Goal: Transaction & Acquisition: Purchase product/service

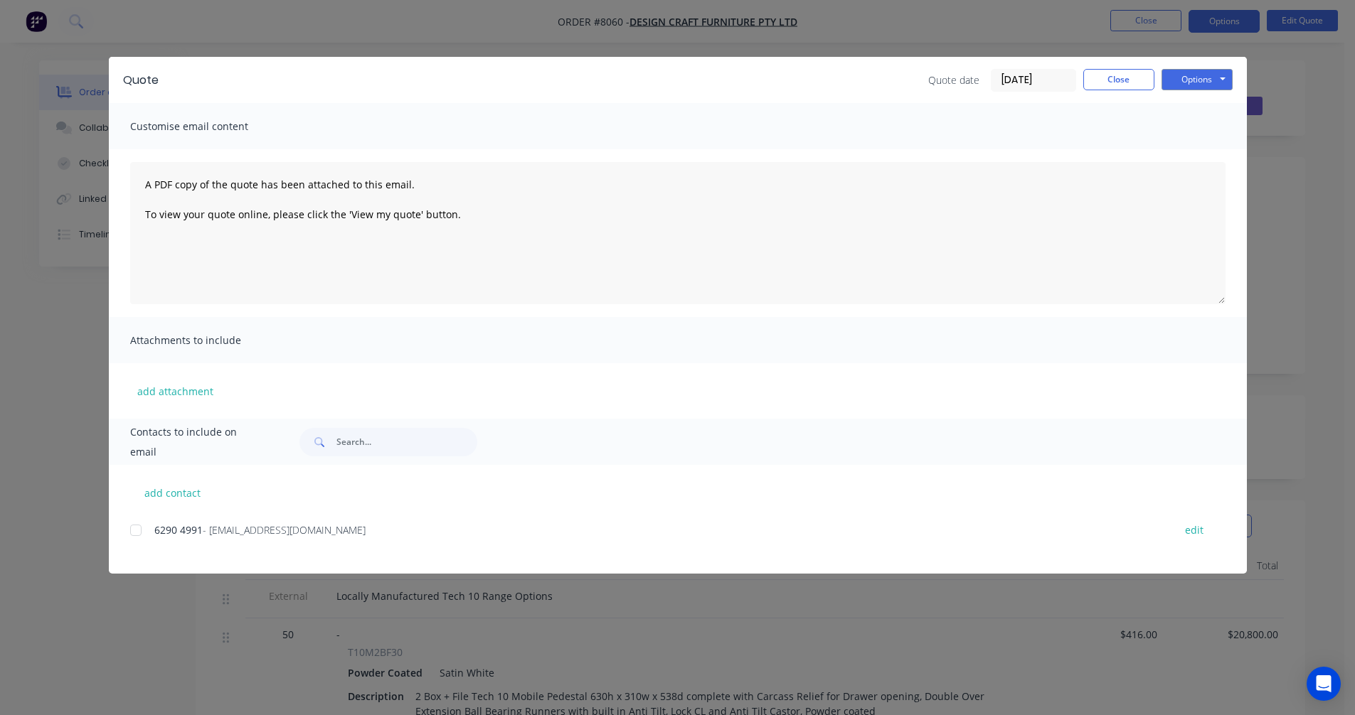
click at [1107, 77] on button "Close" at bounding box center [1118, 79] width 71 height 21
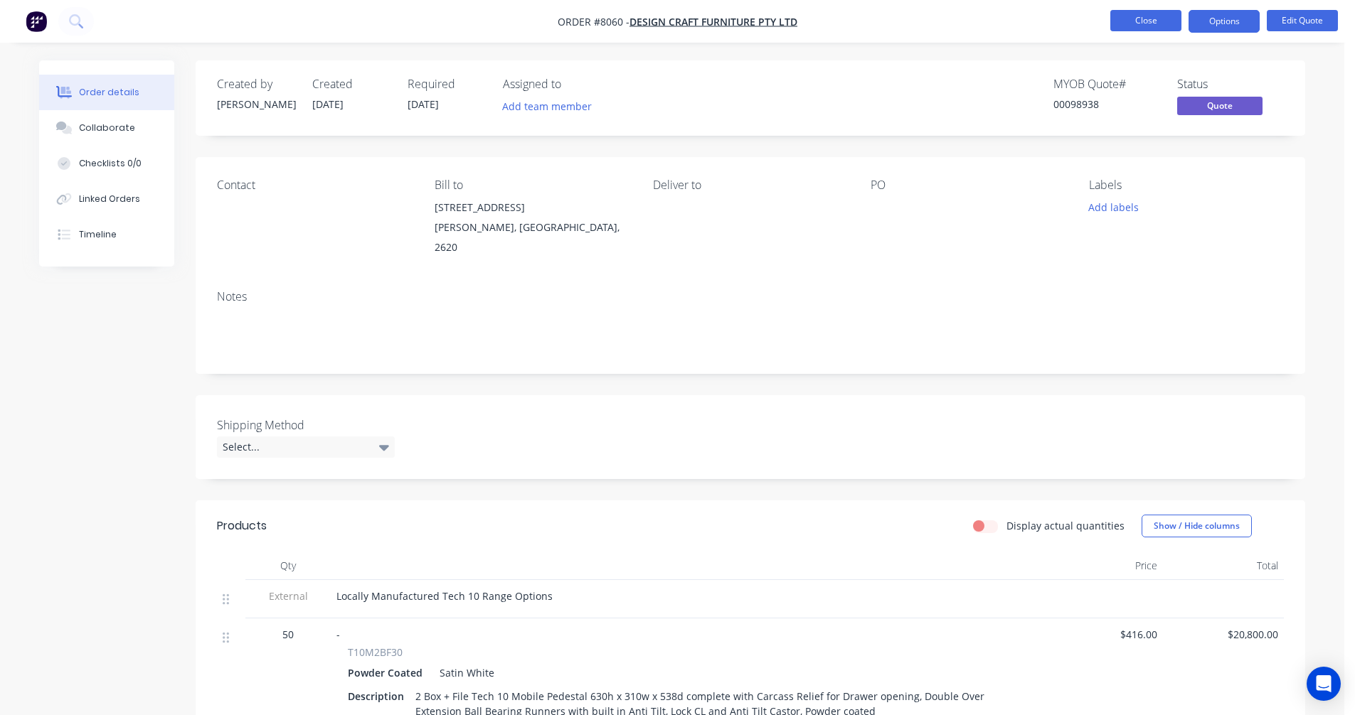
click at [1146, 18] on button "Close" at bounding box center [1145, 20] width 71 height 21
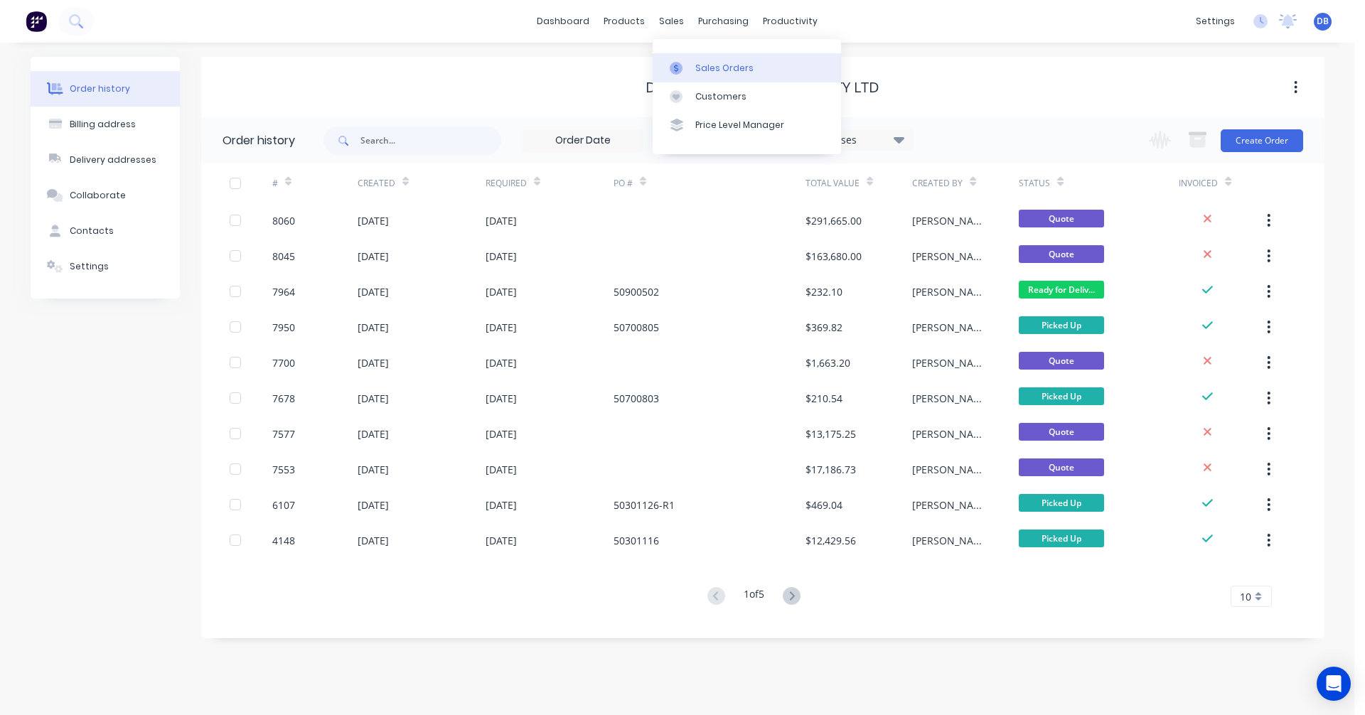
click at [690, 58] on link "Sales Orders" at bounding box center [747, 67] width 188 height 28
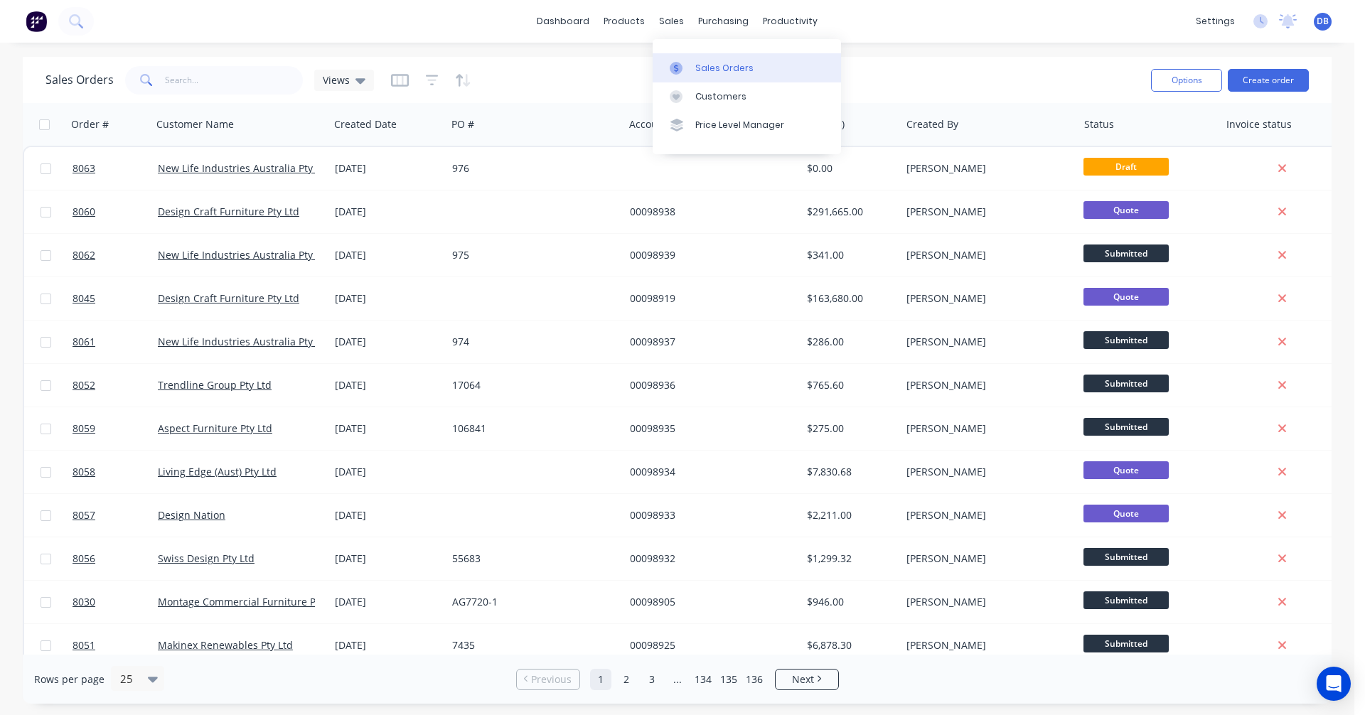
click at [703, 65] on div "Sales Orders" at bounding box center [724, 68] width 58 height 13
click at [1273, 82] on button "Create order" at bounding box center [1268, 80] width 81 height 23
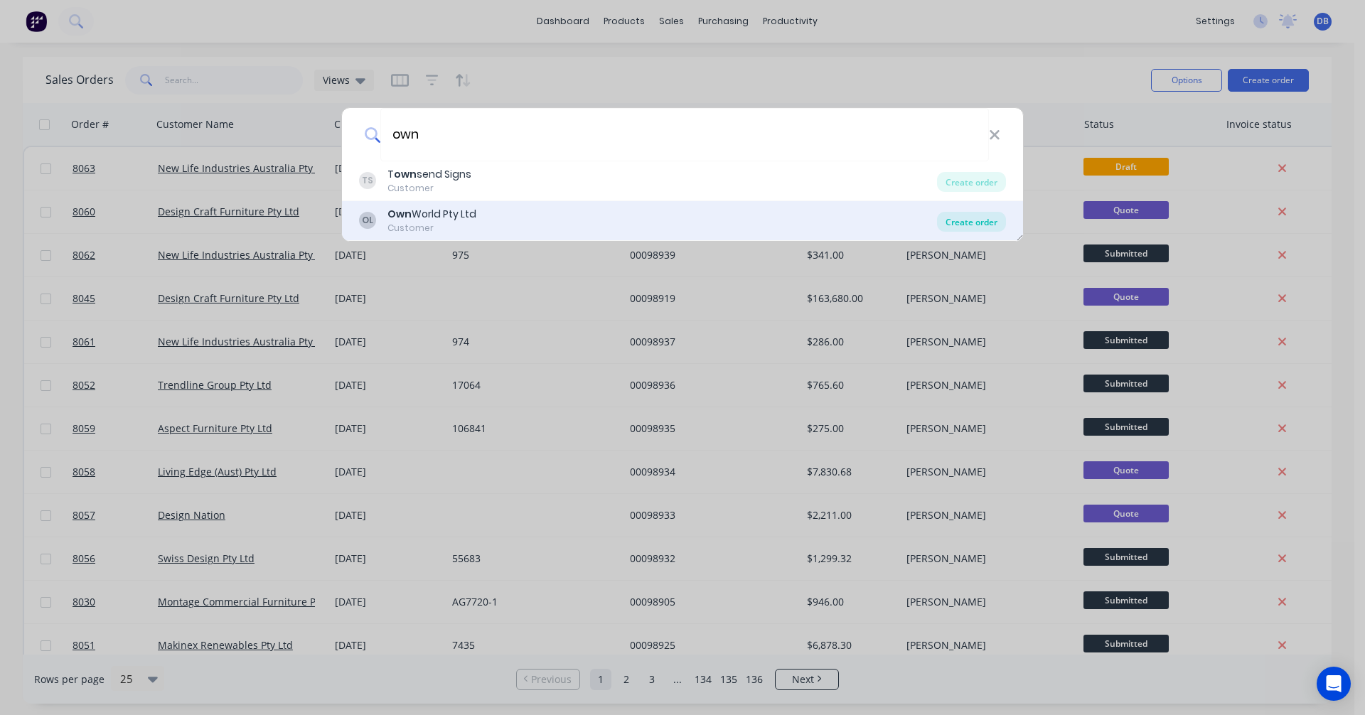
type input "own"
click at [981, 224] on div "Create order" at bounding box center [971, 222] width 69 height 20
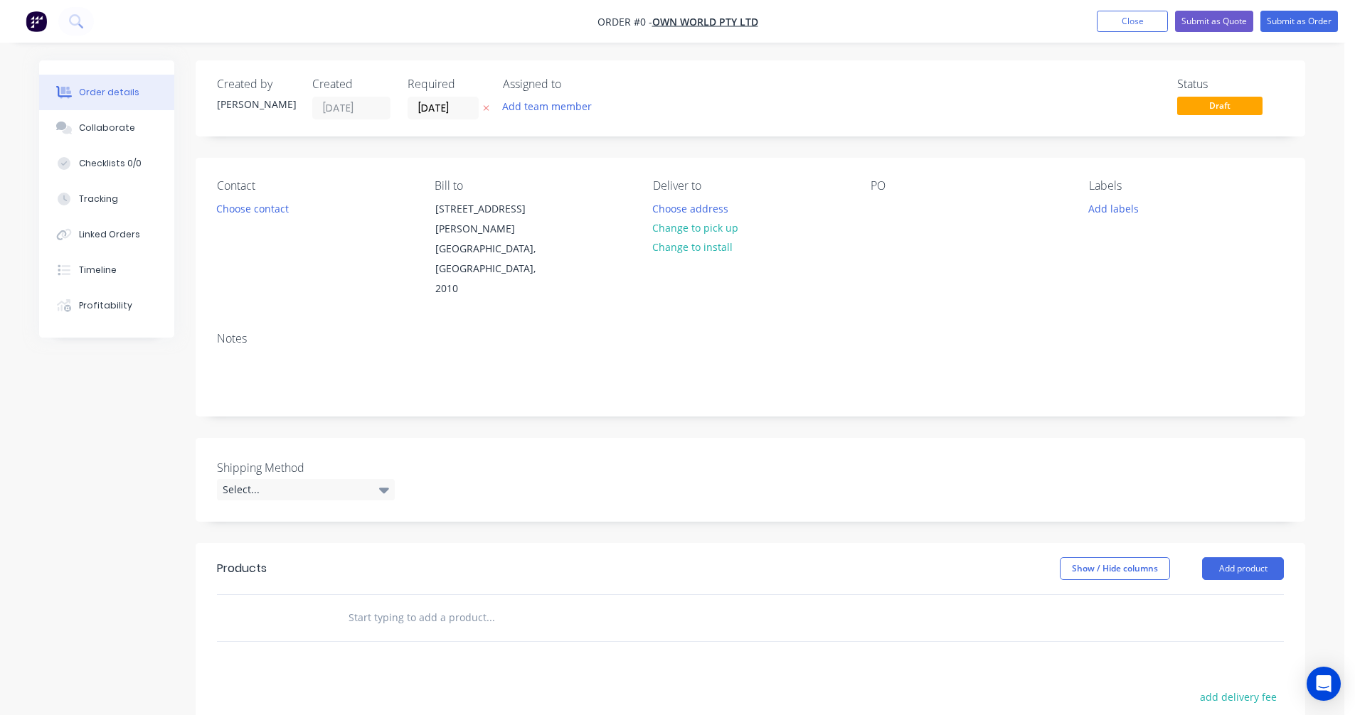
click at [400, 604] on input "text" at bounding box center [490, 618] width 284 height 28
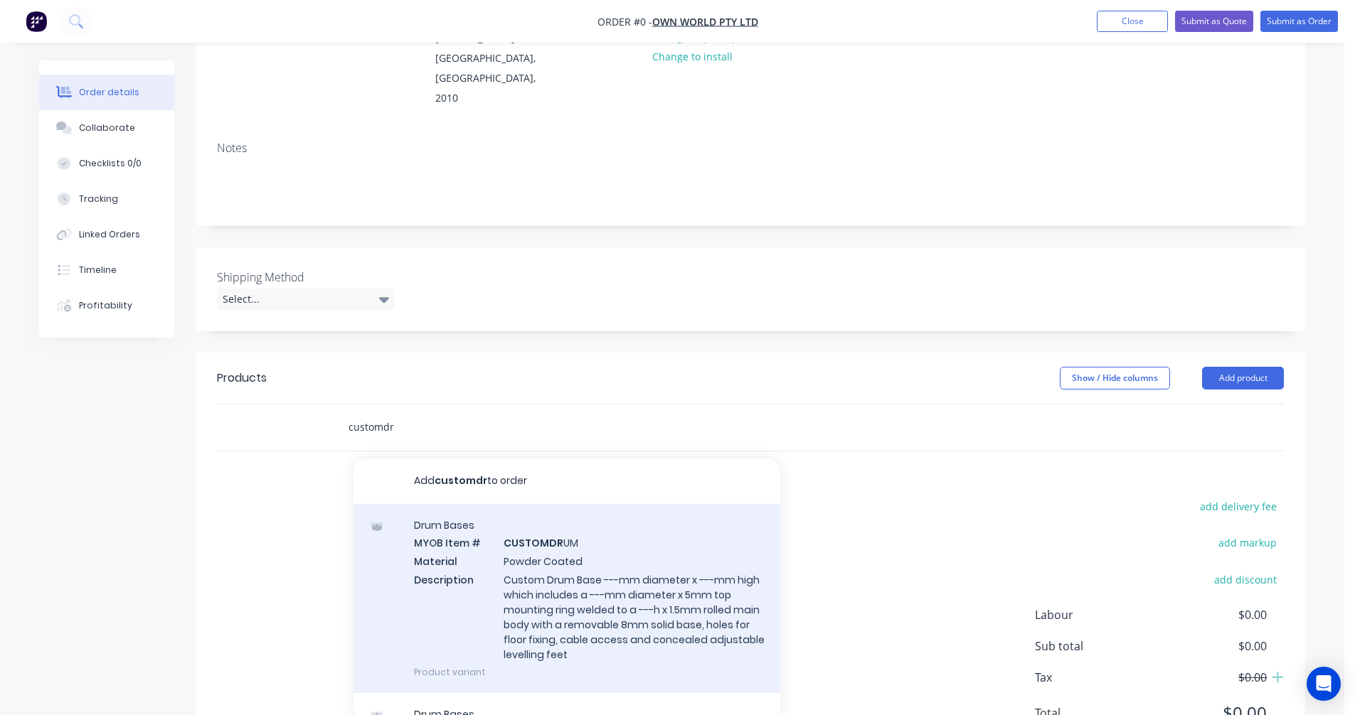
scroll to position [213, 0]
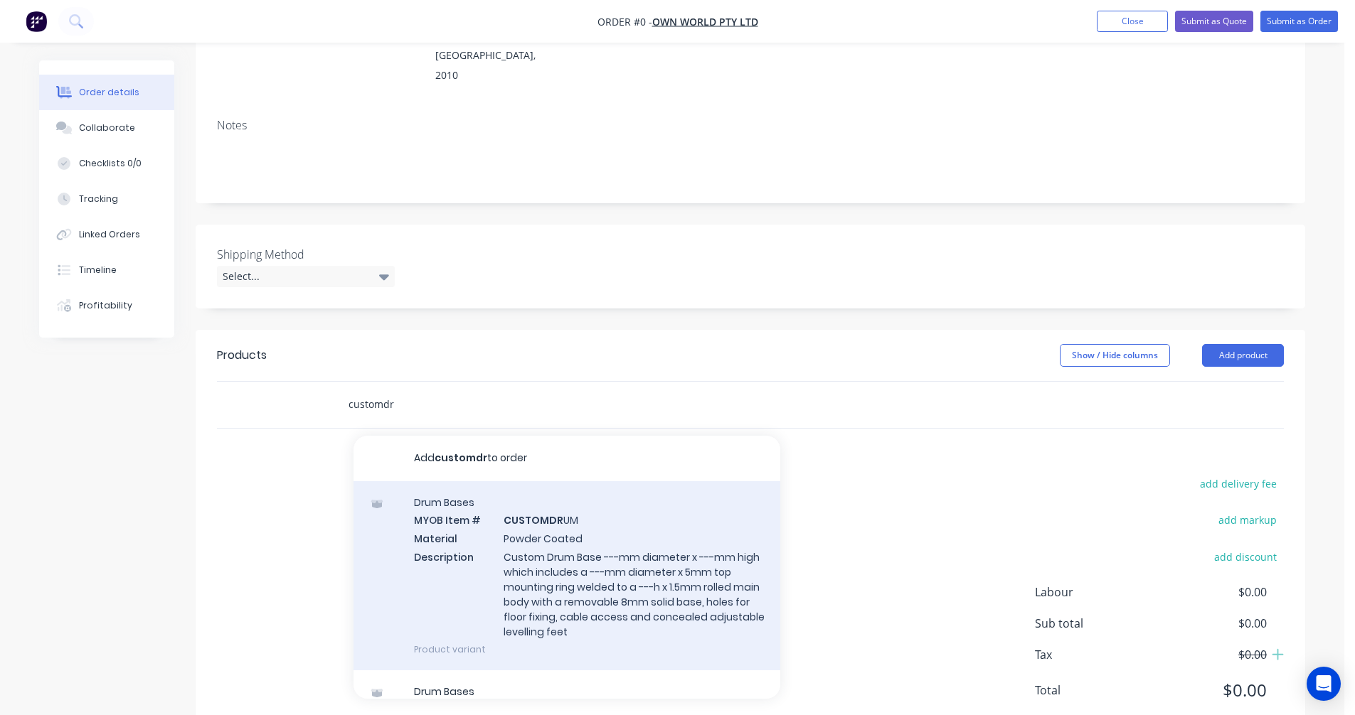
type input "customdr"
click at [544, 521] on div "Drum Bases MYOB Item # CUSTOMDR UM Material Powder Coated Description Custom Dr…" at bounding box center [566, 575] width 427 height 189
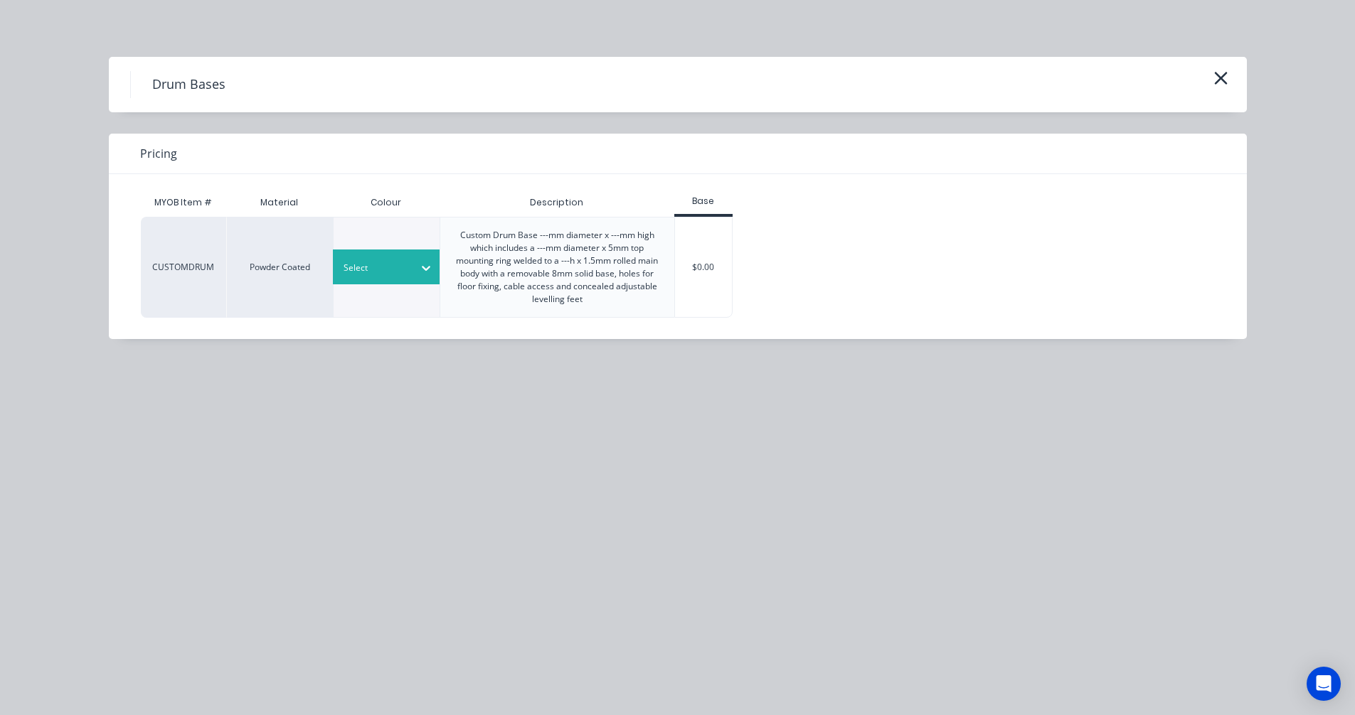
click at [399, 271] on div at bounding box center [375, 268] width 64 height 16
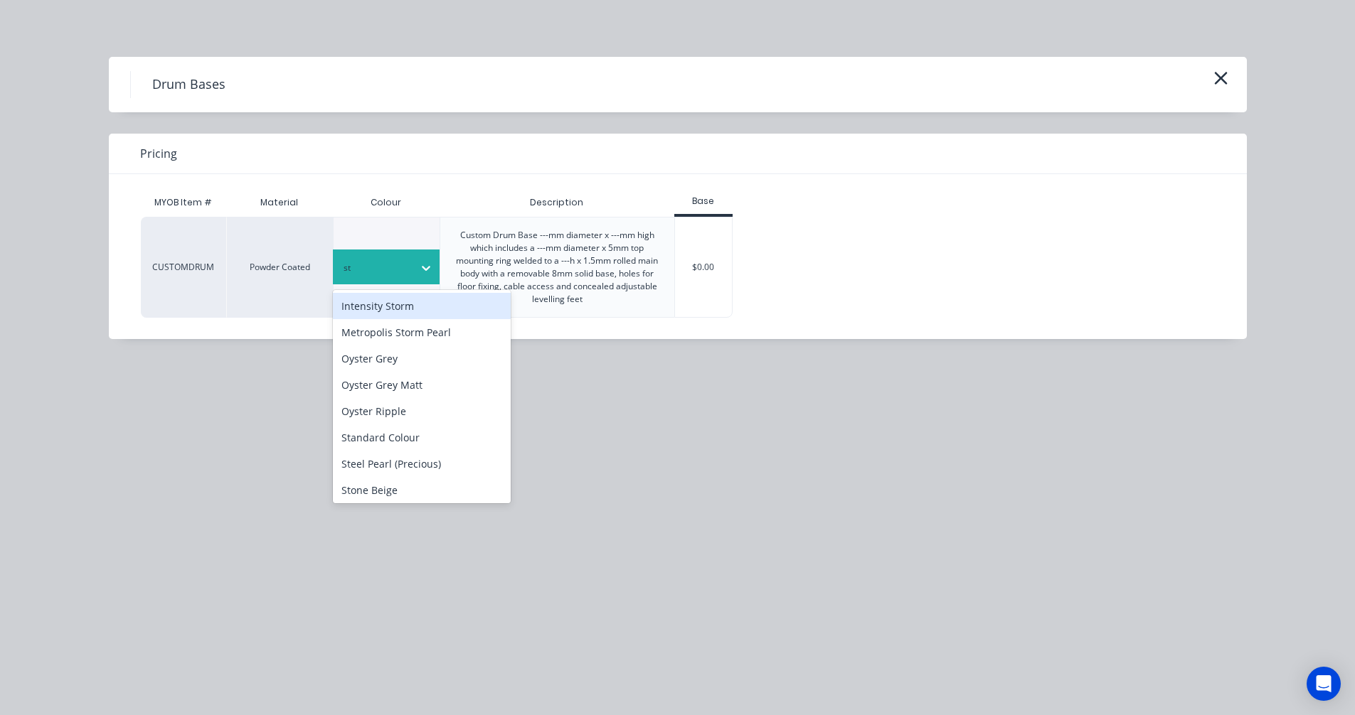
type input "sta"
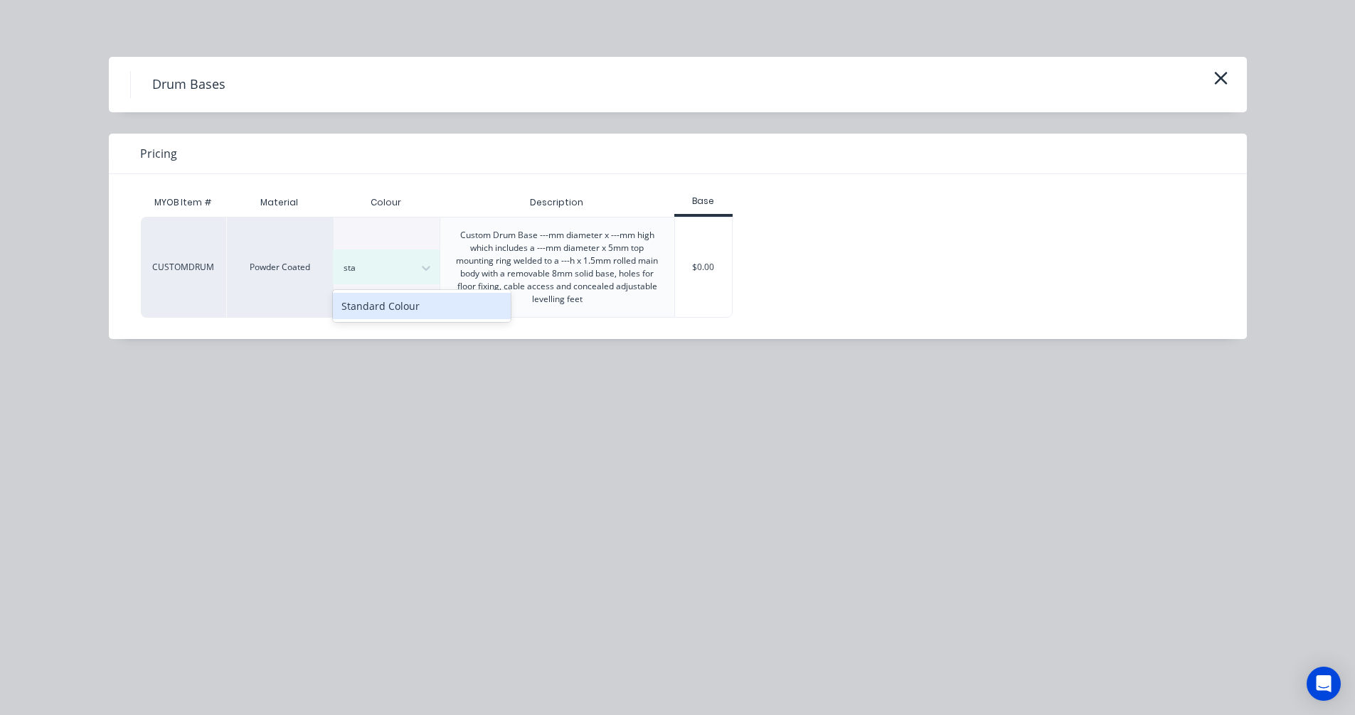
click at [423, 302] on div "Standard Colour" at bounding box center [422, 306] width 178 height 26
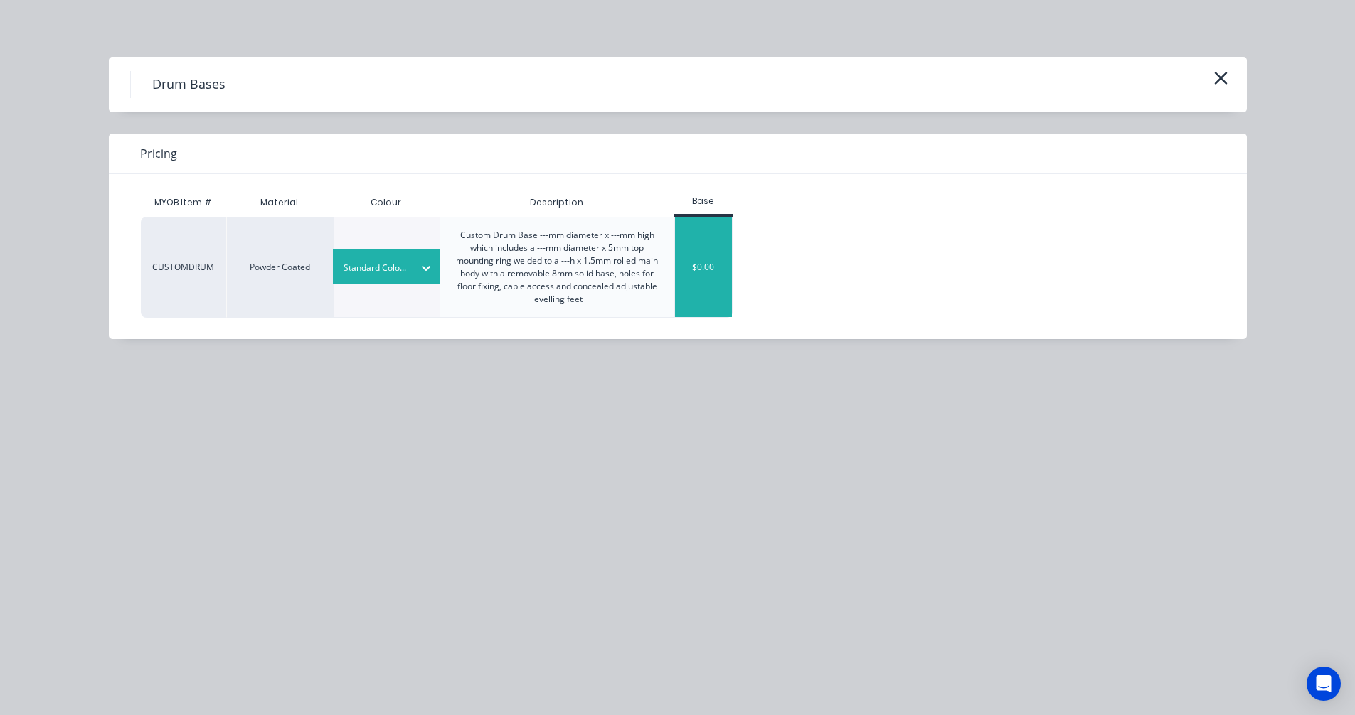
click at [693, 271] on div "$0.00" at bounding box center [704, 268] width 58 height 100
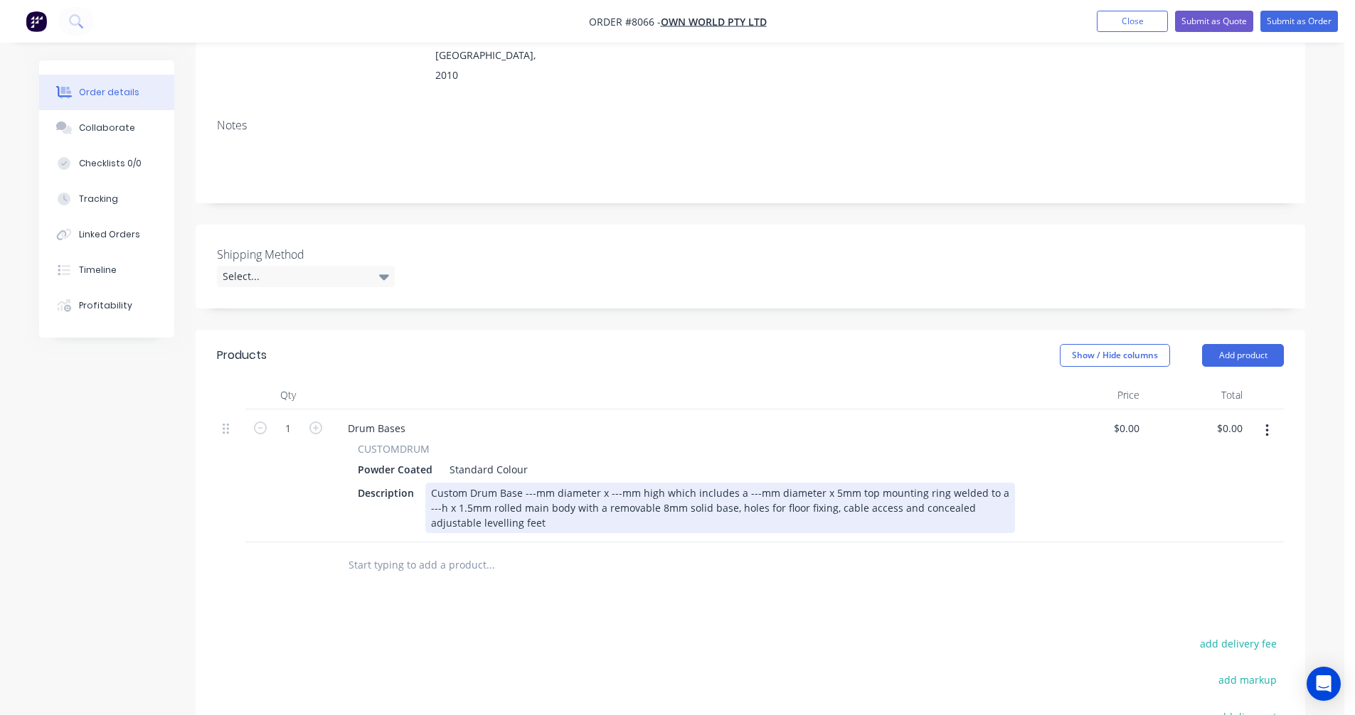
click at [532, 483] on div "Custom Drum Base ---mm diameter x ---mm high which includes a ---mm diameter x …" at bounding box center [720, 508] width 590 height 50
click at [634, 483] on div "Custom Drum Base 250mm diameter x 562mm high which includes a ---mm diameter x …" at bounding box center [720, 508] width 590 height 50
click at [640, 489] on div "Custom Drum Base 250mm diameter x 580mm high which includes a 400mm diameter x …" at bounding box center [720, 508] width 590 height 50
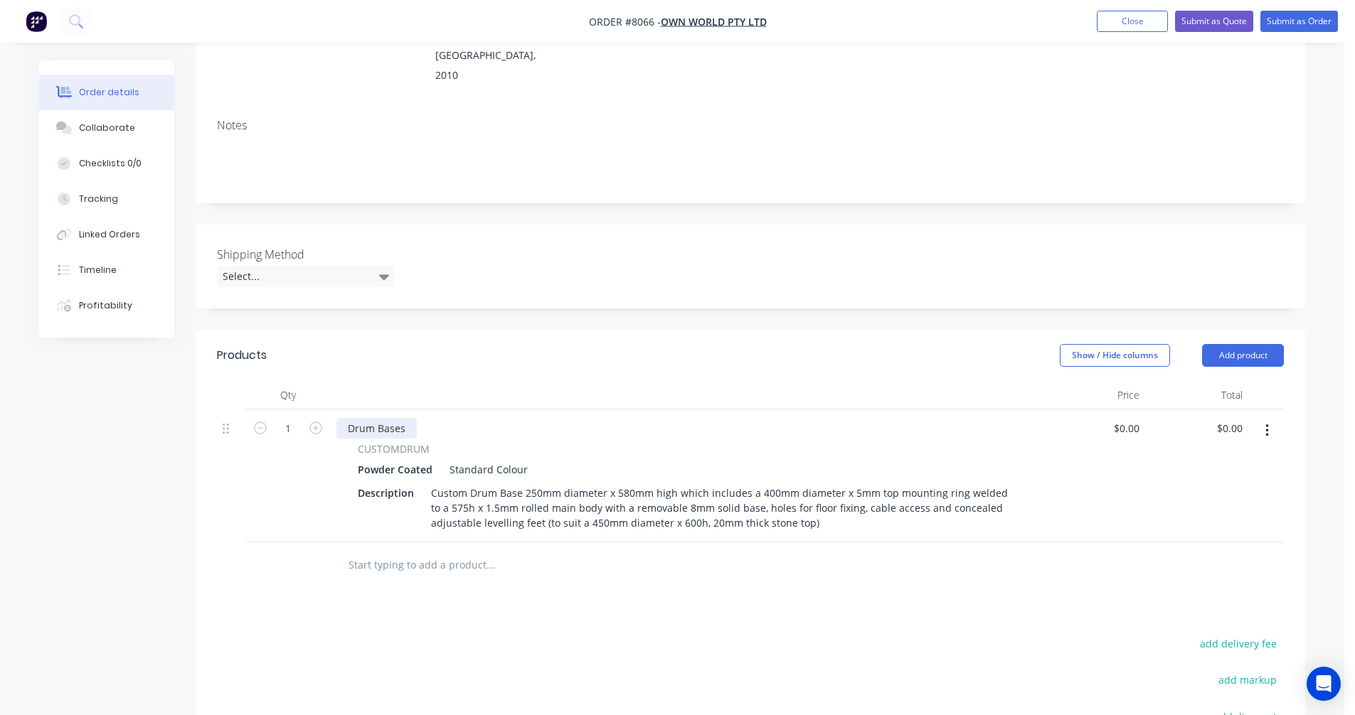
click at [348, 418] on div "Drum Bases" at bounding box center [376, 428] width 80 height 21
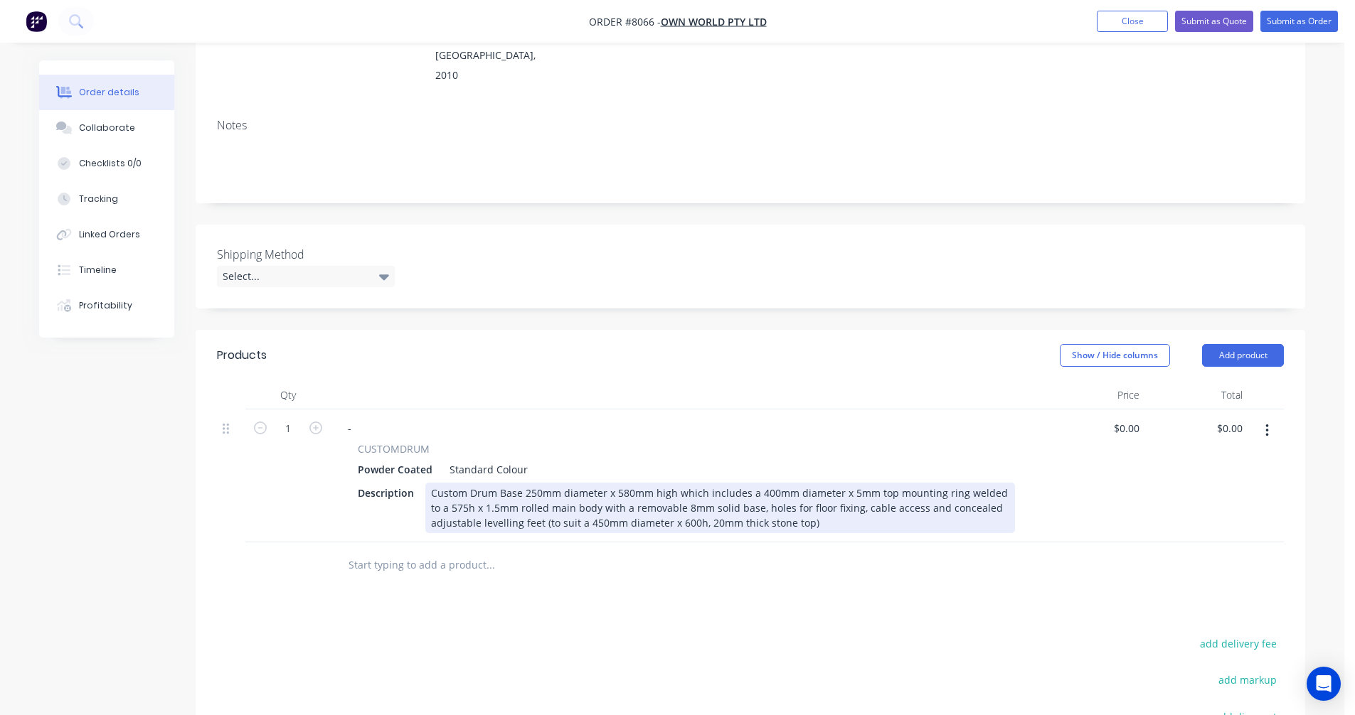
click at [750, 483] on div "Custom Drum Base 250mm diameter x 580mm high which includes a 400mm diameter x …" at bounding box center [720, 508] width 590 height 50
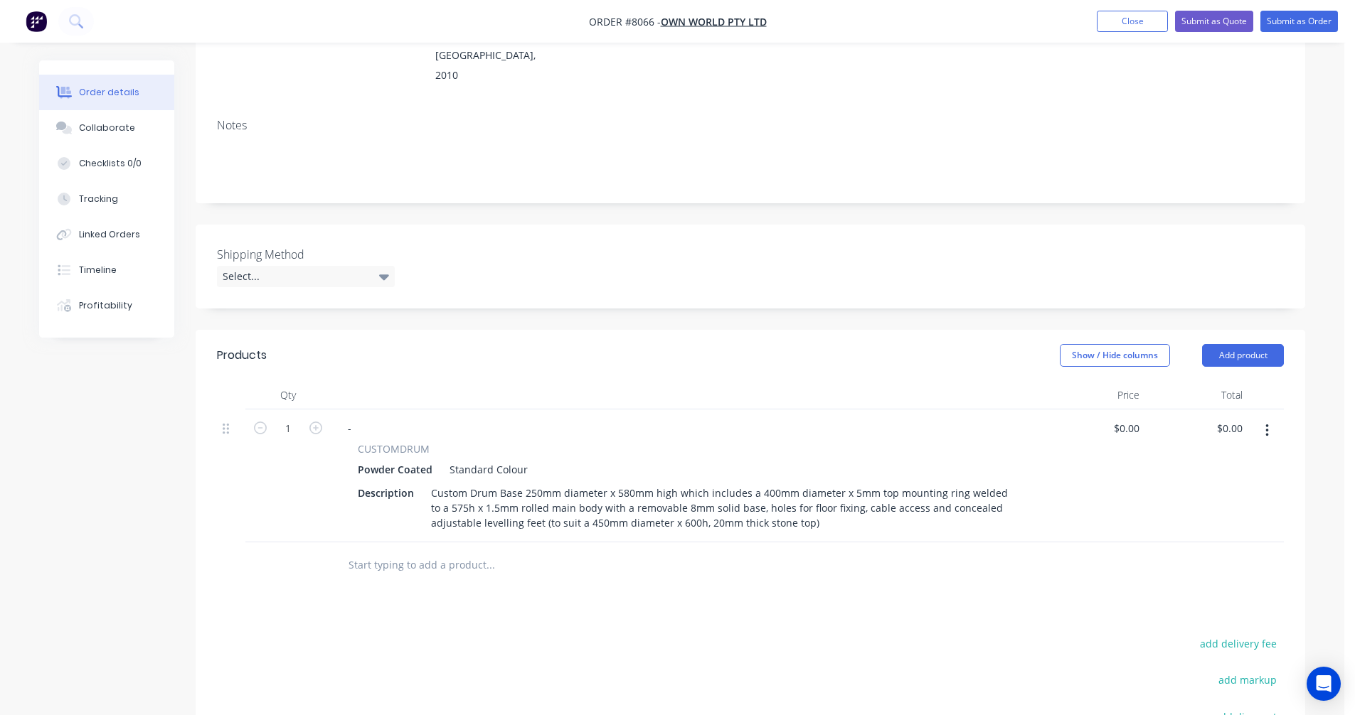
click at [977, 7] on nav "Order #8066 - Own World Pty Ltd Add product Close Submit as Quote Submit as Ord…" at bounding box center [677, 21] width 1355 height 43
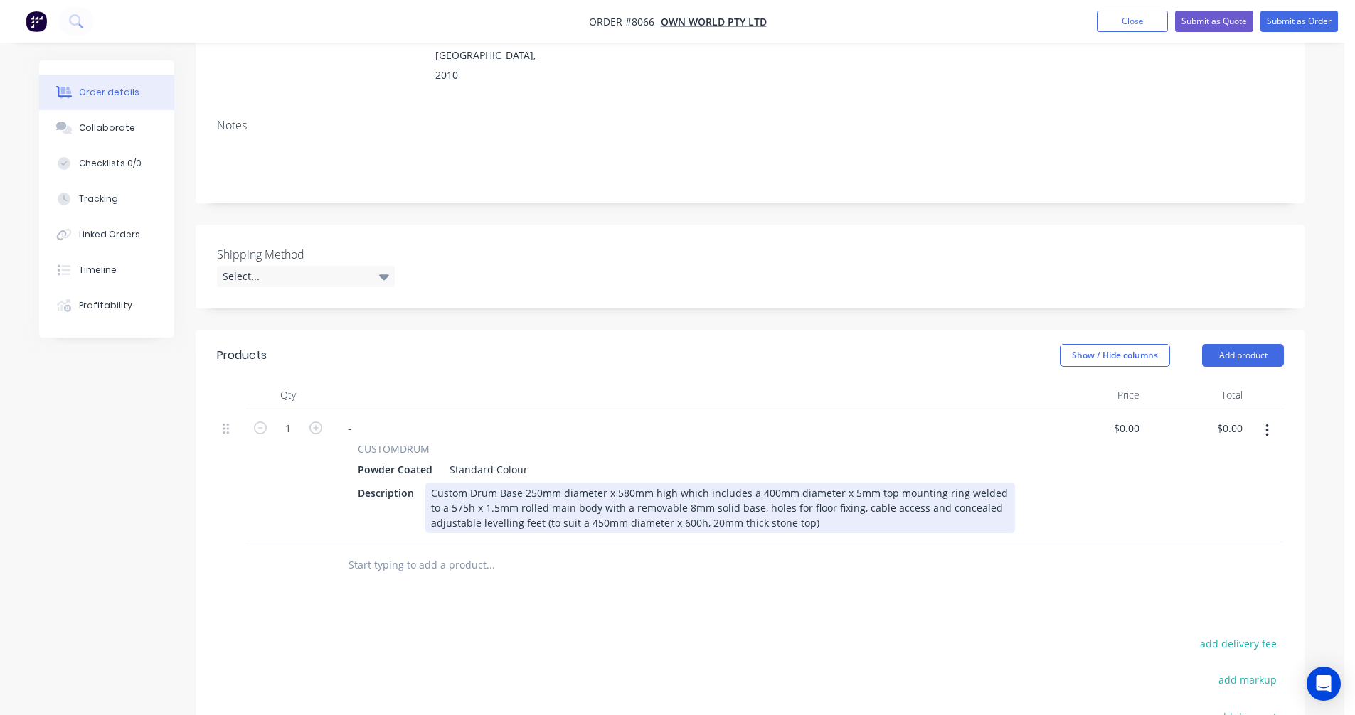
click at [837, 483] on div "Custom Drum Base 250mm diameter x 580mm high which includes a 400mm diameter x …" at bounding box center [720, 508] width 590 height 50
type input "$512.00"
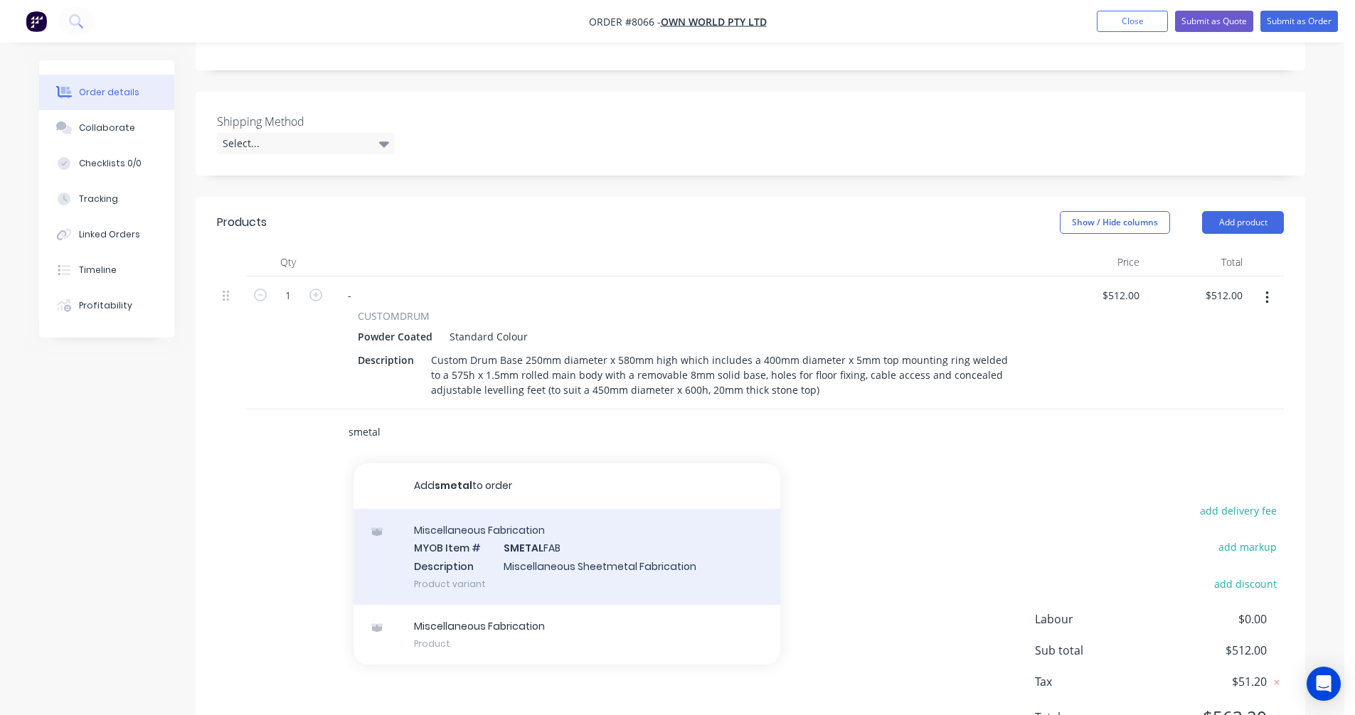
scroll to position [356, 0]
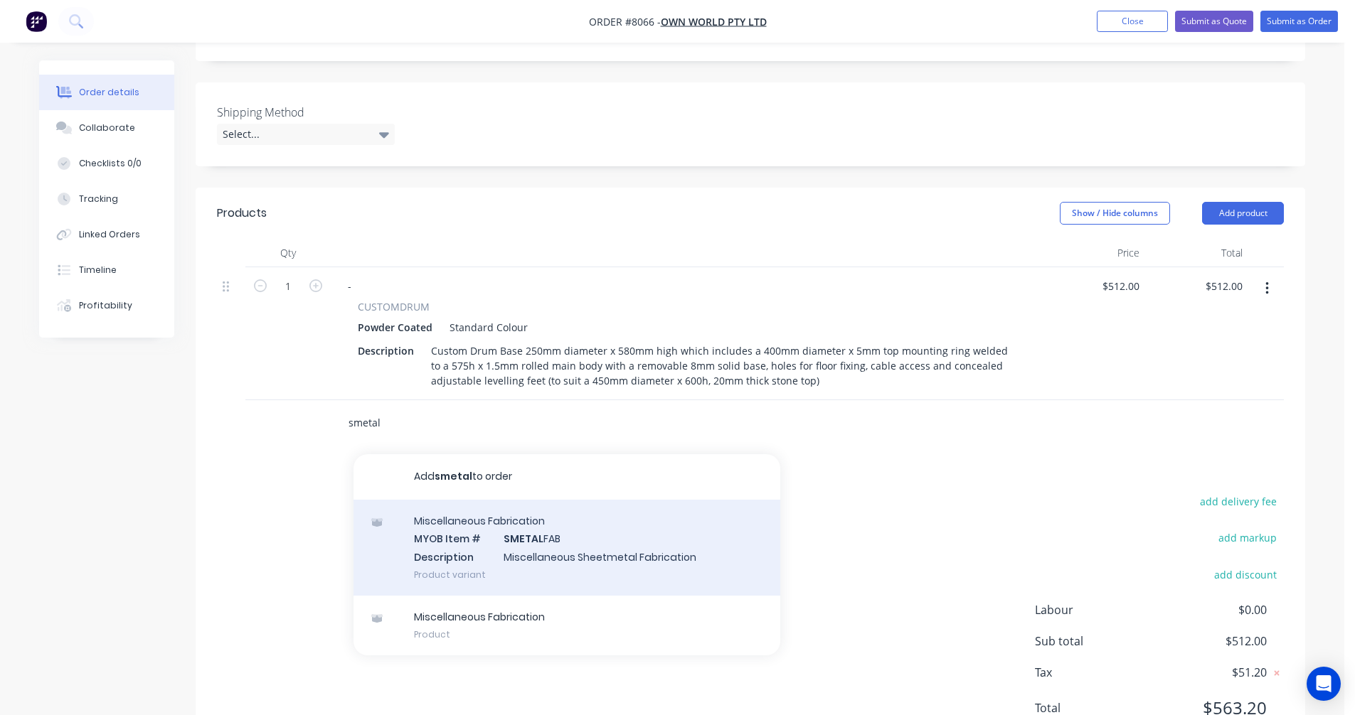
type input "smetal"
click at [538, 526] on div "Miscellaneous Fabrication MYOB Item # SMETAL FAB Description Miscellaneous Shee…" at bounding box center [566, 548] width 427 height 96
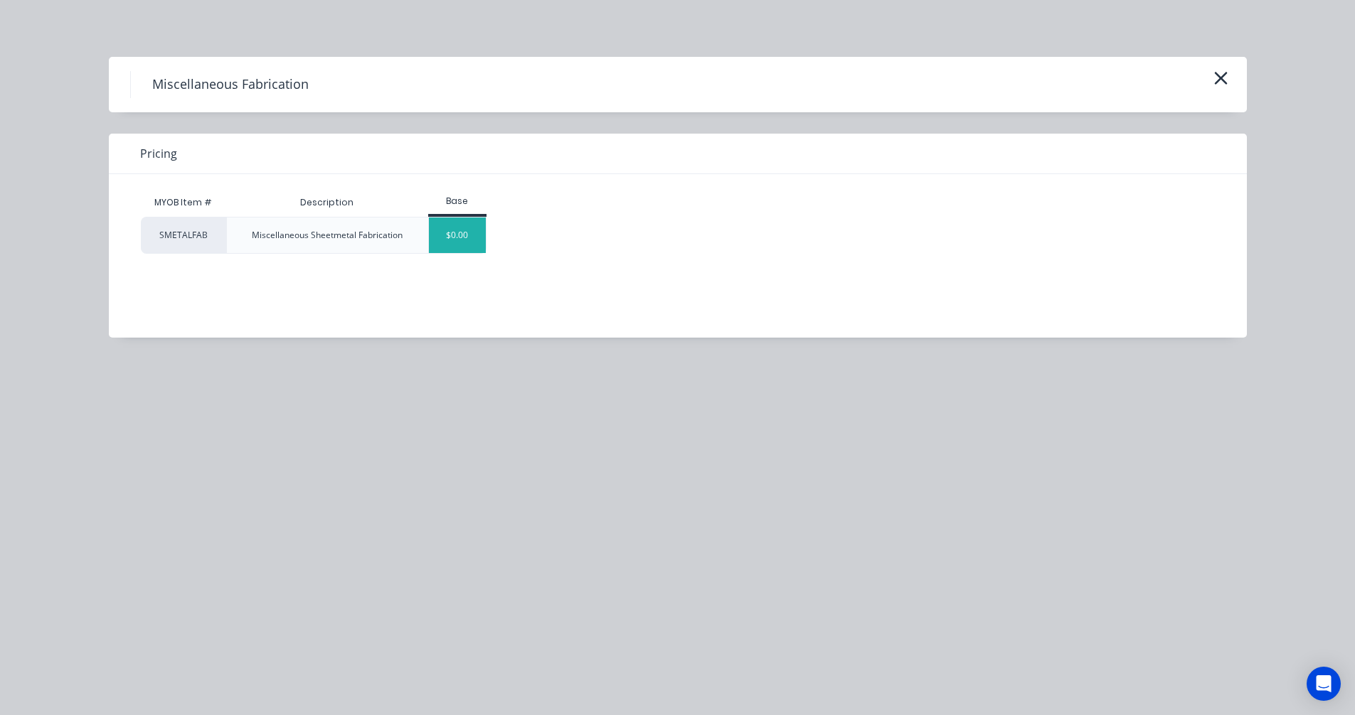
click at [448, 245] on div "$0.00" at bounding box center [458, 236] width 58 height 36
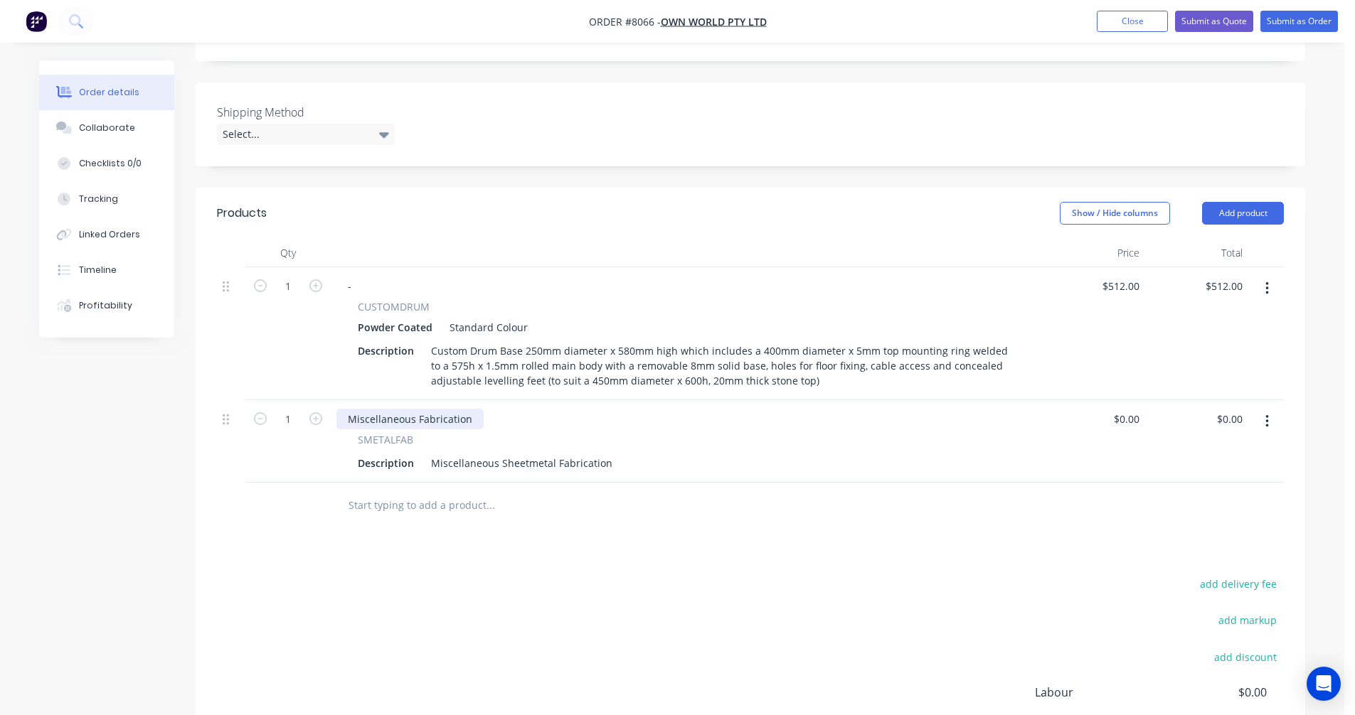
click at [403, 409] on div "Miscellaneous Fabrication" at bounding box center [409, 419] width 147 height 21
click at [469, 409] on div "Miscellaneous Fabrication" at bounding box center [409, 419] width 147 height 21
drag, startPoint x: 471, startPoint y: 378, endPoint x: 339, endPoint y: 387, distance: 131.8
click at [339, 409] on div "Miscellaneous Fabrication" at bounding box center [409, 419] width 147 height 21
click at [512, 453] on div "Miscellaneous Sheetmetal Fabrication" at bounding box center [521, 463] width 193 height 21
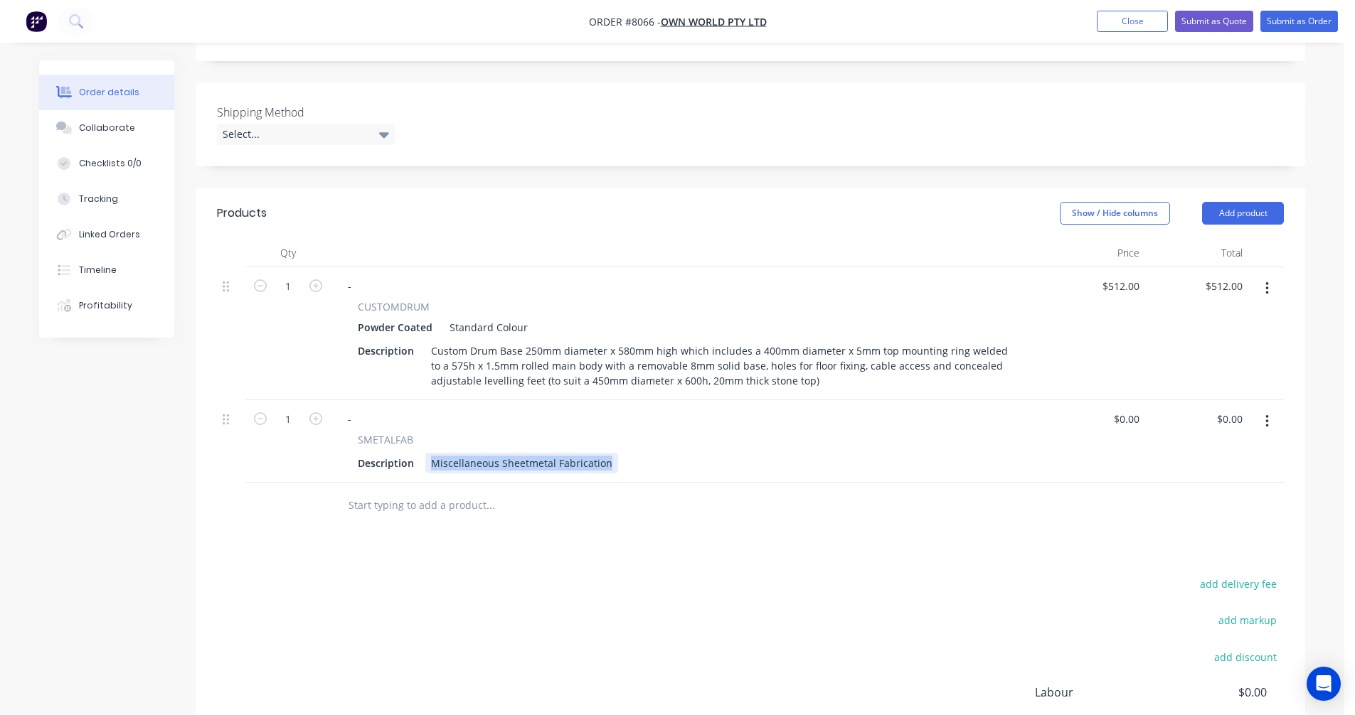
drag, startPoint x: 606, startPoint y: 422, endPoint x: 422, endPoint y: 425, distance: 184.2
click at [422, 453] on div "Description Miscellaneous Sheetmetal Fabrication" at bounding box center [683, 463] width 663 height 21
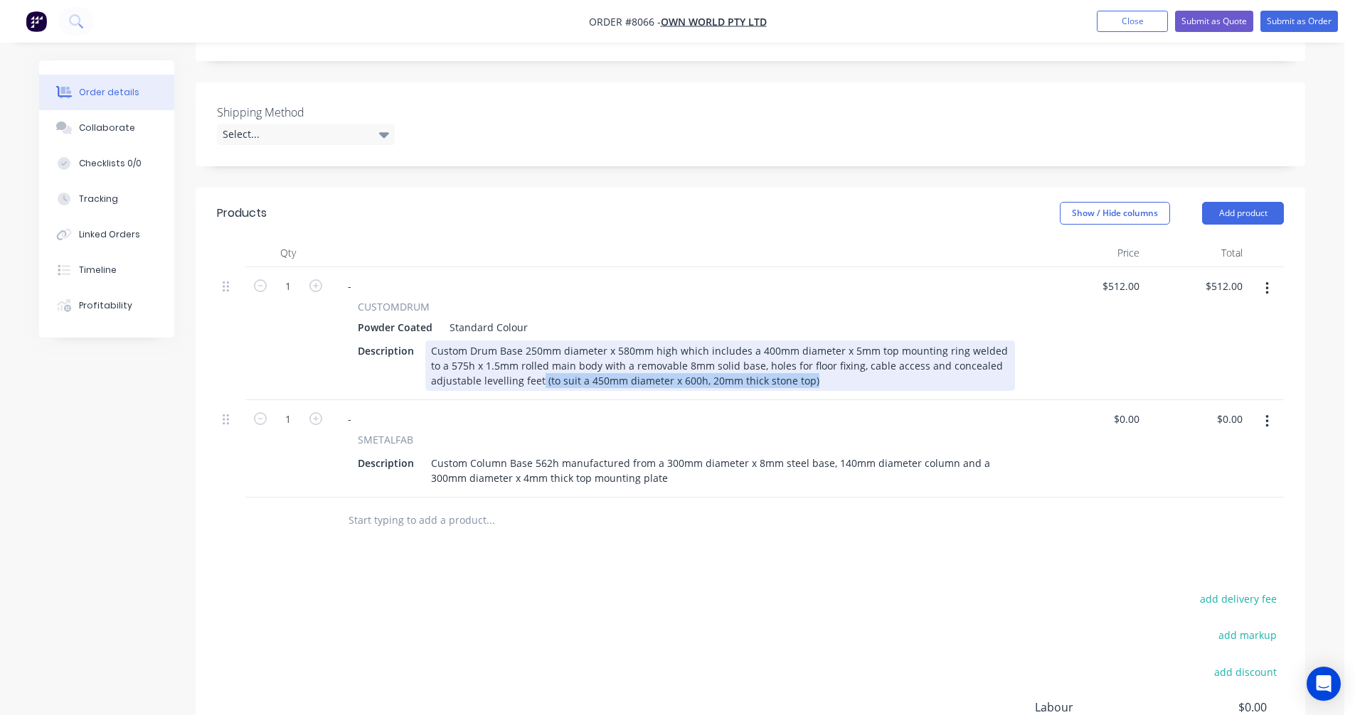
drag, startPoint x: 811, startPoint y: 339, endPoint x: 540, endPoint y: 340, distance: 271.6
click at [540, 341] on div "Custom Drum Base 250mm diameter x 580mm high which includes a 400mm diameter x …" at bounding box center [720, 366] width 590 height 50
copy div "(to suit a 450mm diameter x 600h, 20mm thick stone top)"
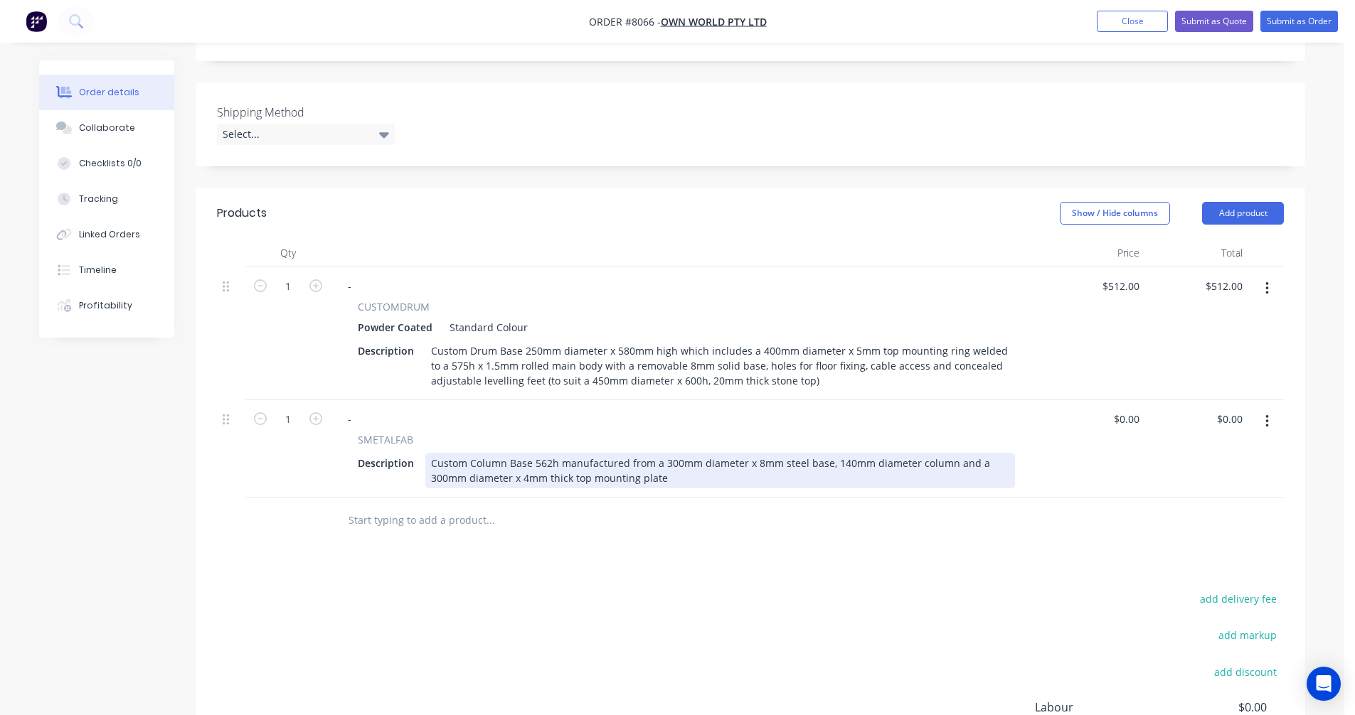
click at [673, 453] on div "Custom Column Base 562h manufactured from a 300mm diameter x 8mm steel base, 14…" at bounding box center [720, 471] width 590 height 36
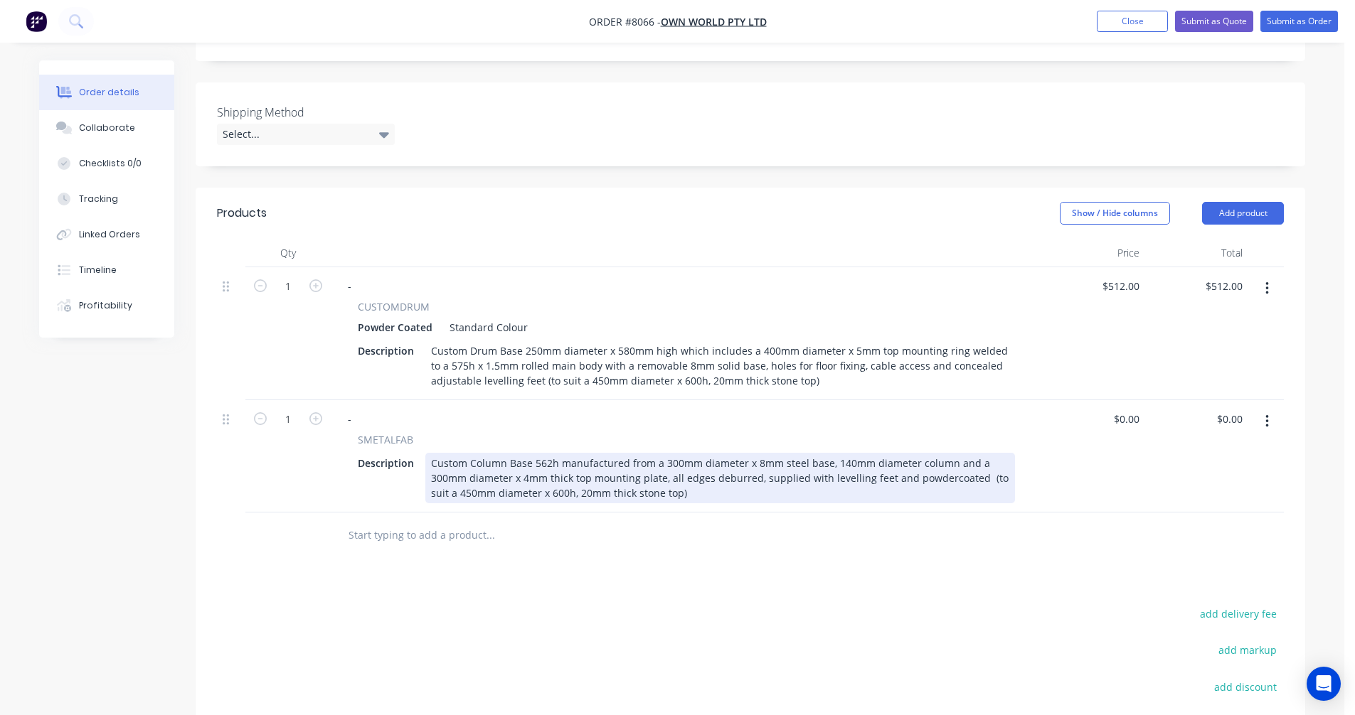
click at [974, 453] on div "Custom Column Base 562h manufactured from a 300mm diameter x 8mm steel base, 14…" at bounding box center [720, 478] width 590 height 50
click at [568, 453] on div "Custom Column Base 562h manufactured from a 300mm diameter x 8mm steel base, 14…" at bounding box center [720, 478] width 590 height 50
click at [442, 453] on div "Custom Column Base 562h manufactured from a 300mm diameter x 8mm steel base, 14…" at bounding box center [720, 478] width 590 height 50
click at [441, 453] on div "Custom Column Base 562h manufactured from a 300mm diameter x 8mm steel base, 14…" at bounding box center [720, 478] width 590 height 50
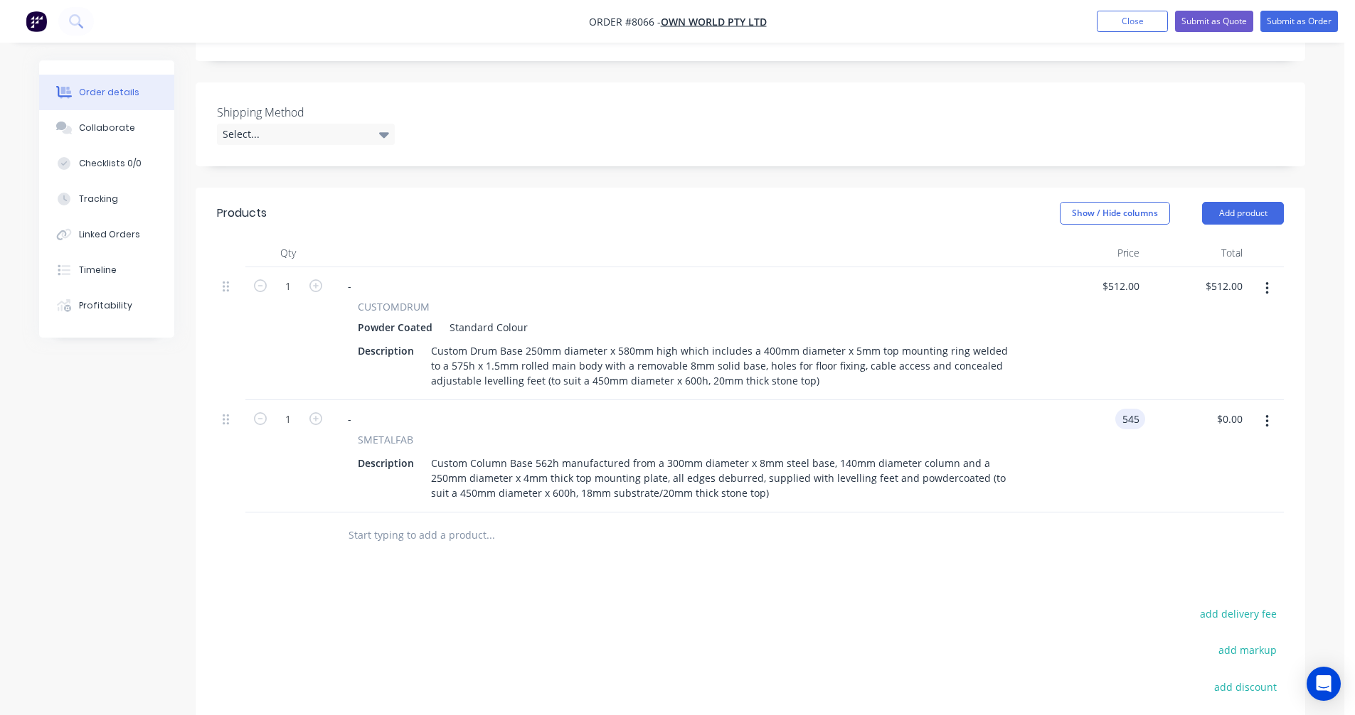
type input "$545.00"
click at [382, 521] on input "text" at bounding box center [490, 535] width 284 height 28
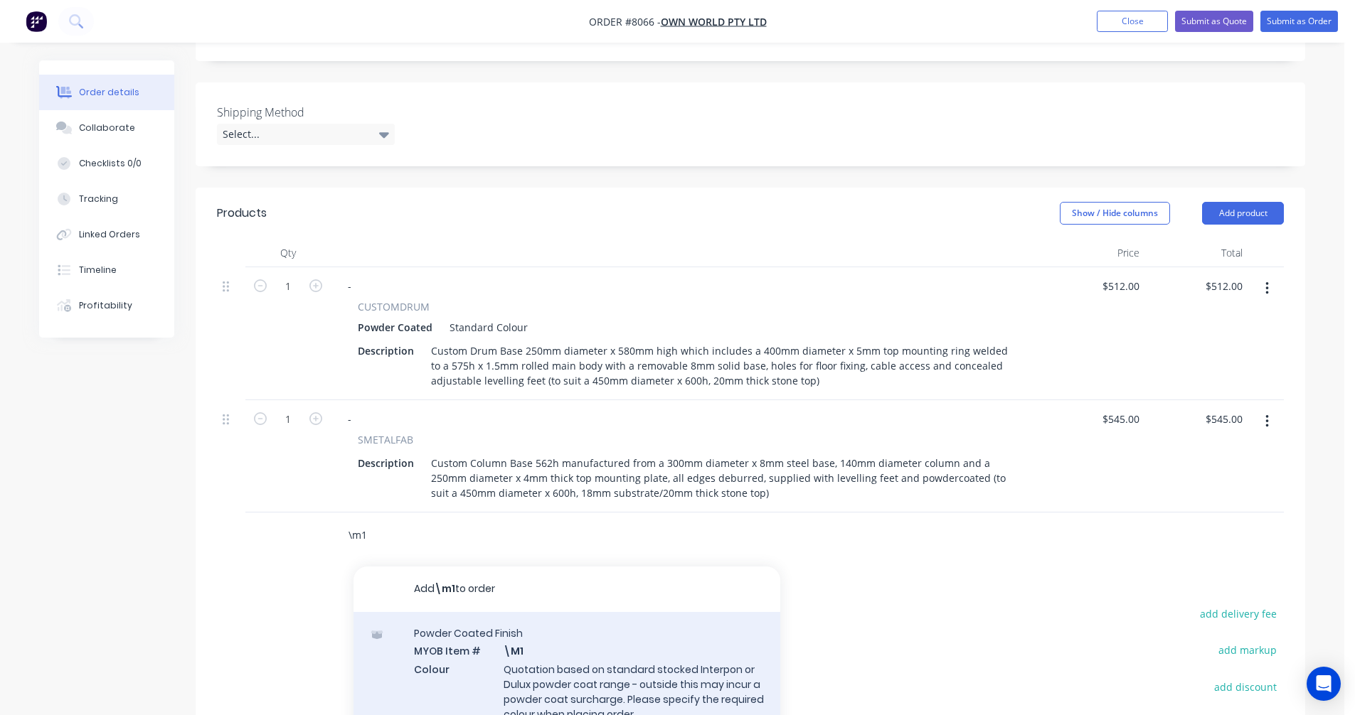
type input "\m1"
click at [577, 633] on div "Powder Coated Finish MYOB Item # \M1 Colour Quotation based on standard stocked…" at bounding box center [566, 682] width 427 height 141
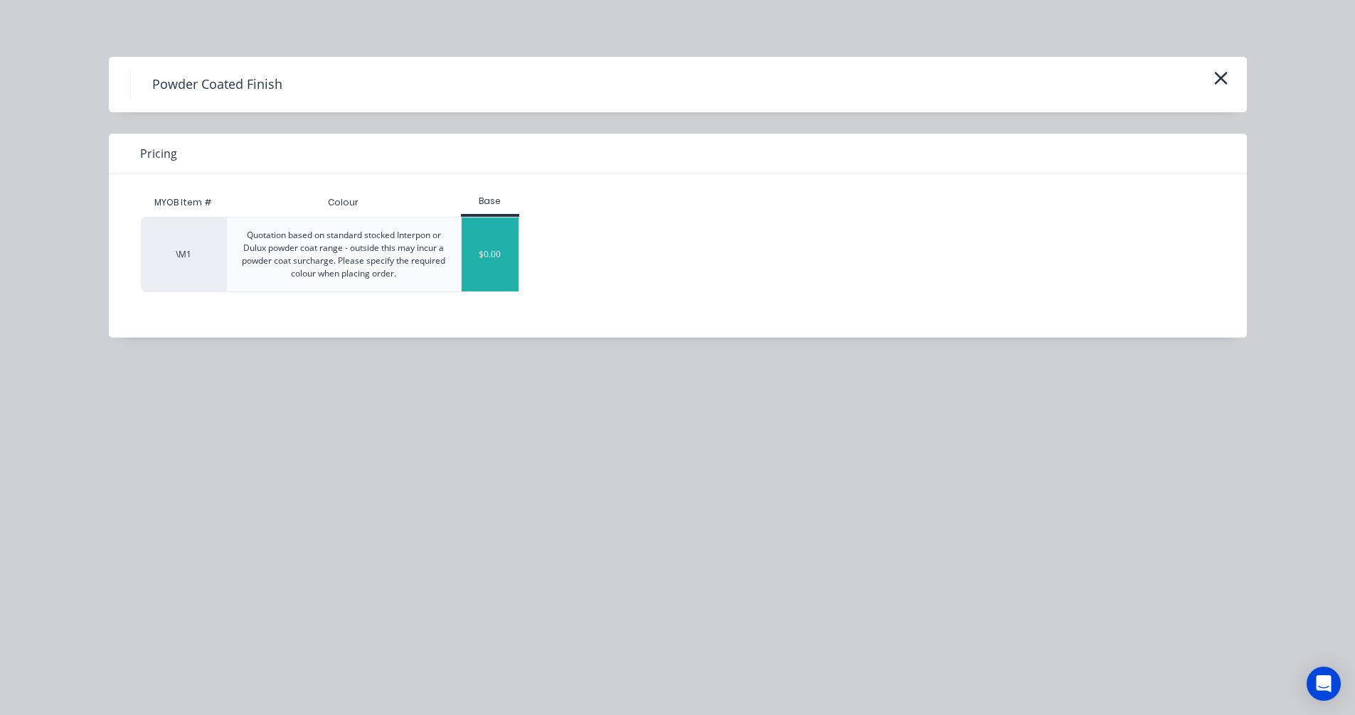
click at [483, 267] on div "$0.00" at bounding box center [491, 255] width 58 height 74
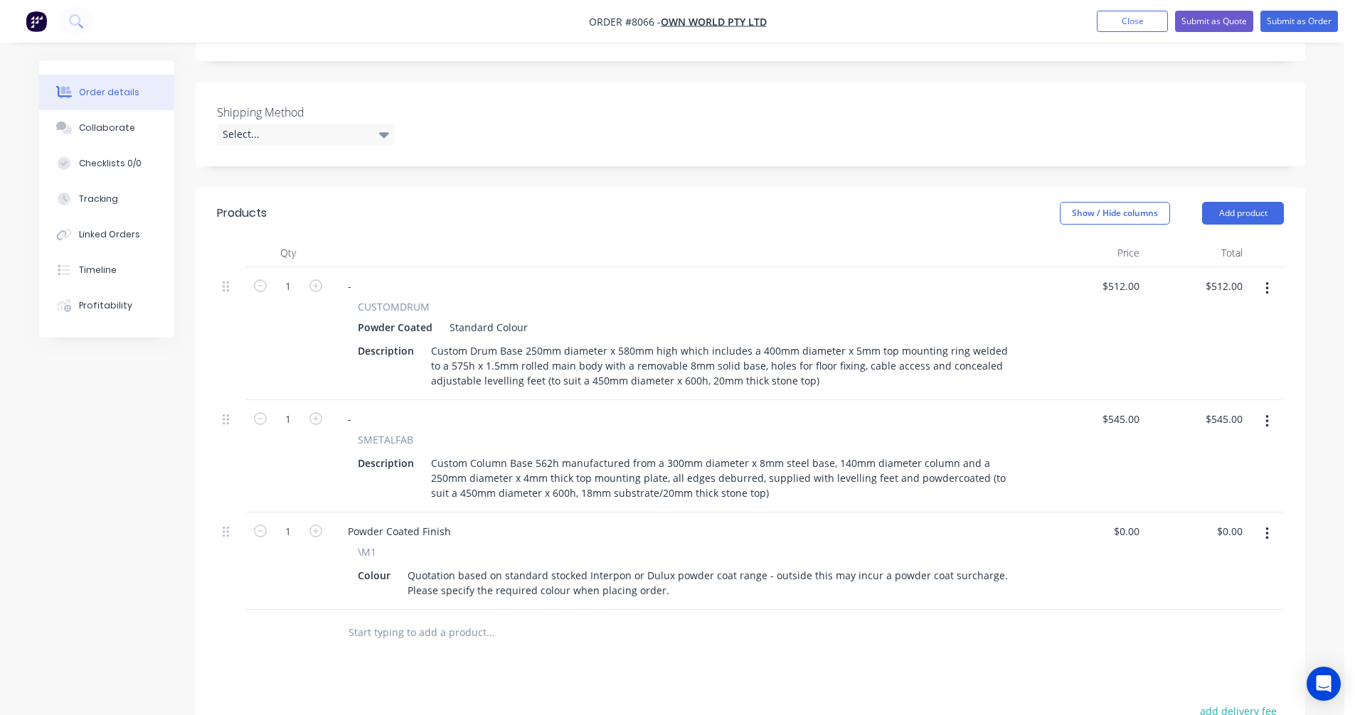
click at [414, 619] on input "text" at bounding box center [490, 633] width 284 height 28
click at [1257, 202] on button "Add product" at bounding box center [1243, 213] width 82 height 23
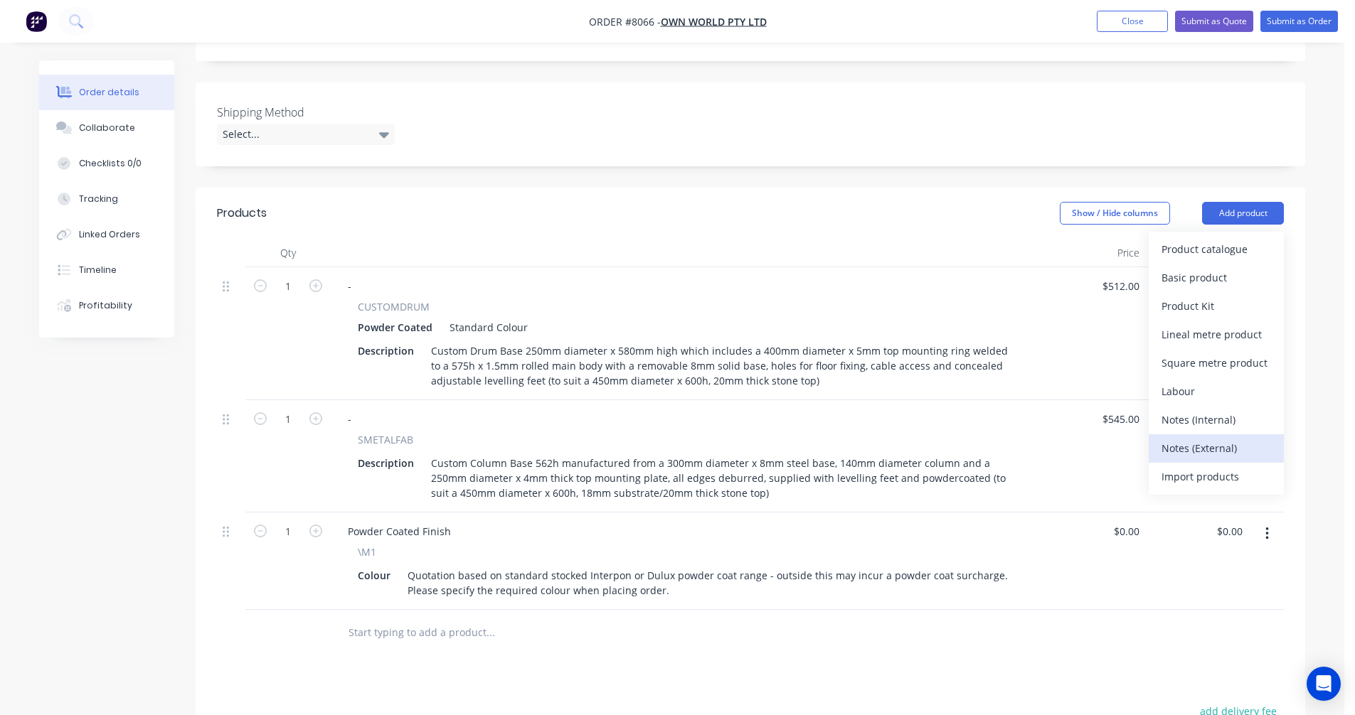
click at [1192, 438] on div "Notes (External)" at bounding box center [1216, 448] width 110 height 21
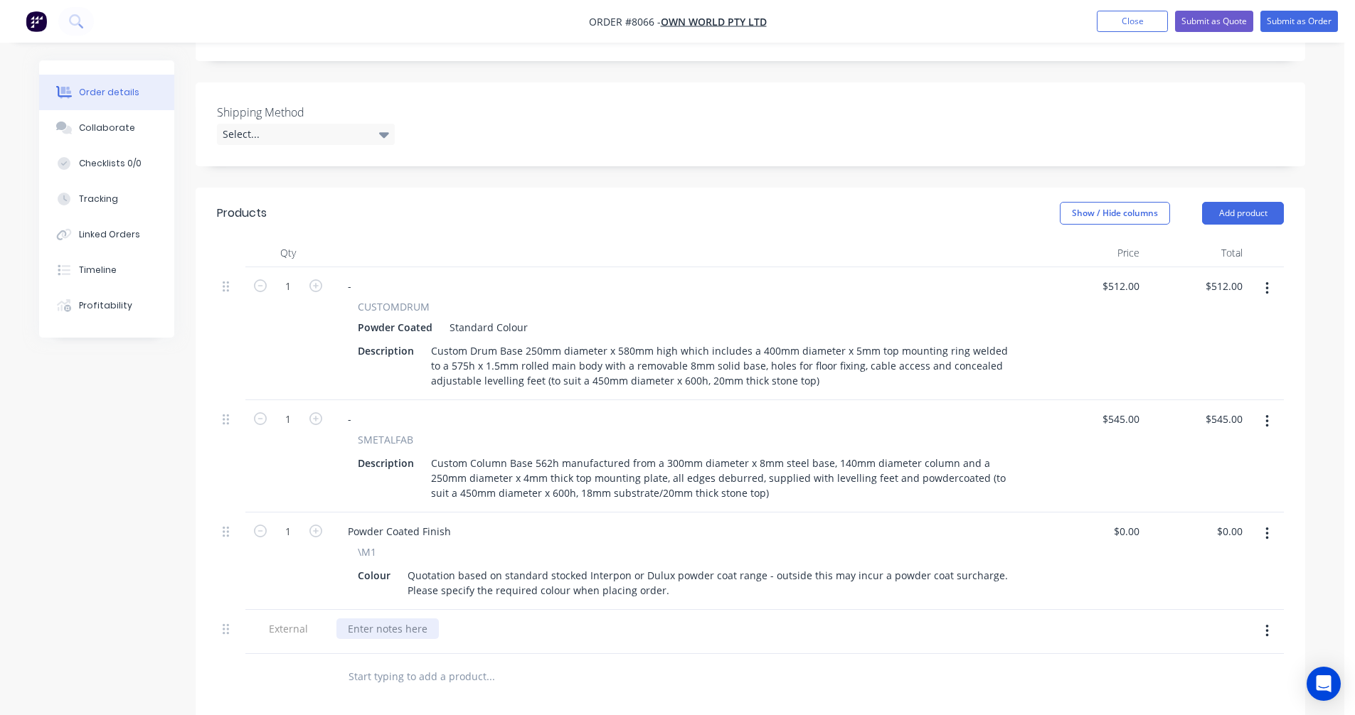
click at [357, 619] on div at bounding box center [387, 629] width 102 height 21
click at [1273, 619] on button "button" at bounding box center [1266, 632] width 33 height 26
click at [1205, 658] on div "Duplicate" at bounding box center [1216, 668] width 110 height 21
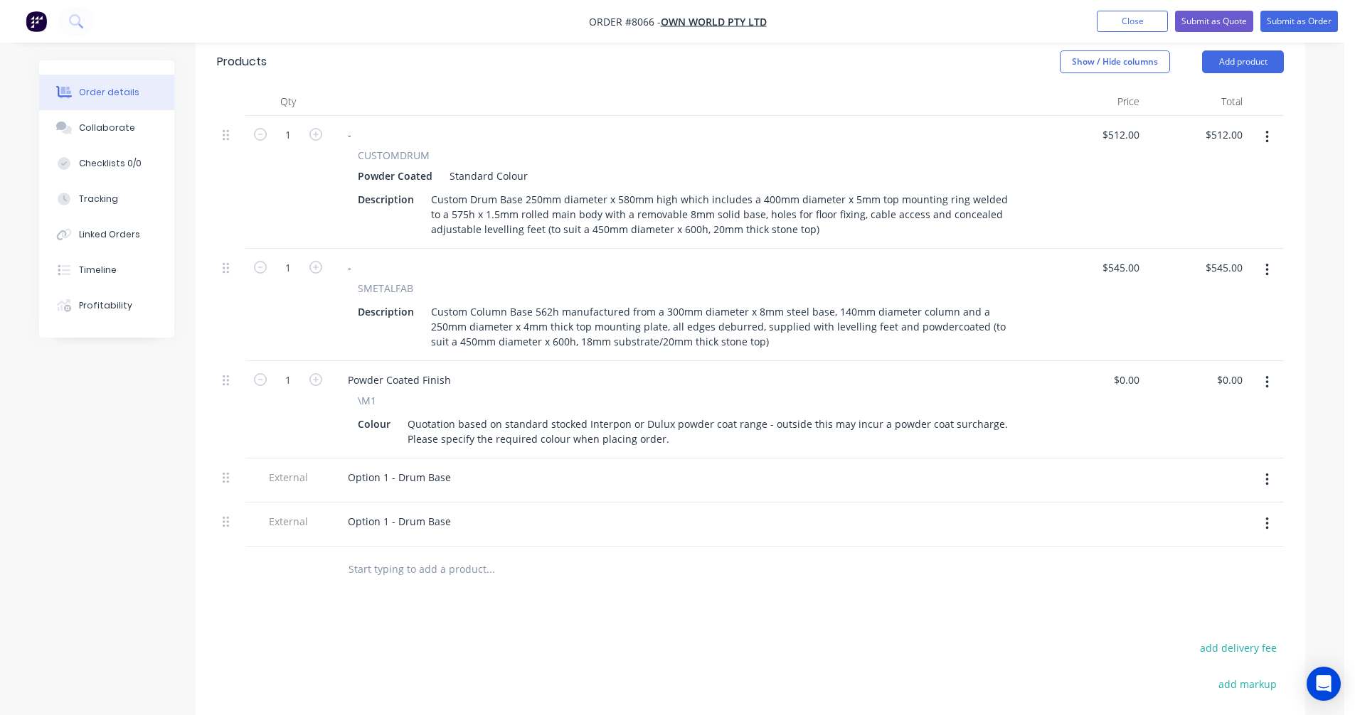
scroll to position [569, 0]
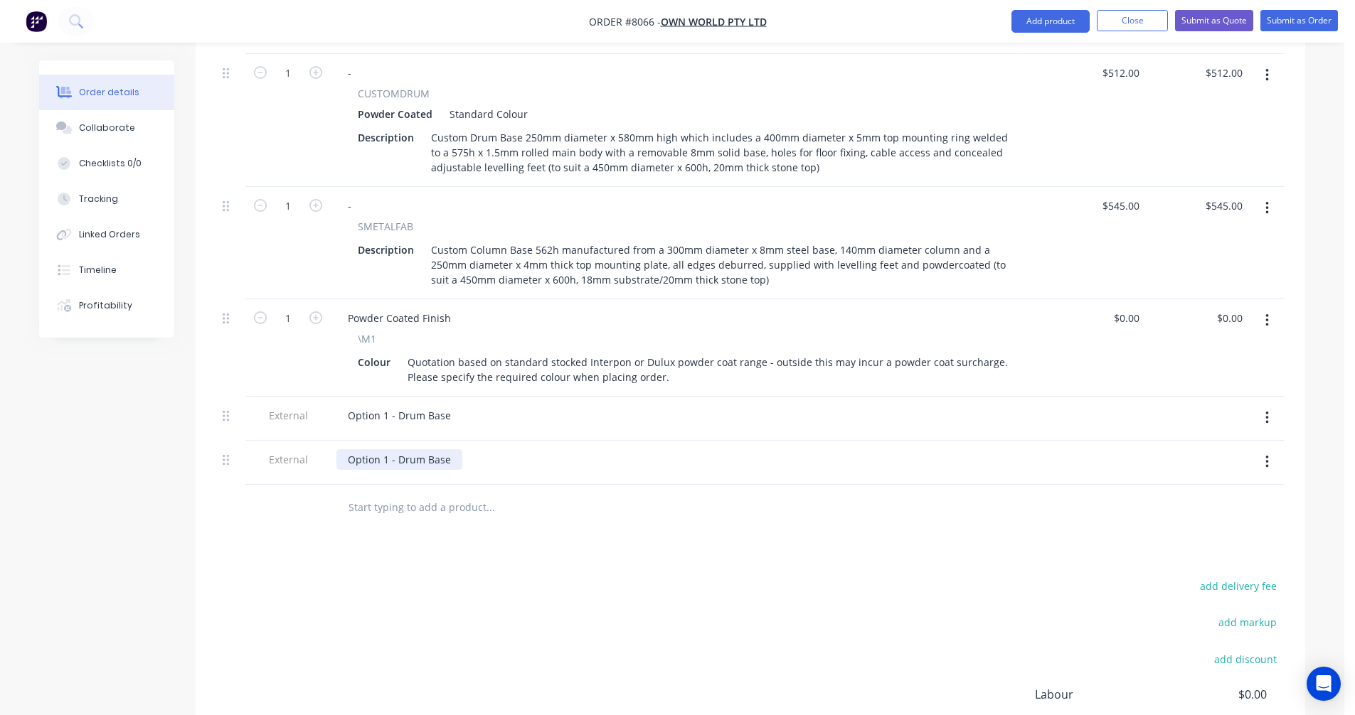
click at [387, 449] on div "Option 1 - Drum Base" at bounding box center [399, 459] width 126 height 21
click at [398, 405] on div "Option 1 - Drum Base" at bounding box center [399, 415] width 126 height 21
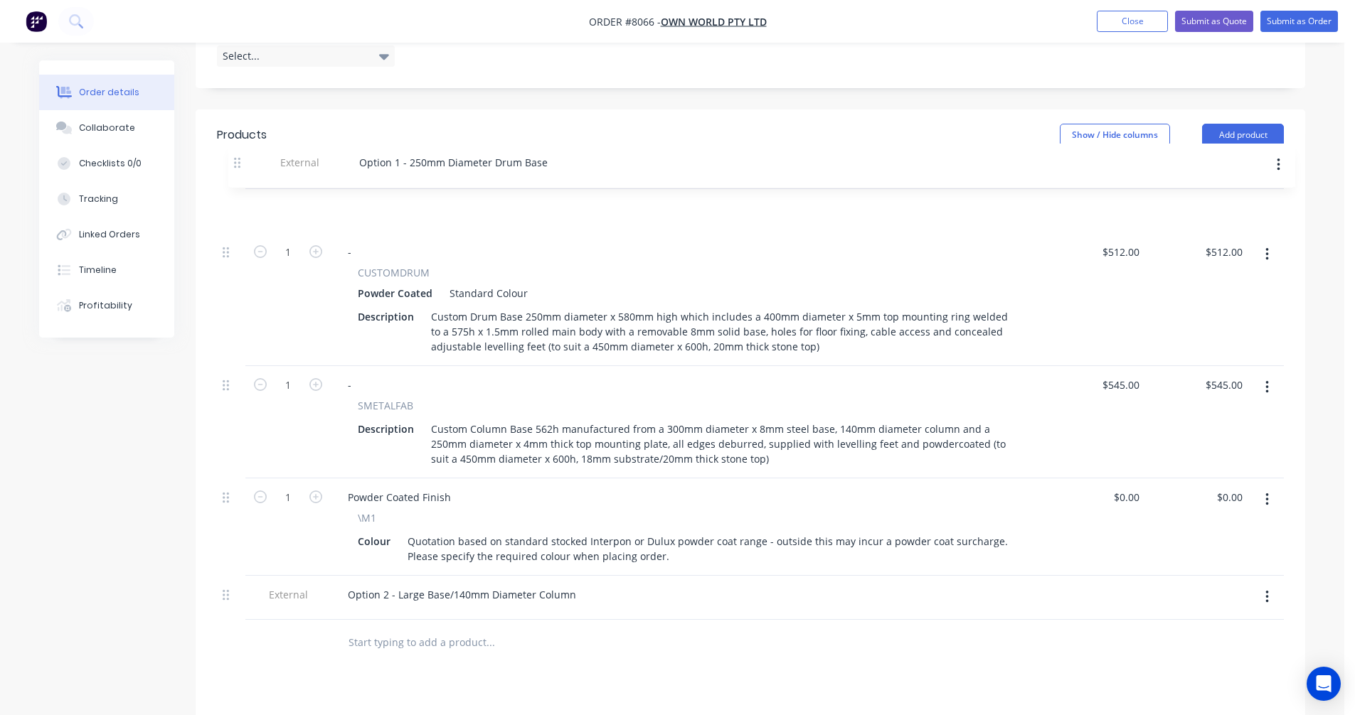
scroll to position [431, 0]
drag, startPoint x: 223, startPoint y: 378, endPoint x: 227, endPoint y: 206, distance: 172.1
click at [228, 207] on div "1 - CUSTOMDRUM Powder Coated Standard Colour Description Custom Drum Base 250mm…" at bounding box center [750, 407] width 1067 height 431
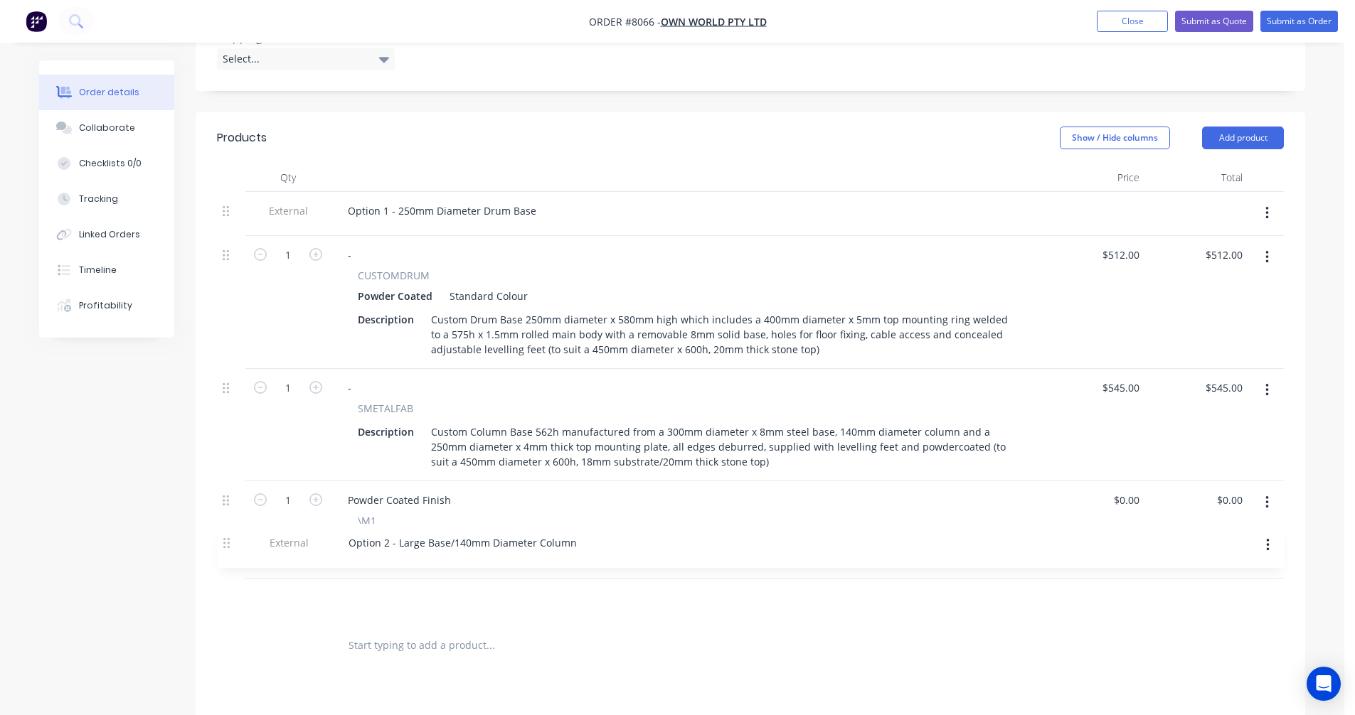
scroll to position [433, 0]
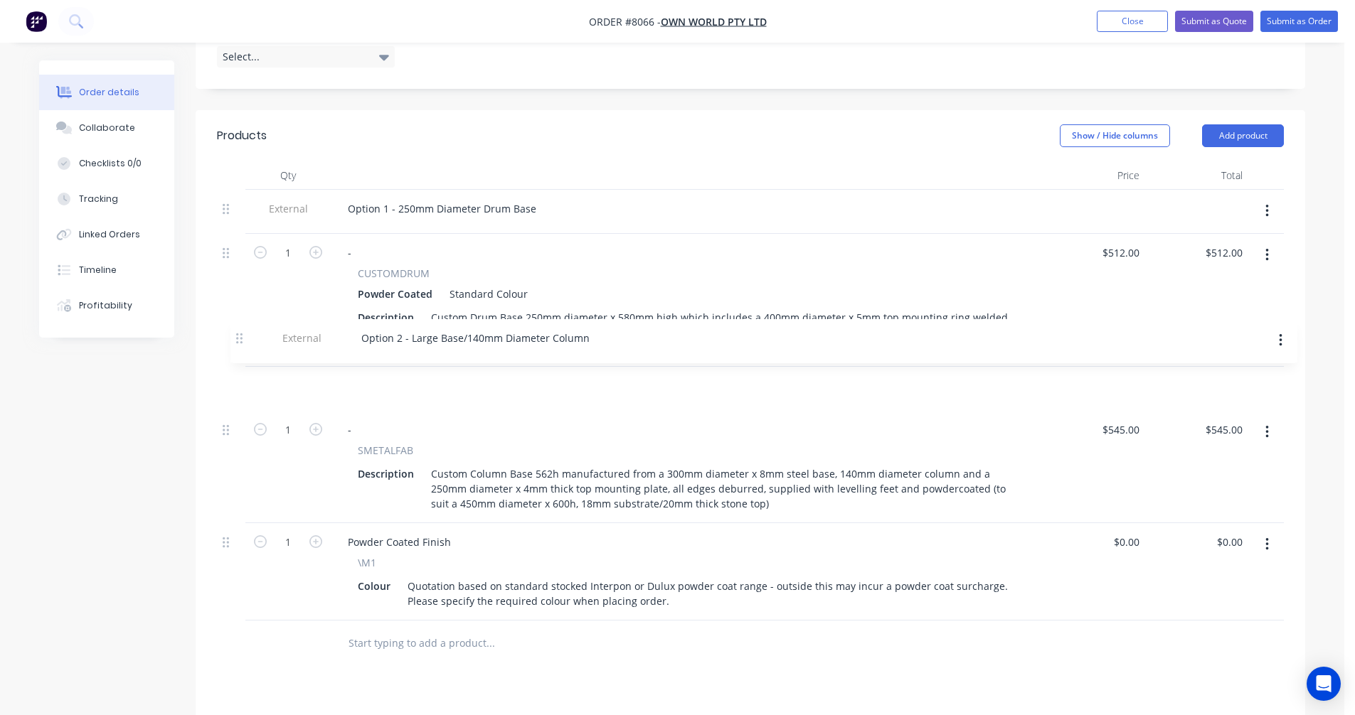
drag, startPoint x: 229, startPoint y: 538, endPoint x: 236, endPoint y: 337, distance: 201.4
click at [241, 334] on div "External Option 1 - 250mm Diameter Drum Base 1 - CUSTOMDRUM Powder Coated Stand…" at bounding box center [750, 405] width 1067 height 431
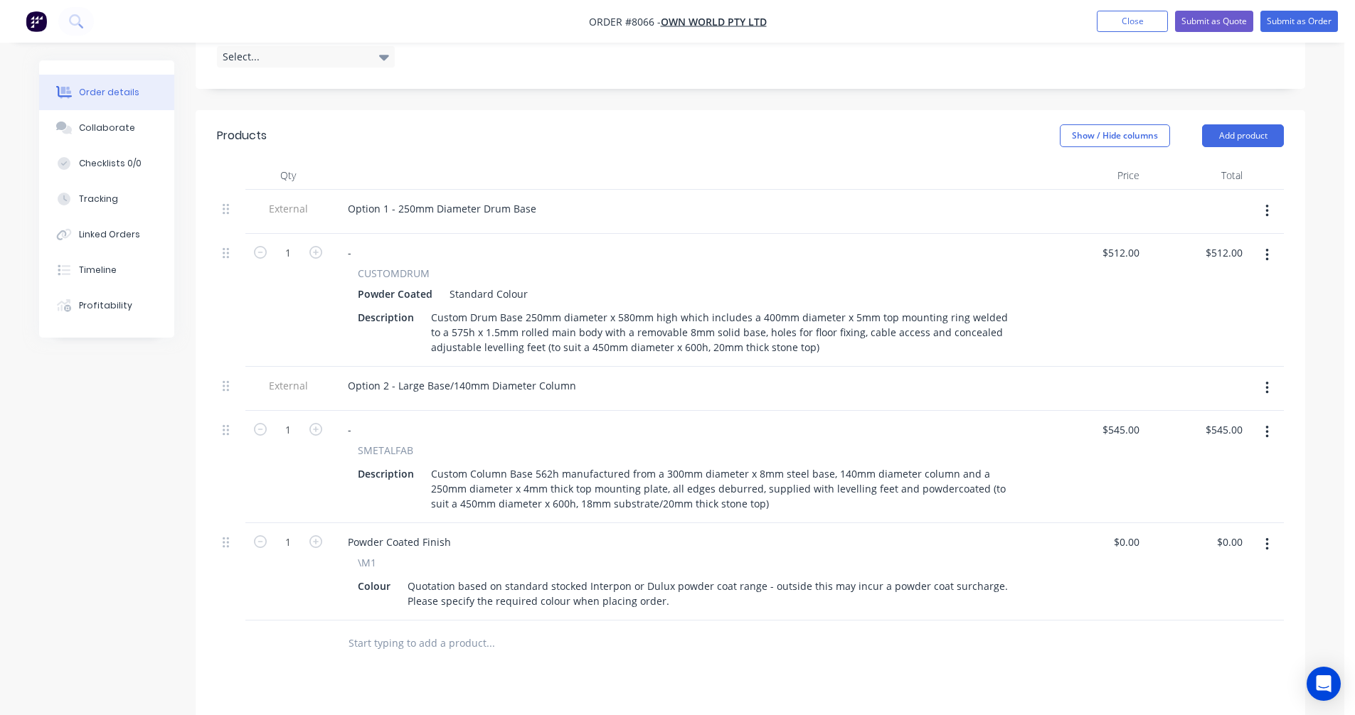
click at [361, 629] on input "text" at bounding box center [490, 643] width 284 height 28
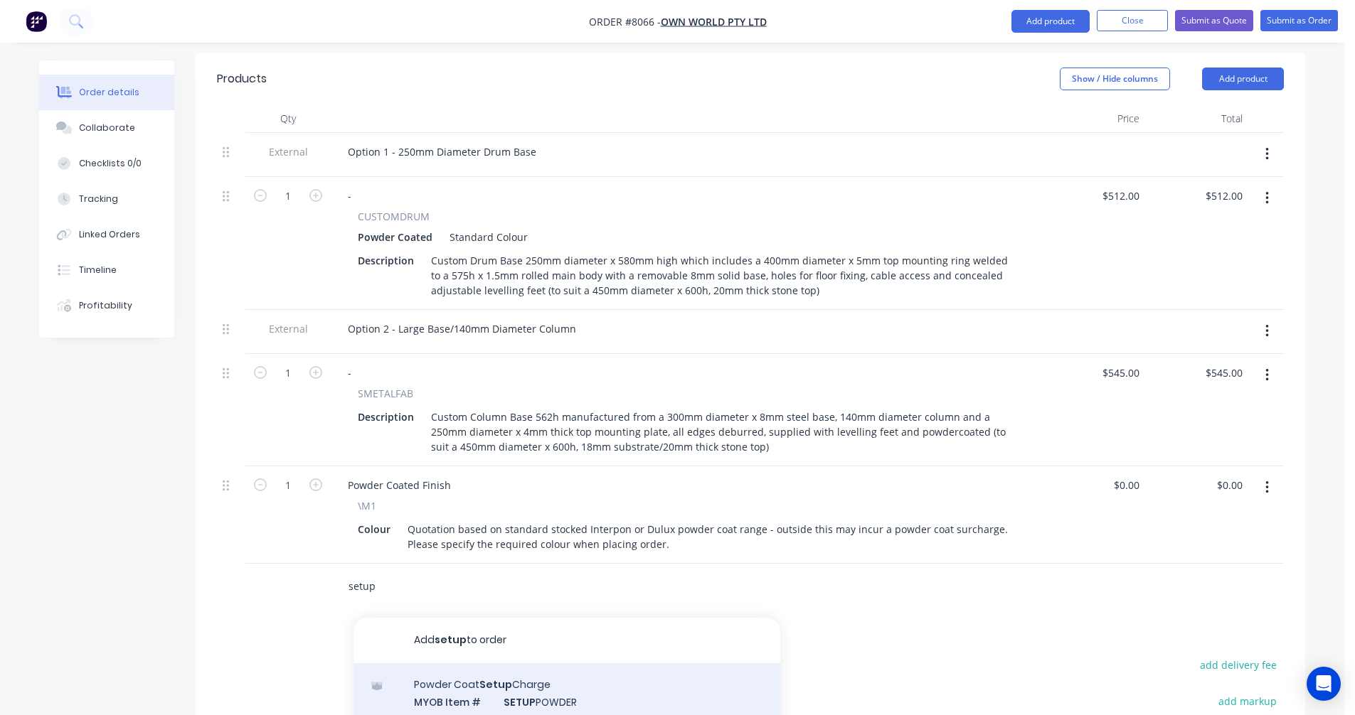
scroll to position [646, 0]
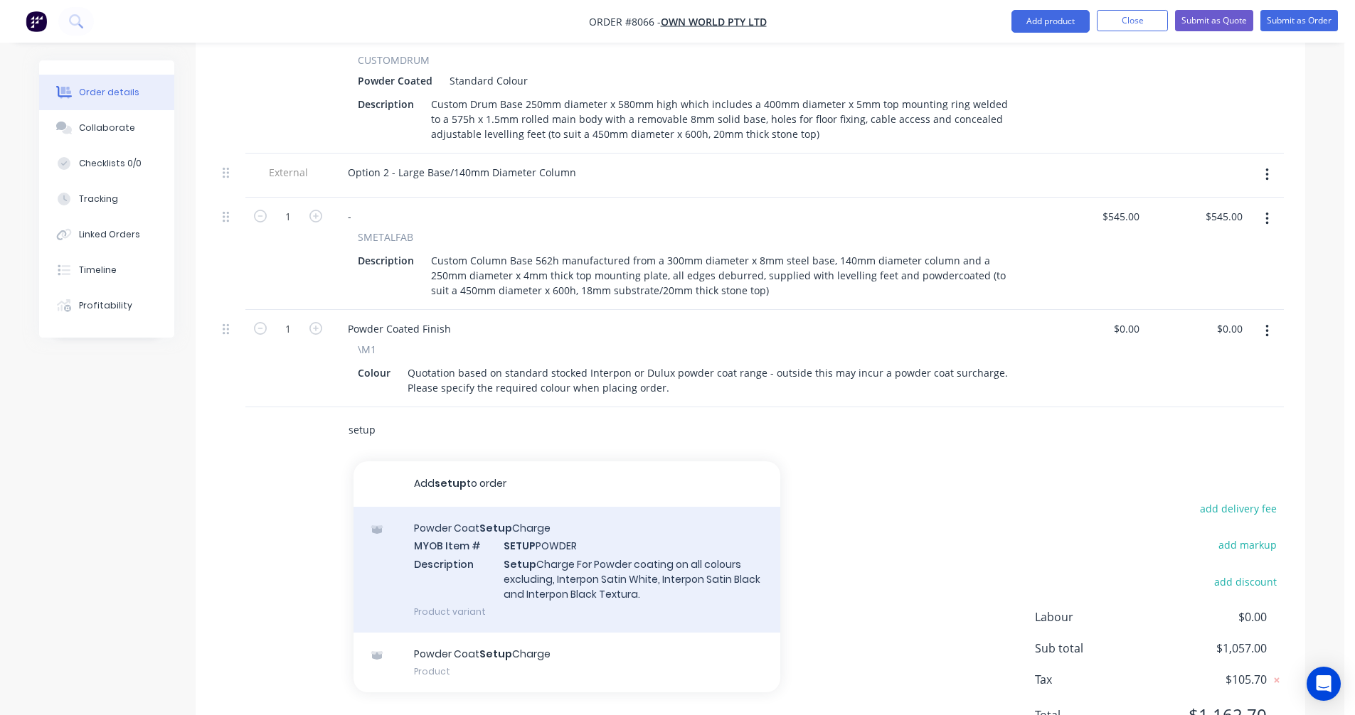
type input "setup"
click at [567, 544] on div "Powder Coat Setup Charge MYOB Item # SETUP POWDER Description Setup Charge For …" at bounding box center [566, 570] width 427 height 126
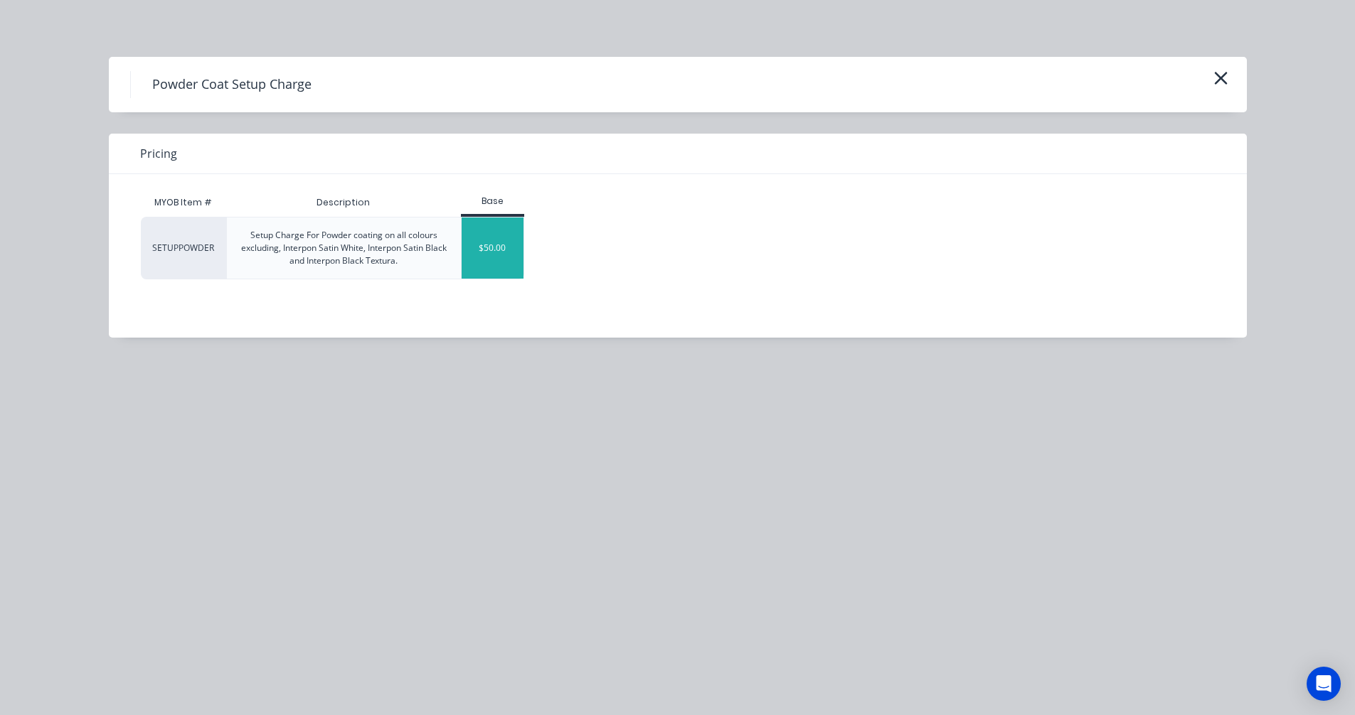
click at [503, 249] on div "$50.00" at bounding box center [493, 248] width 62 height 61
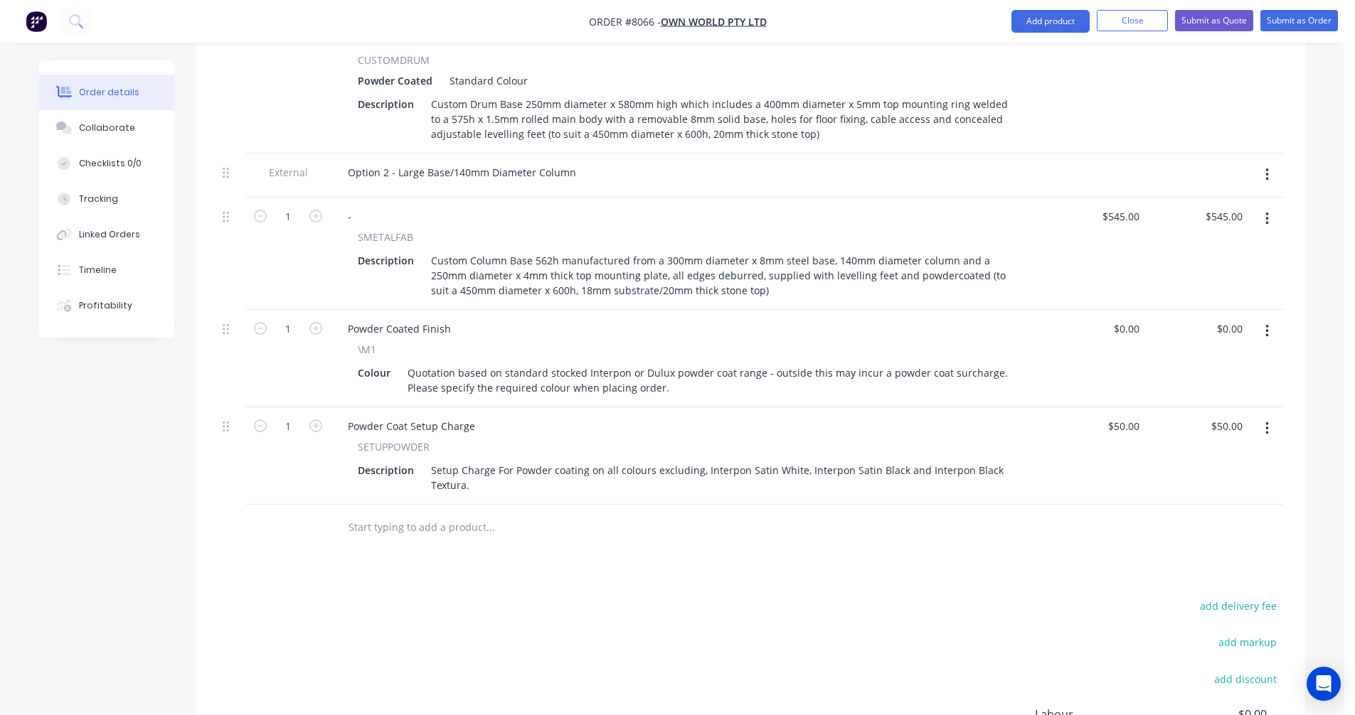
click at [392, 513] on input "text" at bounding box center [490, 527] width 284 height 28
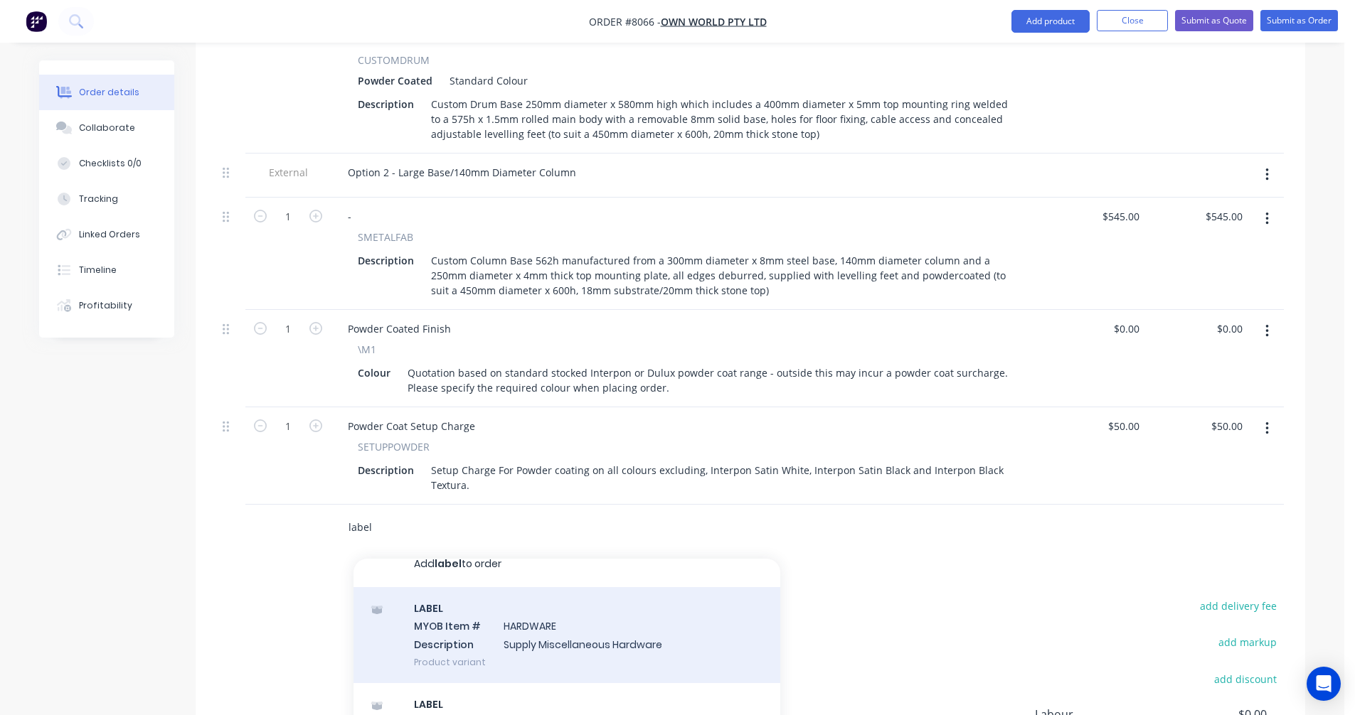
scroll to position [34, 0]
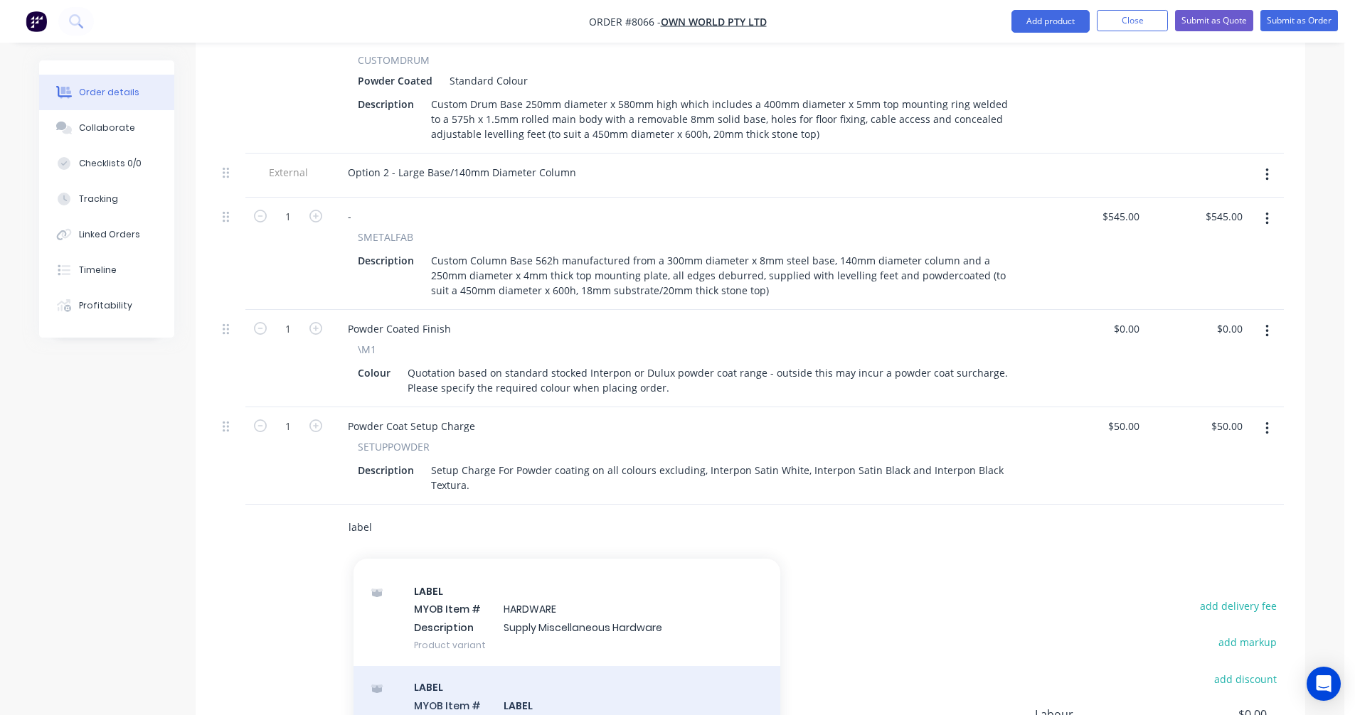
type input "label"
click at [538, 666] on div "LABEL MYOB Item # LABEL Description LABEL As Product variant" at bounding box center [566, 714] width 427 height 96
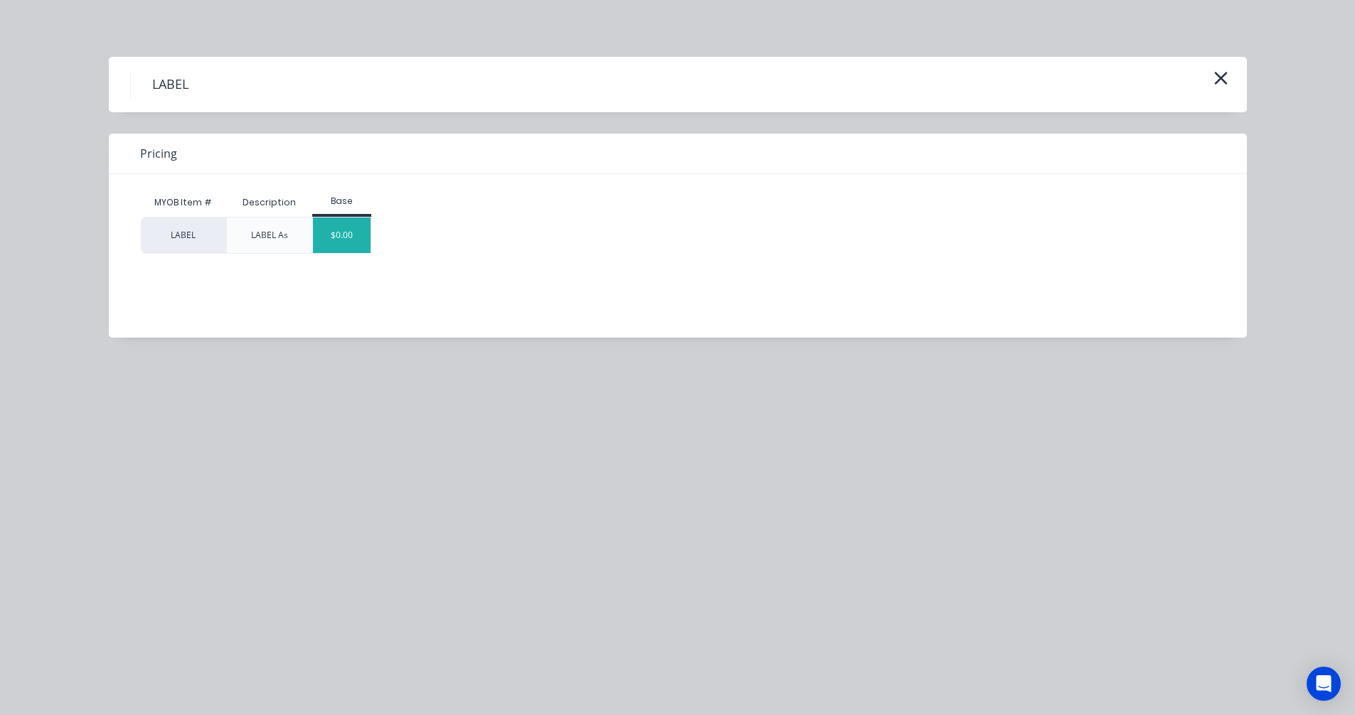
click at [334, 246] on div "$0.00" at bounding box center [342, 236] width 58 height 36
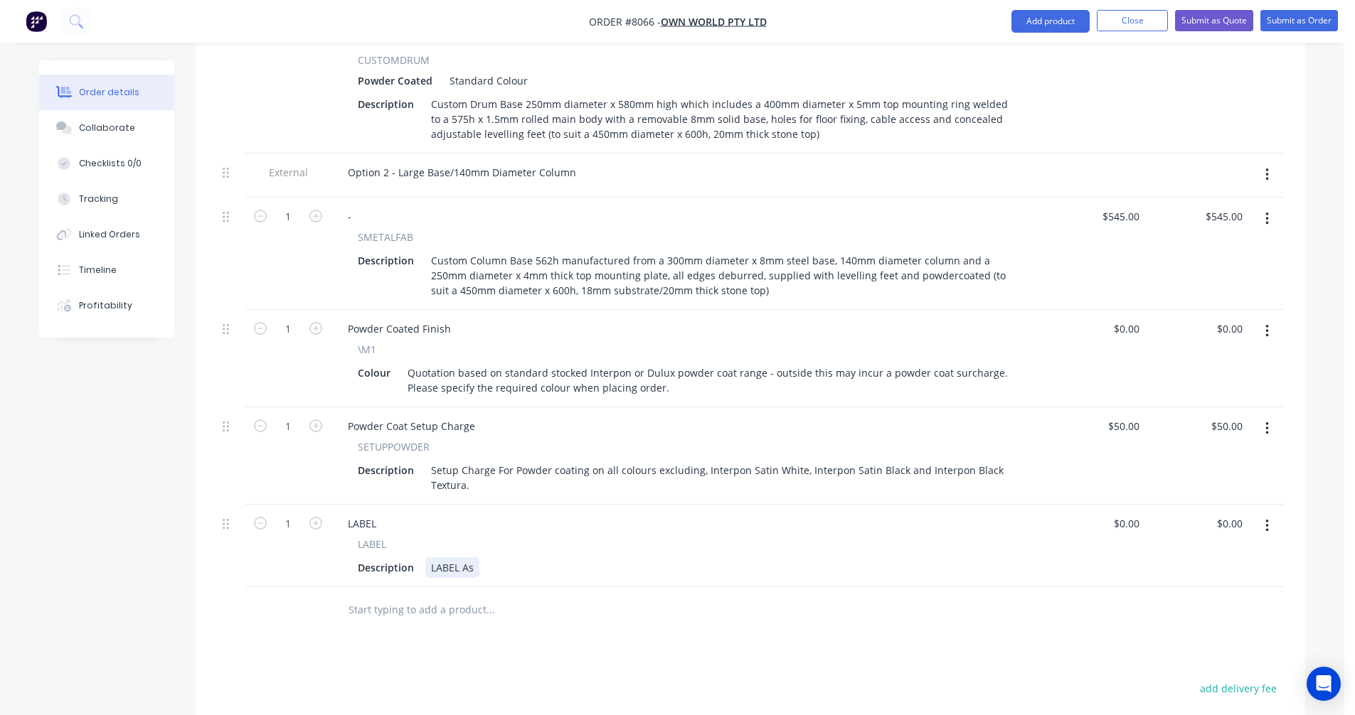
click at [471, 558] on div "LABEL As" at bounding box center [452, 568] width 54 height 21
type input "$0.00"
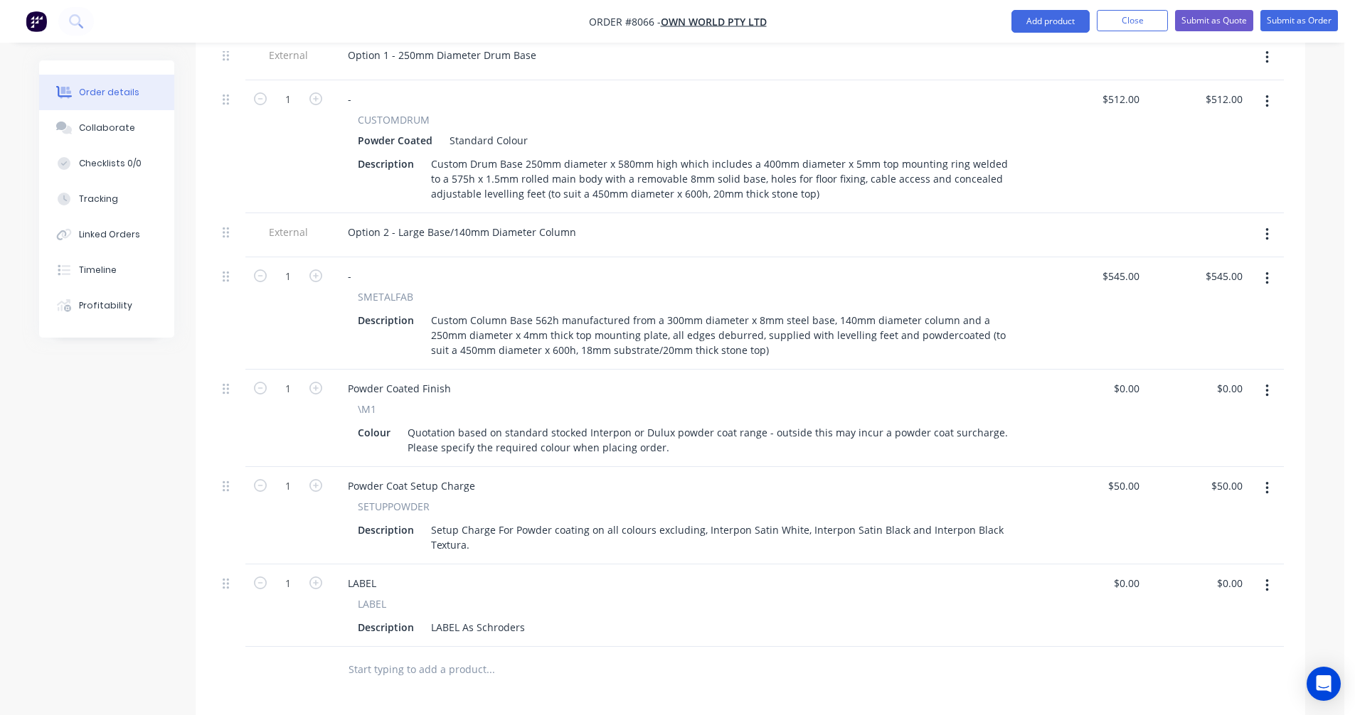
scroll to position [504, 0]
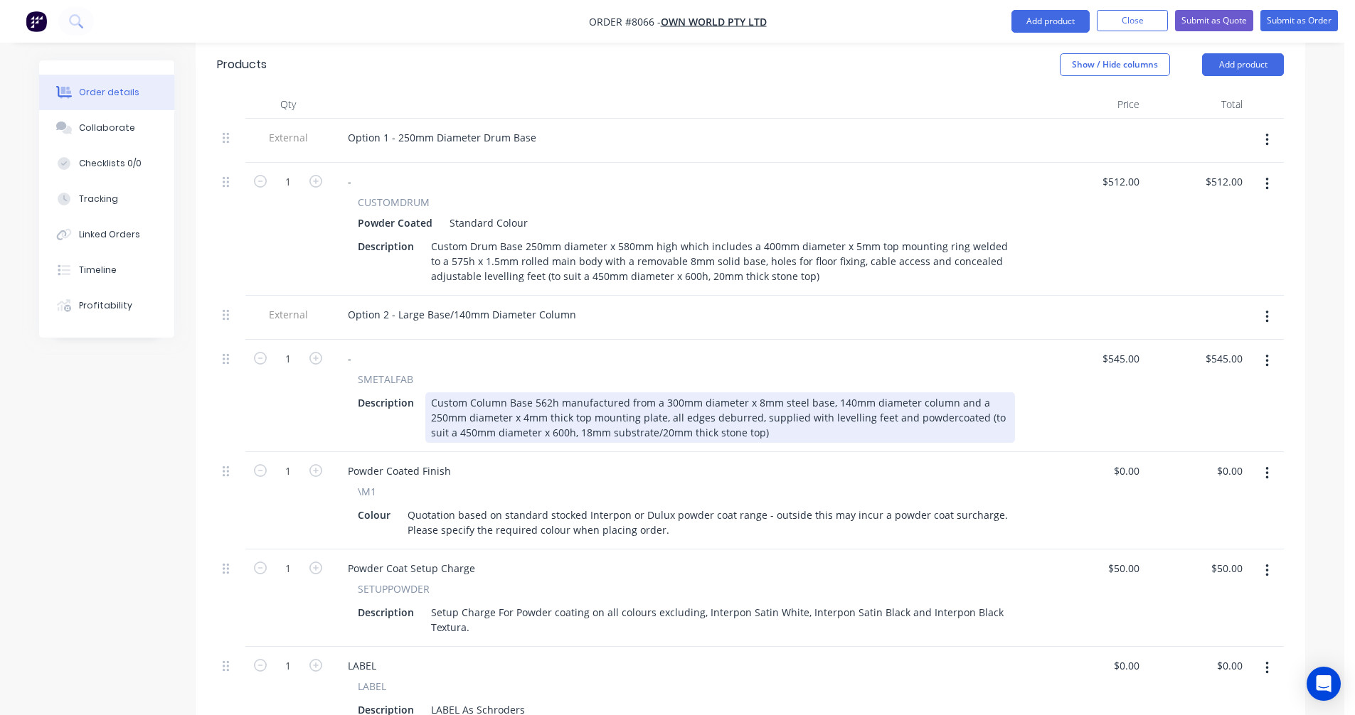
click at [643, 393] on div "Custom Column Base 562h manufactured from a 300mm diameter x 8mm steel base, 14…" at bounding box center [720, 418] width 590 height 50
type input "$458.00"
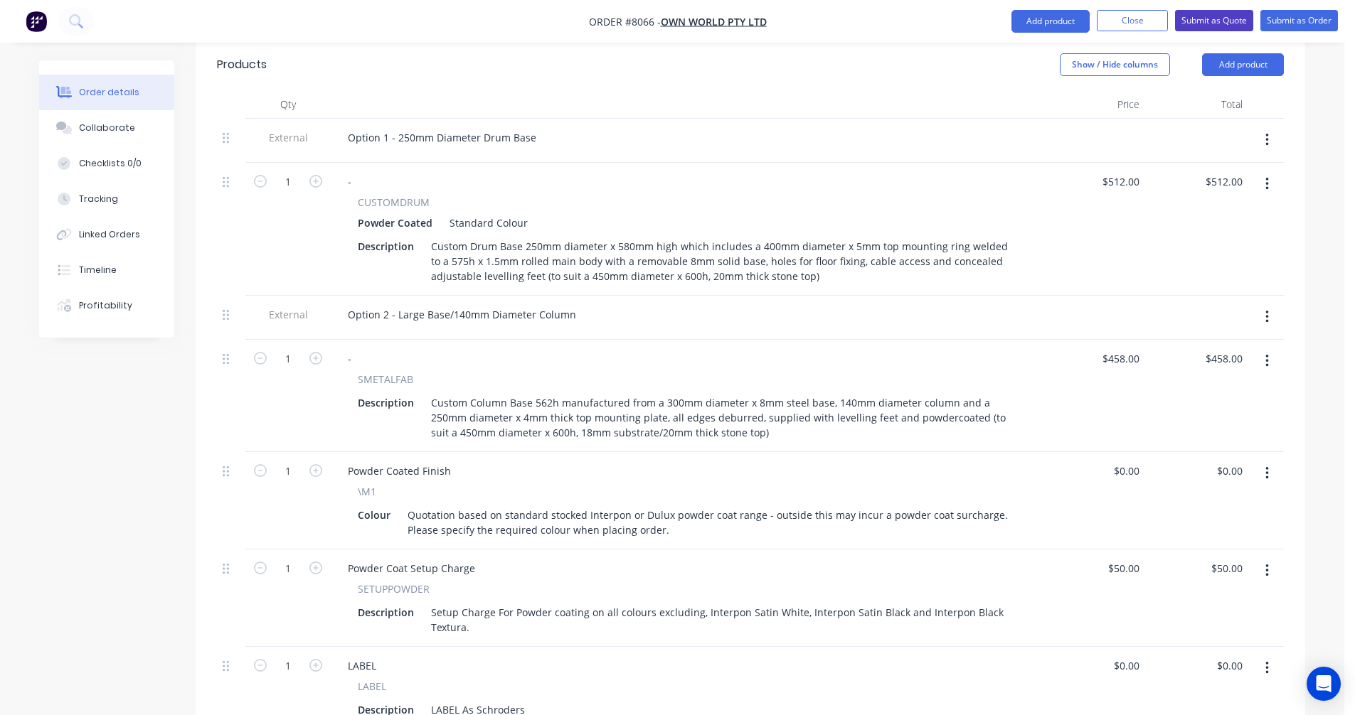
click at [1210, 15] on button "Submit as Quote" at bounding box center [1214, 20] width 78 height 21
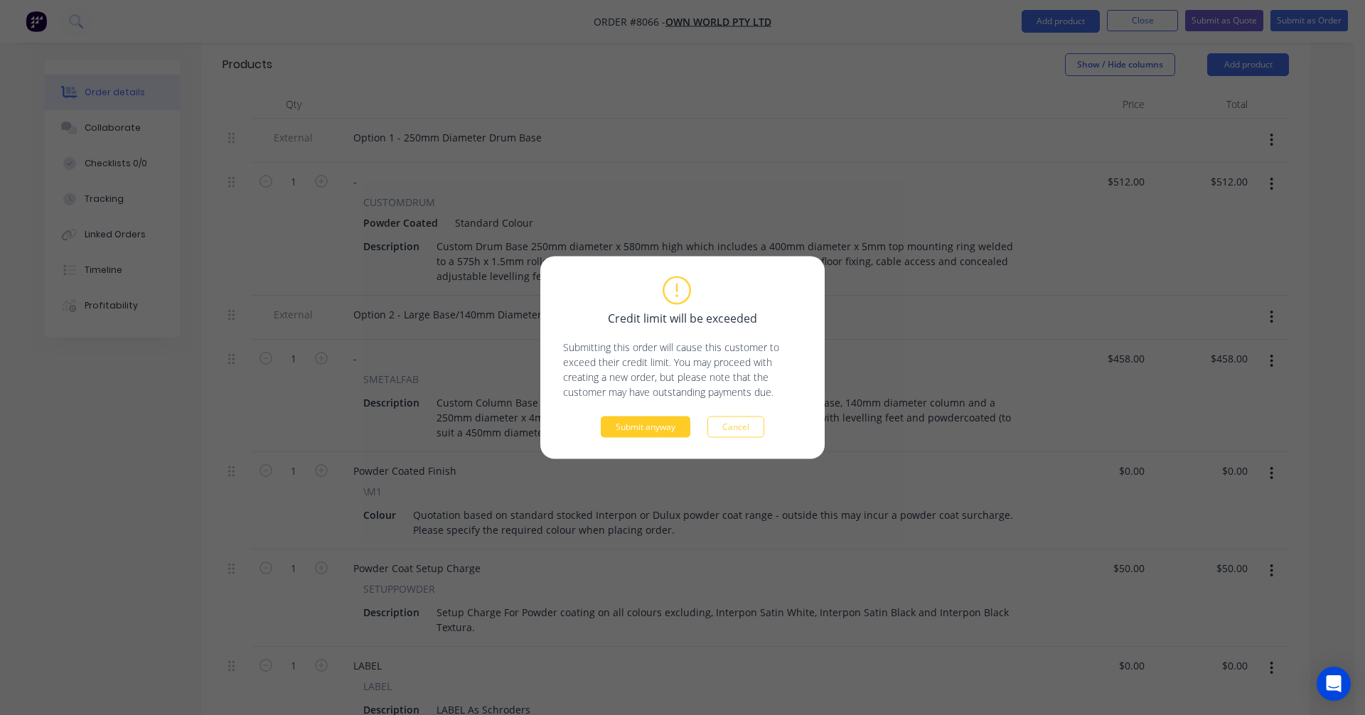
click at [644, 430] on button "Submit anyway" at bounding box center [646, 427] width 90 height 21
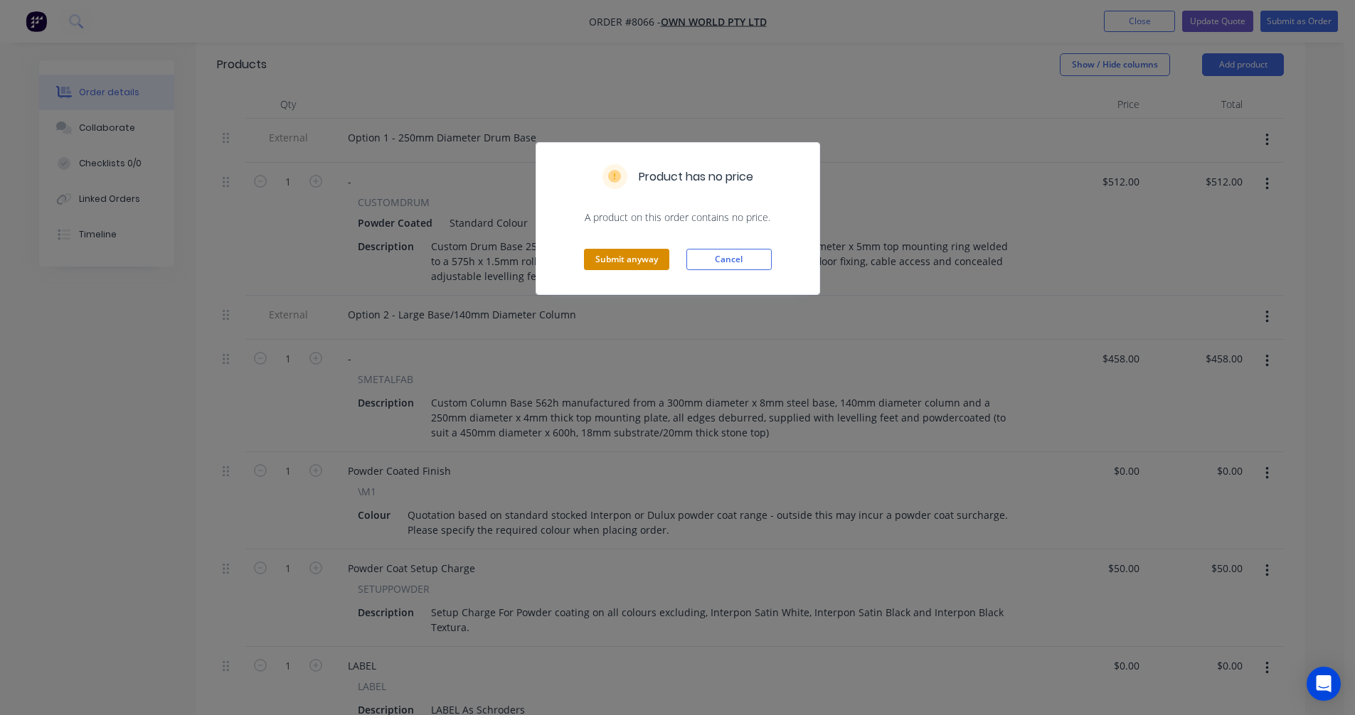
click at [643, 265] on button "Submit anyway" at bounding box center [626, 259] width 85 height 21
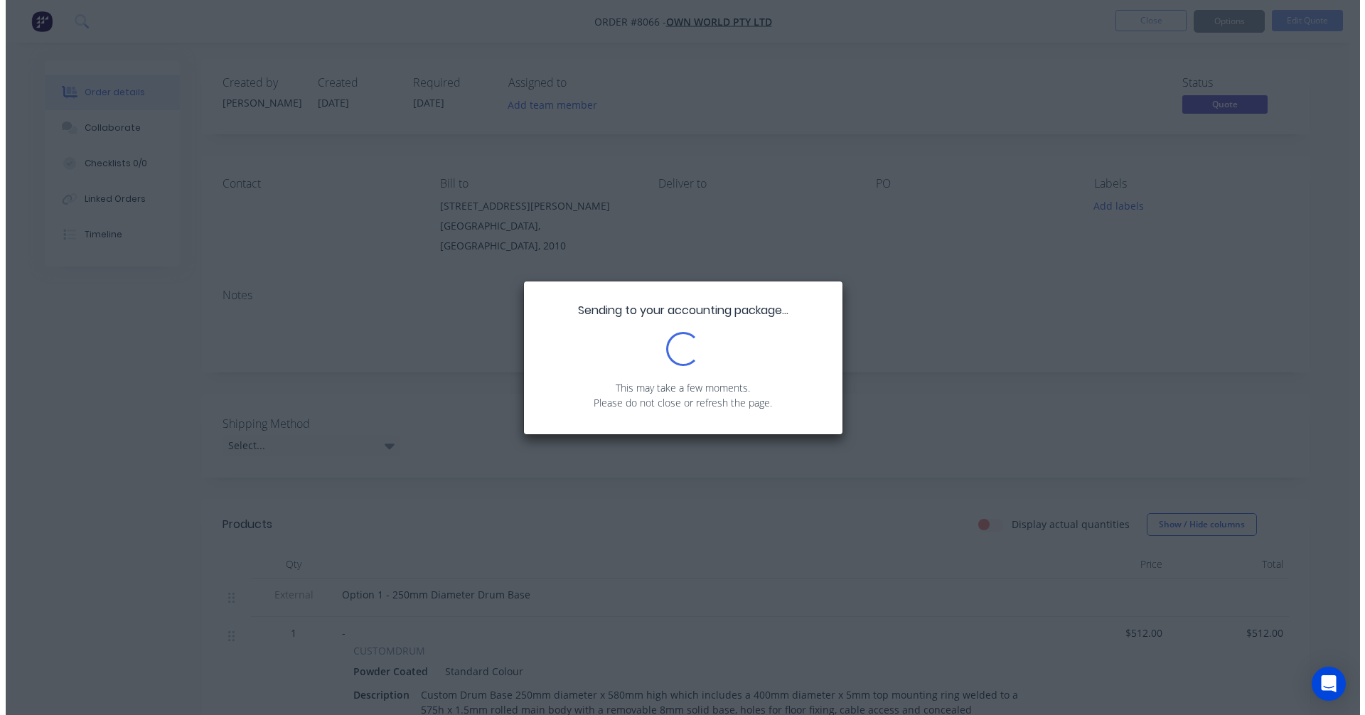
scroll to position [0, 0]
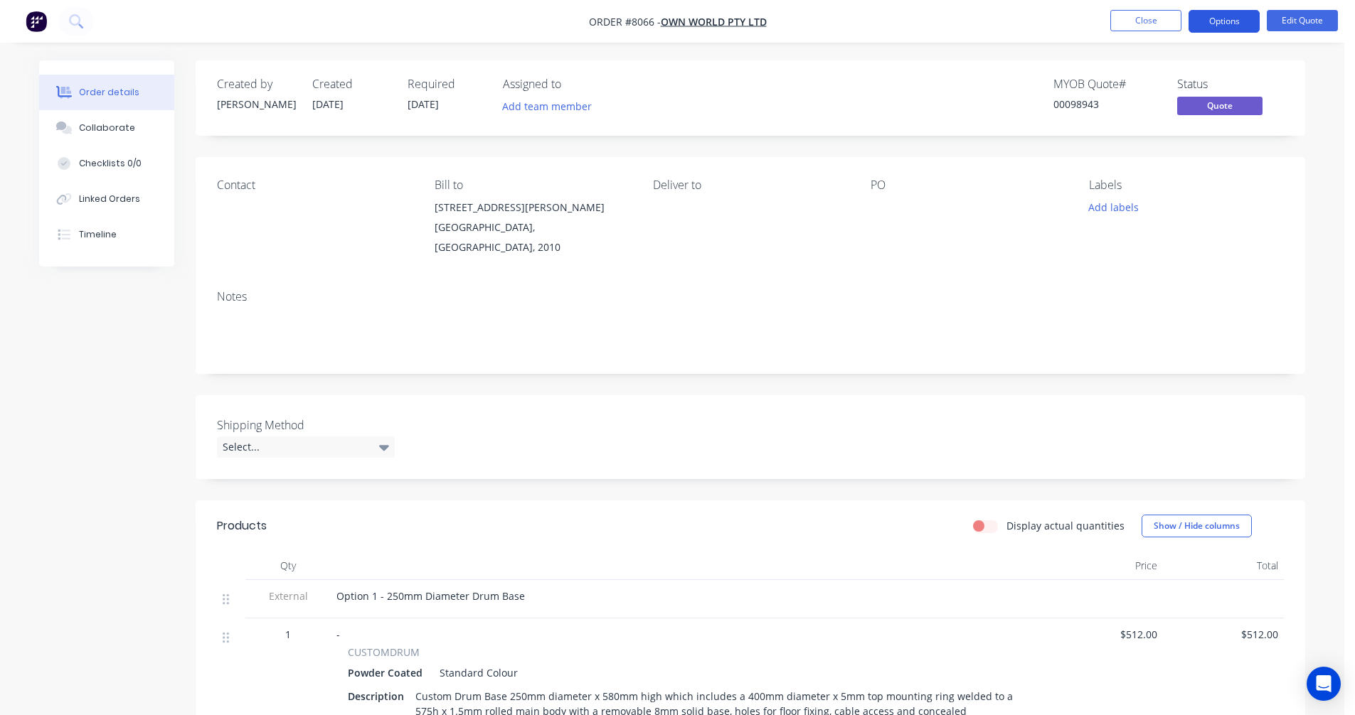
click at [1225, 20] on button "Options" at bounding box center [1223, 21] width 71 height 23
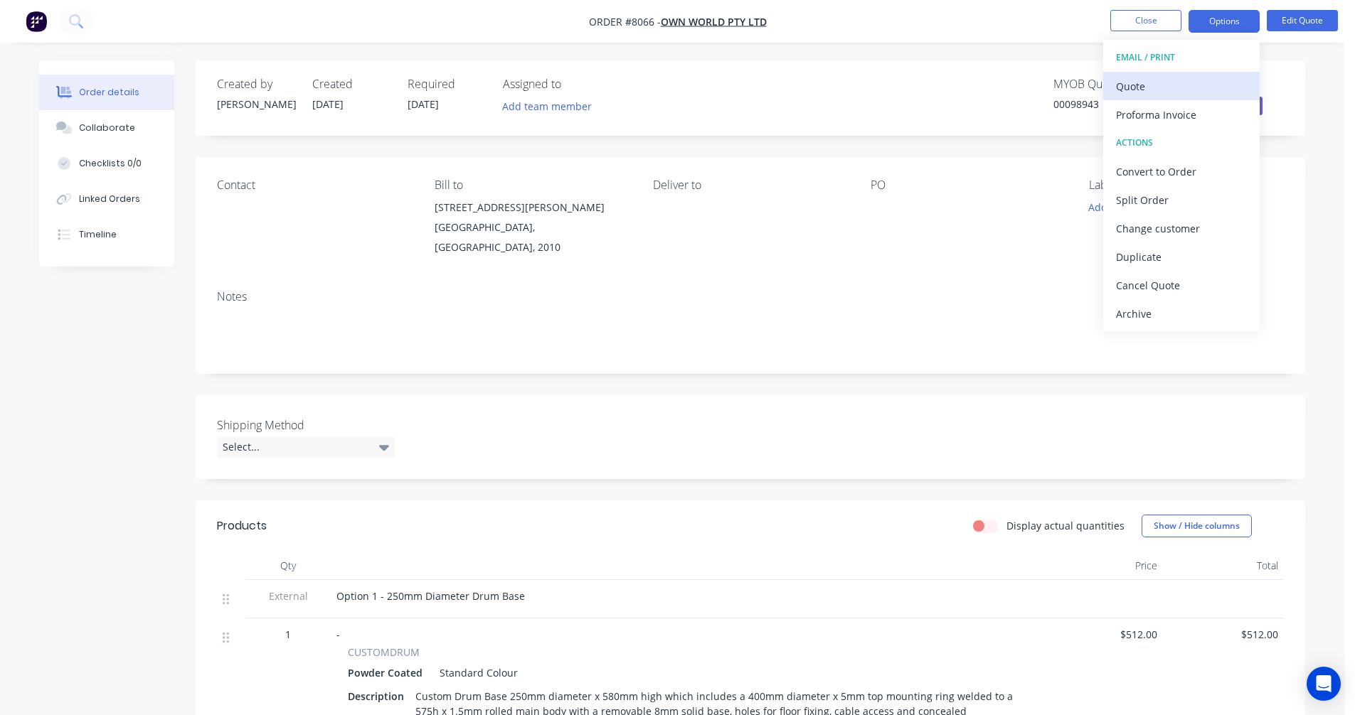
click at [1149, 81] on div "Quote" at bounding box center [1181, 86] width 131 height 21
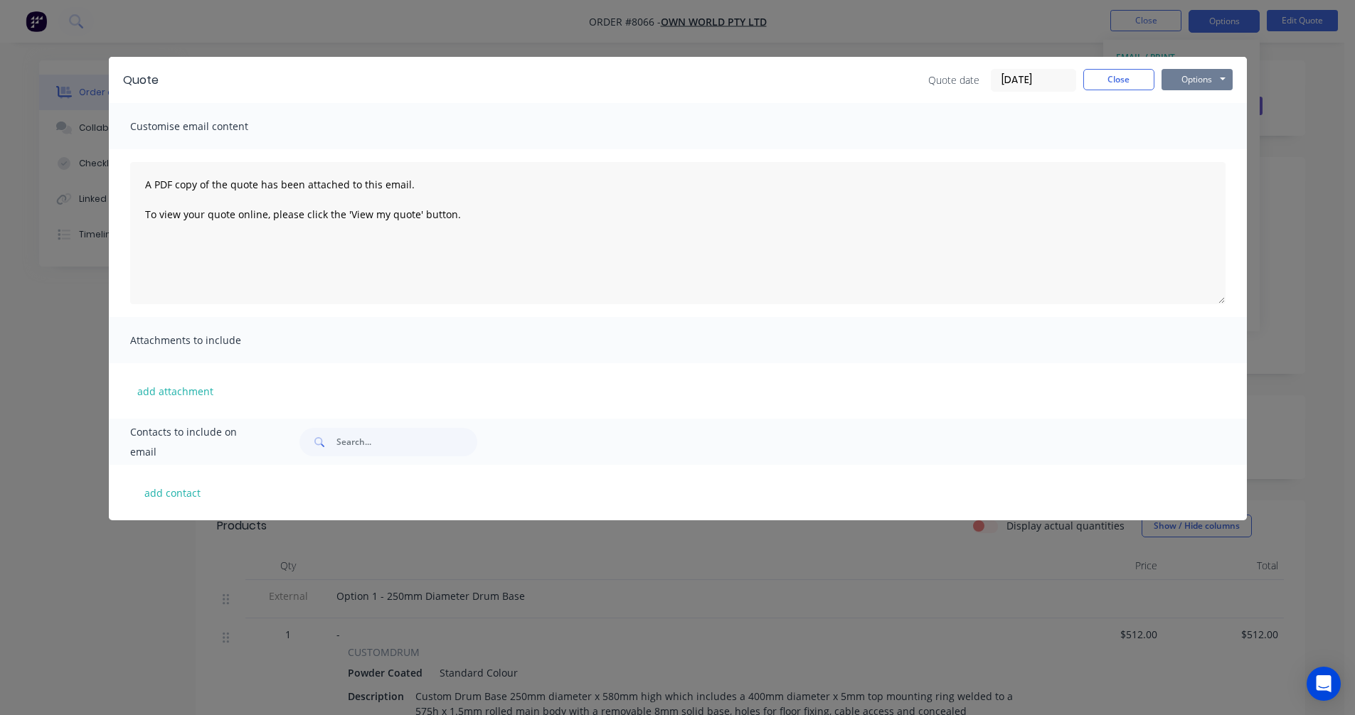
click at [1205, 75] on button "Options" at bounding box center [1196, 79] width 71 height 21
click at [1215, 100] on button "Preview" at bounding box center [1206, 104] width 91 height 23
drag, startPoint x: 1120, startPoint y: 77, endPoint x: 1130, endPoint y: 48, distance: 30.8
click at [1120, 77] on button "Close" at bounding box center [1118, 79] width 71 height 21
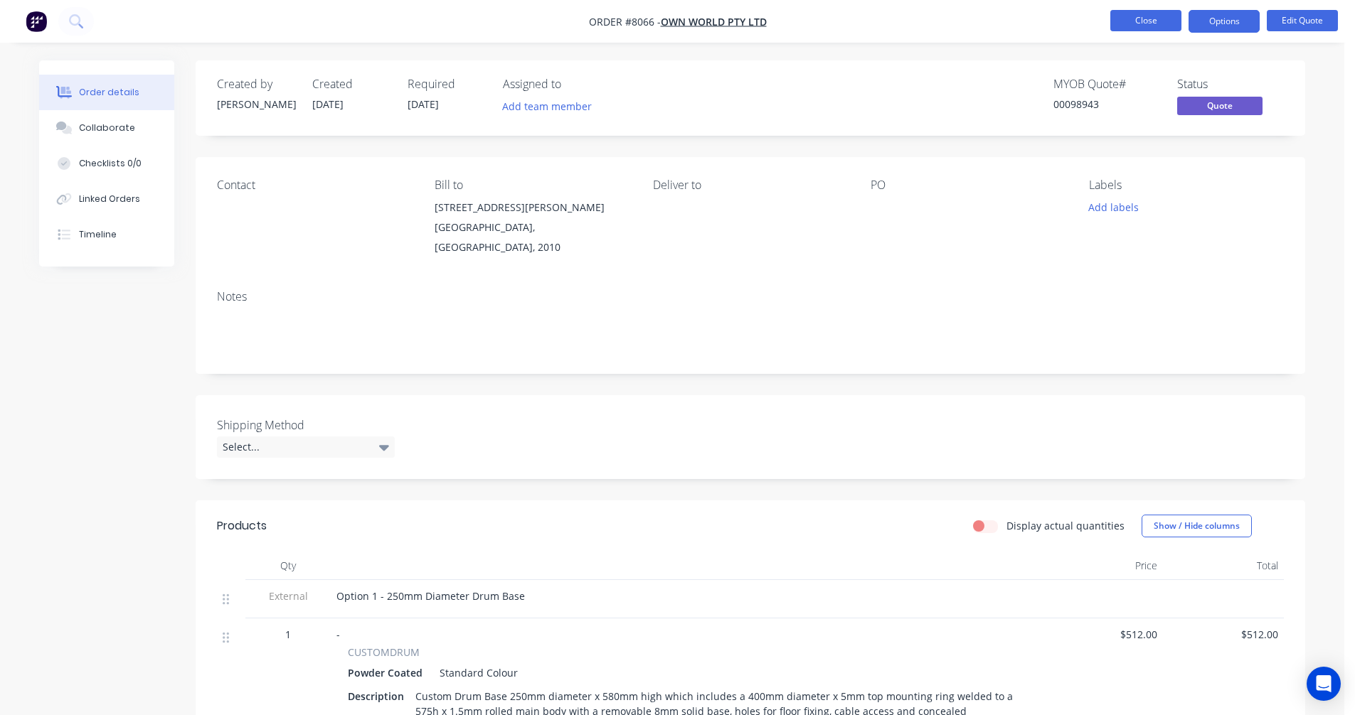
click at [1146, 14] on button "Close" at bounding box center [1145, 20] width 71 height 21
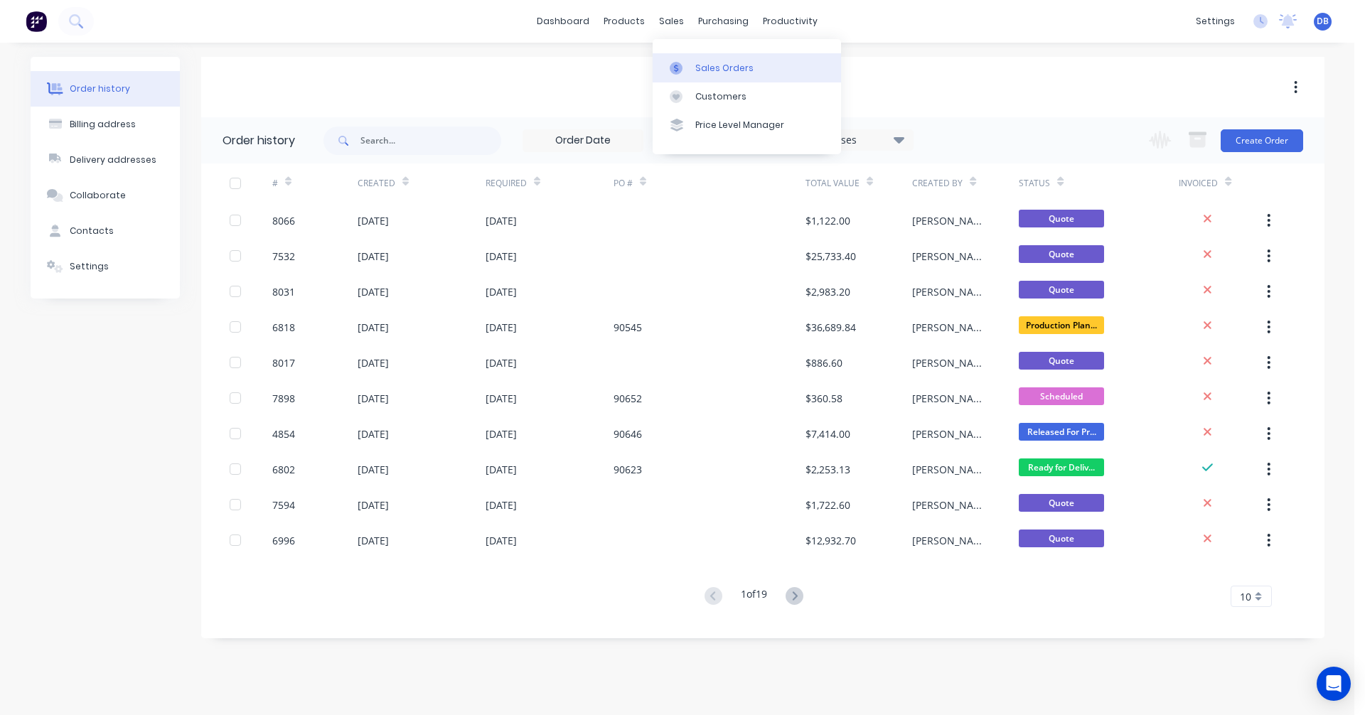
click at [713, 70] on div "Sales Orders" at bounding box center [724, 68] width 58 height 13
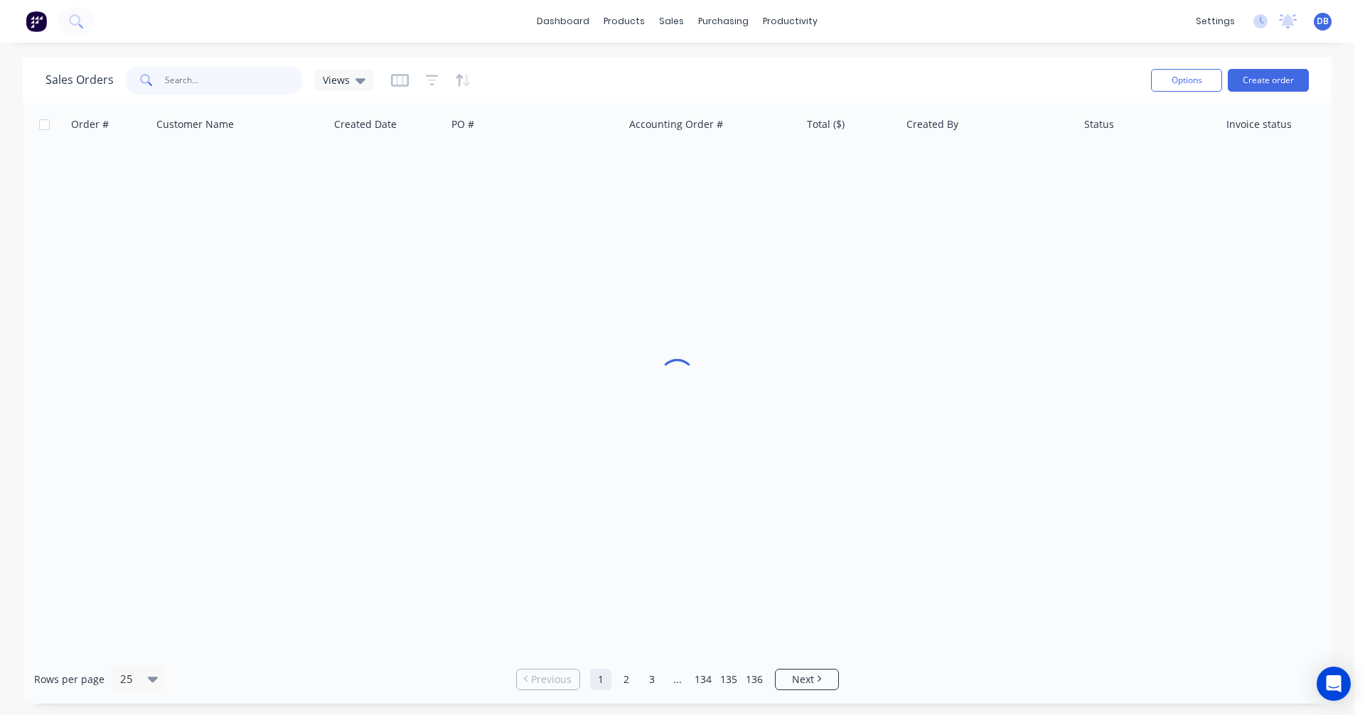
click at [202, 76] on input "text" at bounding box center [234, 80] width 139 height 28
type input "edge"
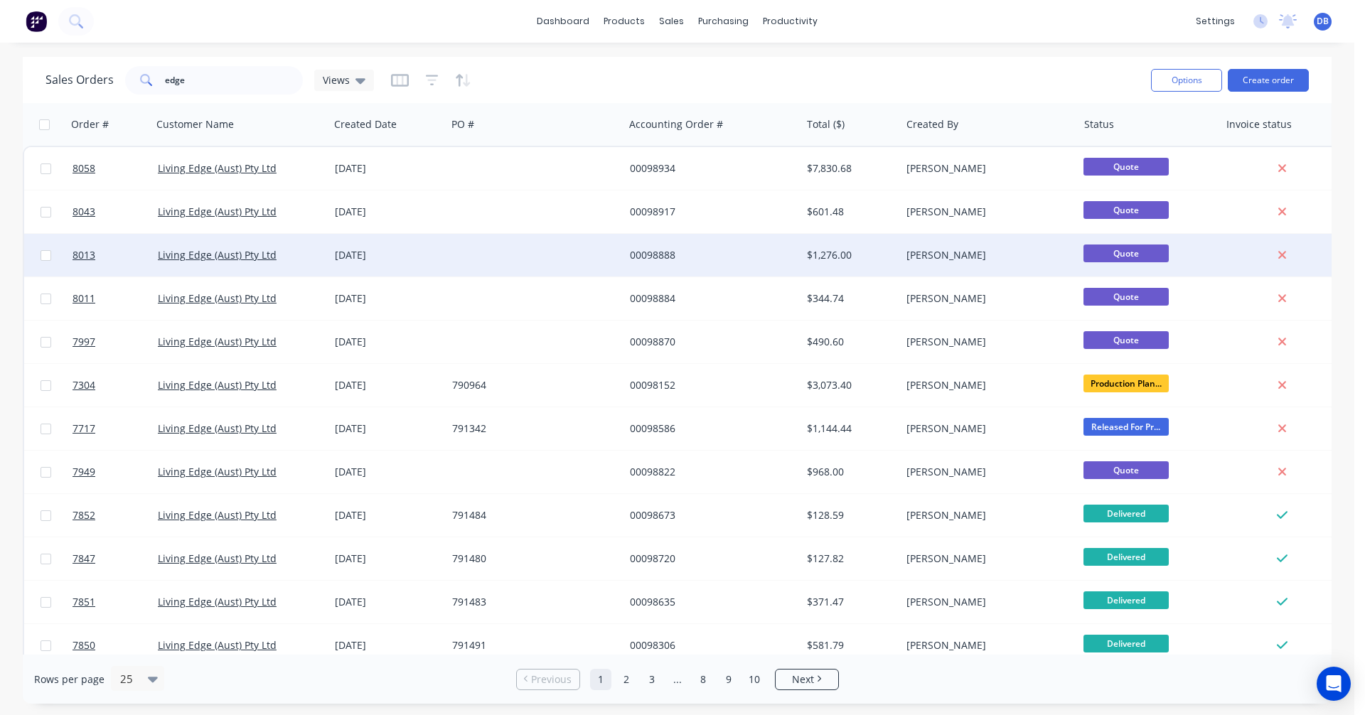
click at [826, 252] on div "$1,276.00" at bounding box center [848, 255] width 83 height 14
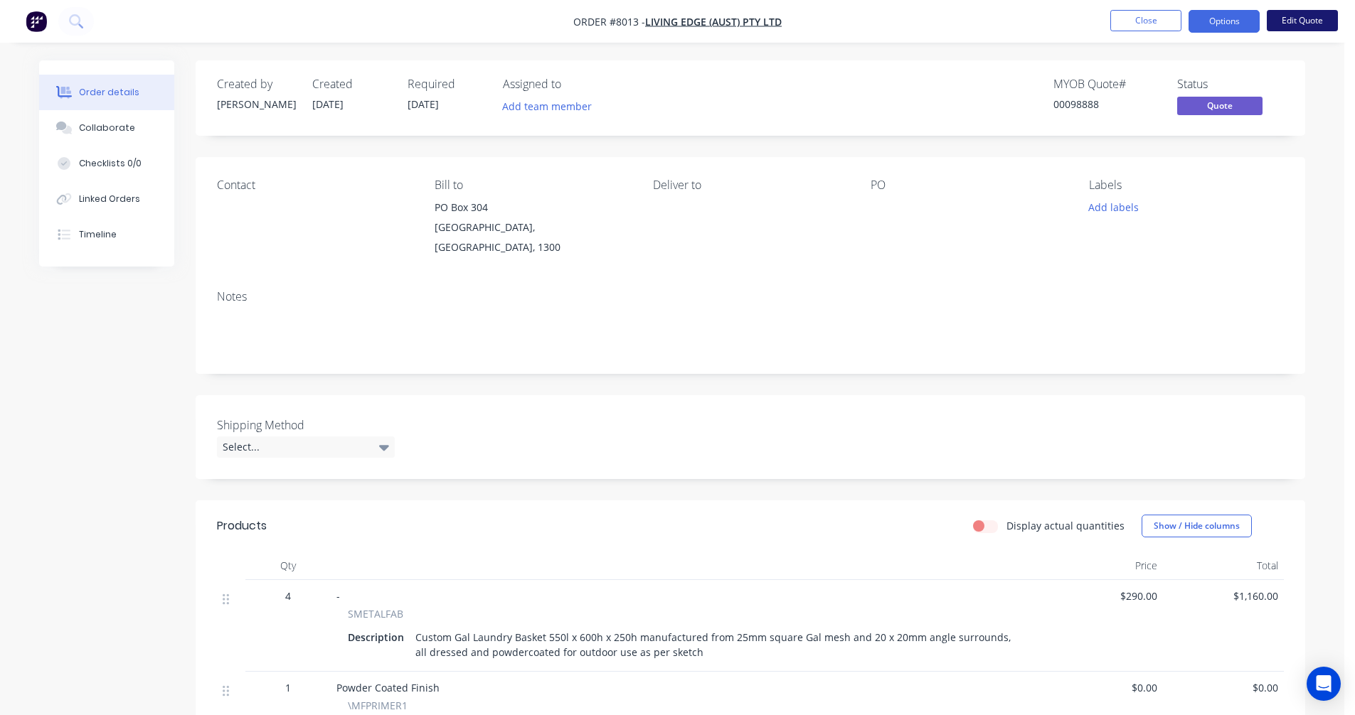
click at [1301, 27] on button "Edit Quote" at bounding box center [1301, 20] width 71 height 21
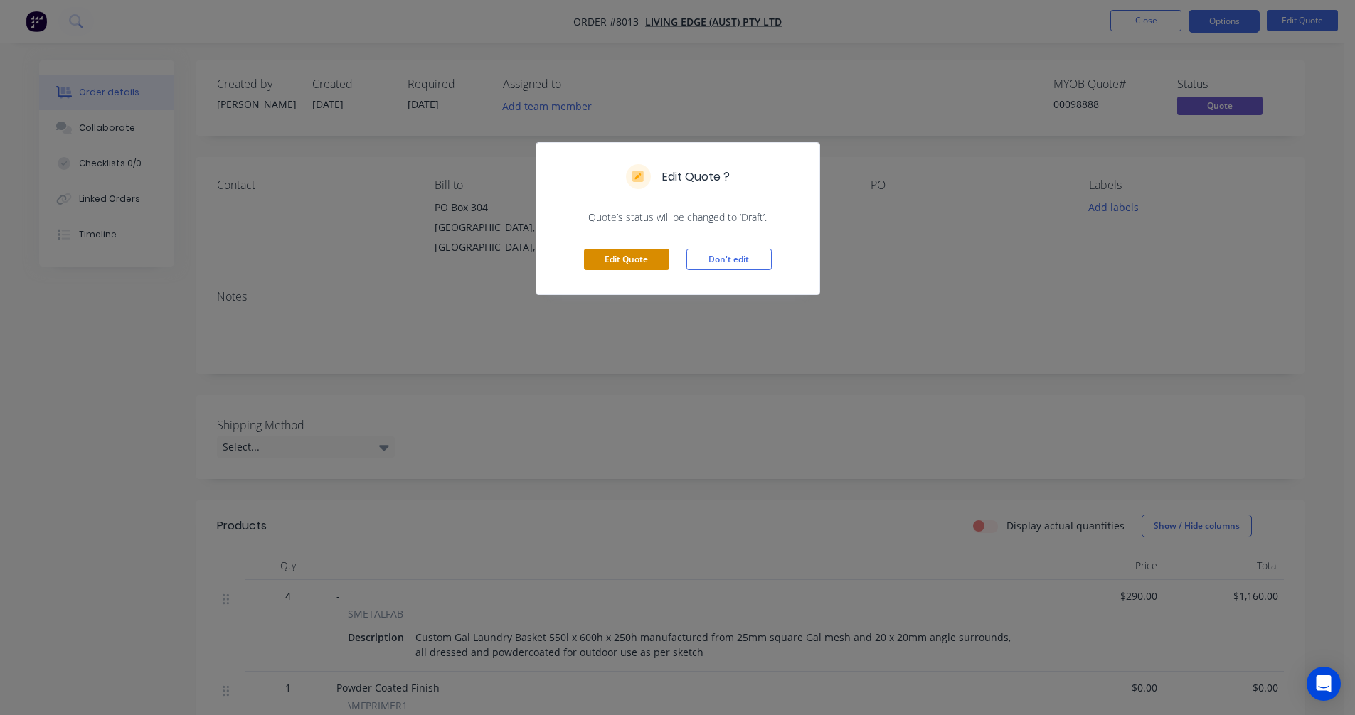
click at [646, 270] on button "Edit Quote" at bounding box center [626, 259] width 85 height 21
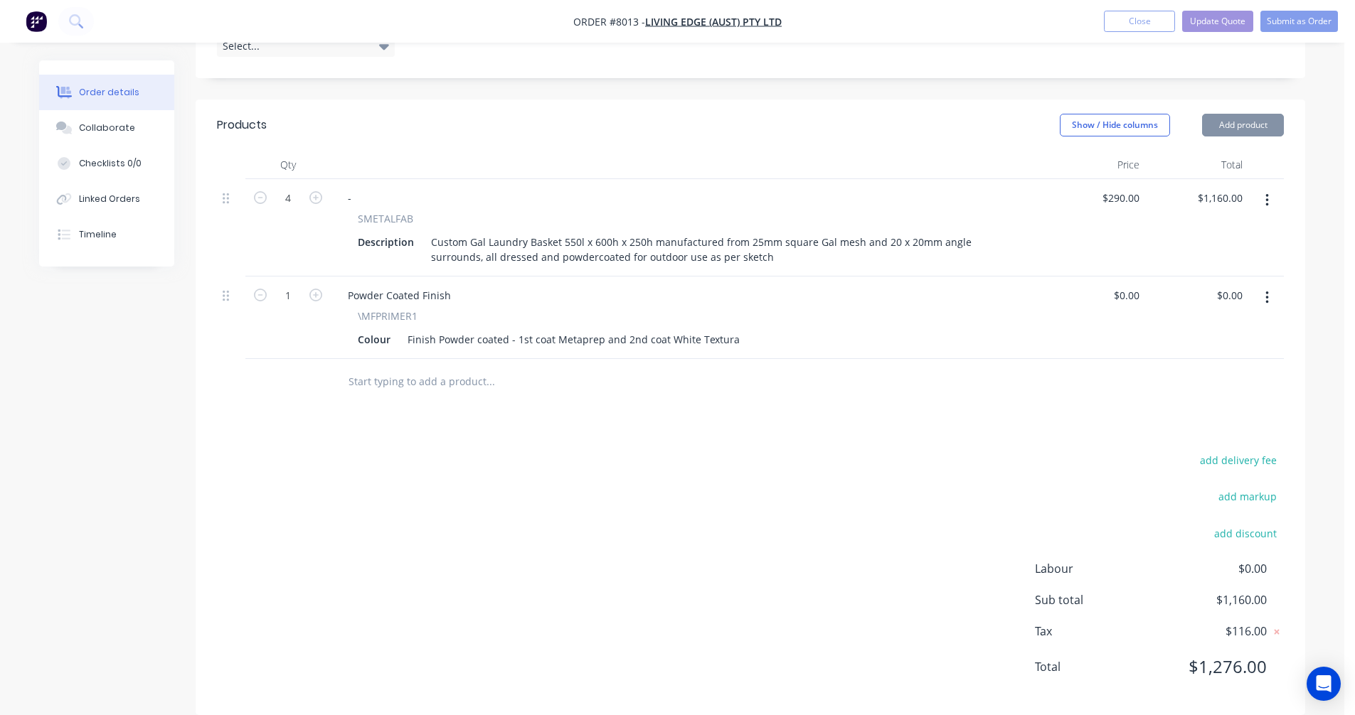
scroll to position [425, 0]
click at [1240, 112] on button "Add product" at bounding box center [1243, 123] width 82 height 23
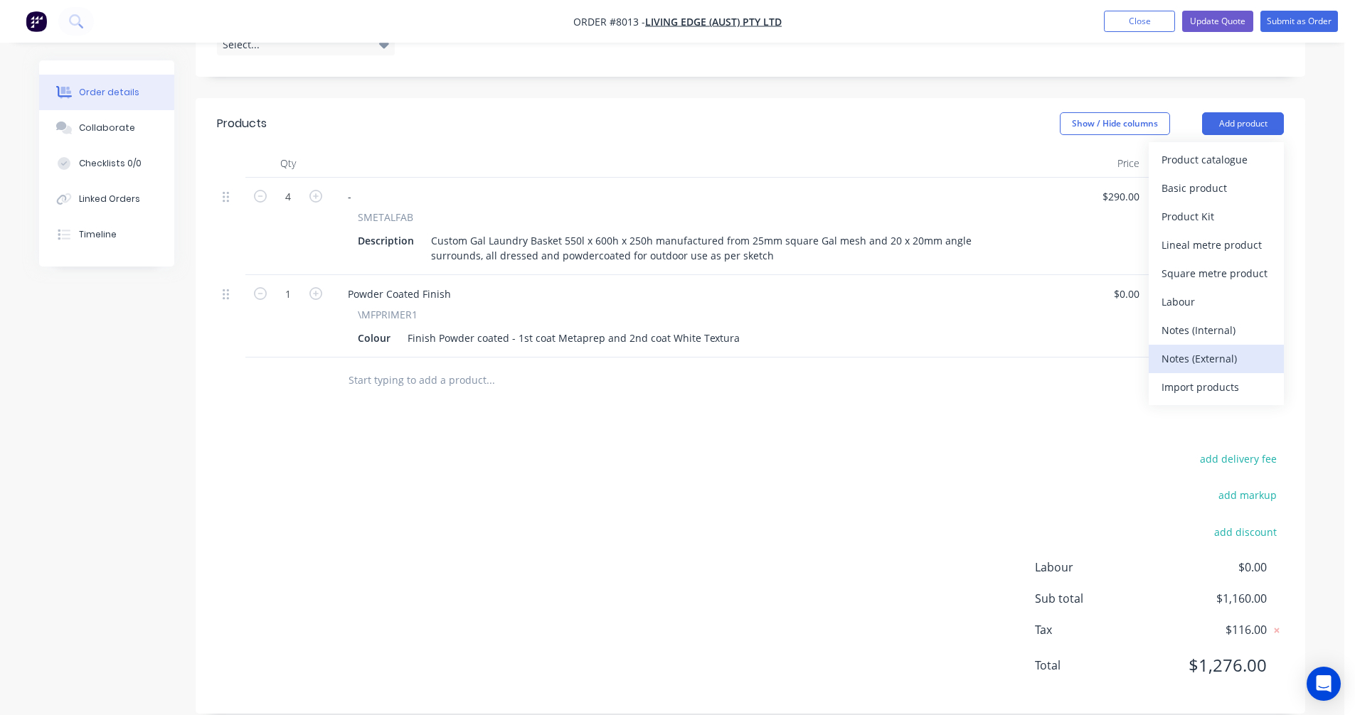
click at [1187, 348] on div "Notes (External)" at bounding box center [1216, 358] width 110 height 21
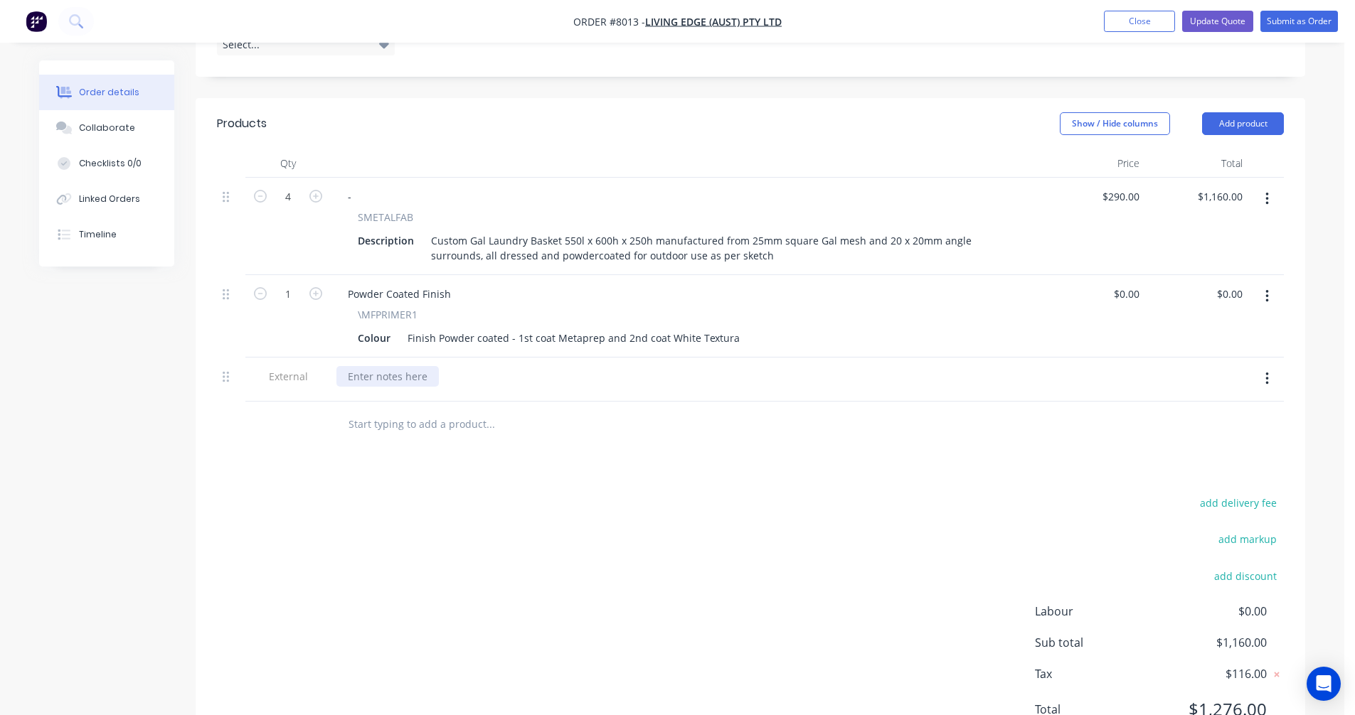
click at [368, 366] on div at bounding box center [387, 376] width 102 height 21
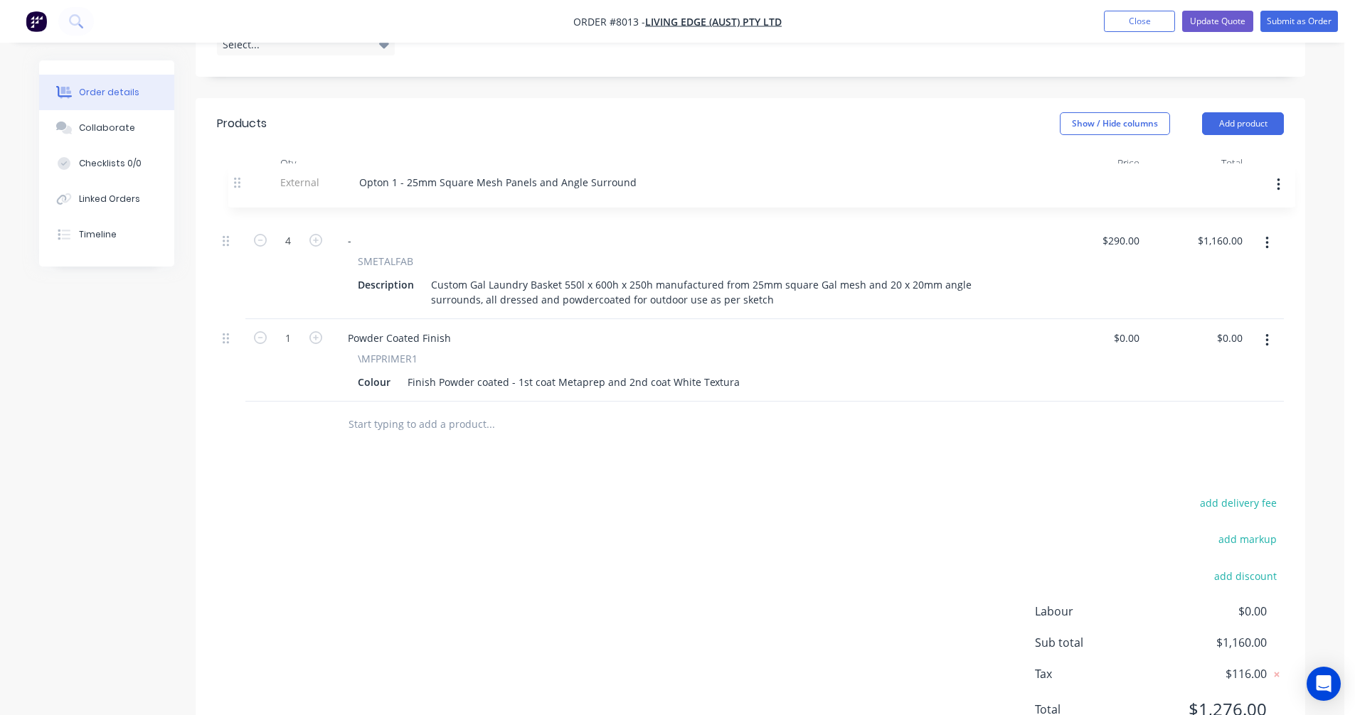
drag, startPoint x: 227, startPoint y: 361, endPoint x: 239, endPoint y: 182, distance: 179.6
click at [239, 182] on div "4 - SMETALFAB Description Custom Gal Laundry Basket 550l x 600h x 250h manufact…" at bounding box center [750, 290] width 1067 height 224
click at [1266, 191] on icon "button" at bounding box center [1267, 199] width 4 height 16
click at [1216, 226] on div "Duplicate" at bounding box center [1216, 236] width 110 height 21
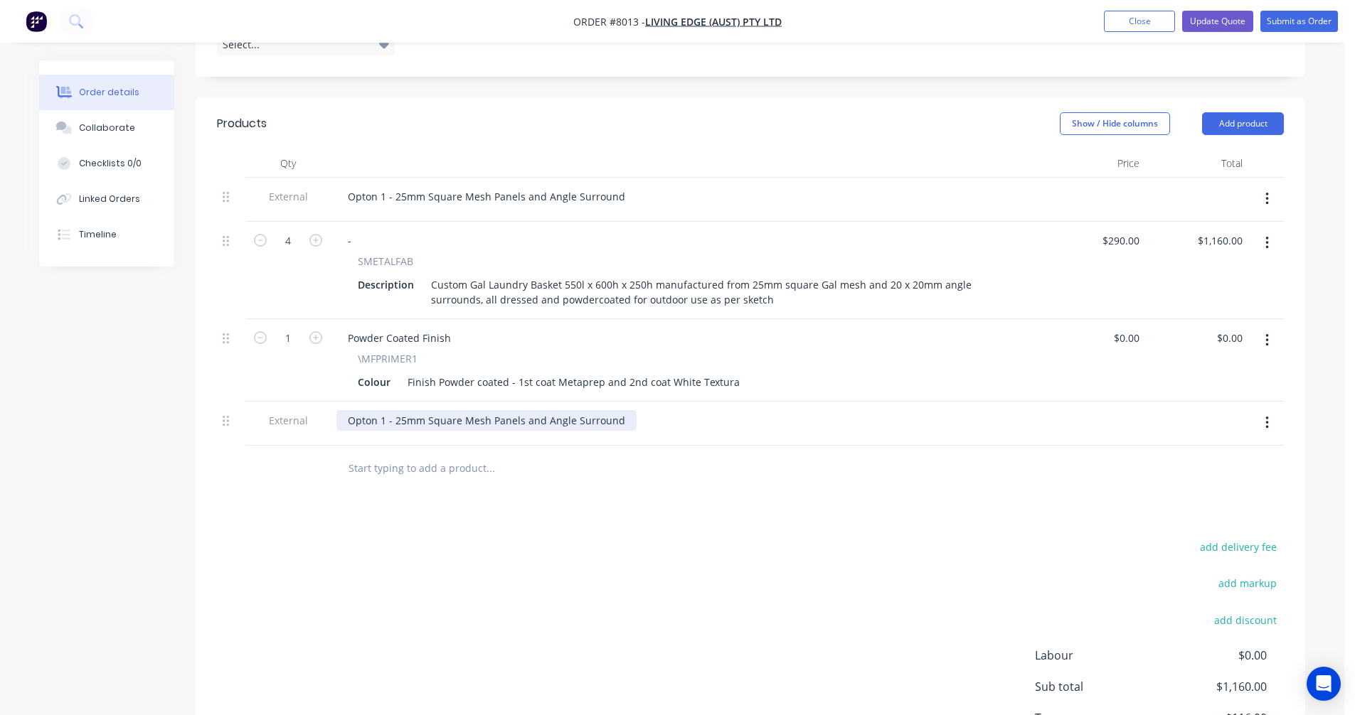
click at [383, 410] on div "Opton 1 - 25mm Square Mesh Panels and Angle Surround" at bounding box center [486, 420] width 300 height 21
click at [1264, 230] on button "button" at bounding box center [1266, 243] width 33 height 26
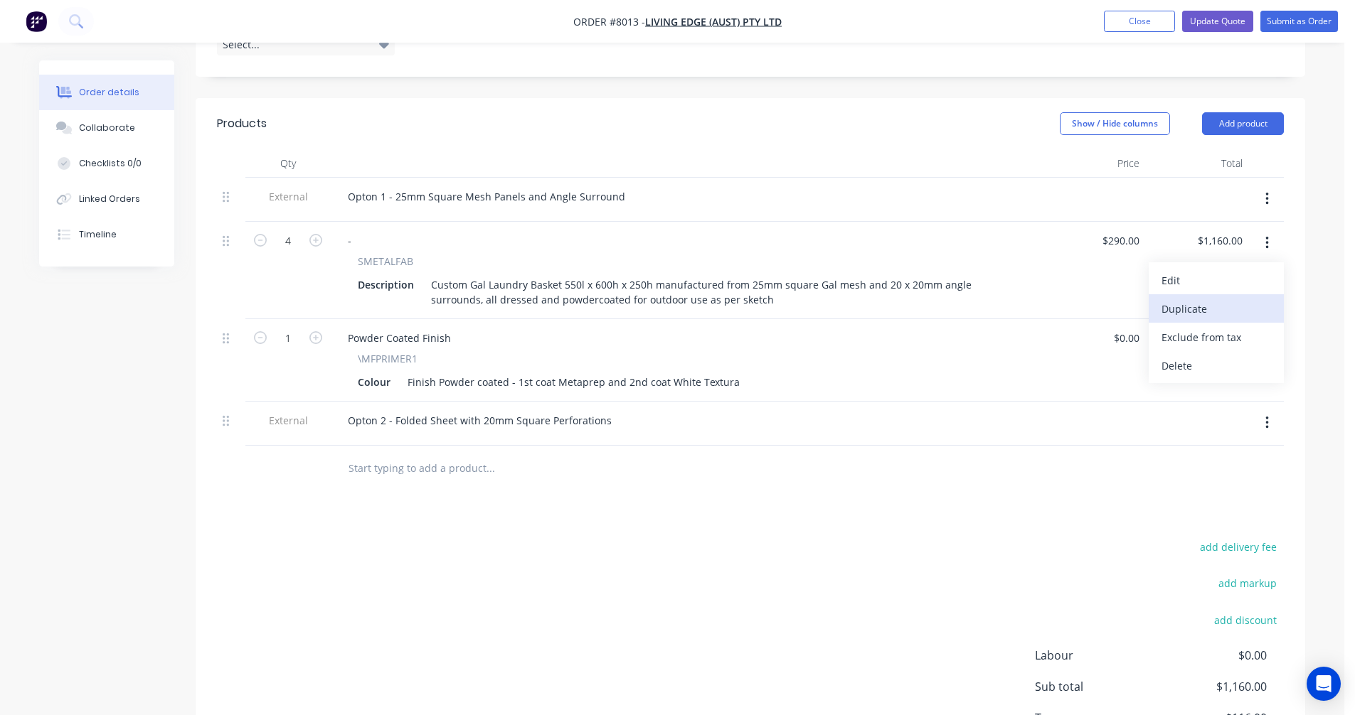
click at [1190, 299] on div "Duplicate" at bounding box center [1216, 309] width 110 height 21
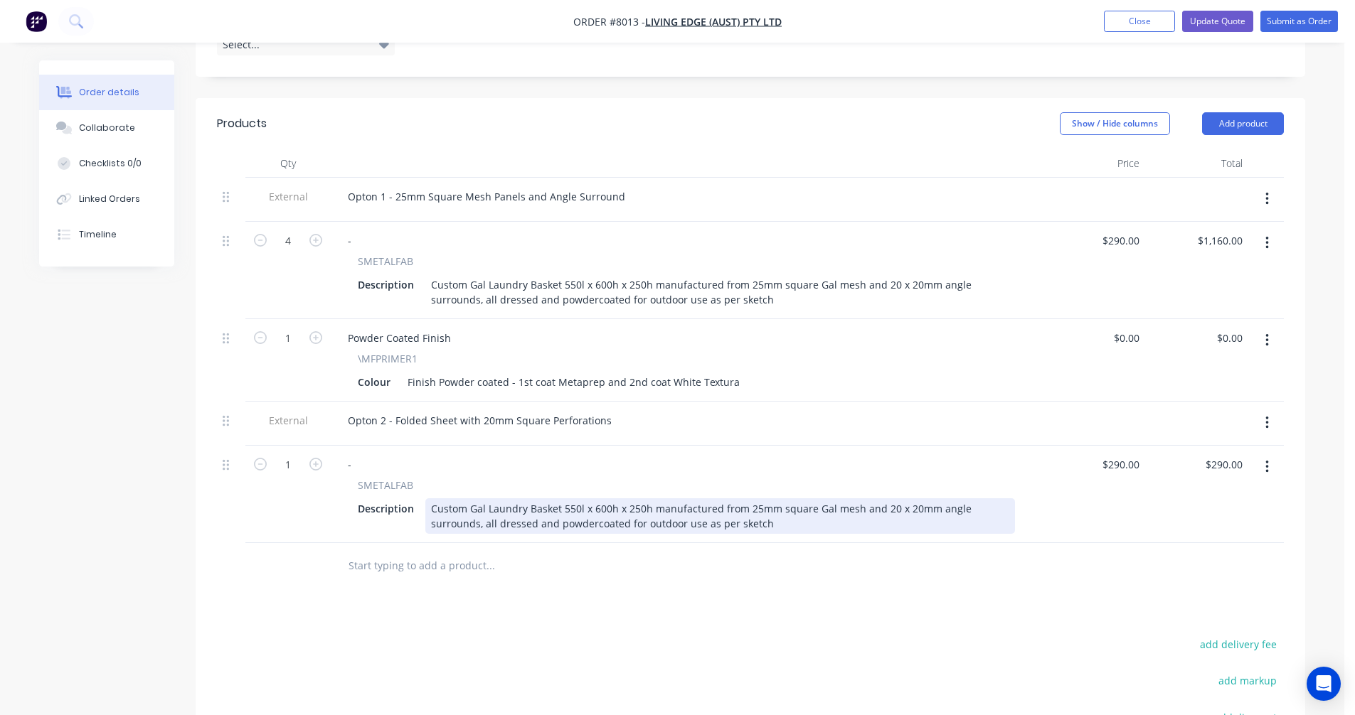
click at [744, 498] on div "Custom Gal Laundry Basket 550l x 600h x 250h manufactured from 25mm square Gal …" at bounding box center [720, 516] width 590 height 36
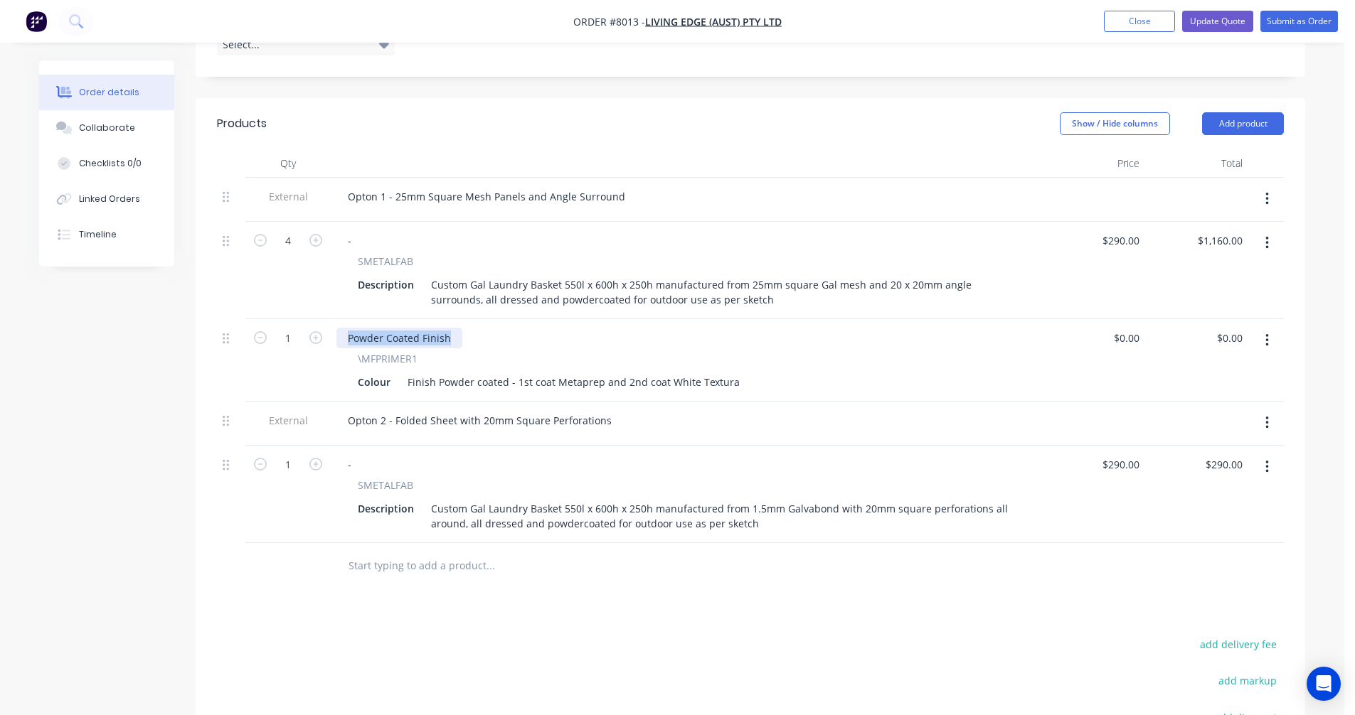
drag, startPoint x: 454, startPoint y: 319, endPoint x: 343, endPoint y: 319, distance: 110.9
click at [343, 328] on div "Powder Coated Finish" at bounding box center [399, 338] width 126 height 21
click at [1267, 334] on icon "button" at bounding box center [1266, 340] width 3 height 13
click at [1206, 396] on div "Duplicate" at bounding box center [1216, 406] width 110 height 21
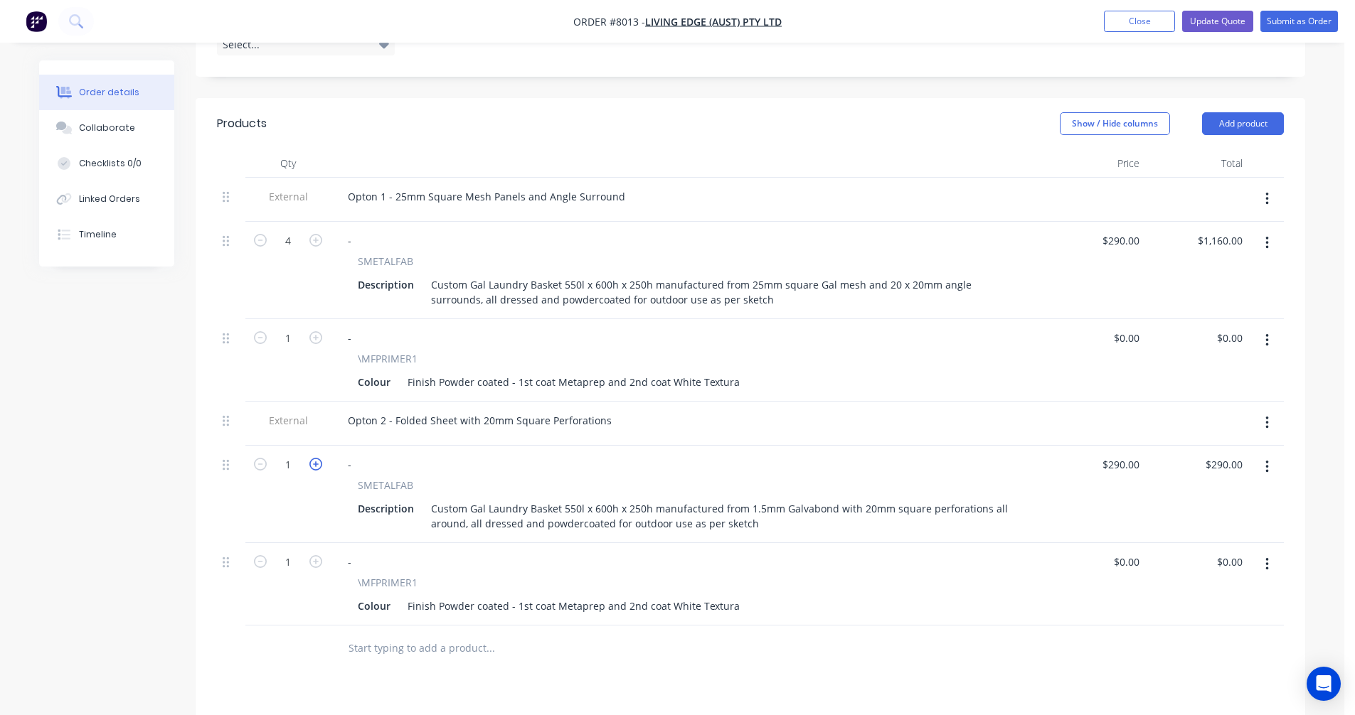
click at [314, 458] on icon "button" at bounding box center [315, 464] width 13 height 13
type input "2"
type input "$580.00"
click at [314, 458] on icon "button" at bounding box center [315, 464] width 13 height 13
type input "3"
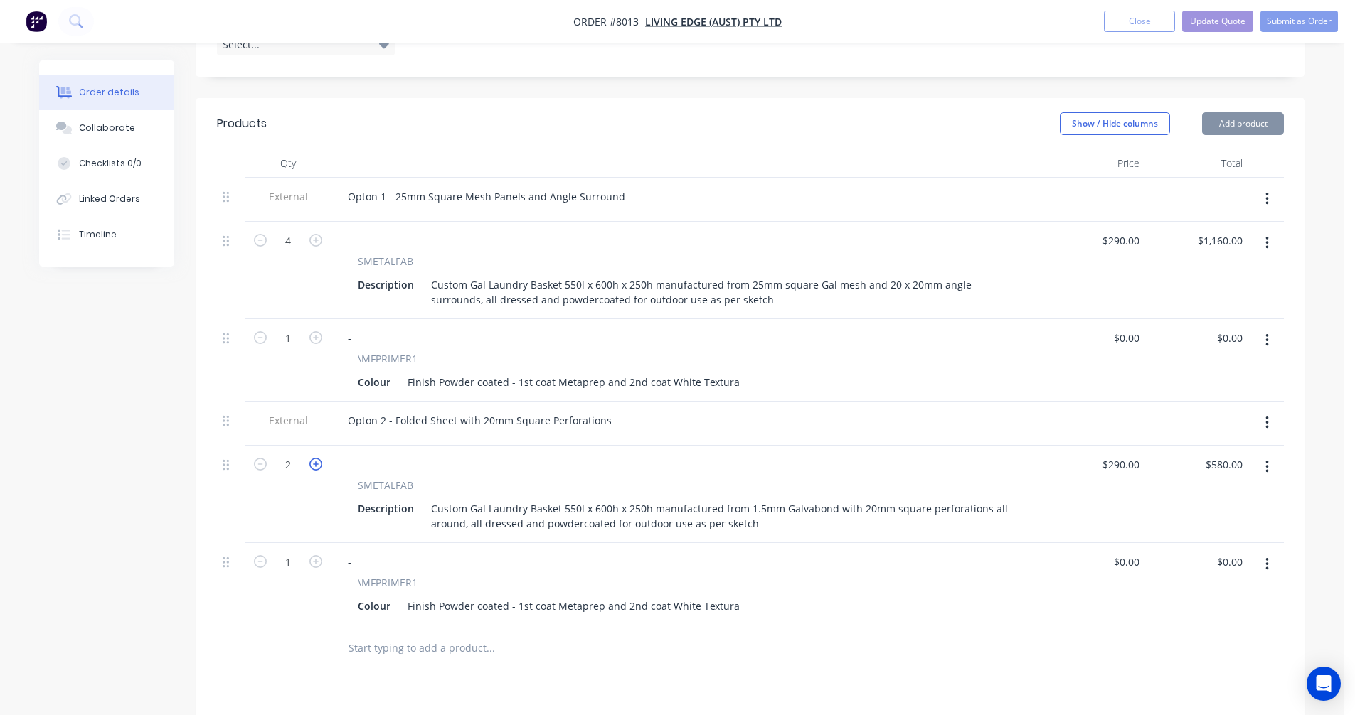
type input "$870.00"
click at [314, 458] on icon "button" at bounding box center [315, 464] width 13 height 13
type input "4"
type input "$1,160.00"
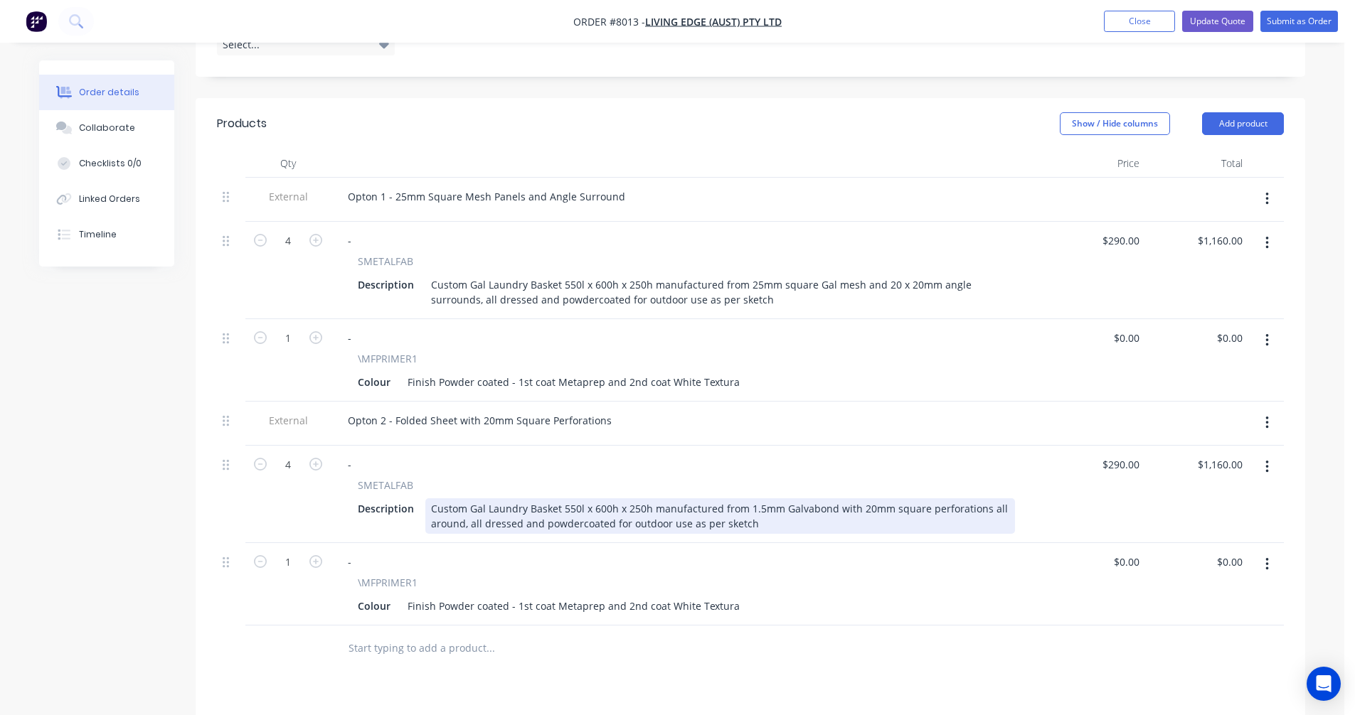
click at [780, 498] on div "Custom Gal Laundry Basket 550l x 600h x 250h manufactured from 1.5mm Galvabond …" at bounding box center [720, 516] width 590 height 36
type input "$255.00"
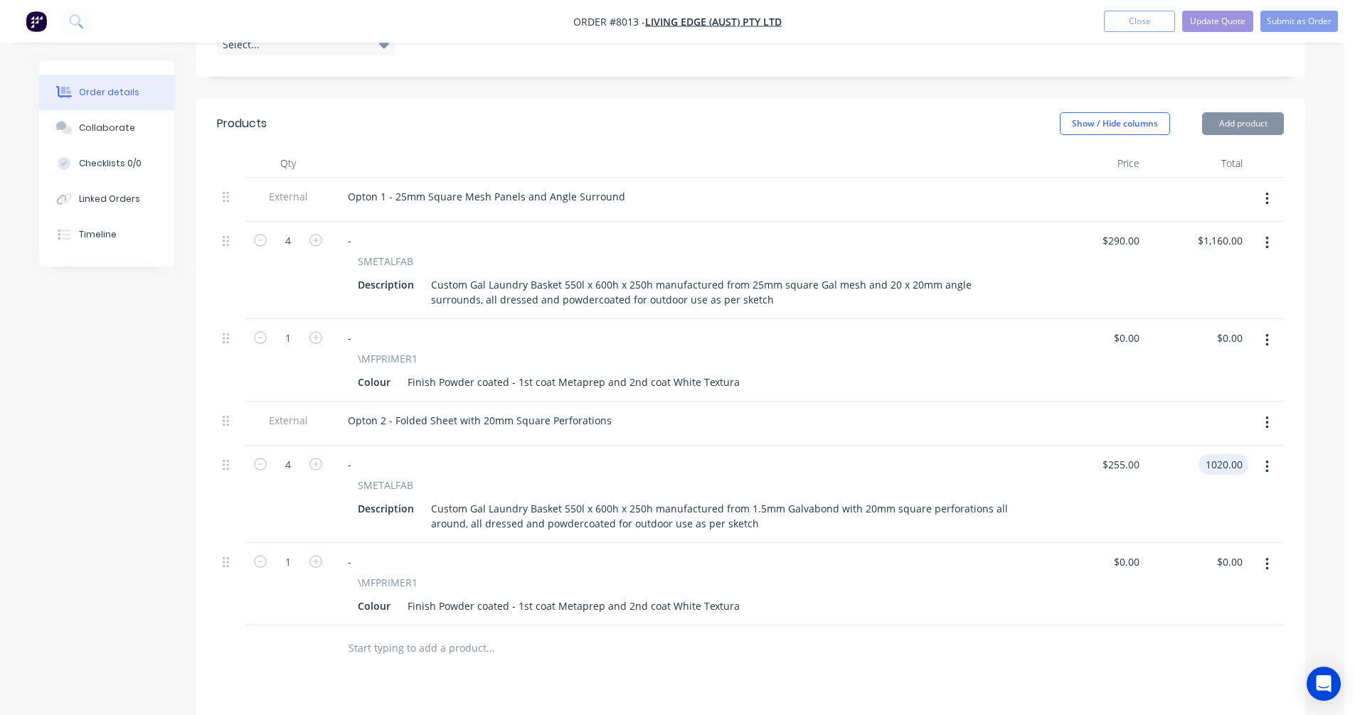
type input "$1,020.00"
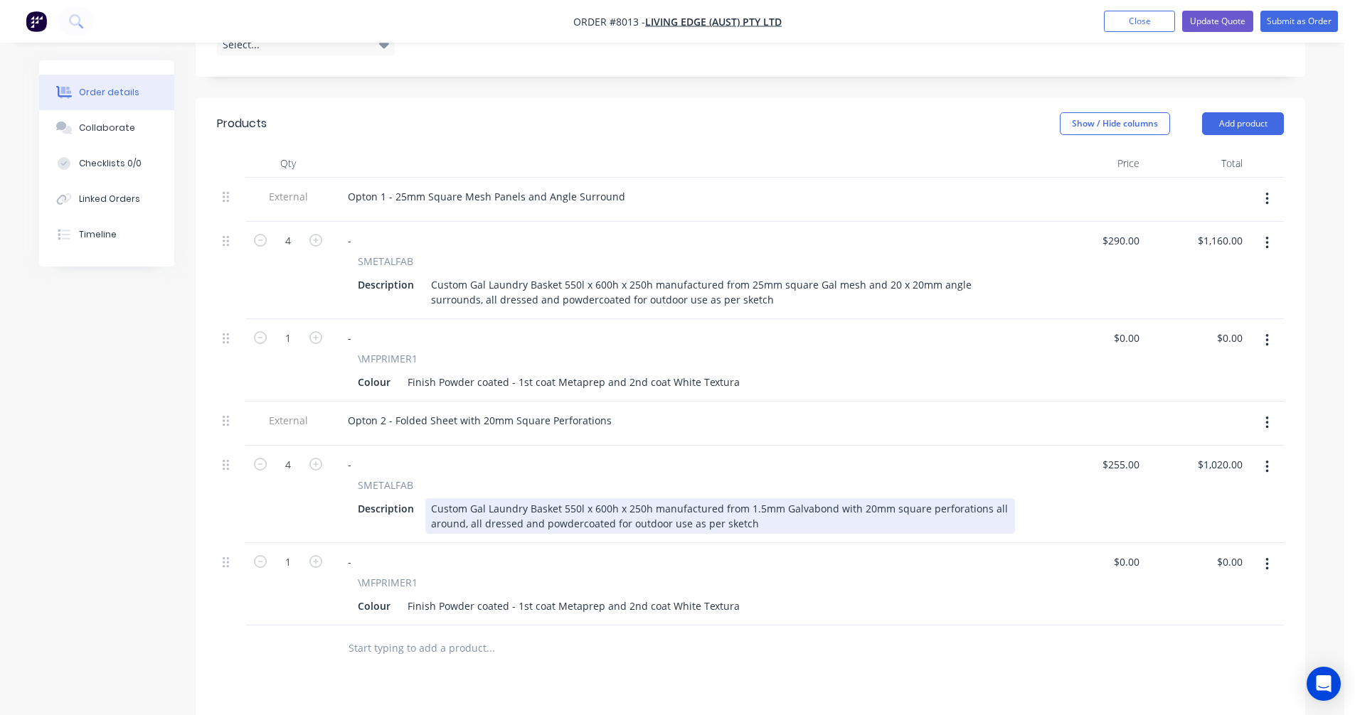
click at [713, 498] on div "Custom Gal Laundry Basket 550l x 600h x 250h manufactured from 1.5mm Galvabond …" at bounding box center [720, 516] width 590 height 36
type input "$248.00"
type input "$992.00"
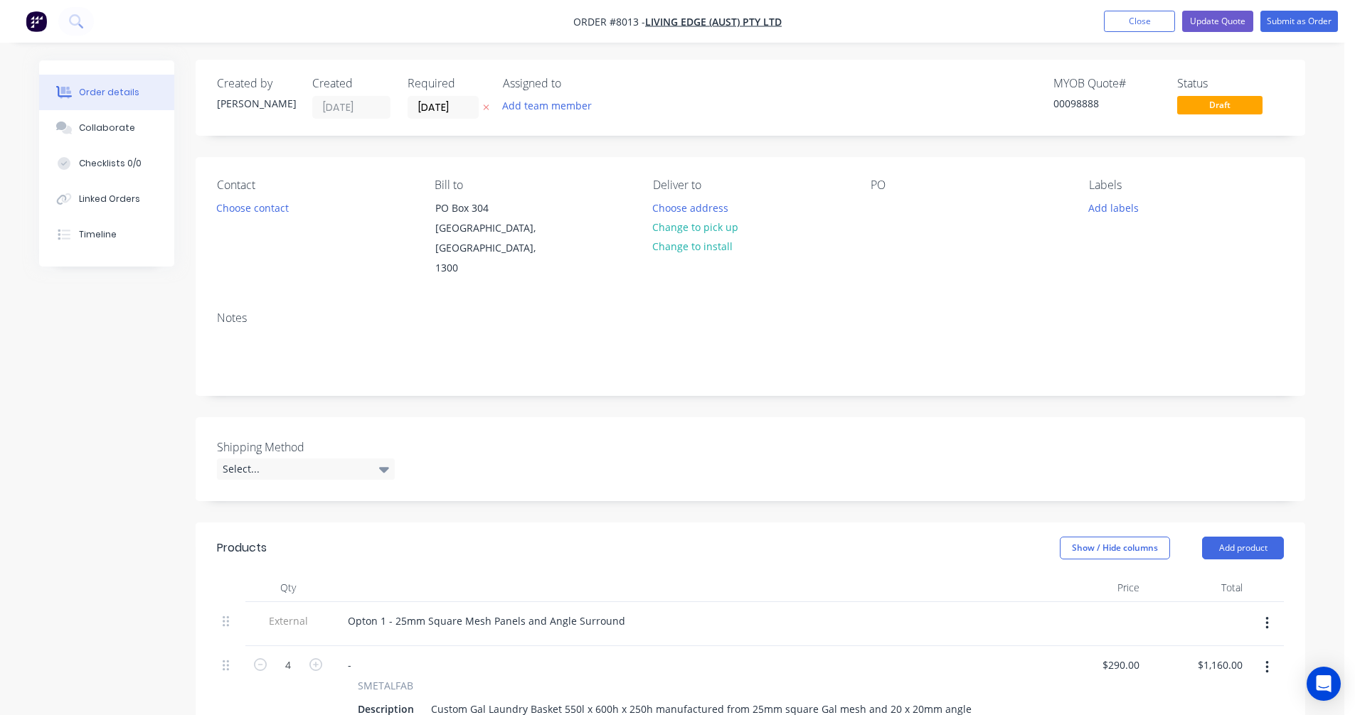
scroll to position [0, 0]
click at [1210, 18] on button "Update Quote" at bounding box center [1217, 21] width 71 height 21
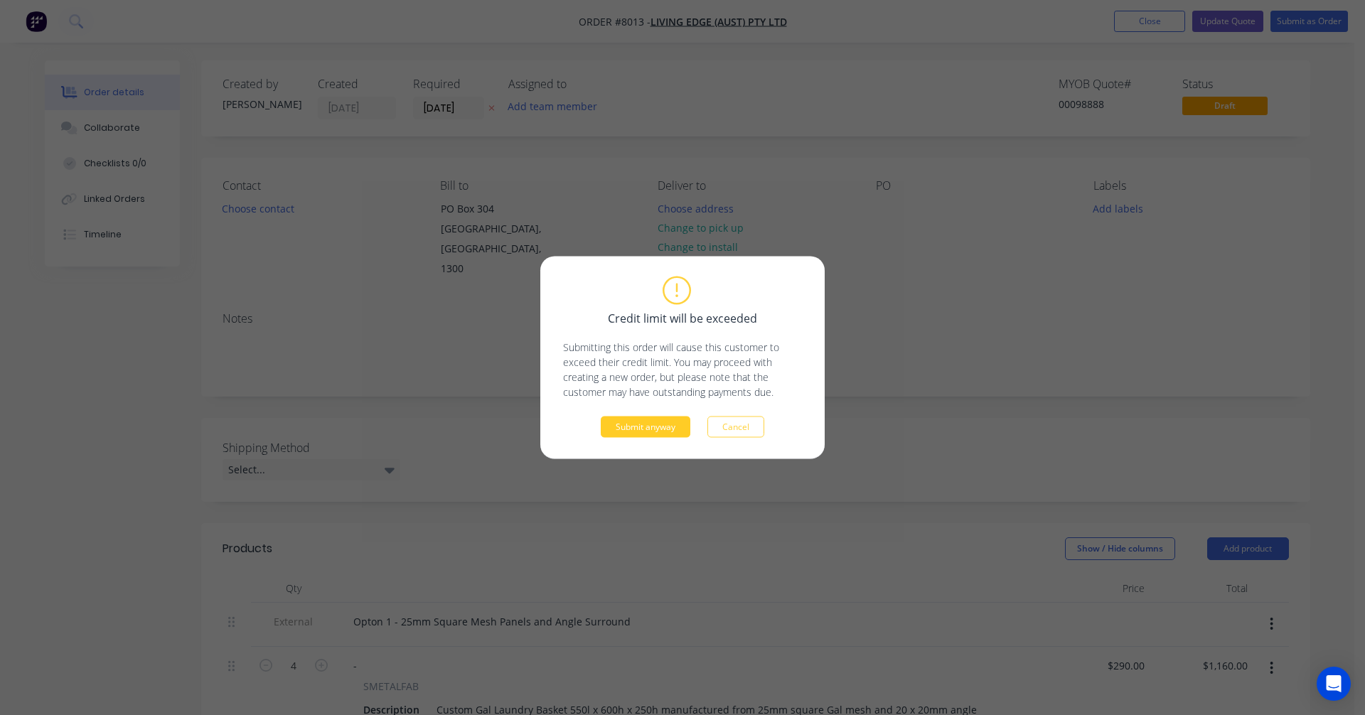
click at [661, 424] on button "Submit anyway" at bounding box center [646, 427] width 90 height 21
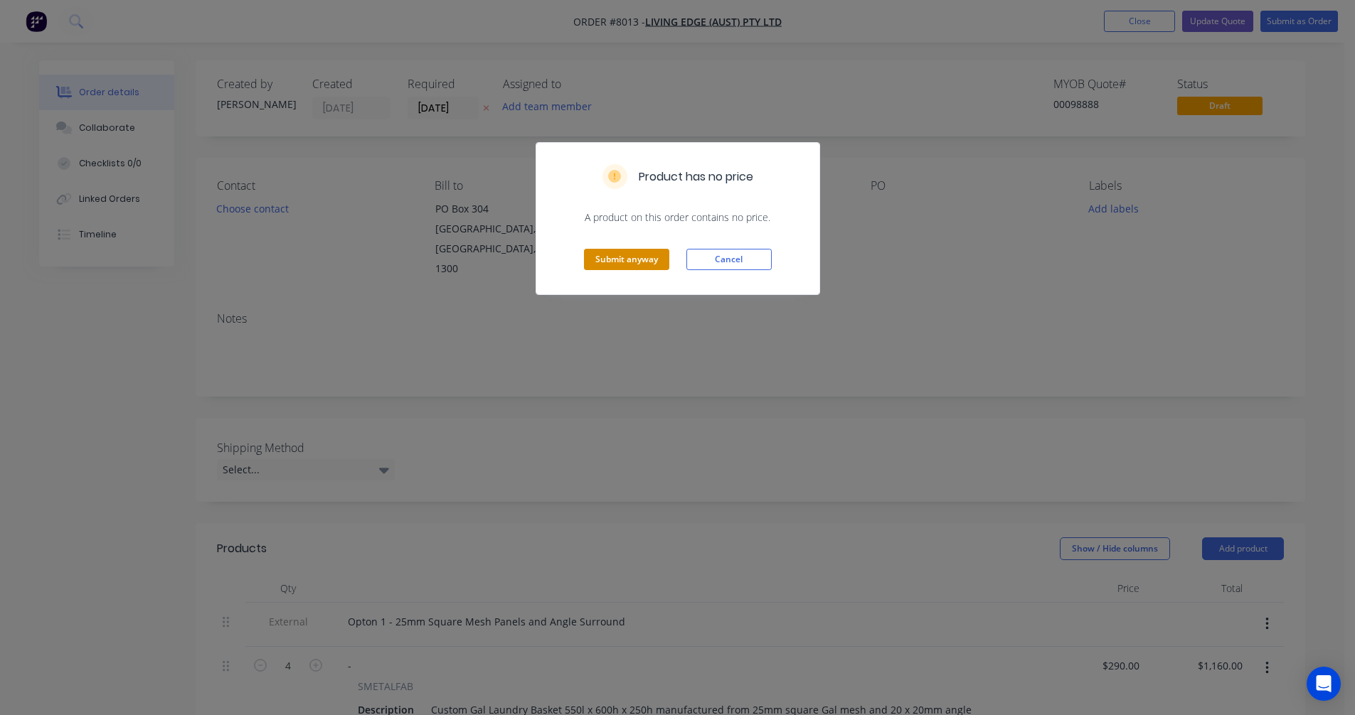
click at [624, 260] on button "Submit anyway" at bounding box center [626, 259] width 85 height 21
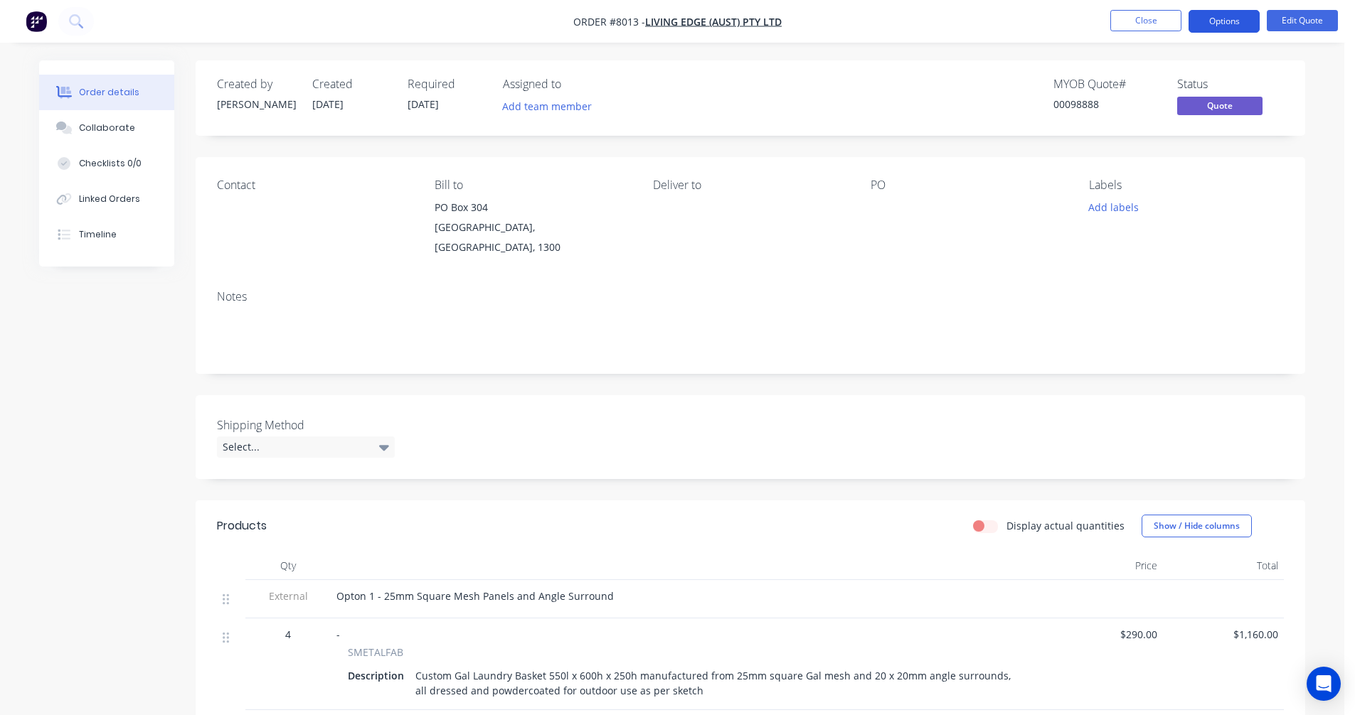
click at [1220, 26] on button "Options" at bounding box center [1223, 21] width 71 height 23
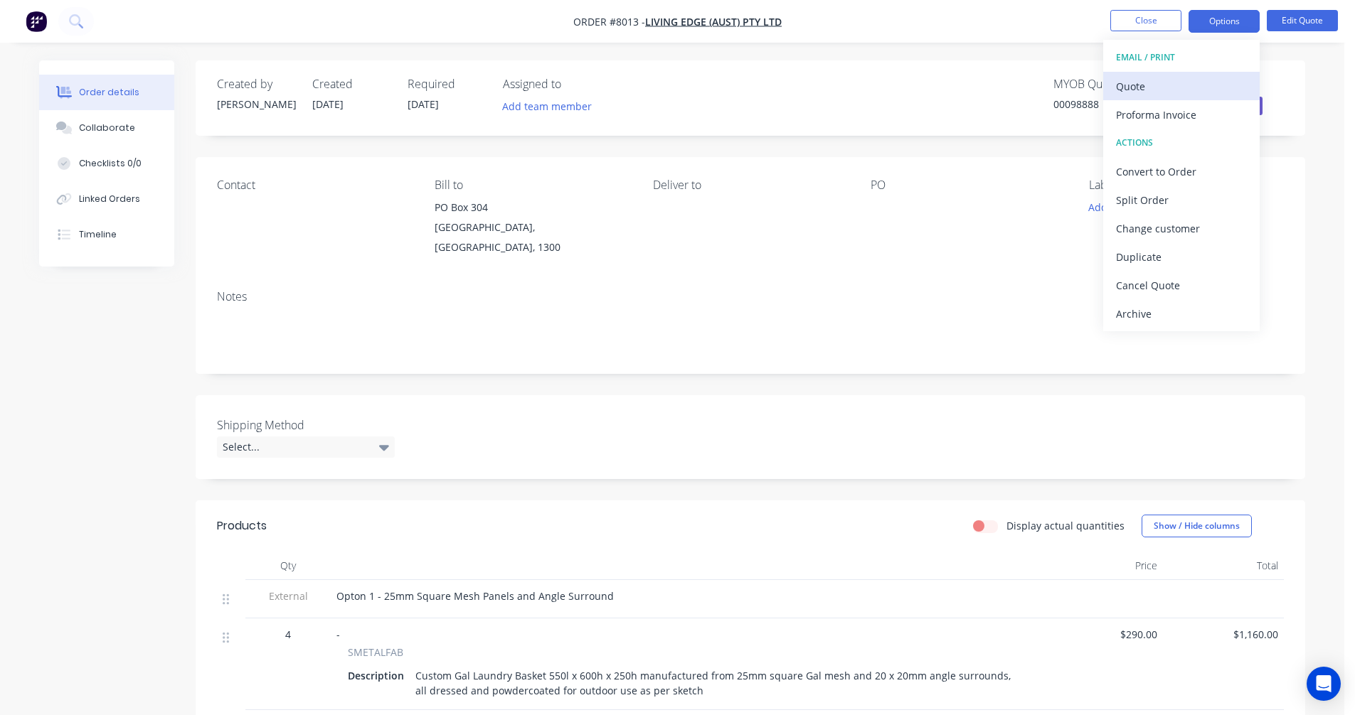
click at [1160, 80] on div "Quote" at bounding box center [1181, 86] width 131 height 21
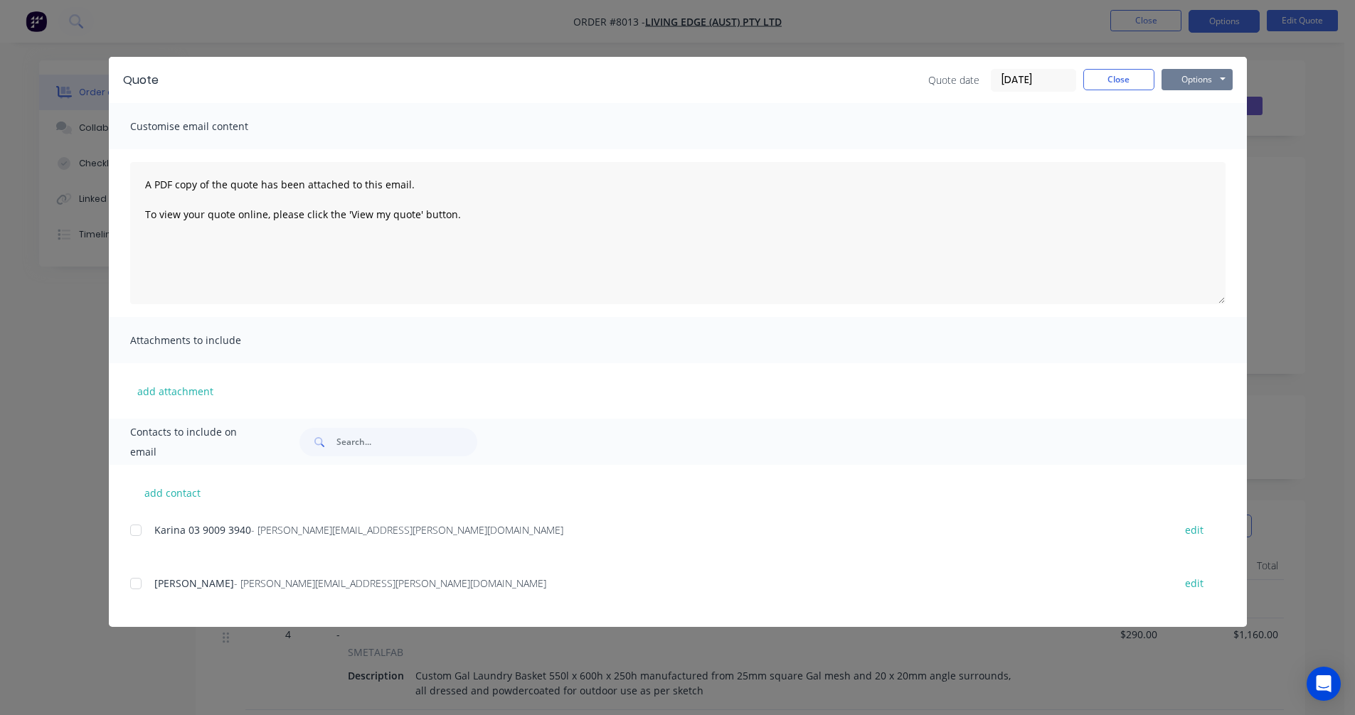
click at [1222, 78] on button "Options" at bounding box center [1196, 79] width 71 height 21
click at [1211, 104] on button "Preview" at bounding box center [1206, 104] width 91 height 23
click at [1200, 112] on div "Customise email content" at bounding box center [678, 126] width 1138 height 46
click at [1114, 79] on button "Close" at bounding box center [1118, 79] width 71 height 21
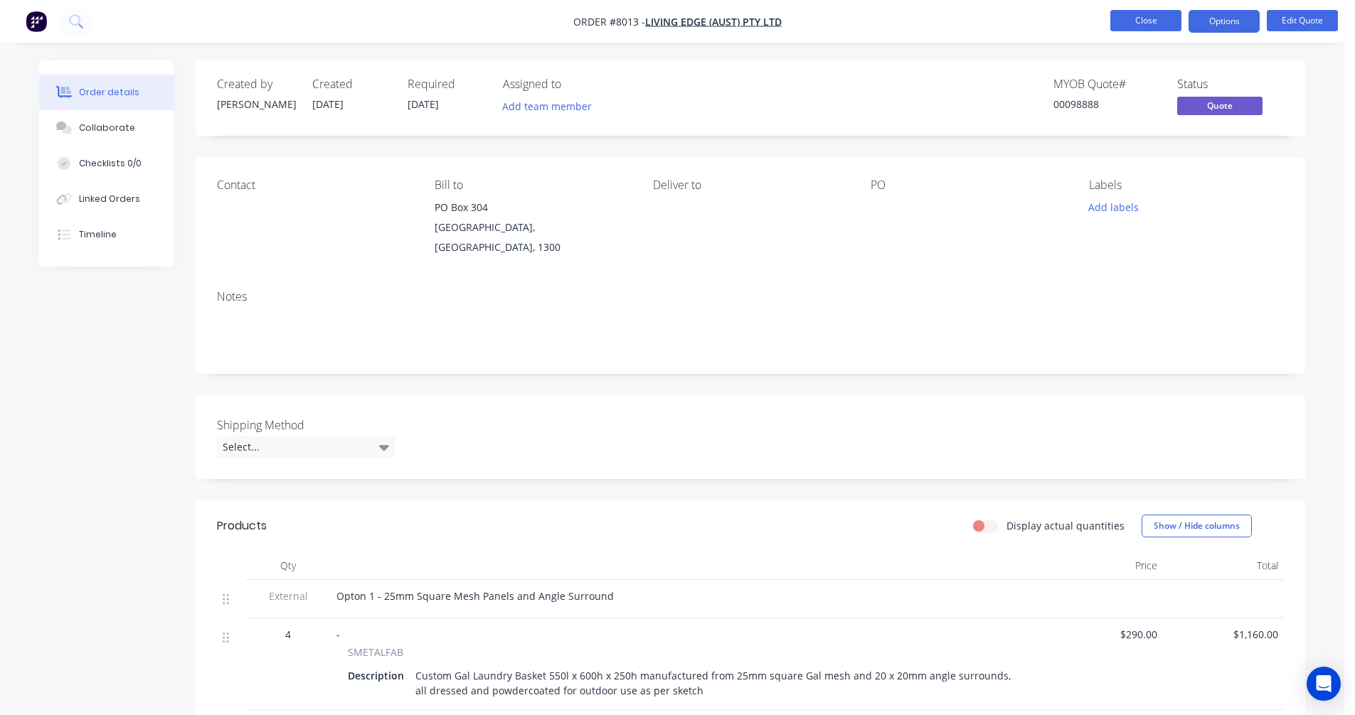
click at [1132, 14] on button "Close" at bounding box center [1145, 20] width 71 height 21
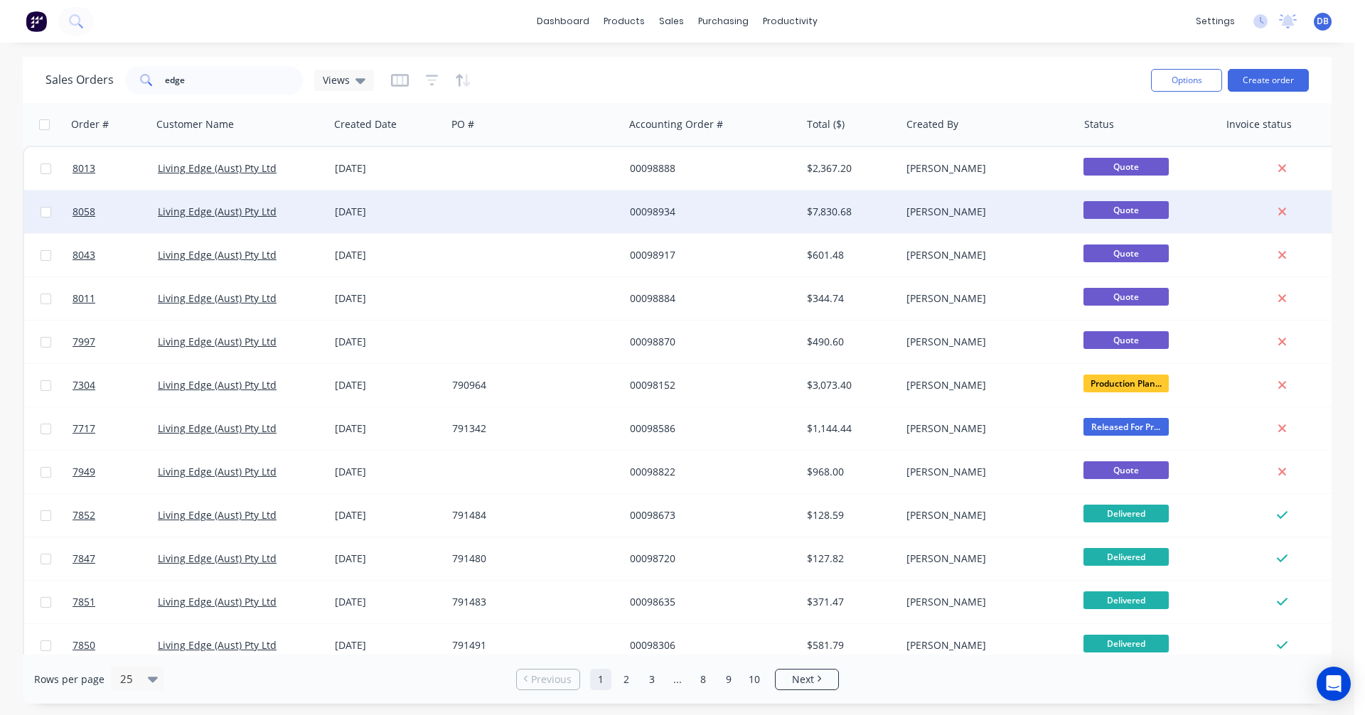
click at [828, 212] on div "$7,830.68" at bounding box center [848, 212] width 83 height 14
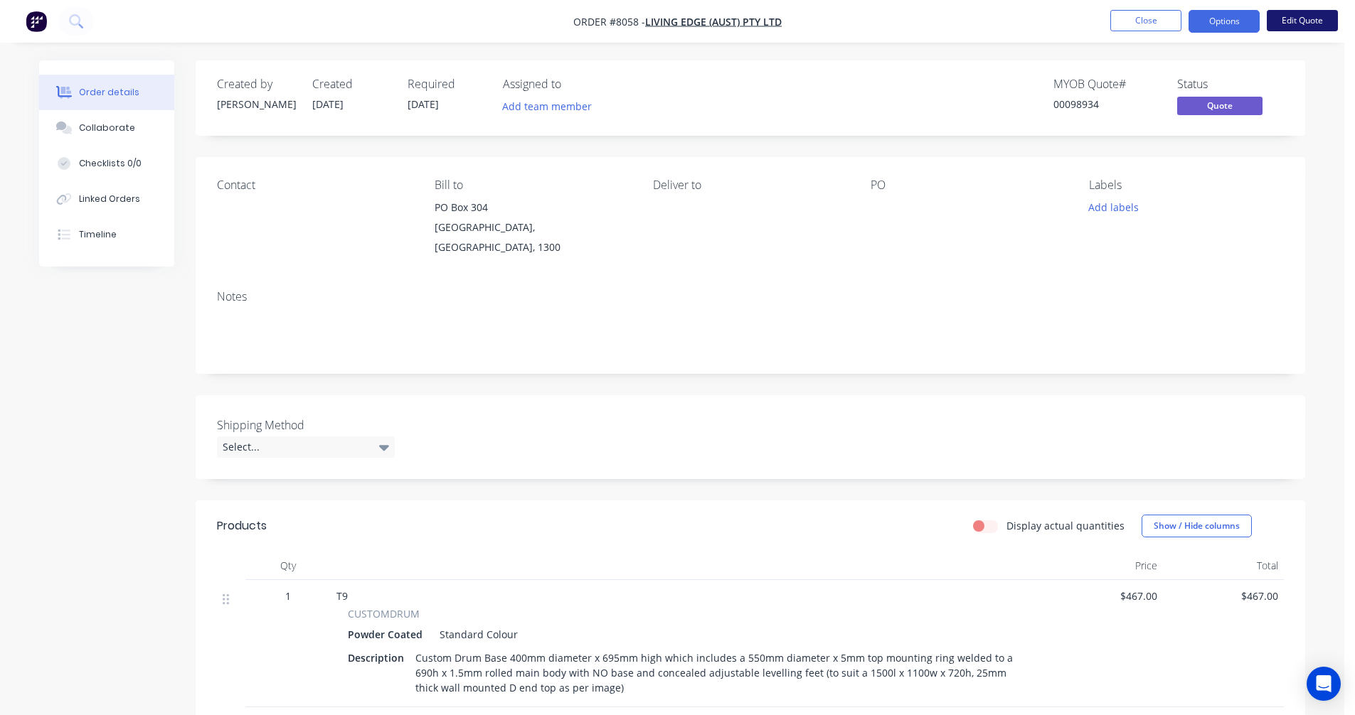
click at [1311, 21] on button "Edit Quote" at bounding box center [1301, 20] width 71 height 21
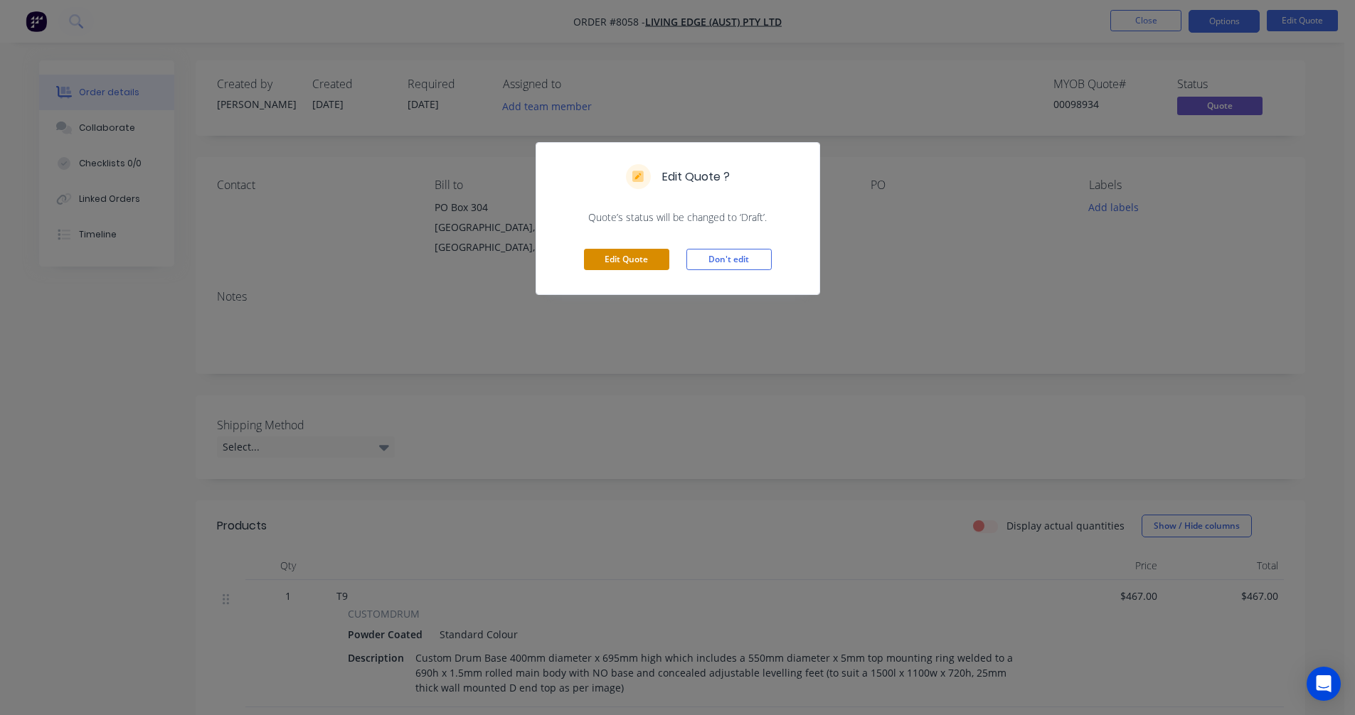
click at [634, 255] on button "Edit Quote" at bounding box center [626, 259] width 85 height 21
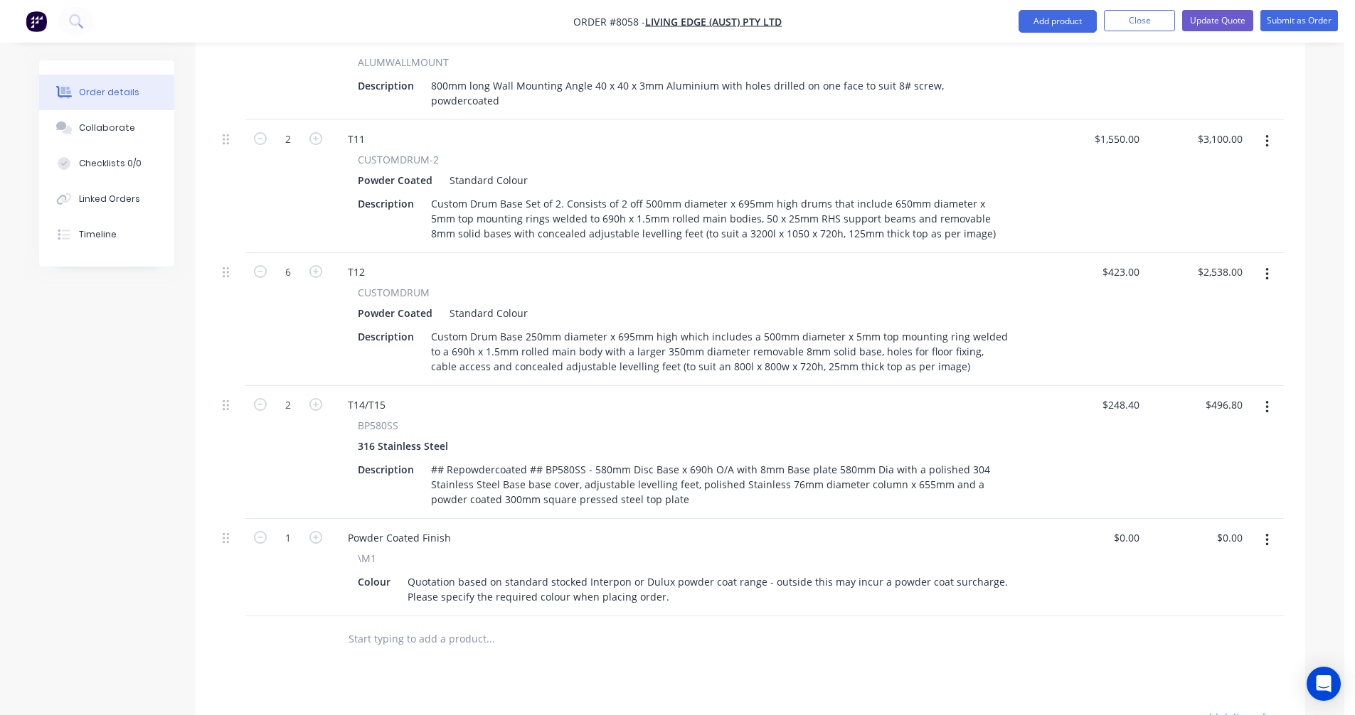
scroll to position [1067, 0]
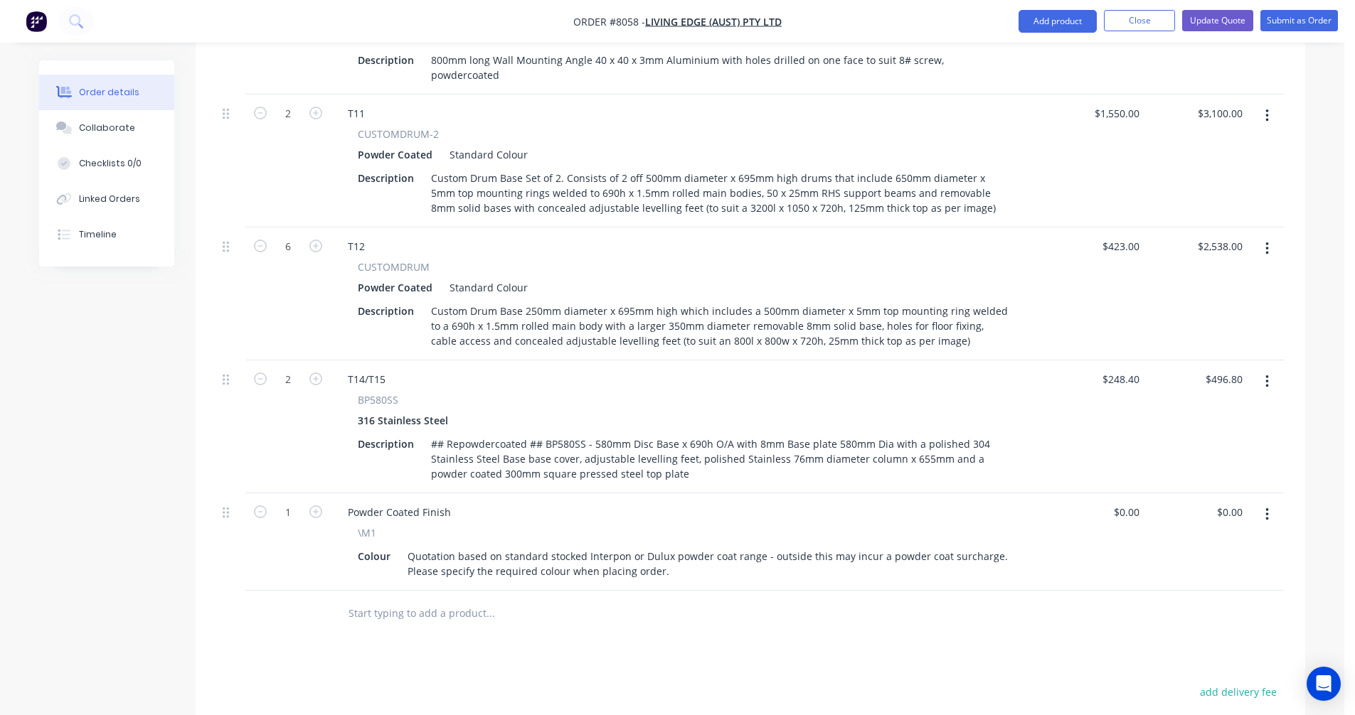
click at [1269, 369] on button "button" at bounding box center [1266, 382] width 33 height 26
click at [1200, 437] on div "Duplicate" at bounding box center [1216, 447] width 110 height 21
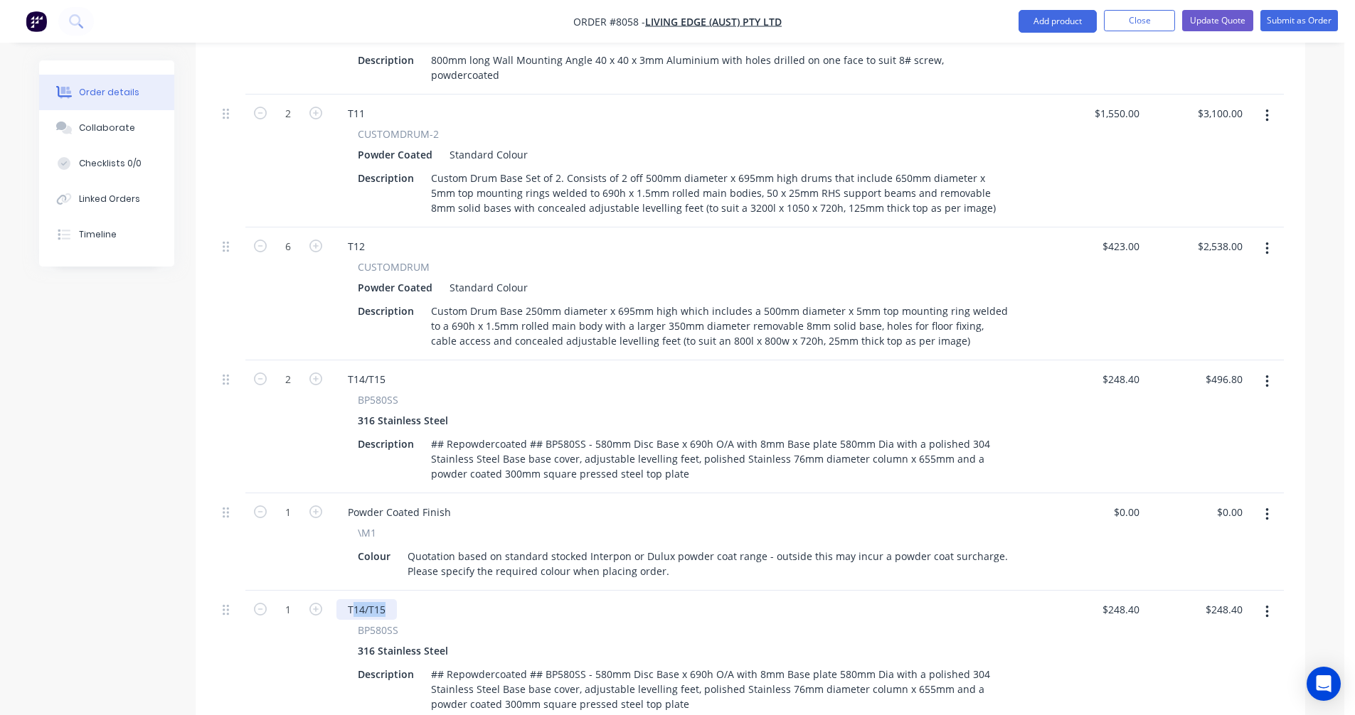
drag, startPoint x: 385, startPoint y: 563, endPoint x: 352, endPoint y: 558, distance: 33.9
click at [352, 599] on div "T14/T15" at bounding box center [366, 609] width 60 height 21
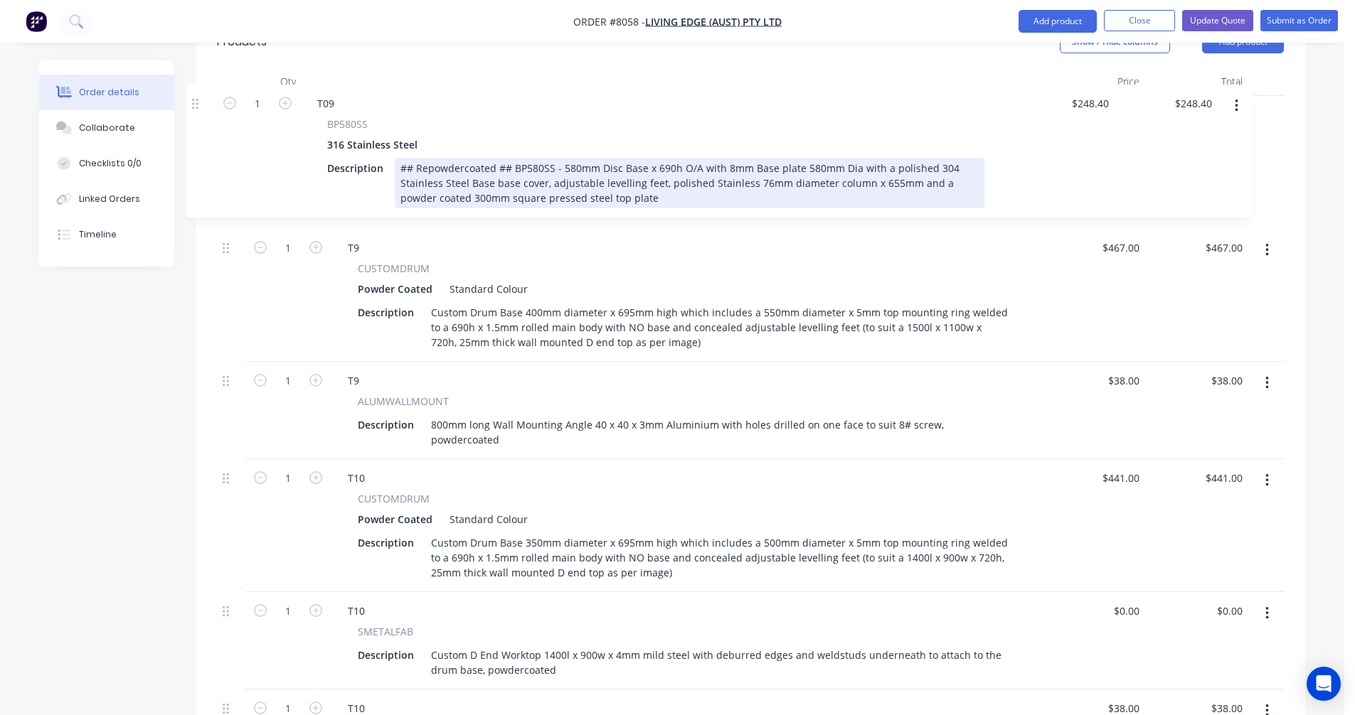
scroll to position [503, 0]
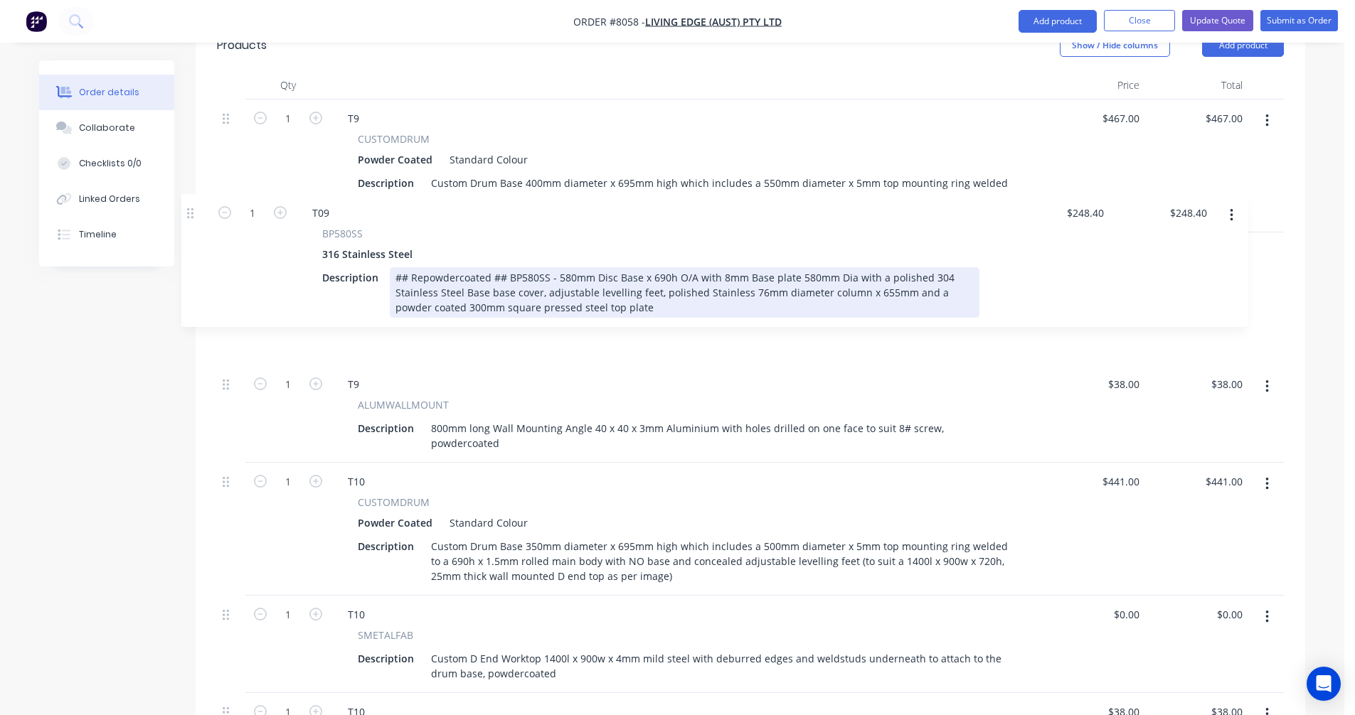
drag, startPoint x: 228, startPoint y: 566, endPoint x: 193, endPoint y: 213, distance: 355.2
click at [193, 213] on div "Order details Collaborate Checklists 0/0 Linked Orders Timeline Order details C…" at bounding box center [672, 611] width 1294 height 2108
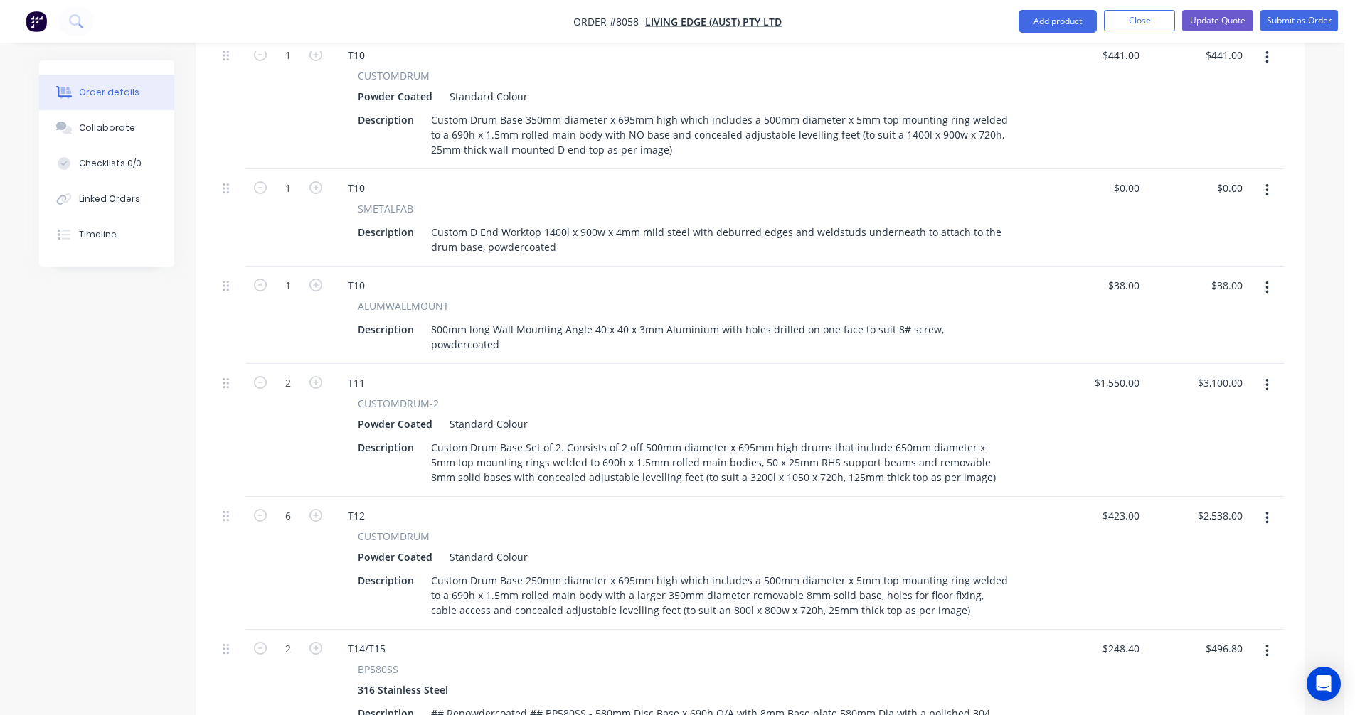
scroll to position [1215, 0]
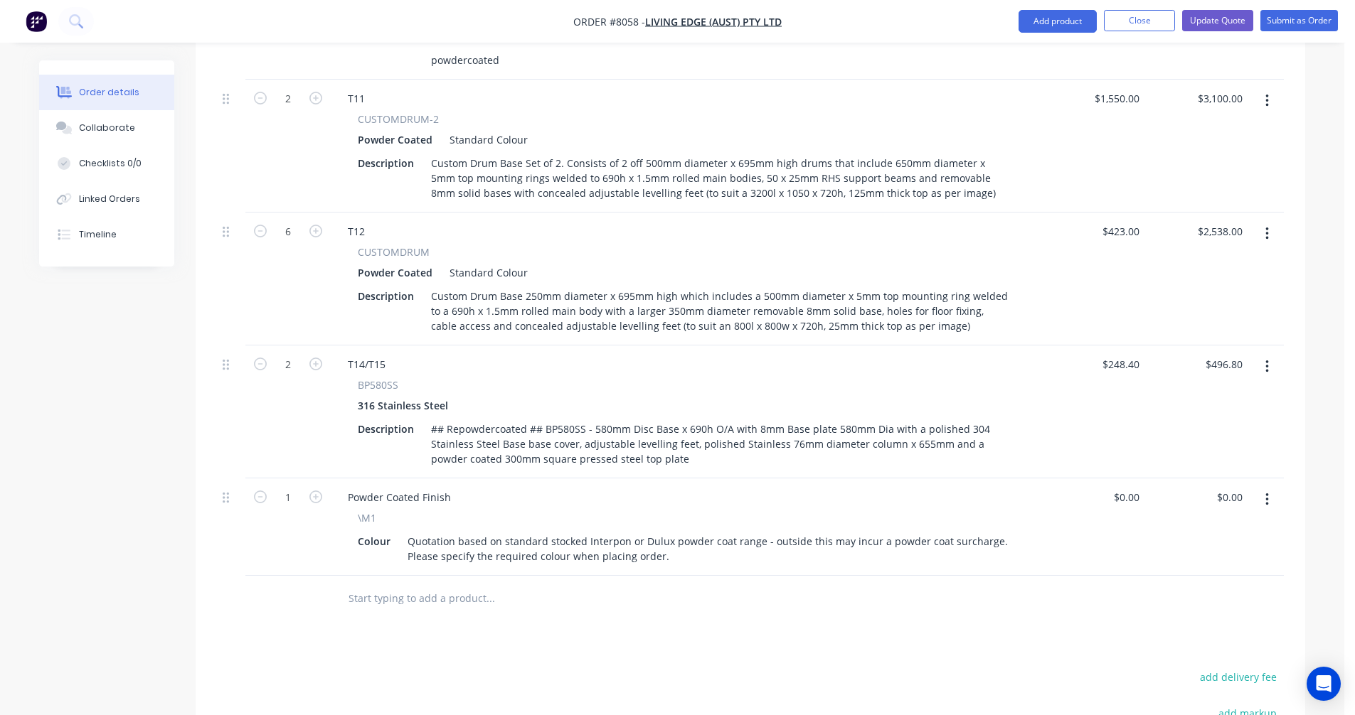
click at [399, 585] on input "text" at bounding box center [490, 599] width 284 height 28
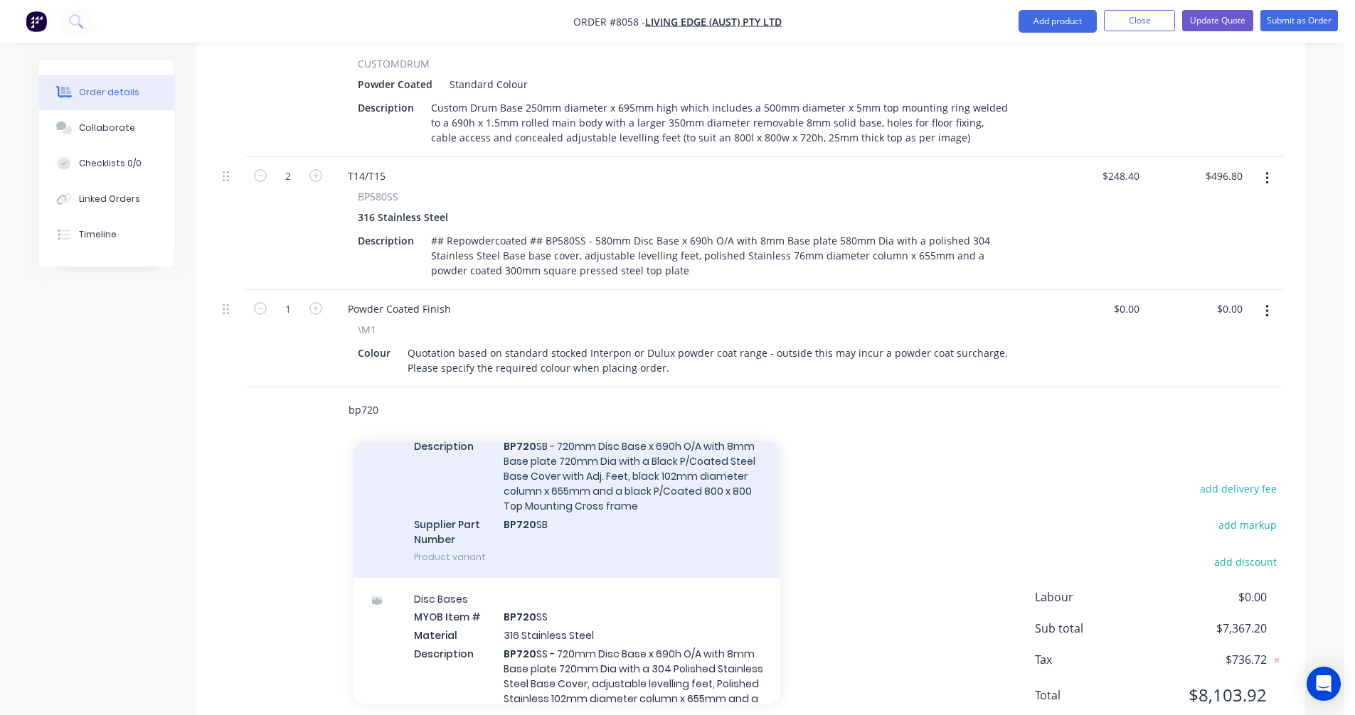
scroll to position [427, 0]
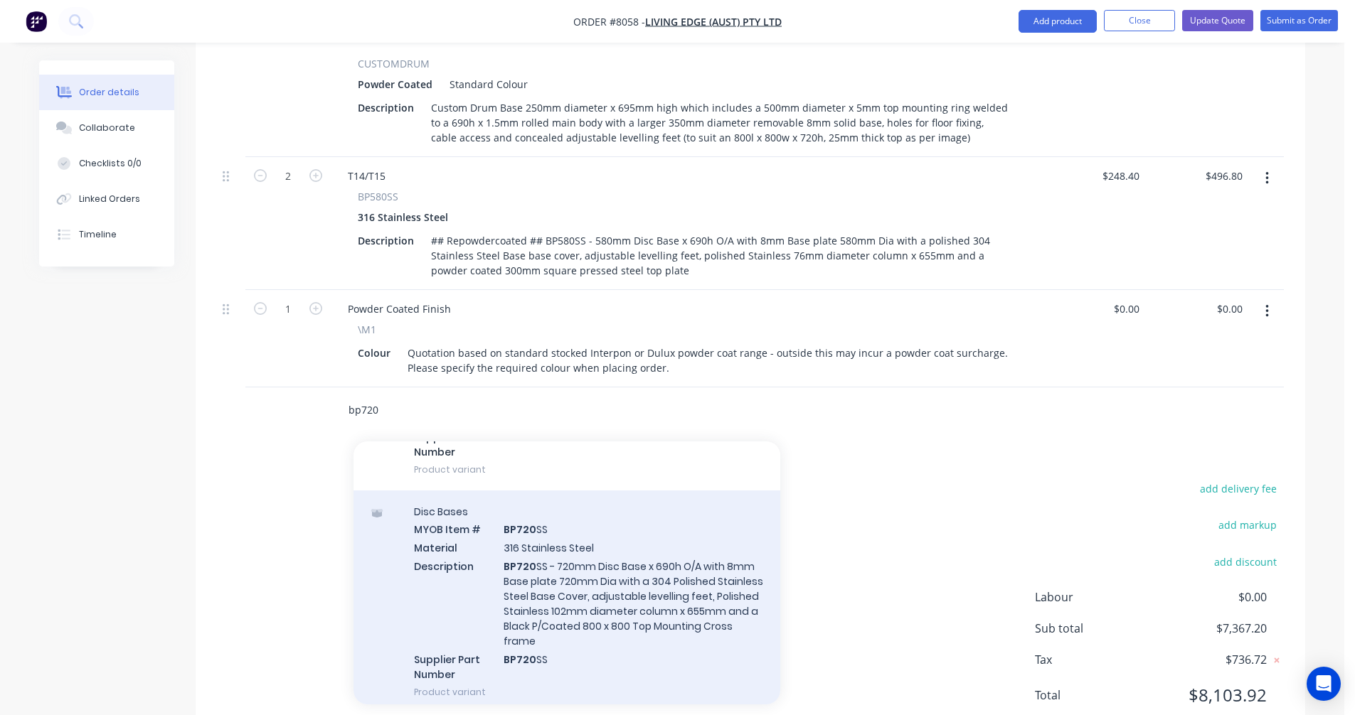
type input "bp720"
click at [556, 533] on div "Disc Bases MYOB Item # BP720 SS Material 316 Stainless Steel Description BP720 …" at bounding box center [566, 602] width 427 height 223
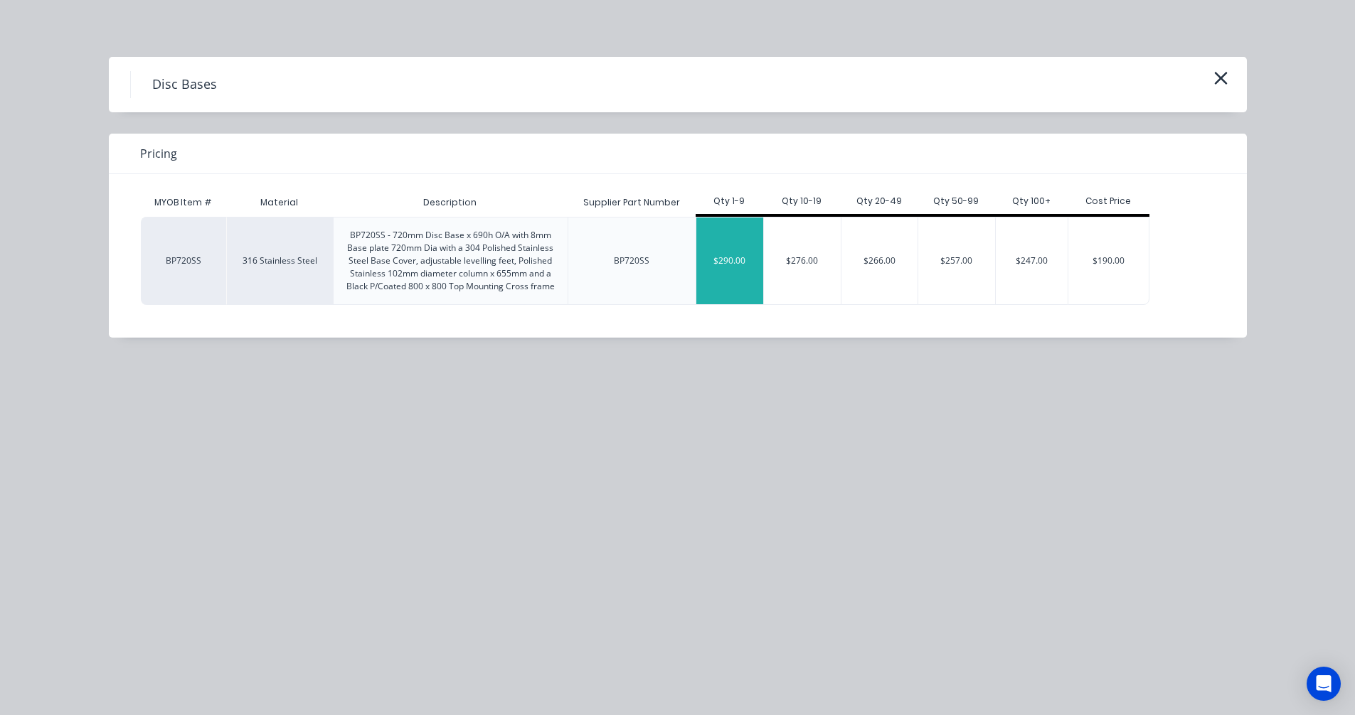
click at [728, 273] on div "$290.00" at bounding box center [730, 261] width 68 height 87
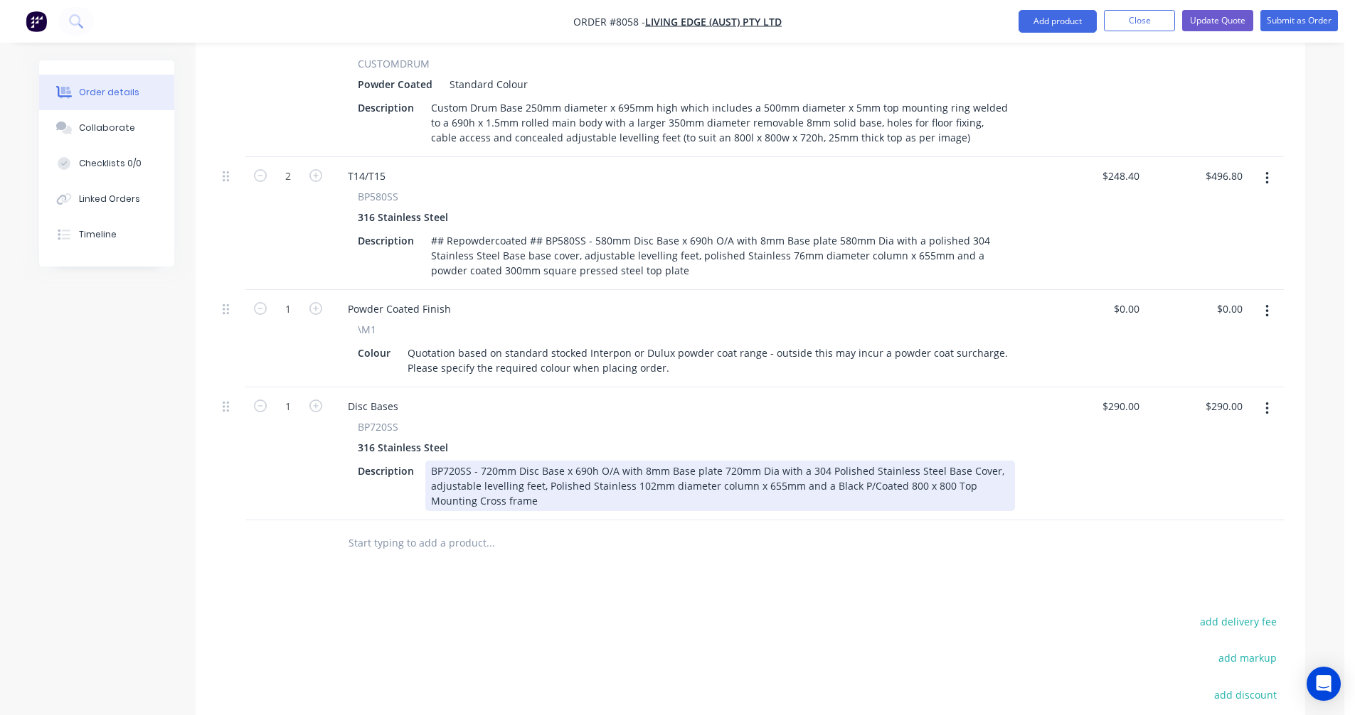
click at [735, 461] on div "BP720SS - 720mm Disc Base x 690h O/A with 8mm Base plate 720mm Dia with a 304 P…" at bounding box center [720, 486] width 590 height 50
type input "$354.80"
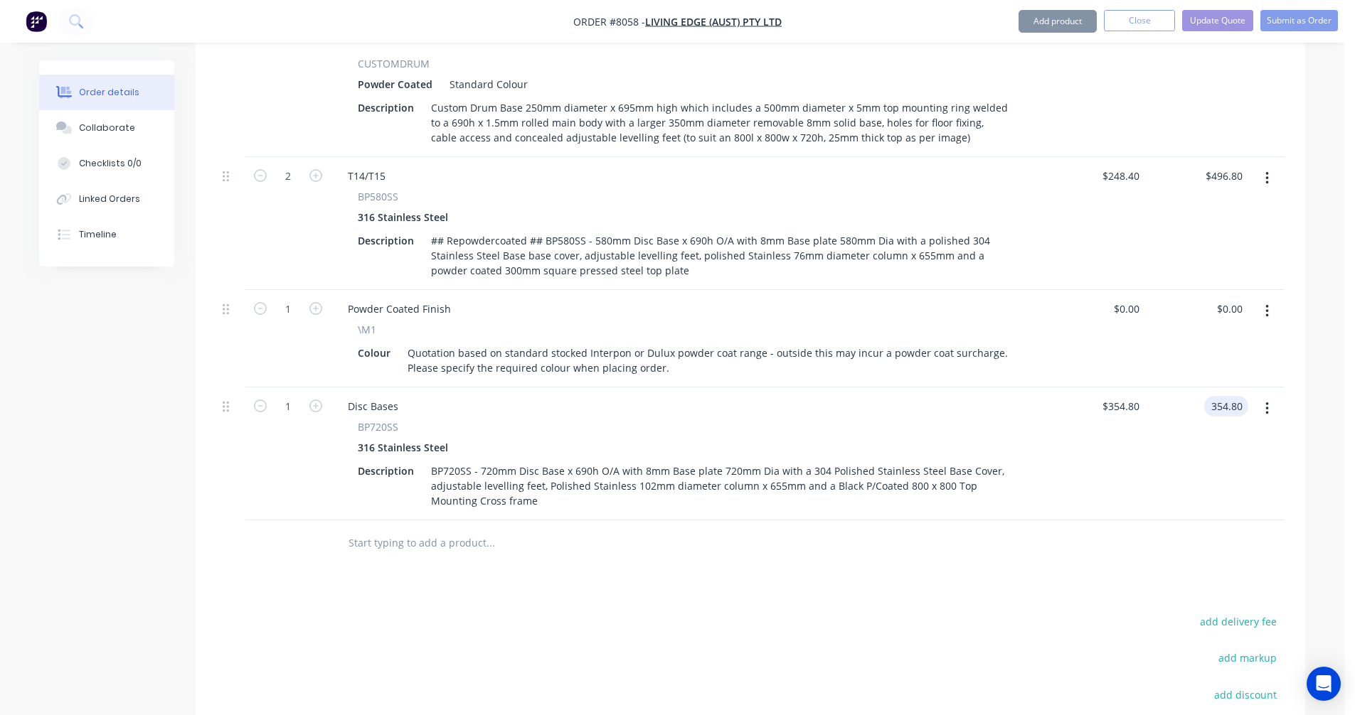
type input "$354.80"
click at [403, 396] on div "Disc Bases" at bounding box center [372, 406] width 73 height 21
drag, startPoint x: 399, startPoint y: 357, endPoint x: 332, endPoint y: 358, distance: 66.8
click at [325, 388] on div "1 Disc Bases BP720SS 316 Stainless Steel Description BP720SS - 720mm Disc Base …" at bounding box center [750, 454] width 1067 height 133
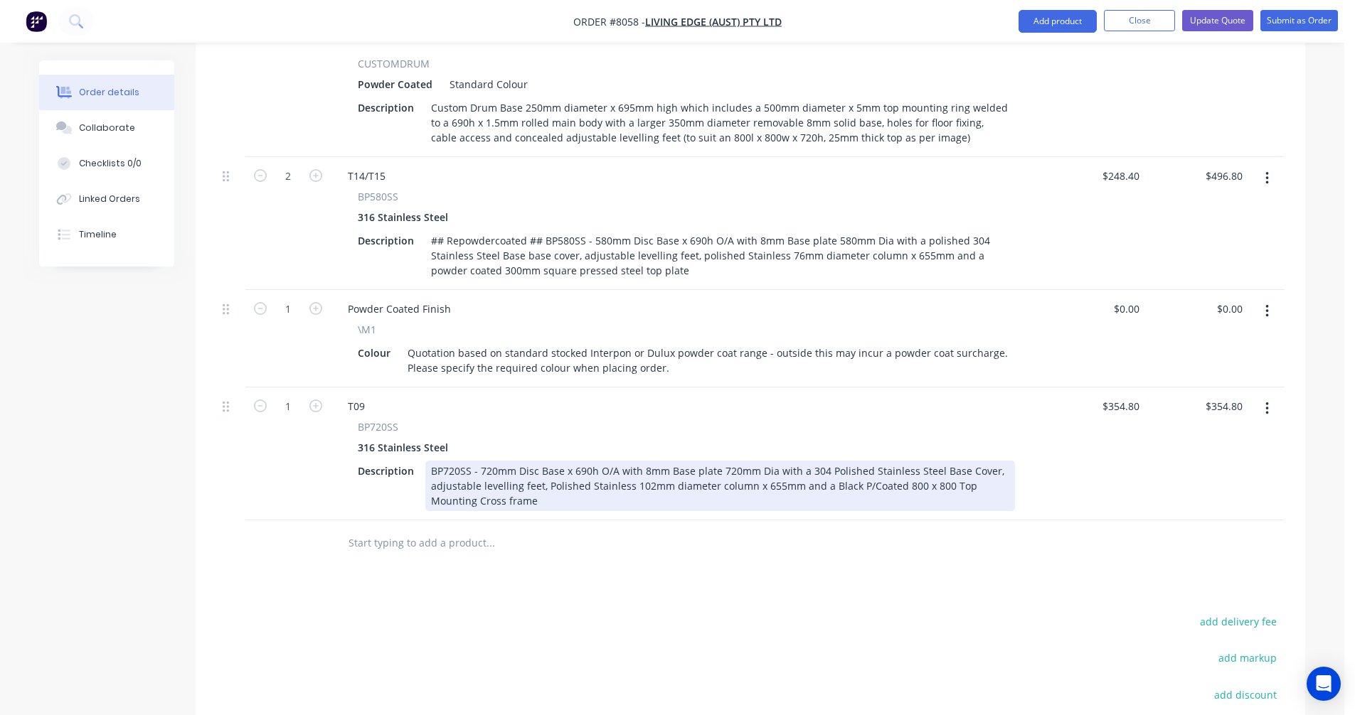
click at [504, 461] on div "BP720SS - 720mm Disc Base x 690h O/A with 8mm Base plate 720mm Dia with a 304 P…" at bounding box center [720, 486] width 590 height 50
click at [518, 461] on div "BP720SS - 720mm Disc Base x 690h O/A with 8mm Base plate 720mm Dia with a 304 P…" at bounding box center [720, 486] width 590 height 50
type input "$354.80"
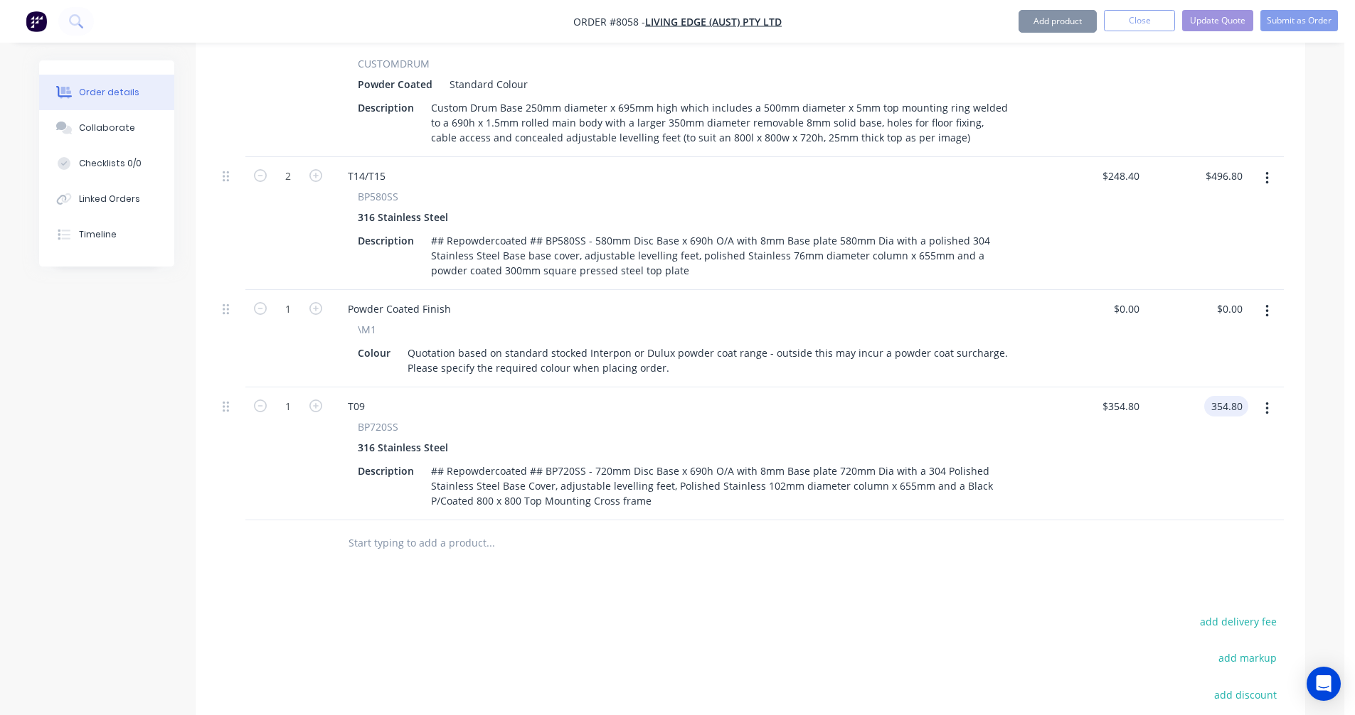
type input "$354.80"
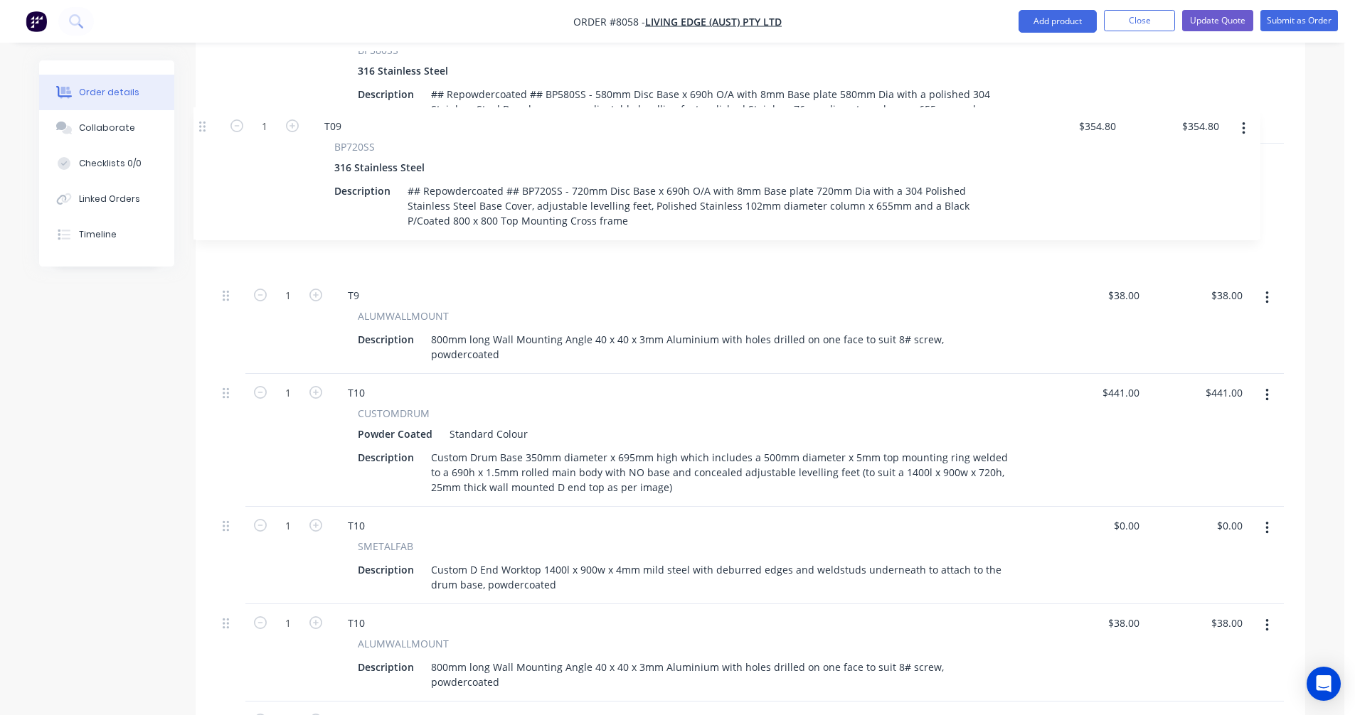
scroll to position [716, 0]
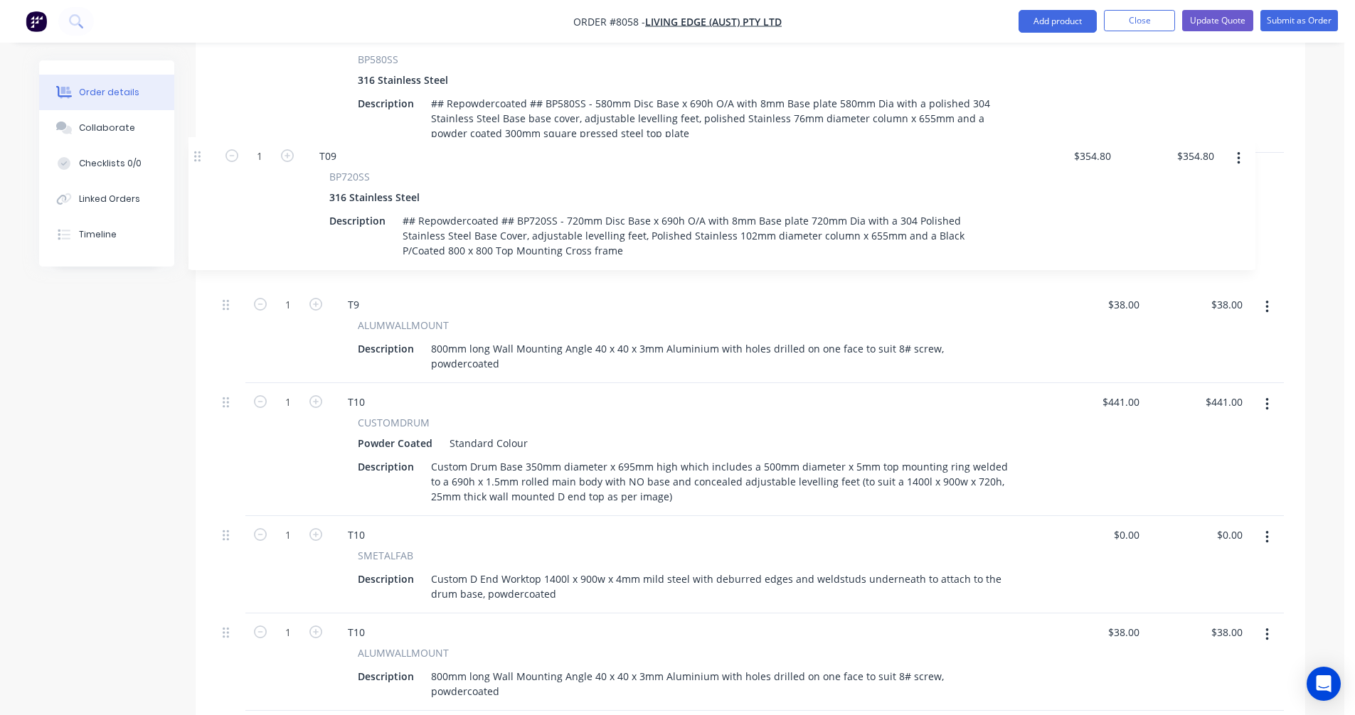
drag, startPoint x: 227, startPoint y: 359, endPoint x: 198, endPoint y: 155, distance: 206.1
click at [198, 155] on div "Qty Price Total 1 T9 CUSTOMDRUM Powder Coated Standard Colour Description Custo…" at bounding box center [750, 555] width 1109 height 1395
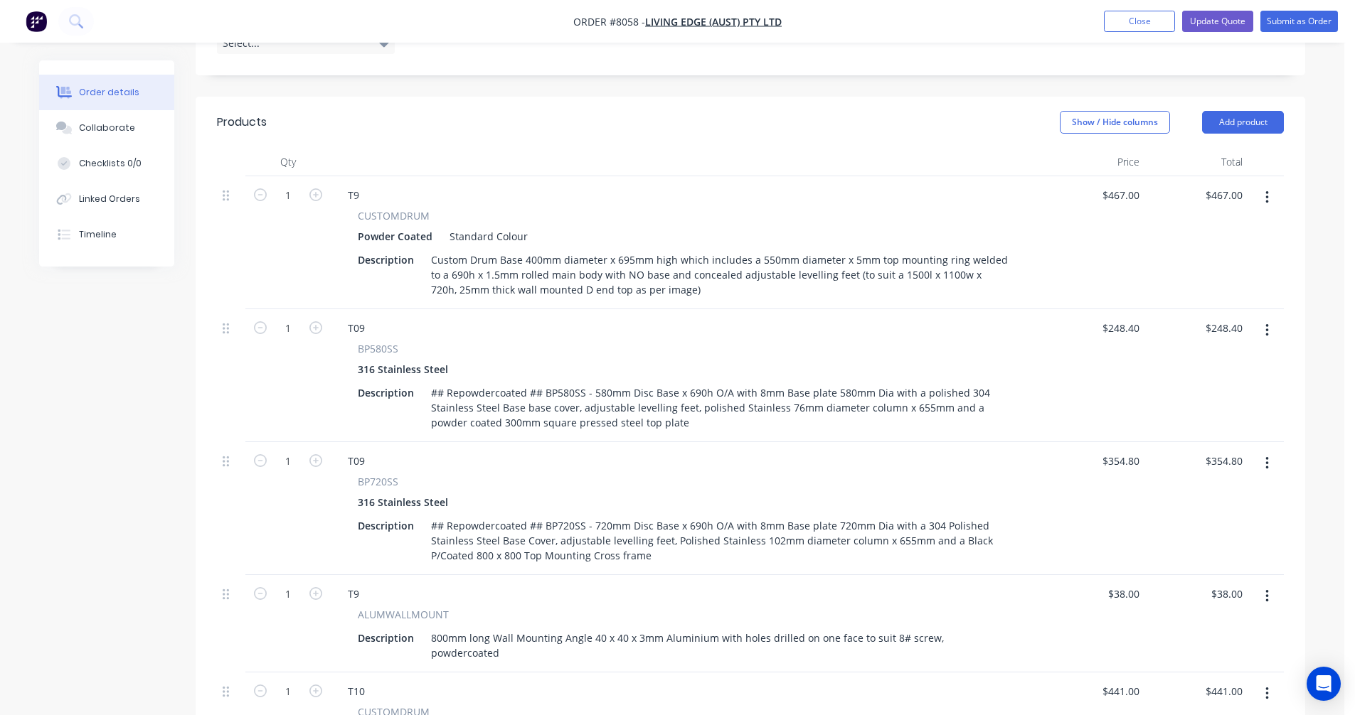
scroll to position [361, 0]
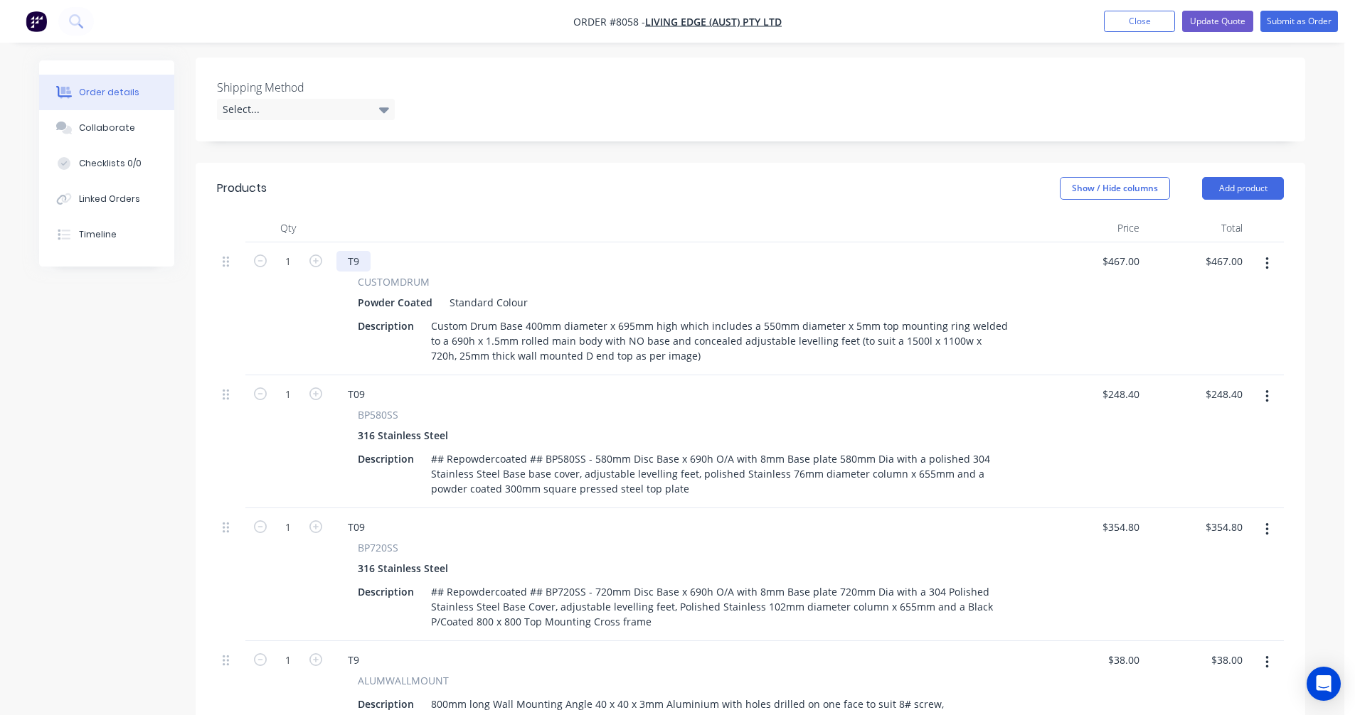
click at [353, 251] on div "T9" at bounding box center [353, 261] width 34 height 21
click at [366, 384] on div "T09" at bounding box center [356, 394] width 40 height 21
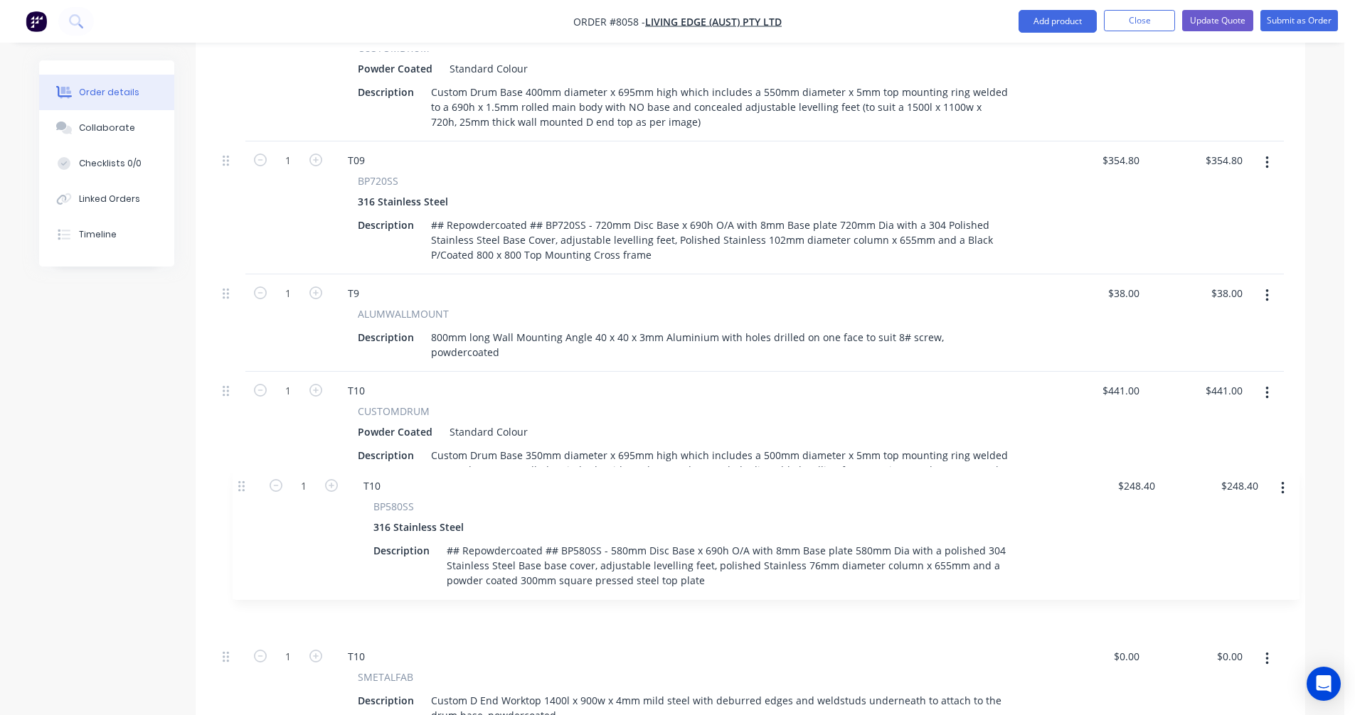
scroll to position [595, 0]
drag, startPoint x: 224, startPoint y: 375, endPoint x: 222, endPoint y: 489, distance: 113.8
click at [222, 489] on div "1 T09 CUSTOMDRUM Powder Coated Standard Colour Description Custom Drum Base 400…" at bounding box center [750, 668] width 1067 height 1321
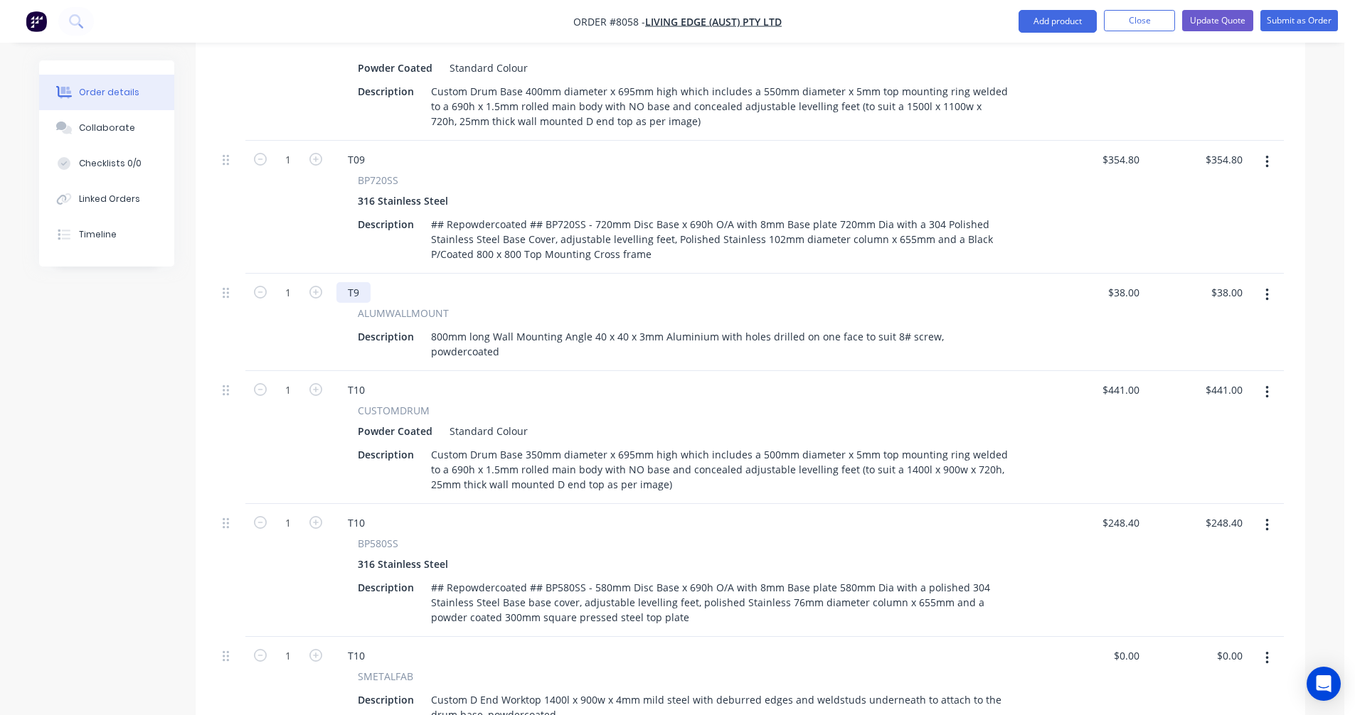
click at [352, 282] on div "T9" at bounding box center [353, 292] width 34 height 21
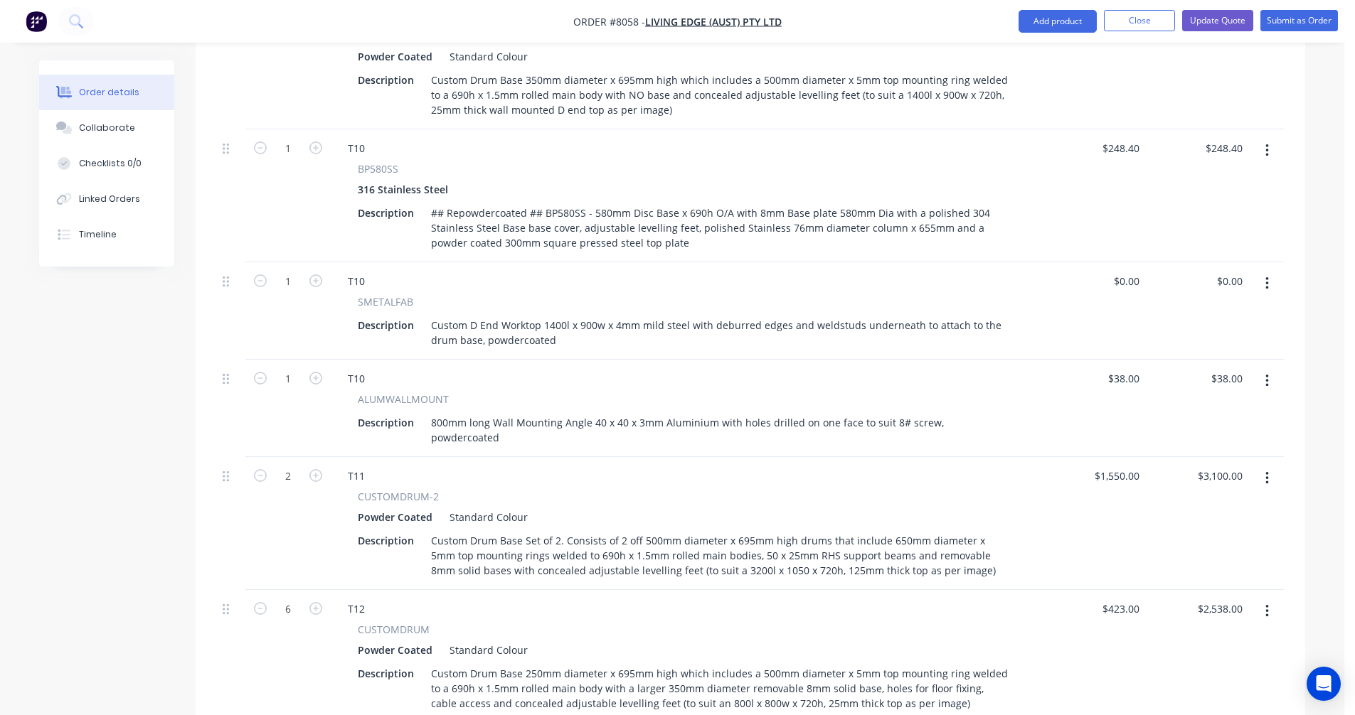
scroll to position [1022, 0]
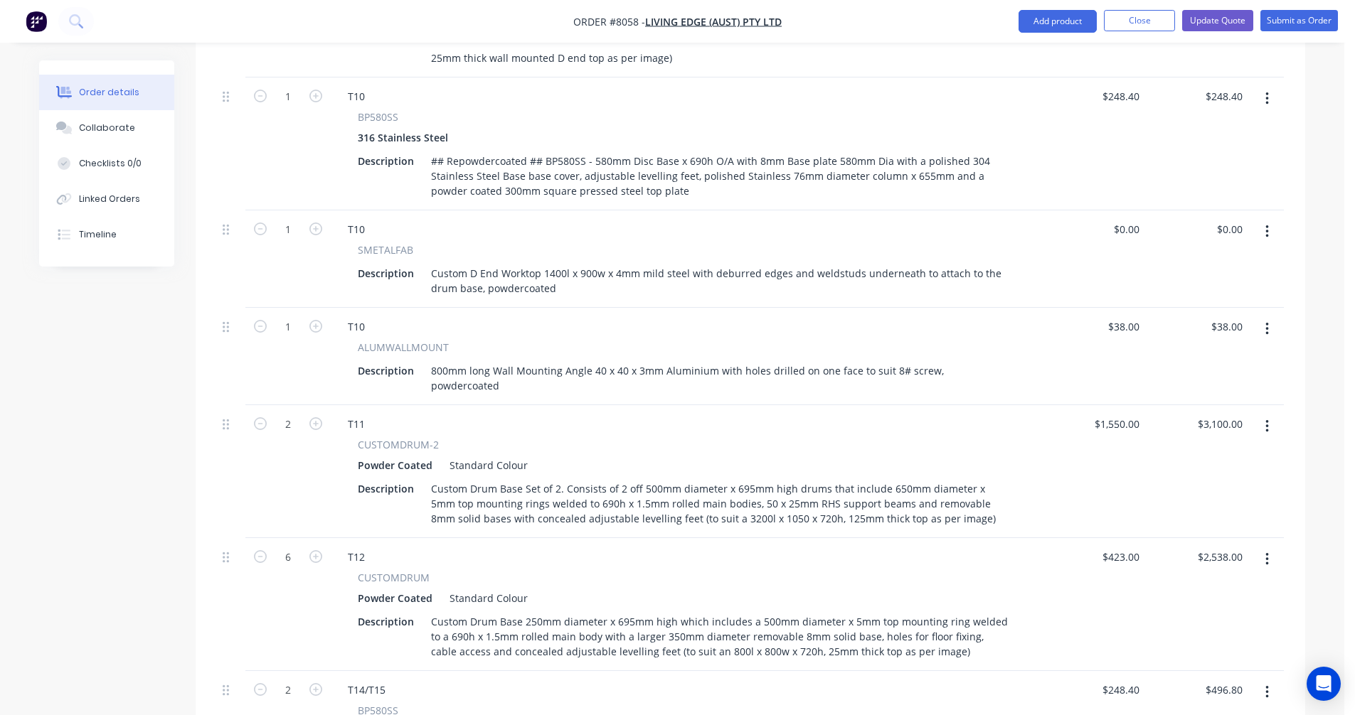
click at [1266, 224] on icon "button" at bounding box center [1267, 232] width 4 height 16
click at [1180, 344] on div "Delete" at bounding box center [1216, 354] width 110 height 21
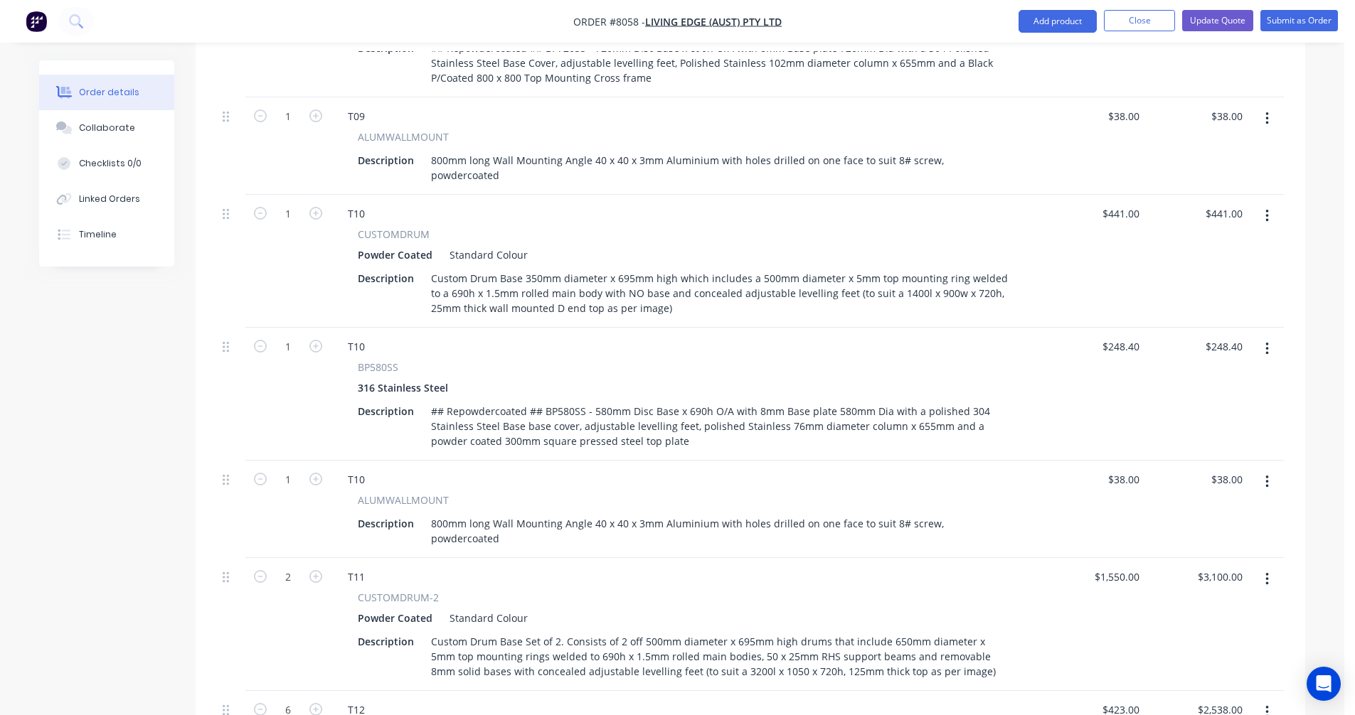
scroll to position [809, 0]
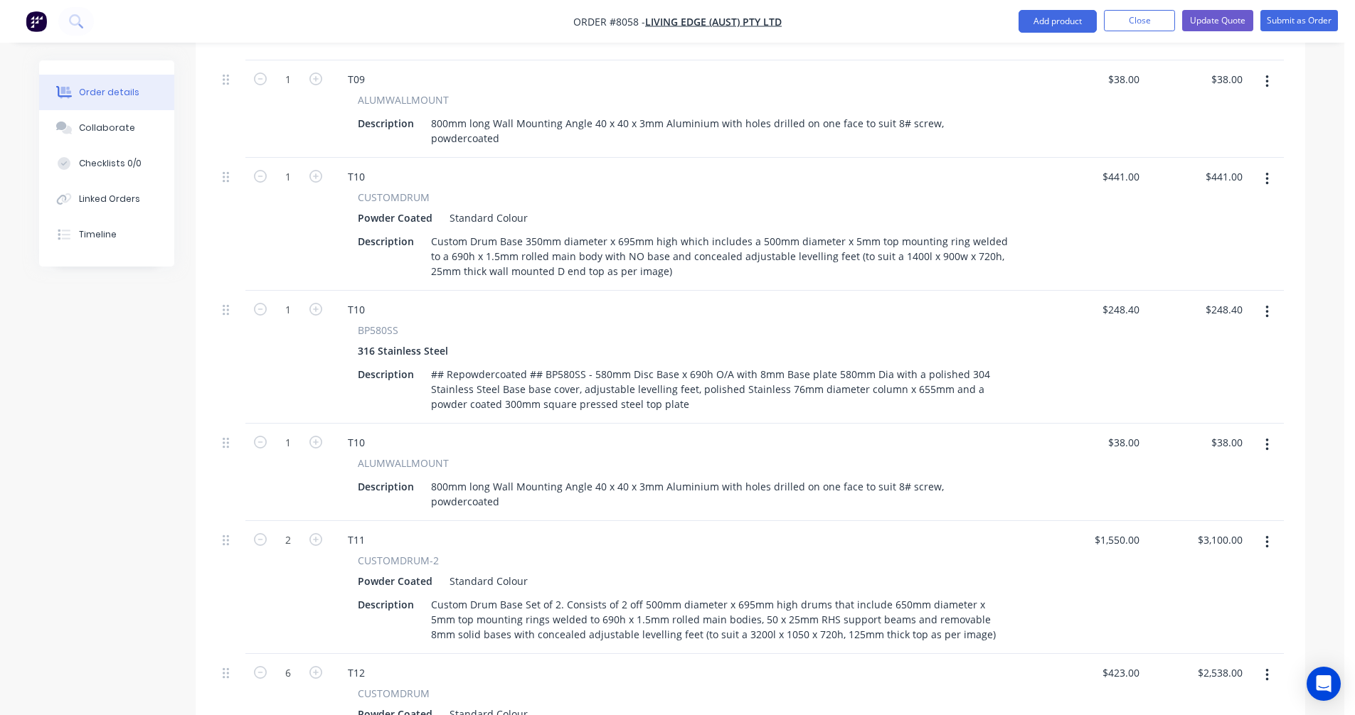
click at [1270, 299] on button "button" at bounding box center [1266, 312] width 33 height 26
click at [1219, 368] on div "Duplicate" at bounding box center [1216, 378] width 110 height 21
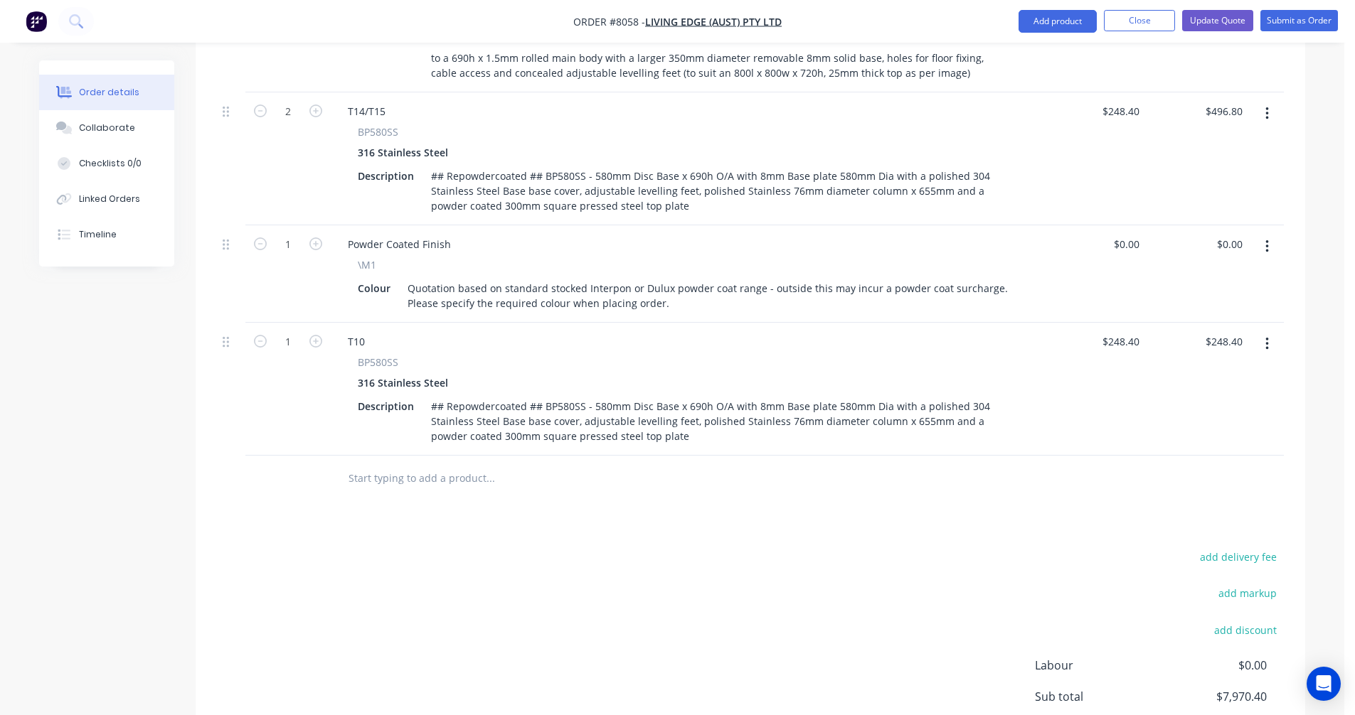
scroll to position [1572, 0]
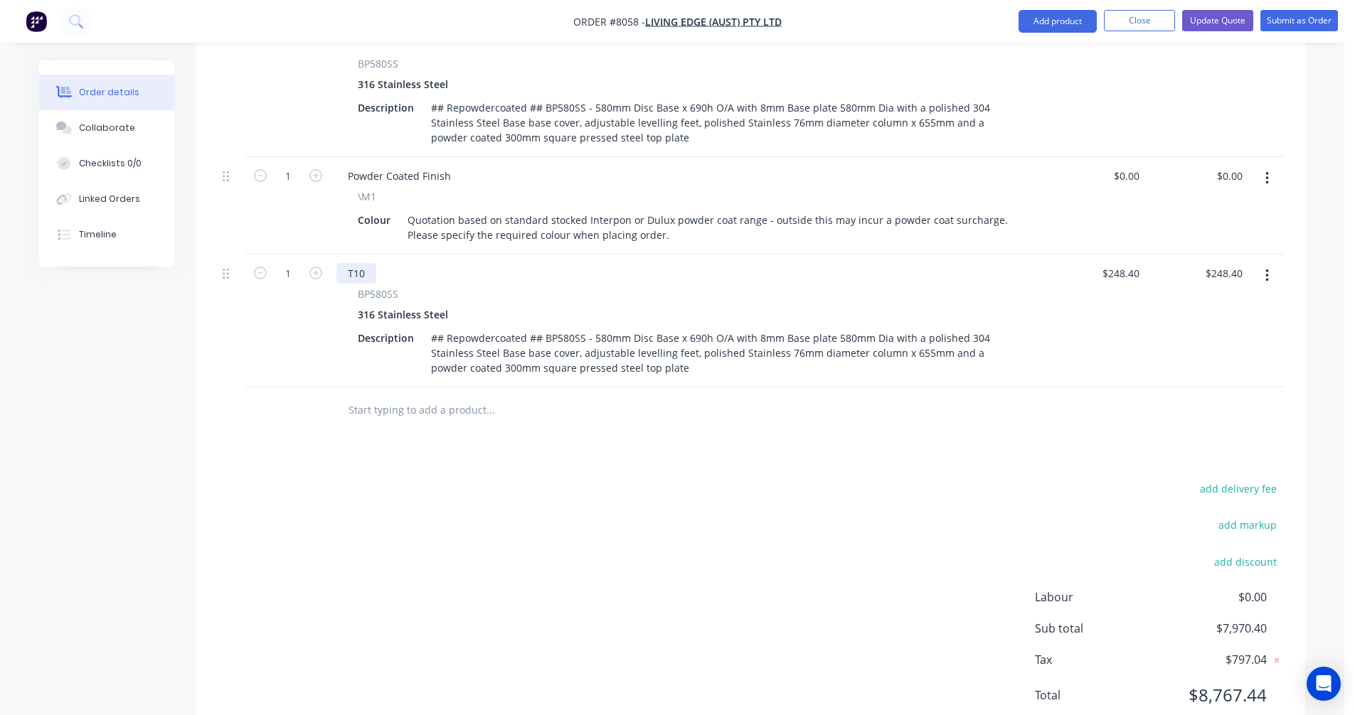
click at [368, 263] on div "T10" at bounding box center [356, 273] width 40 height 21
click at [312, 267] on icon "button" at bounding box center [315, 273] width 13 height 13
type input "2"
type input "$496.80"
click at [312, 267] on icon "button" at bounding box center [315, 273] width 13 height 13
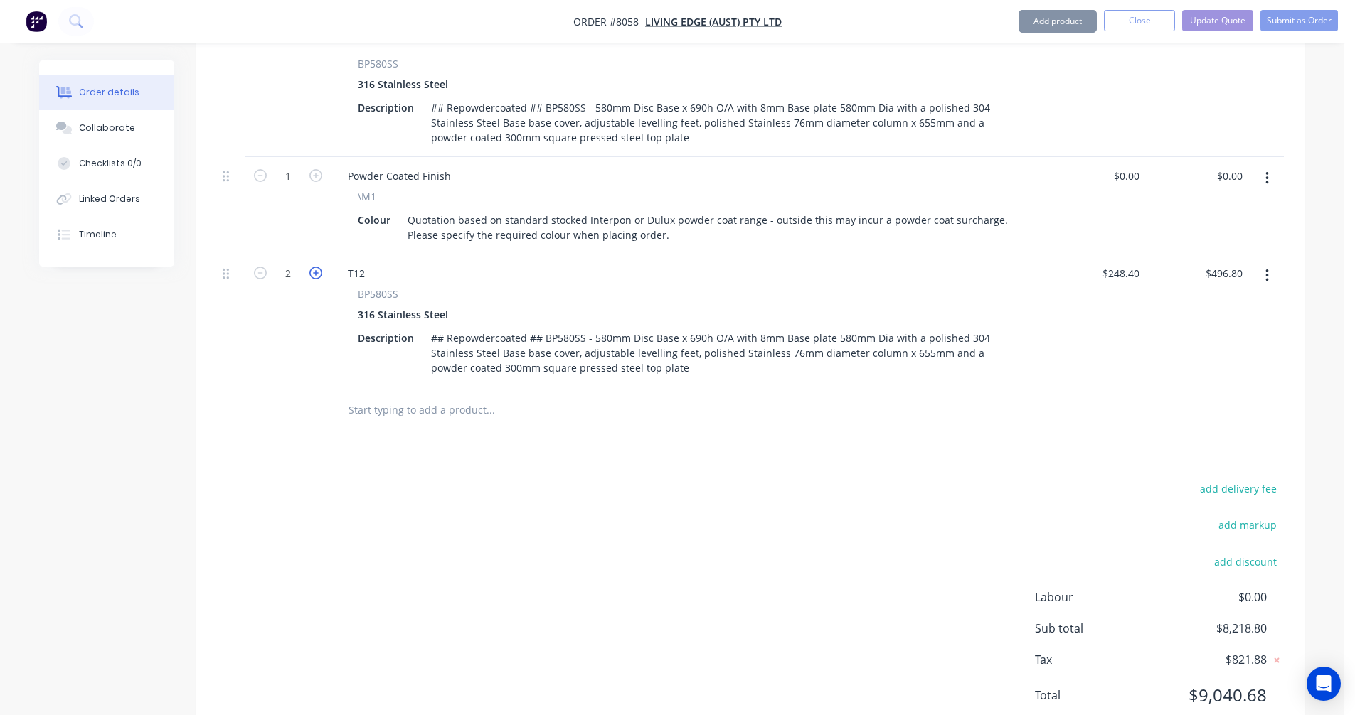
type input "3"
type input "$745.20"
click at [312, 267] on icon "button" at bounding box center [315, 273] width 13 height 13
type input "4"
type input "$993.60"
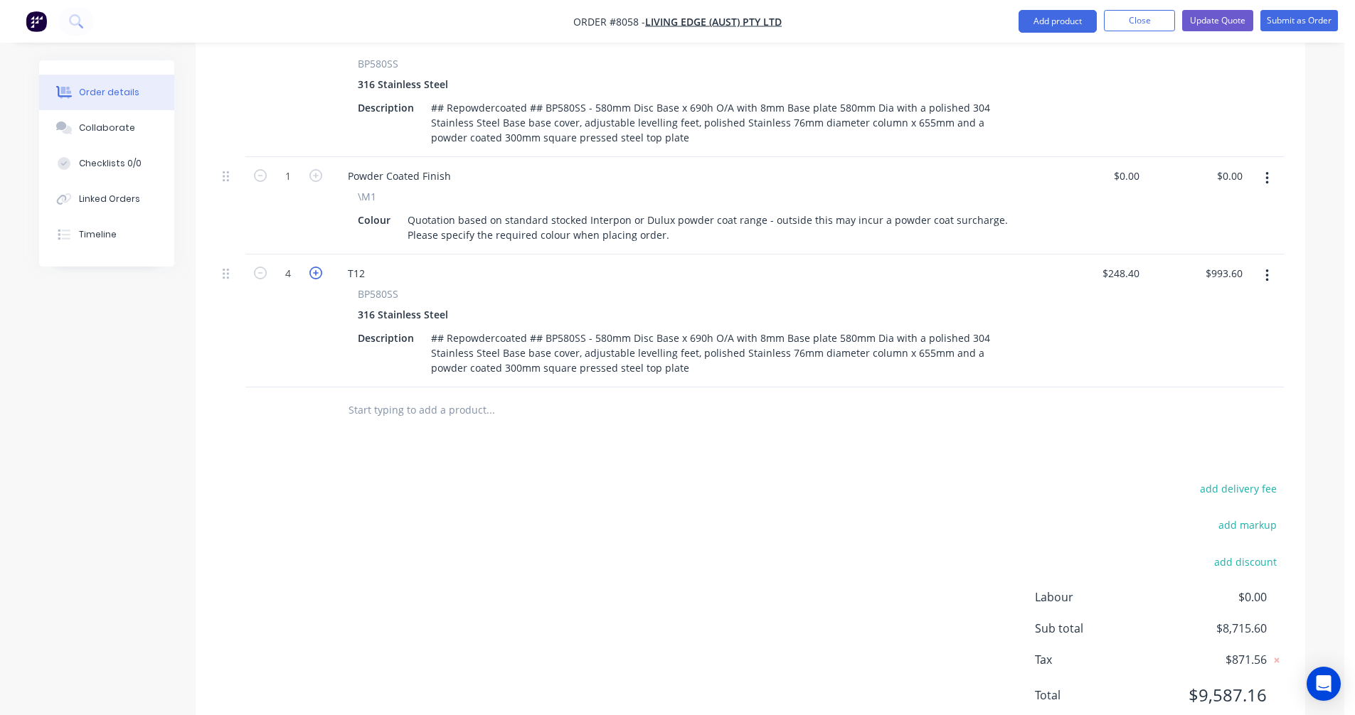
click at [312, 267] on icon "button" at bounding box center [315, 273] width 13 height 13
type input "5"
type input "$1,242.00"
click at [312, 267] on icon "button" at bounding box center [315, 273] width 13 height 13
type input "6"
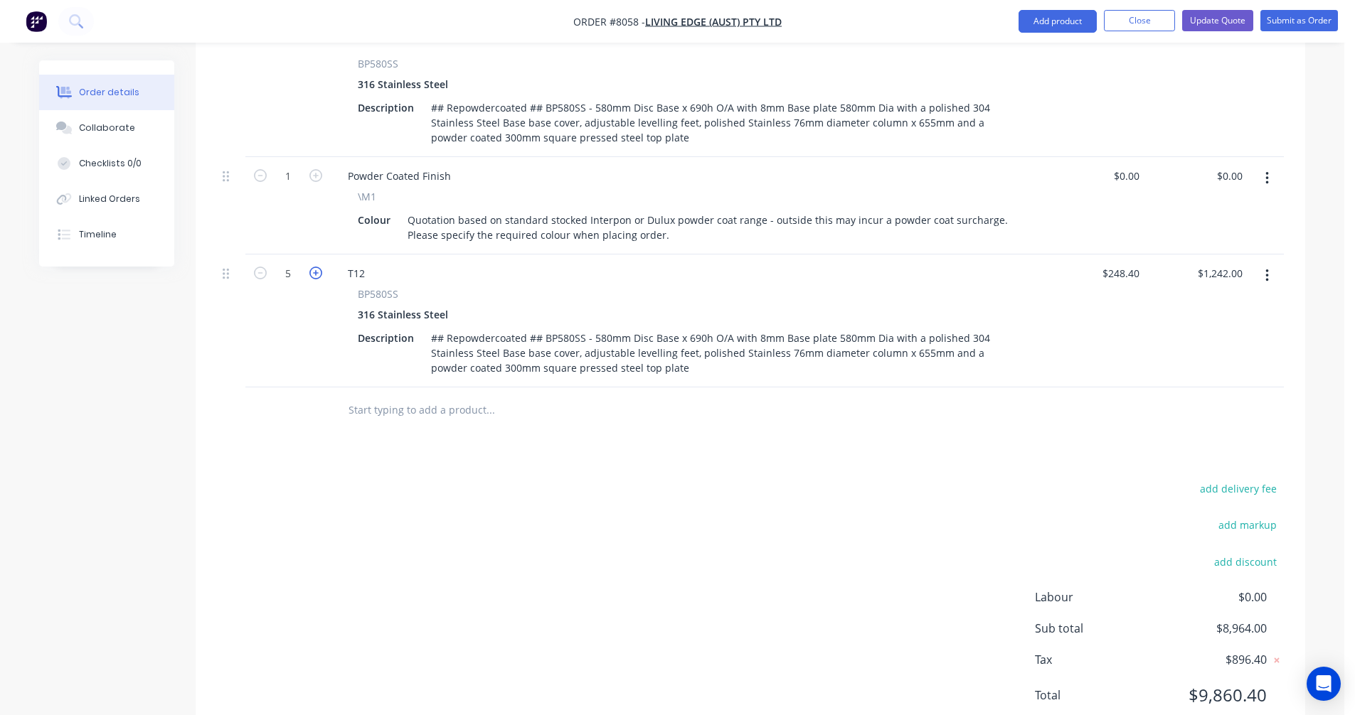
type input "$1,490.40"
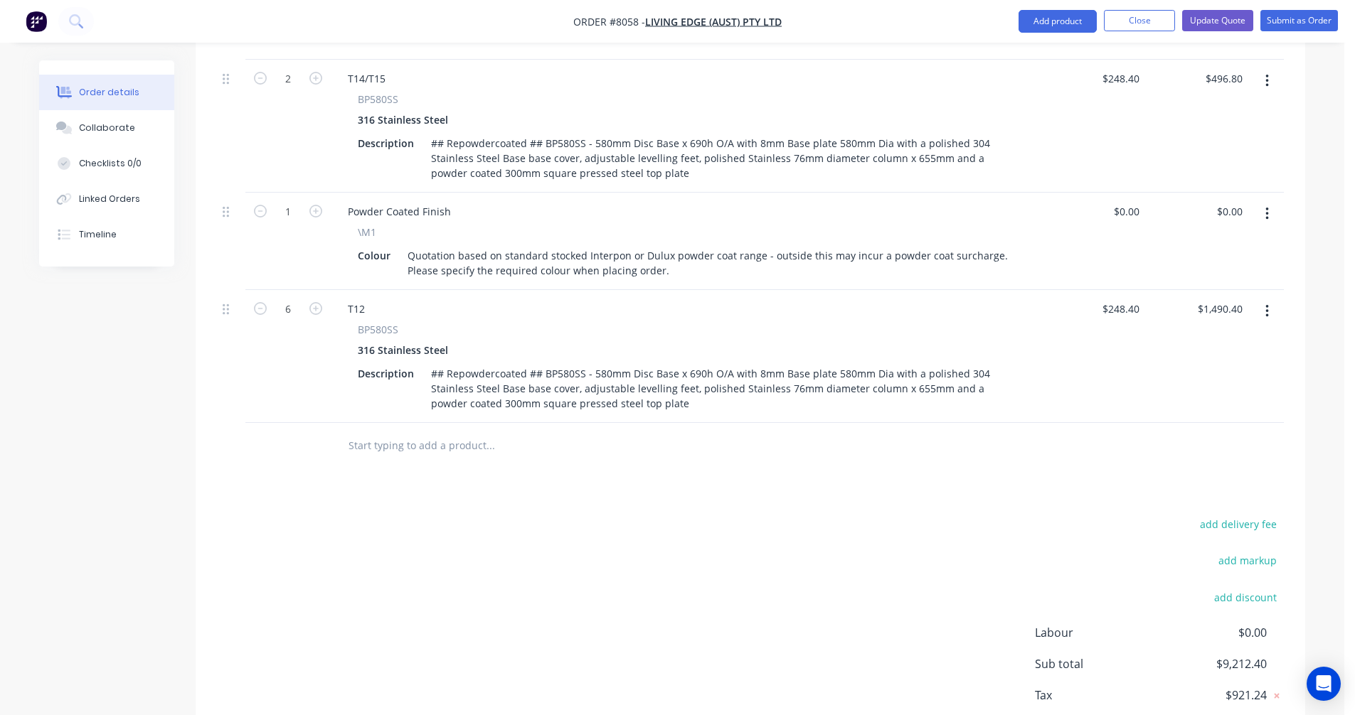
scroll to position [1500, 0]
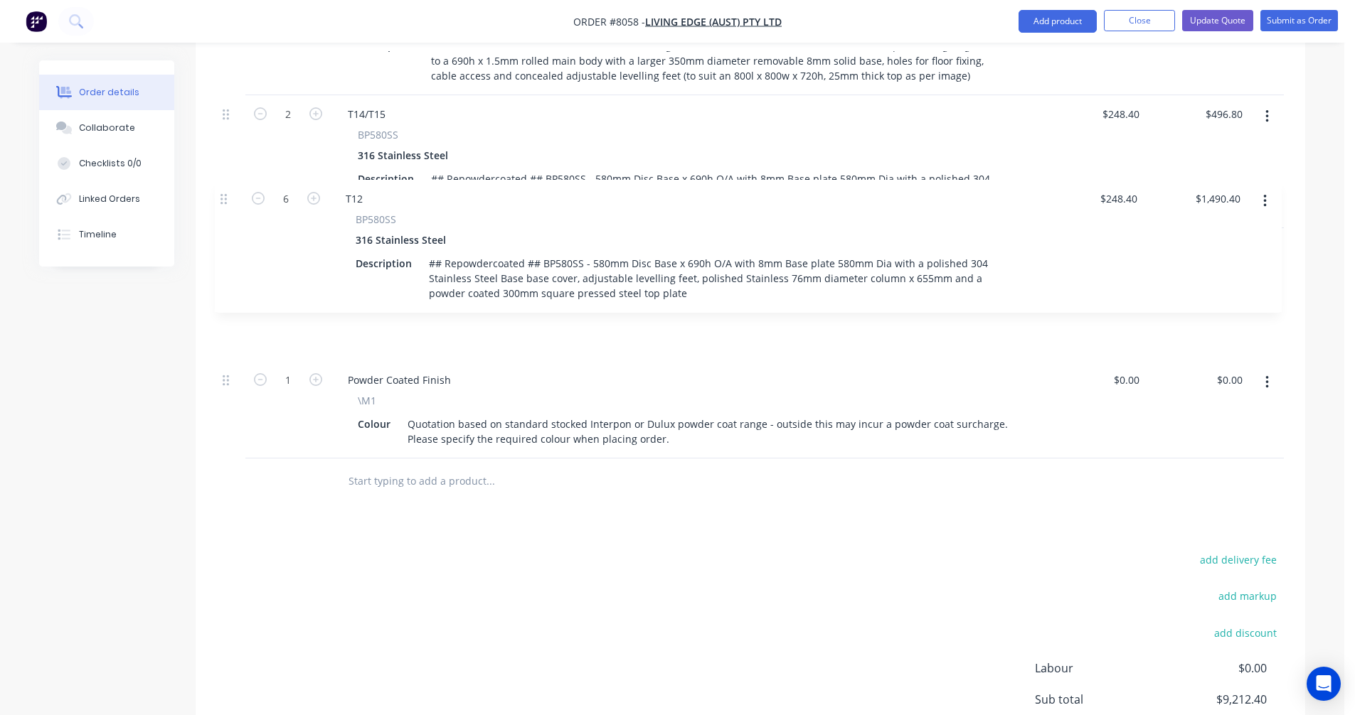
drag, startPoint x: 226, startPoint y: 292, endPoint x: 225, endPoint y: 191, distance: 101.0
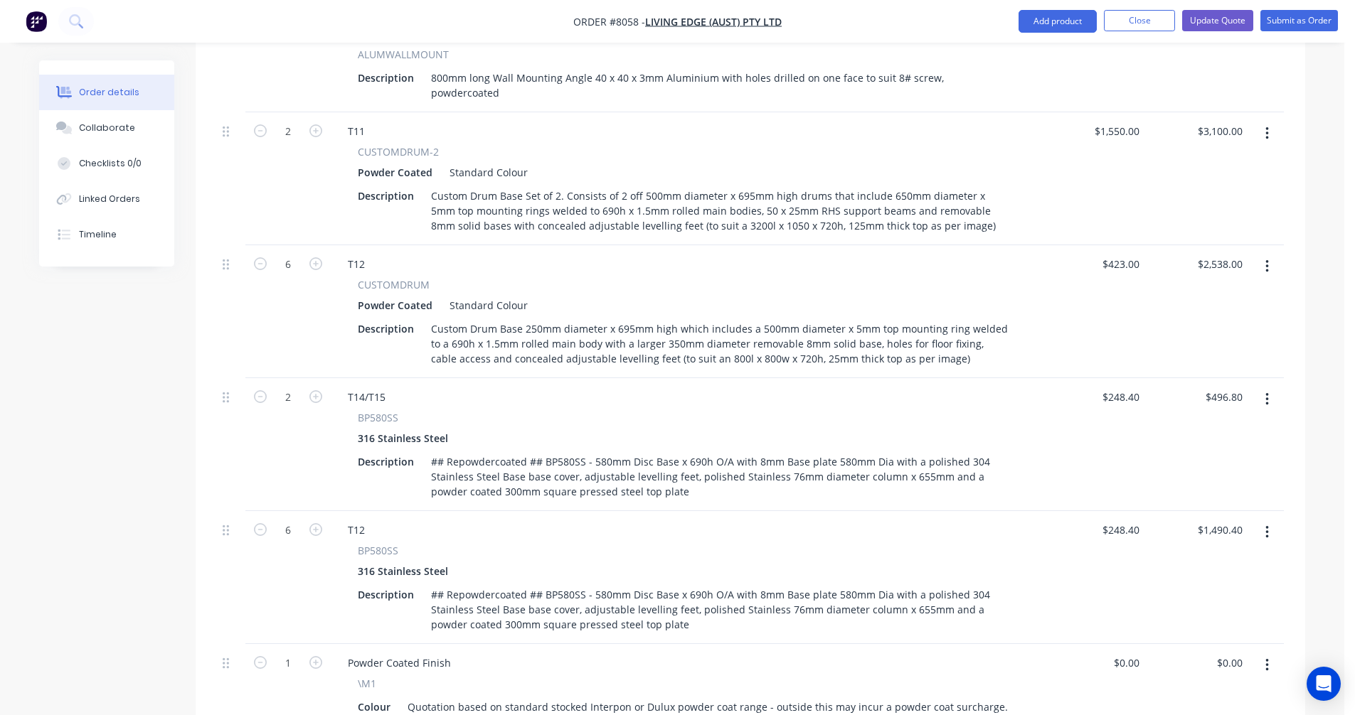
scroll to position [1216, 0]
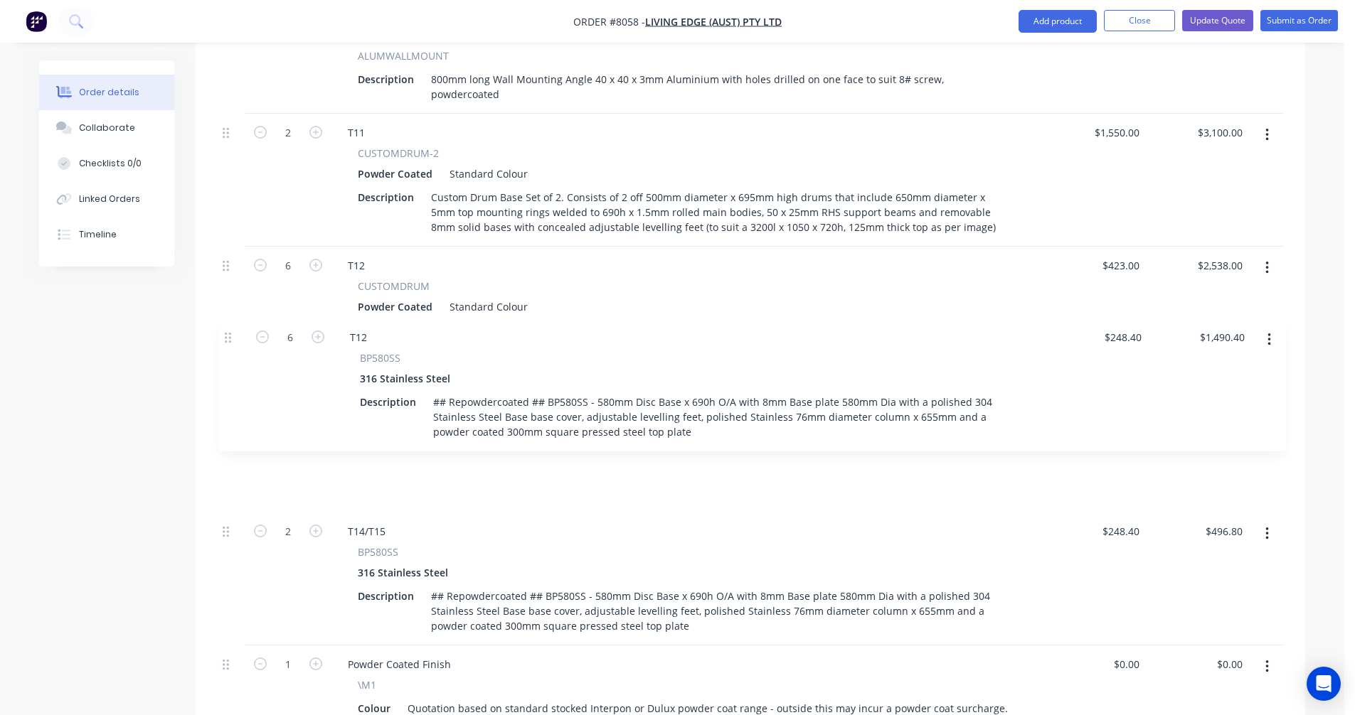
drag, startPoint x: 225, startPoint y: 485, endPoint x: 227, endPoint y: 335, distance: 150.1
click at [227, 335] on div "1 T09 CUSTOMDRUM Powder Coated Standard Colour Description Custom Drum Base 400…" at bounding box center [750, 65] width 1067 height 1356
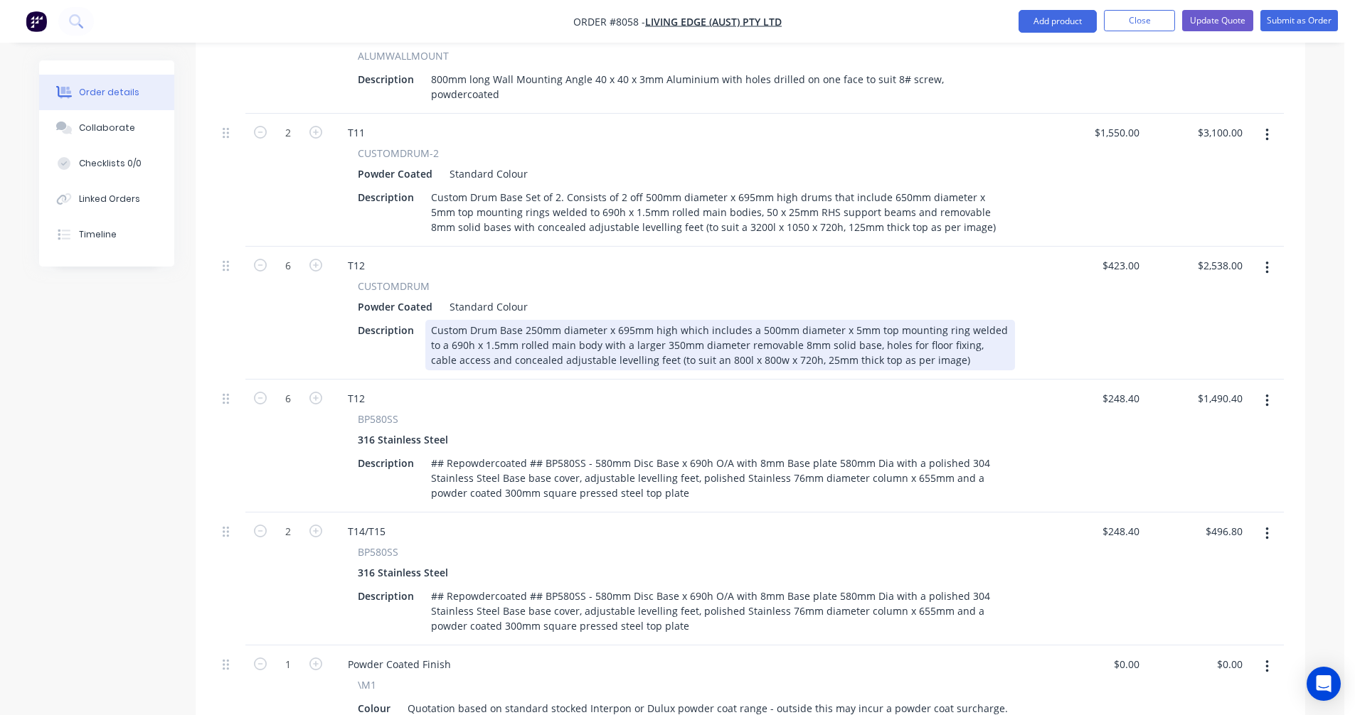
click at [658, 320] on div "Custom Drum Base 250mm diameter x 695mm high which includes a 500mm diameter x …" at bounding box center [720, 345] width 590 height 50
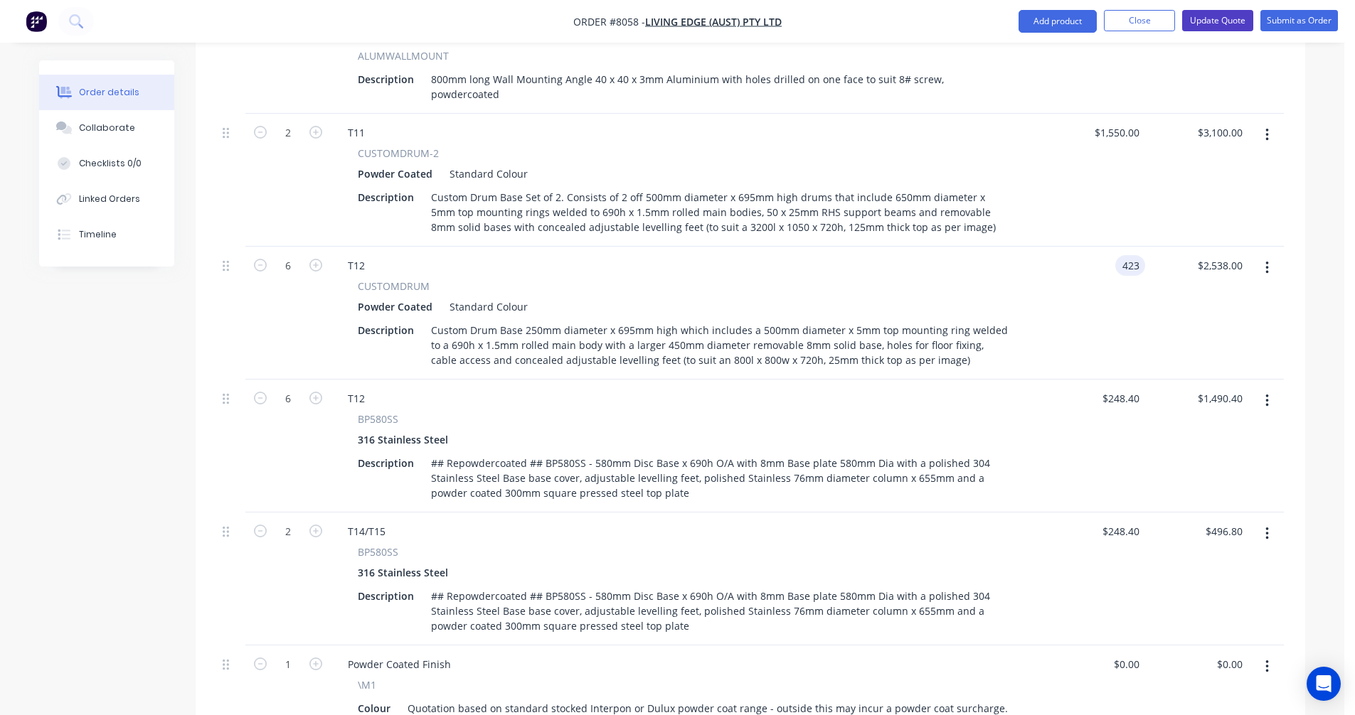
type input "$423.00"
click at [1205, 26] on button "Update Quote" at bounding box center [1217, 20] width 71 height 21
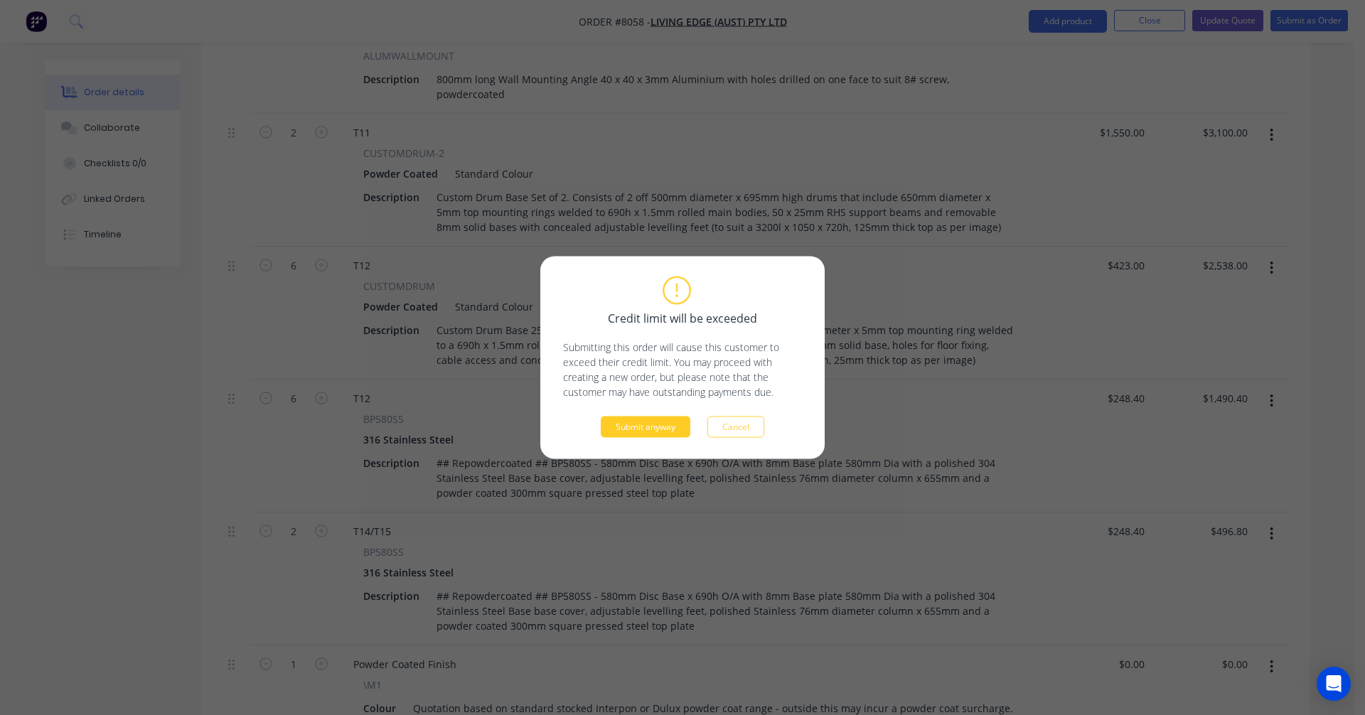
click at [648, 425] on button "Submit anyway" at bounding box center [646, 427] width 90 height 21
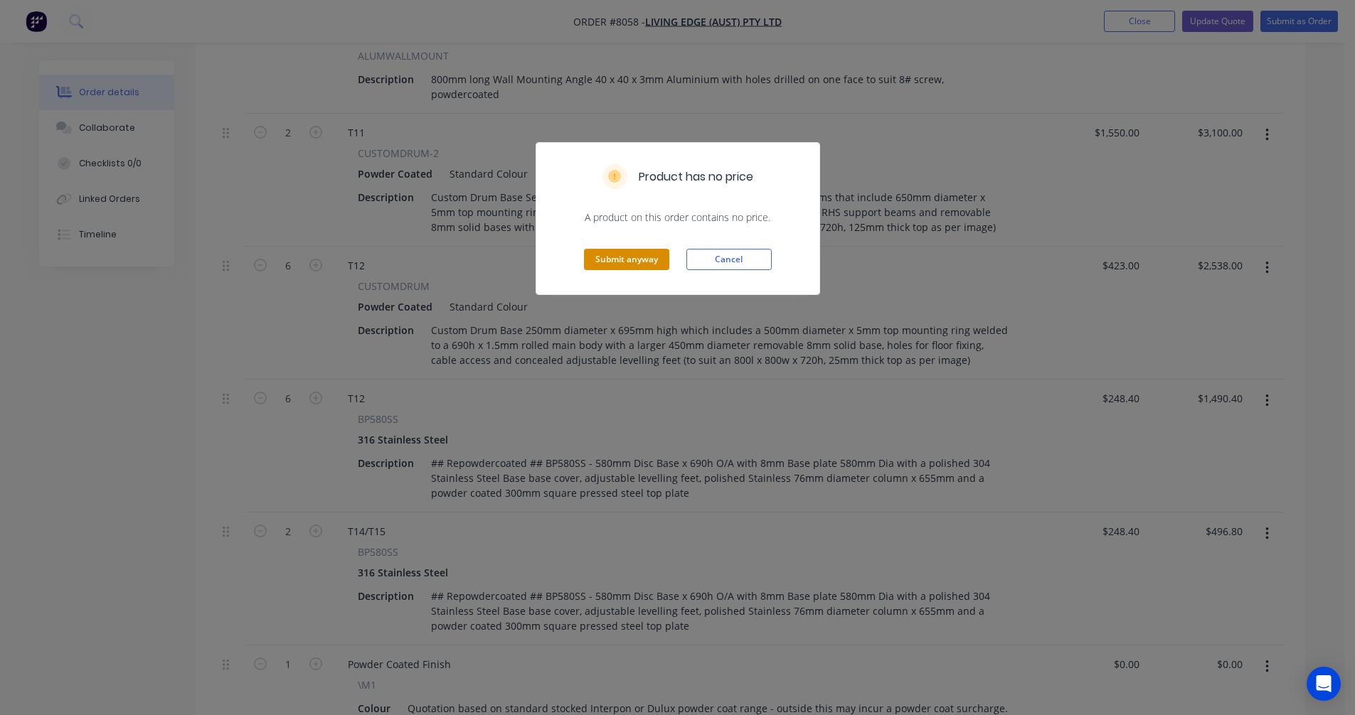
click at [646, 262] on button "Submit anyway" at bounding box center [626, 259] width 85 height 21
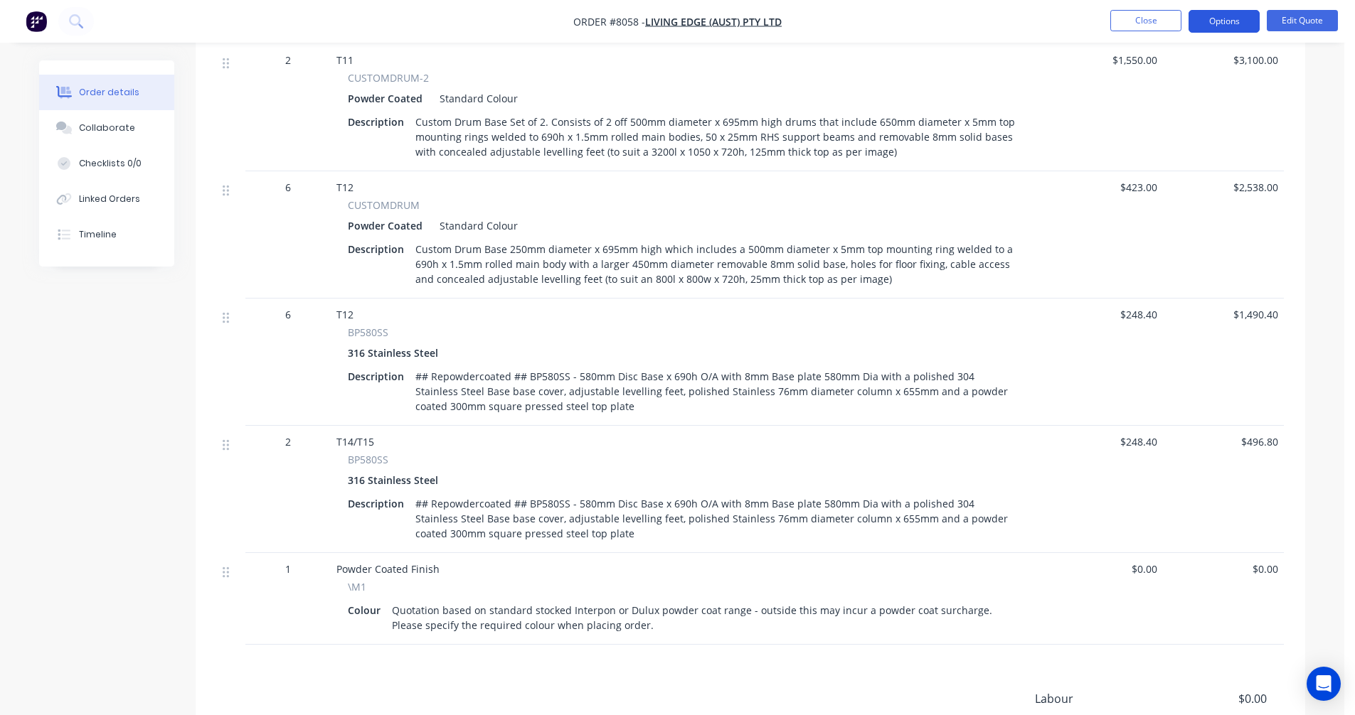
click at [1217, 21] on button "Options" at bounding box center [1223, 21] width 71 height 23
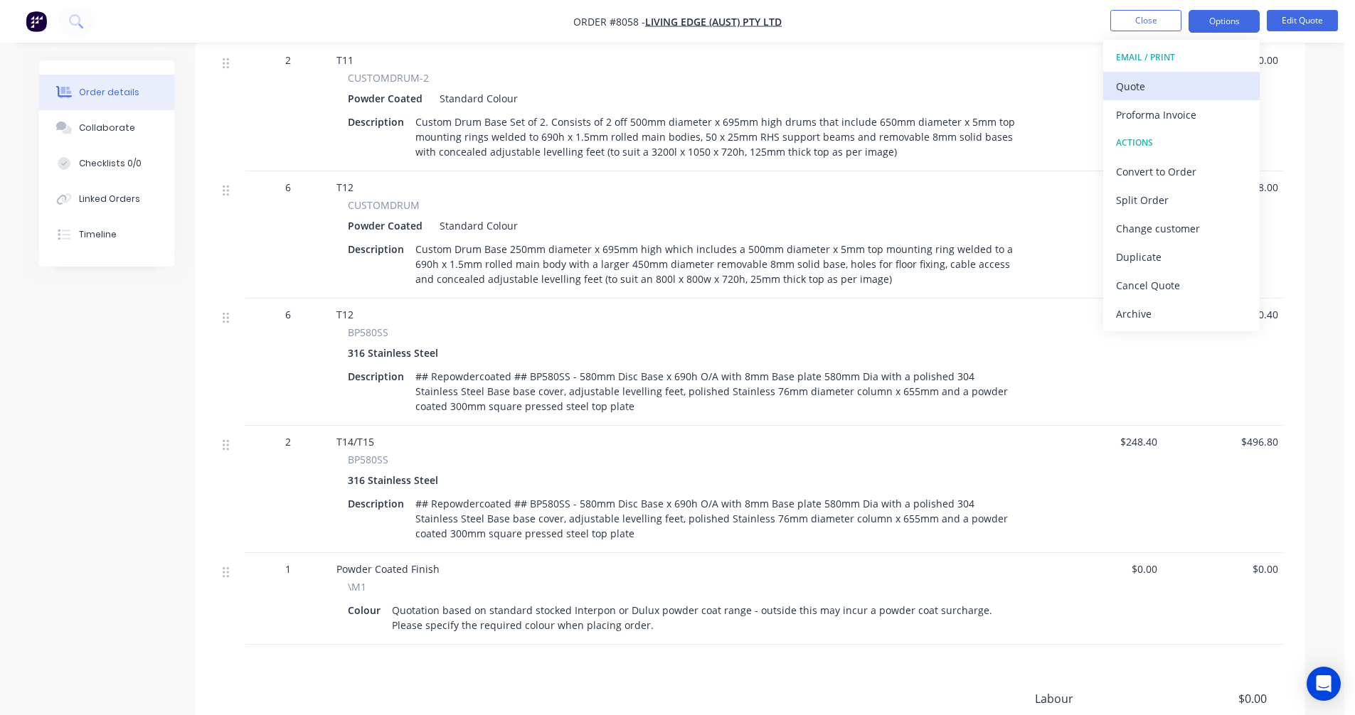
click at [1146, 84] on div "Quote" at bounding box center [1181, 86] width 131 height 21
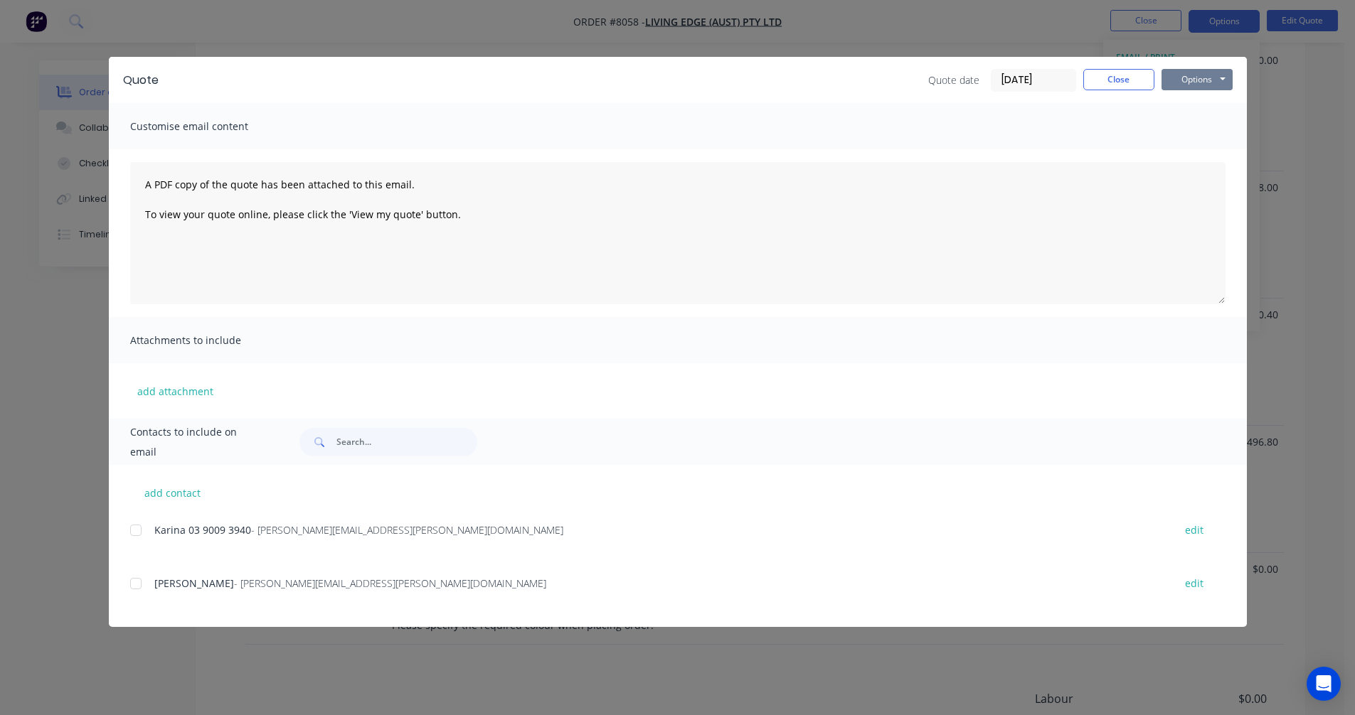
click at [1188, 83] on button "Options" at bounding box center [1196, 79] width 71 height 21
click at [1189, 107] on button "Preview" at bounding box center [1206, 104] width 91 height 23
click at [1120, 82] on button "Close" at bounding box center [1118, 79] width 71 height 21
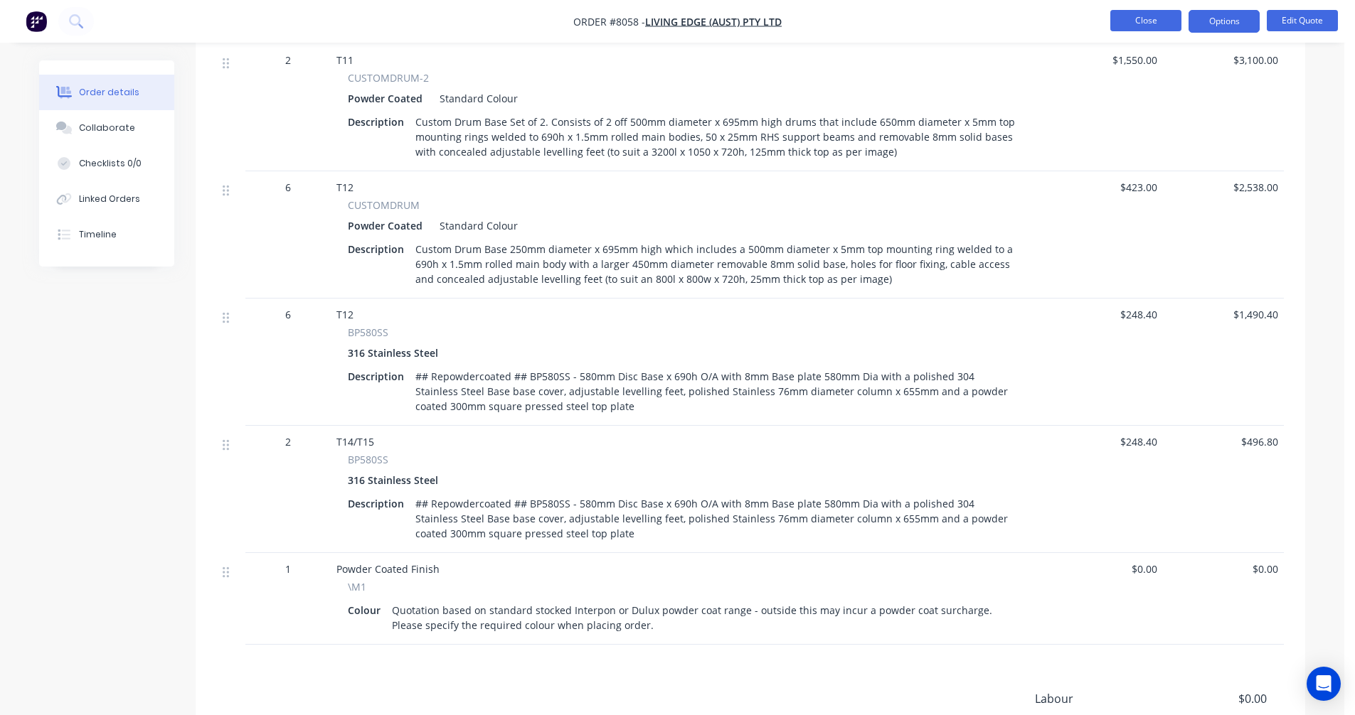
click at [1146, 21] on button "Close" at bounding box center [1145, 20] width 71 height 21
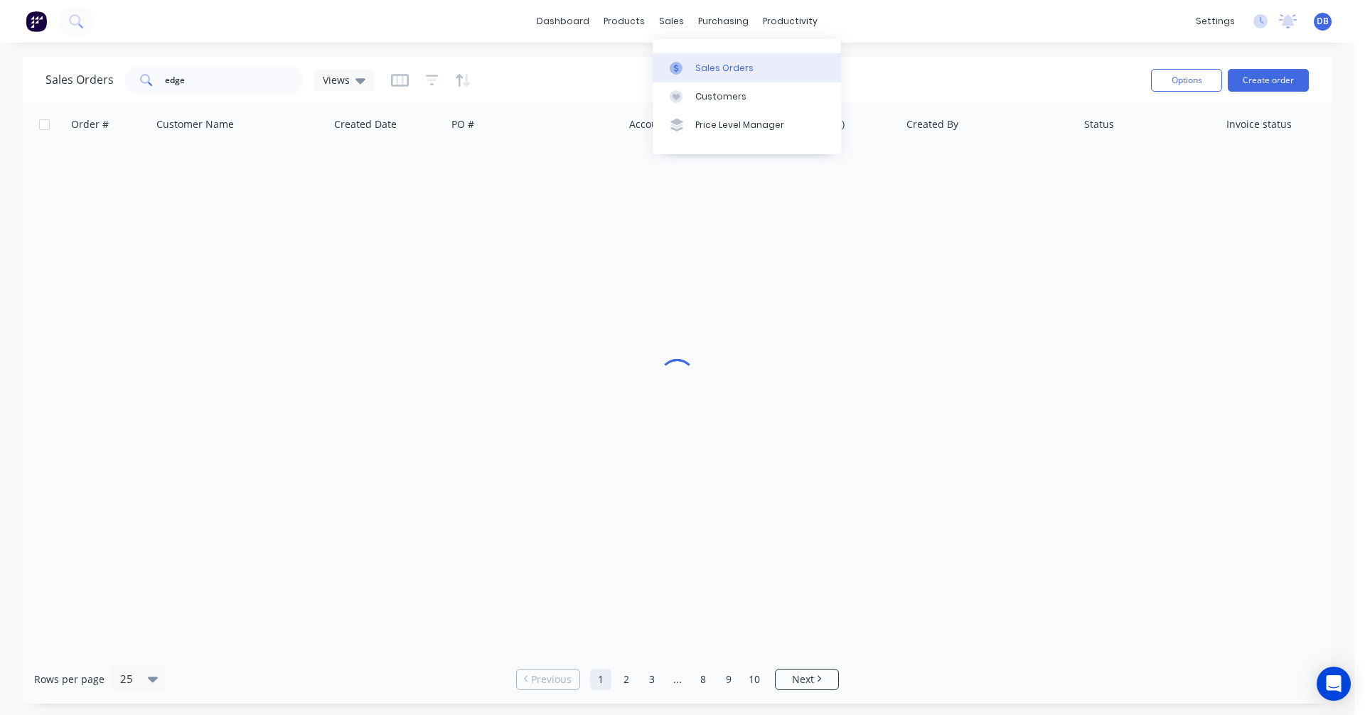
click at [714, 64] on div "Sales Orders" at bounding box center [724, 68] width 58 height 13
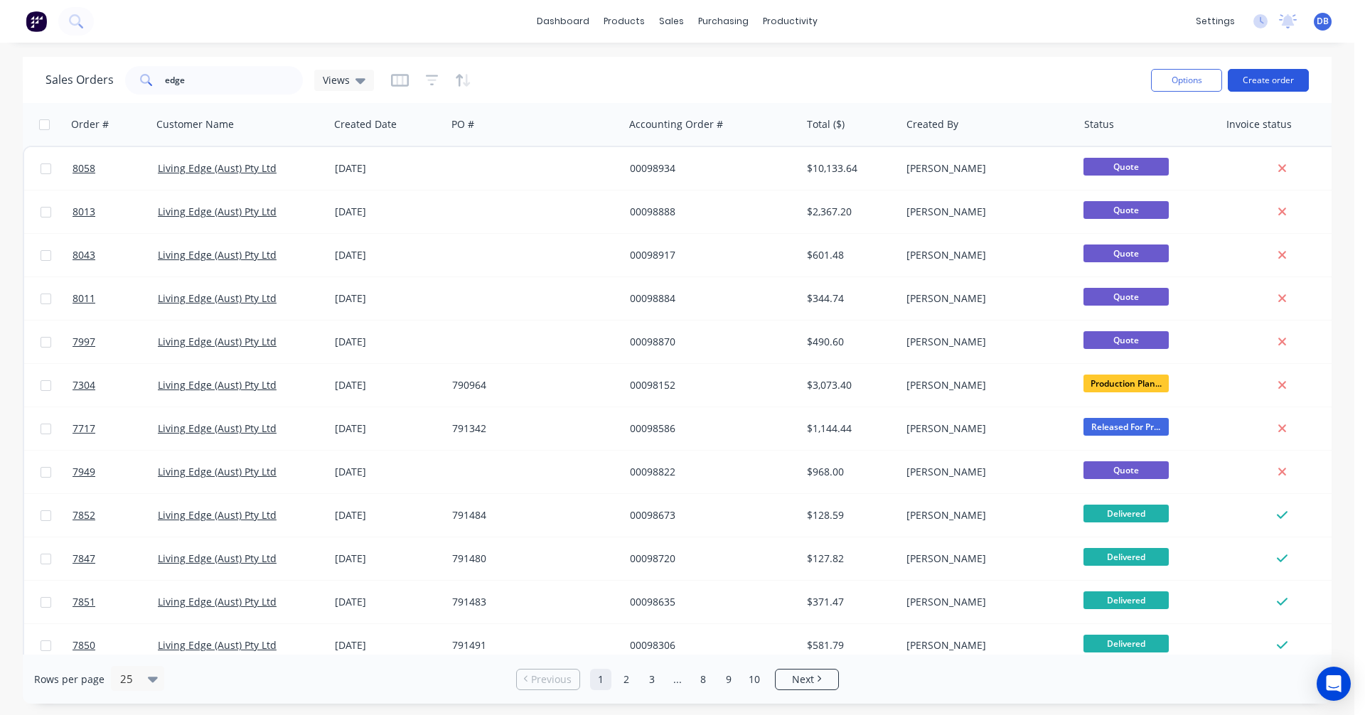
click at [1274, 80] on button "Create order" at bounding box center [1268, 80] width 81 height 23
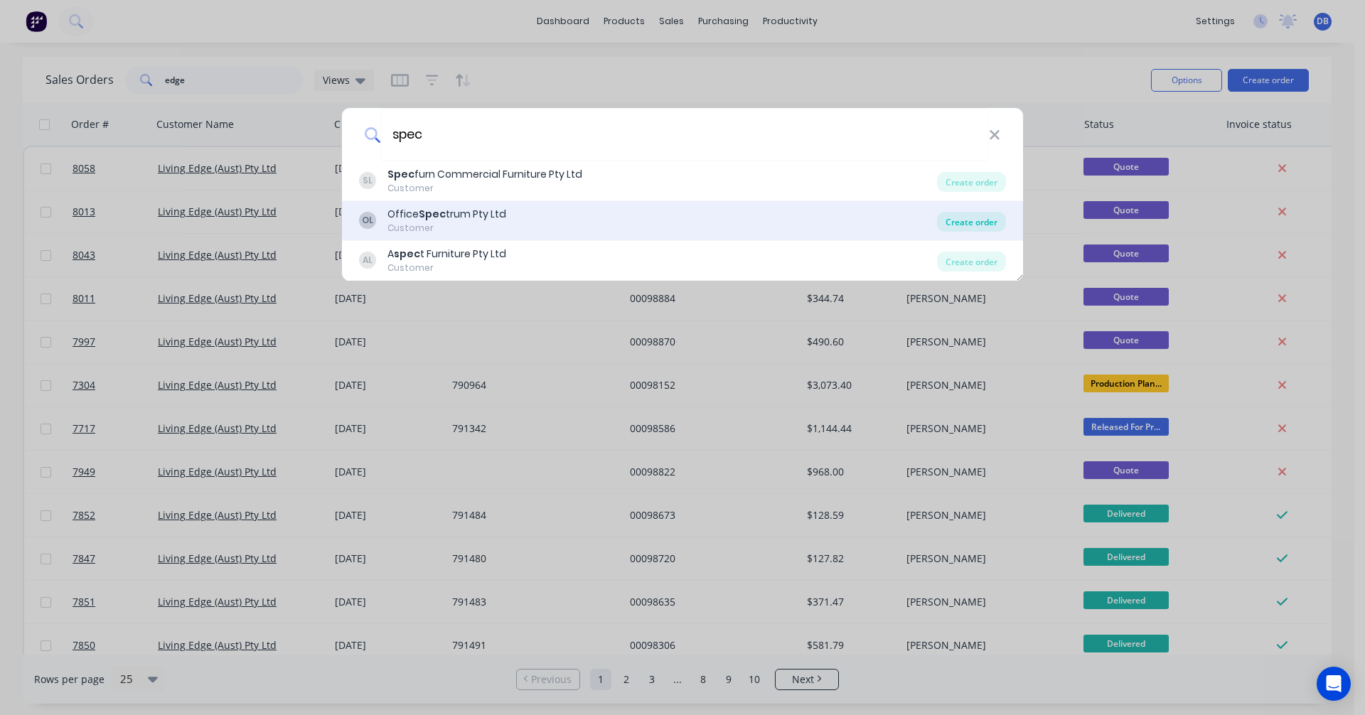
type input "spec"
click at [978, 217] on div "Create order" at bounding box center [971, 222] width 69 height 20
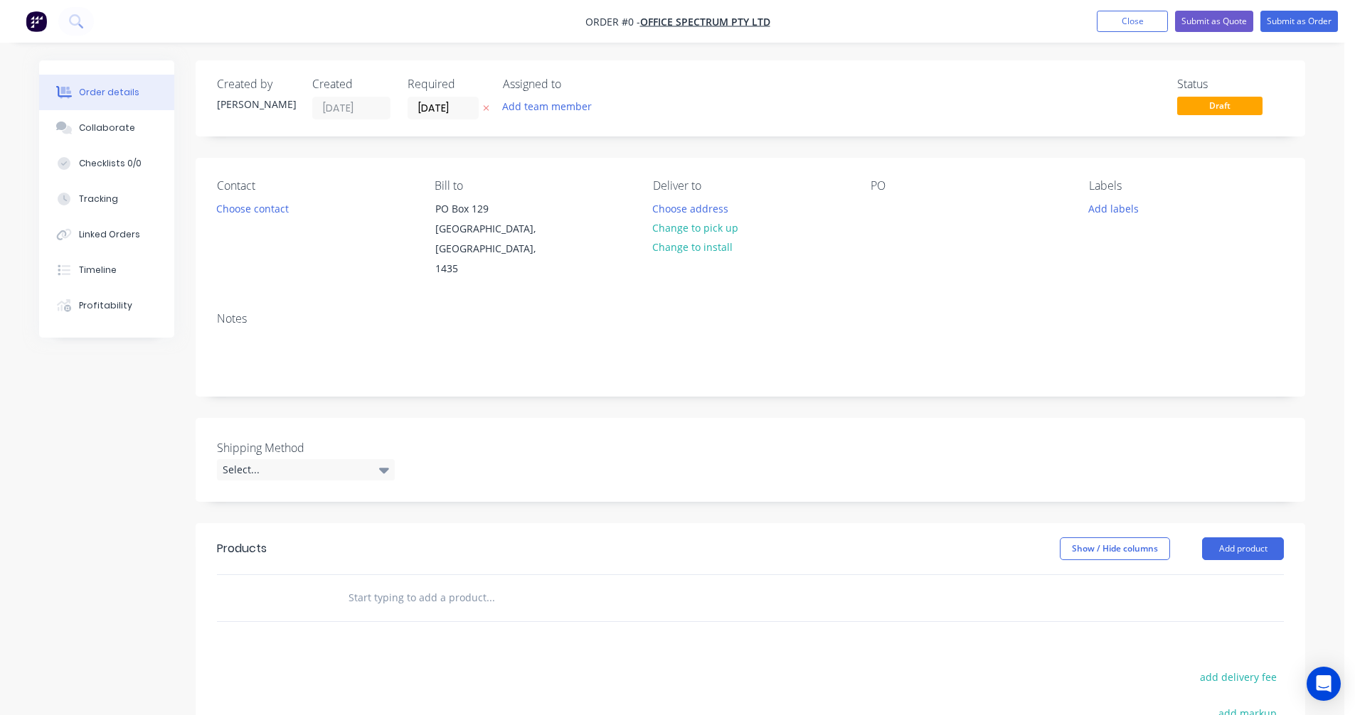
click at [385, 584] on input "text" at bounding box center [490, 598] width 284 height 28
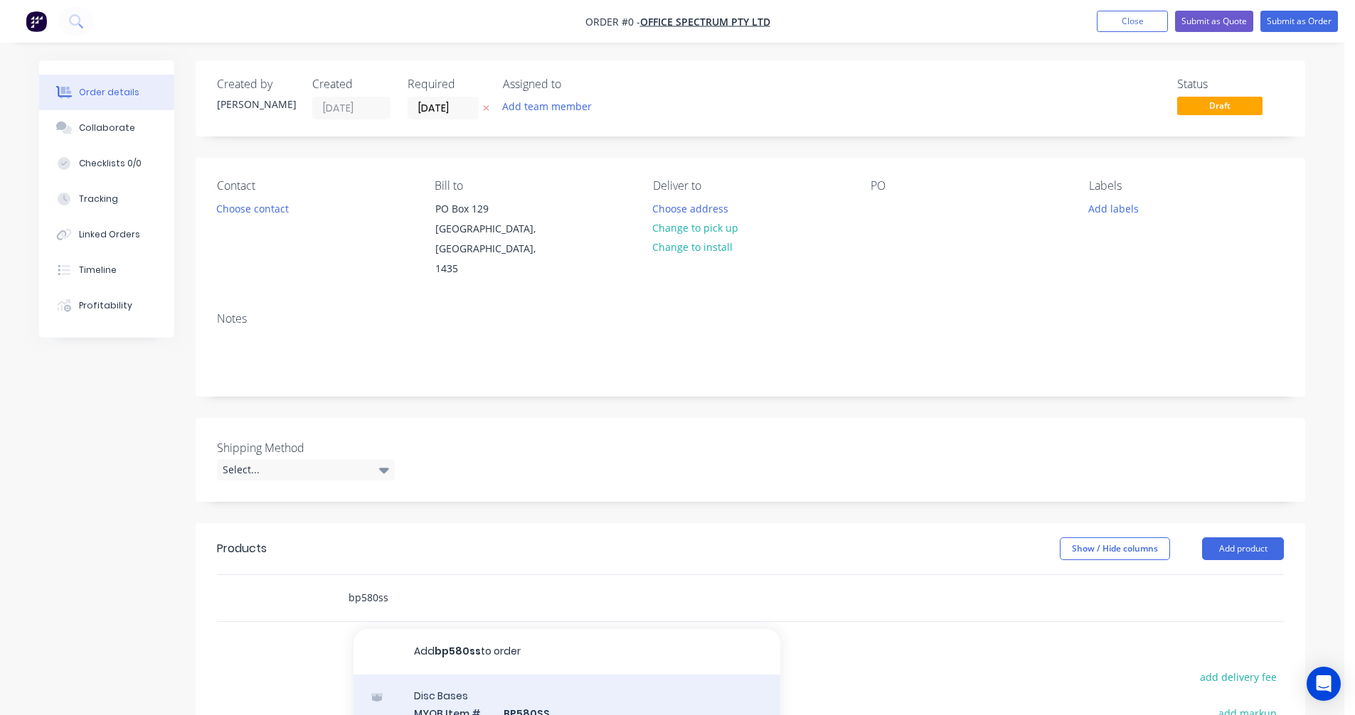
scroll to position [64, 0]
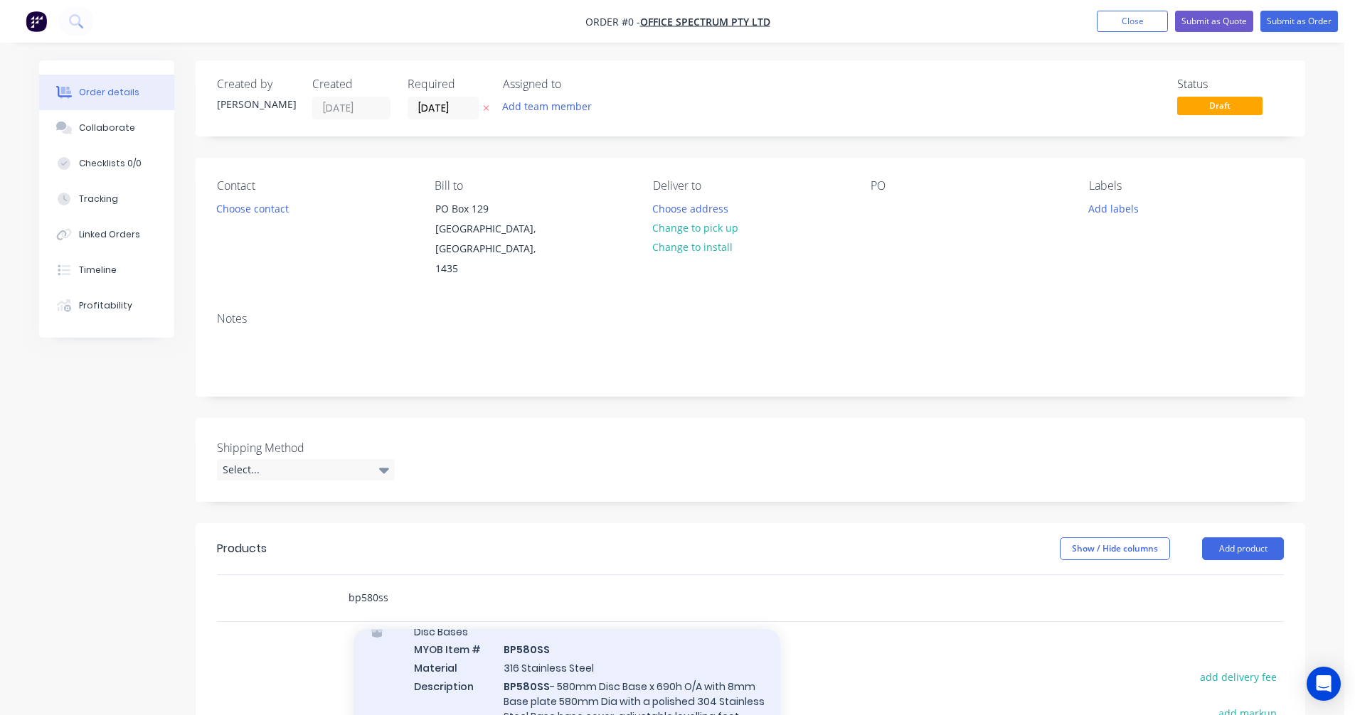
type input "bp580ss"
click at [501, 646] on div "Disc Bases MYOB Item # BP580SS Material 316 Stainless Steel Description BP580SS…" at bounding box center [566, 722] width 427 height 223
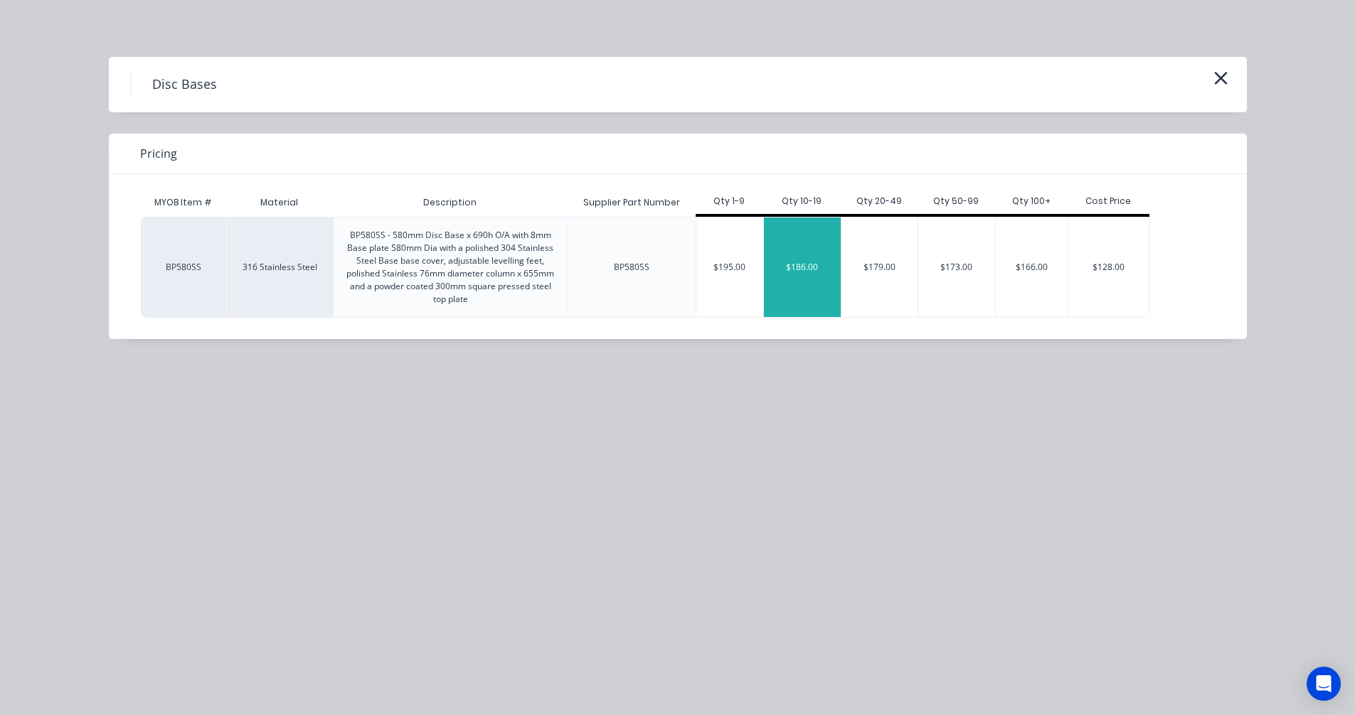
click at [818, 274] on div "$186.00" at bounding box center [802, 268] width 77 height 100
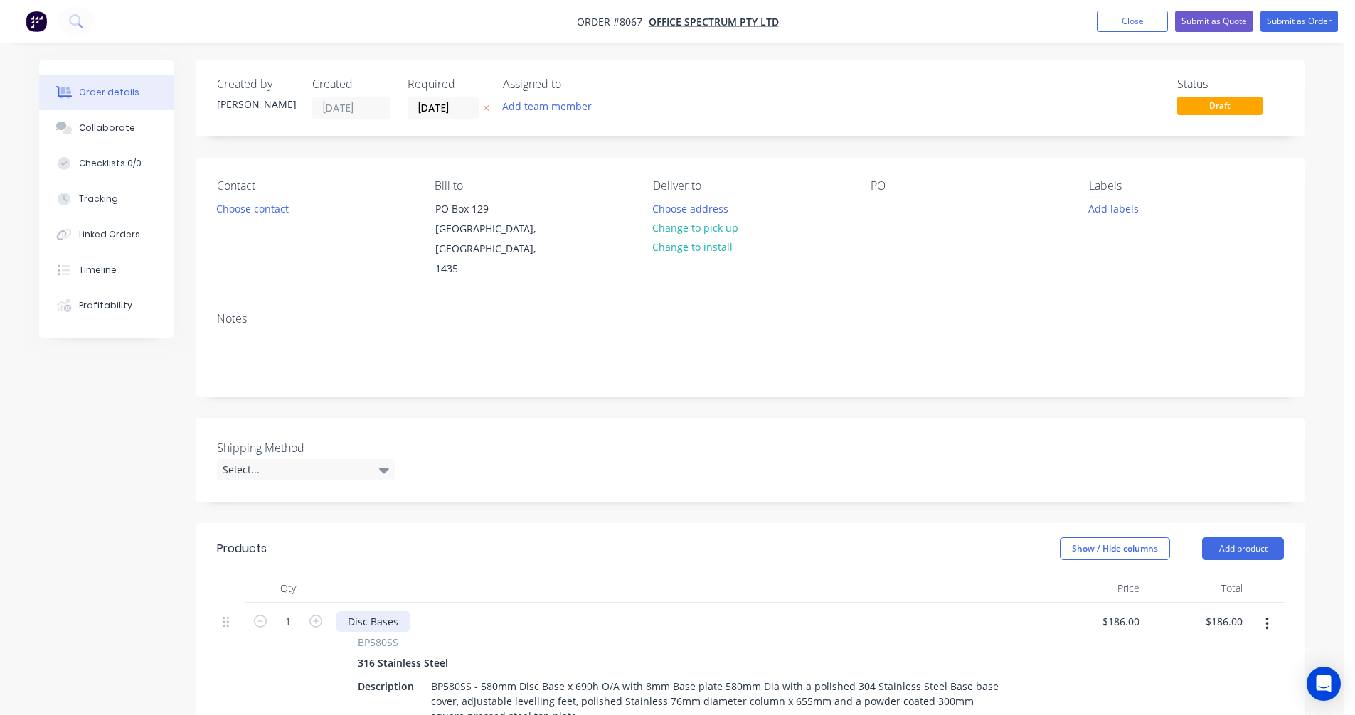
click at [399, 612] on div "Disc Bases" at bounding box center [372, 622] width 73 height 21
drag, startPoint x: 399, startPoint y: 603, endPoint x: 337, endPoint y: 606, distance: 61.9
click at [348, 612] on div "Disc Bases" at bounding box center [372, 622] width 73 height 21
click at [316, 615] on icon "button" at bounding box center [315, 621] width 13 height 13
type input "2"
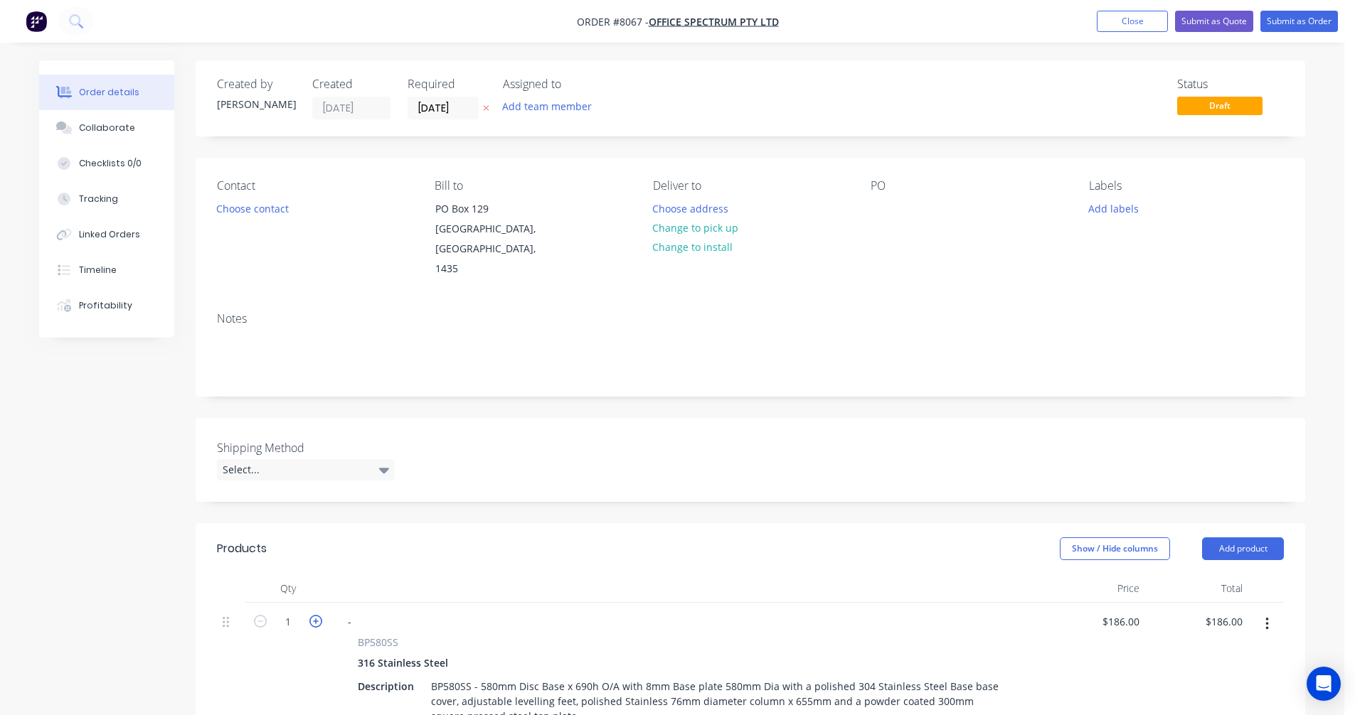
type input "$372.00"
click at [316, 615] on icon "button" at bounding box center [315, 621] width 13 height 13
type input "3"
type input "$558.00"
click at [316, 615] on icon "button" at bounding box center [315, 621] width 13 height 13
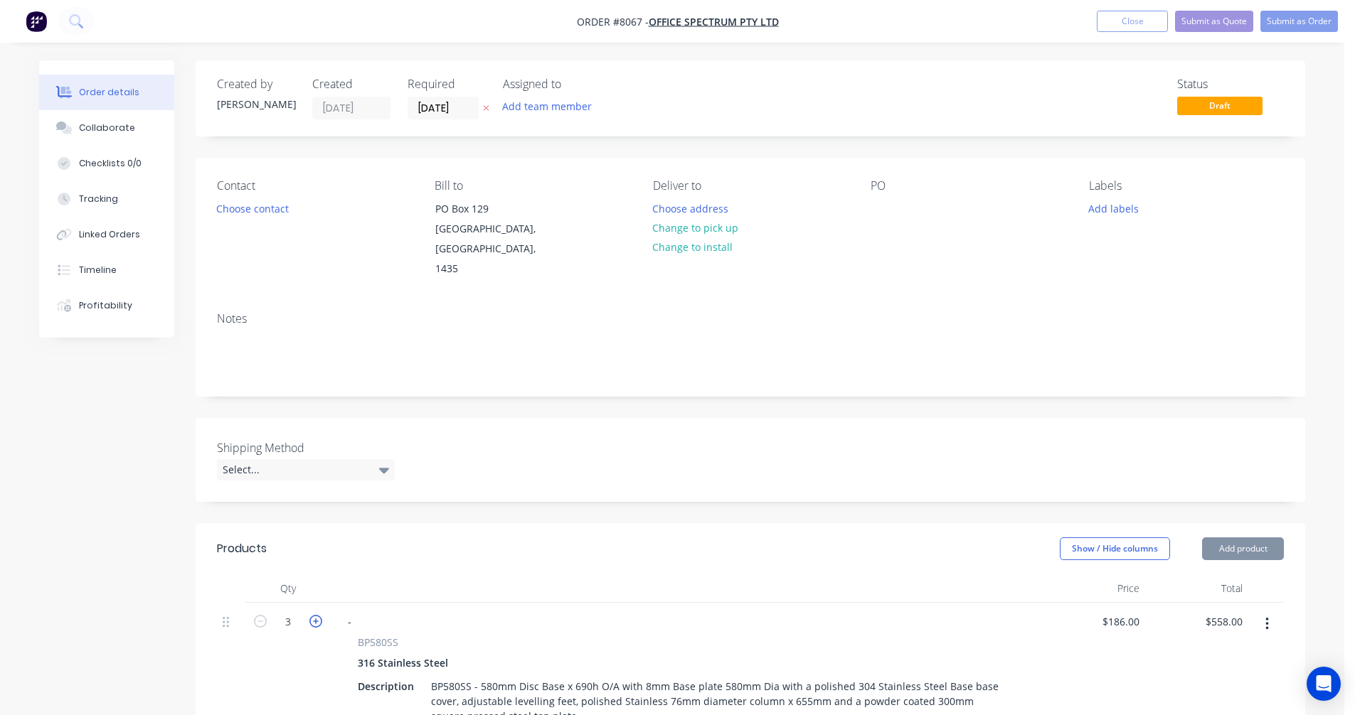
type input "4"
type input "$744.00"
click at [316, 615] on icon "button" at bounding box center [315, 621] width 13 height 13
type input "5"
type input "$930.00"
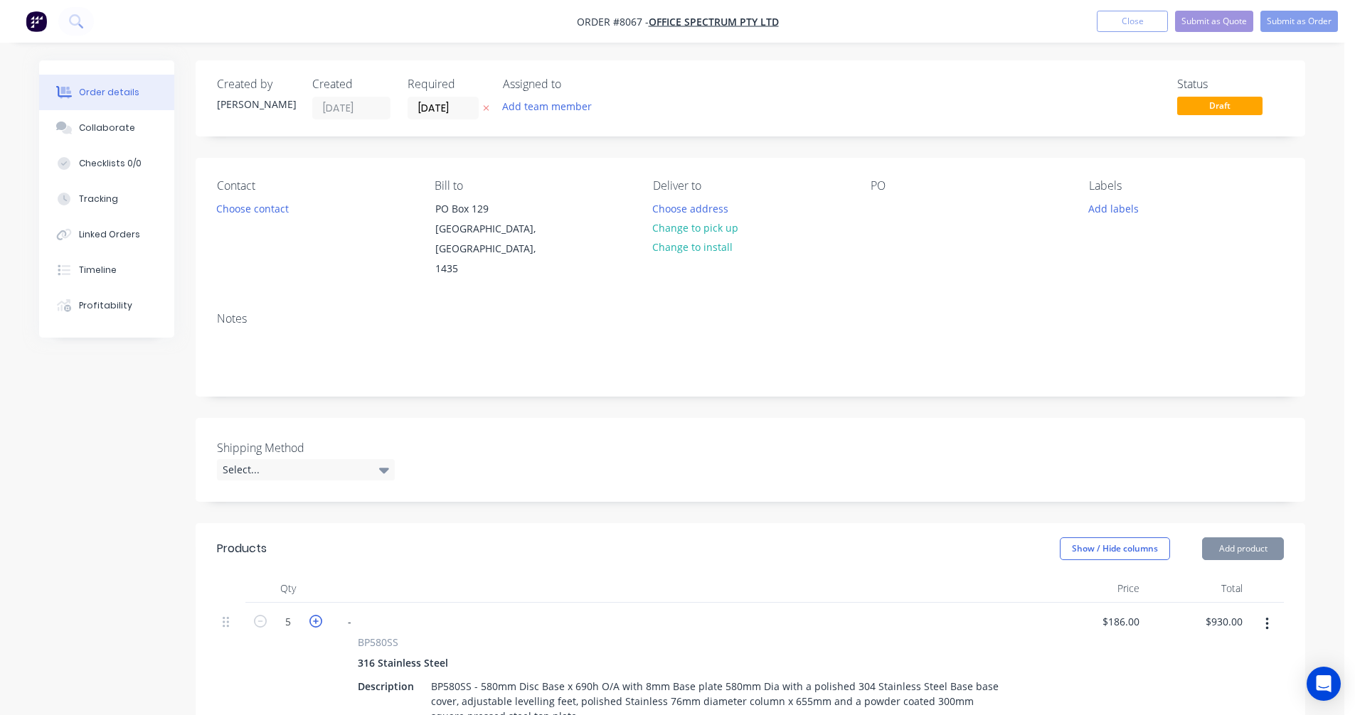
click at [316, 615] on icon "button" at bounding box center [315, 621] width 13 height 13
type input "6"
type input "$1,116.00"
click at [316, 615] on icon "button" at bounding box center [315, 621] width 13 height 13
type input "7"
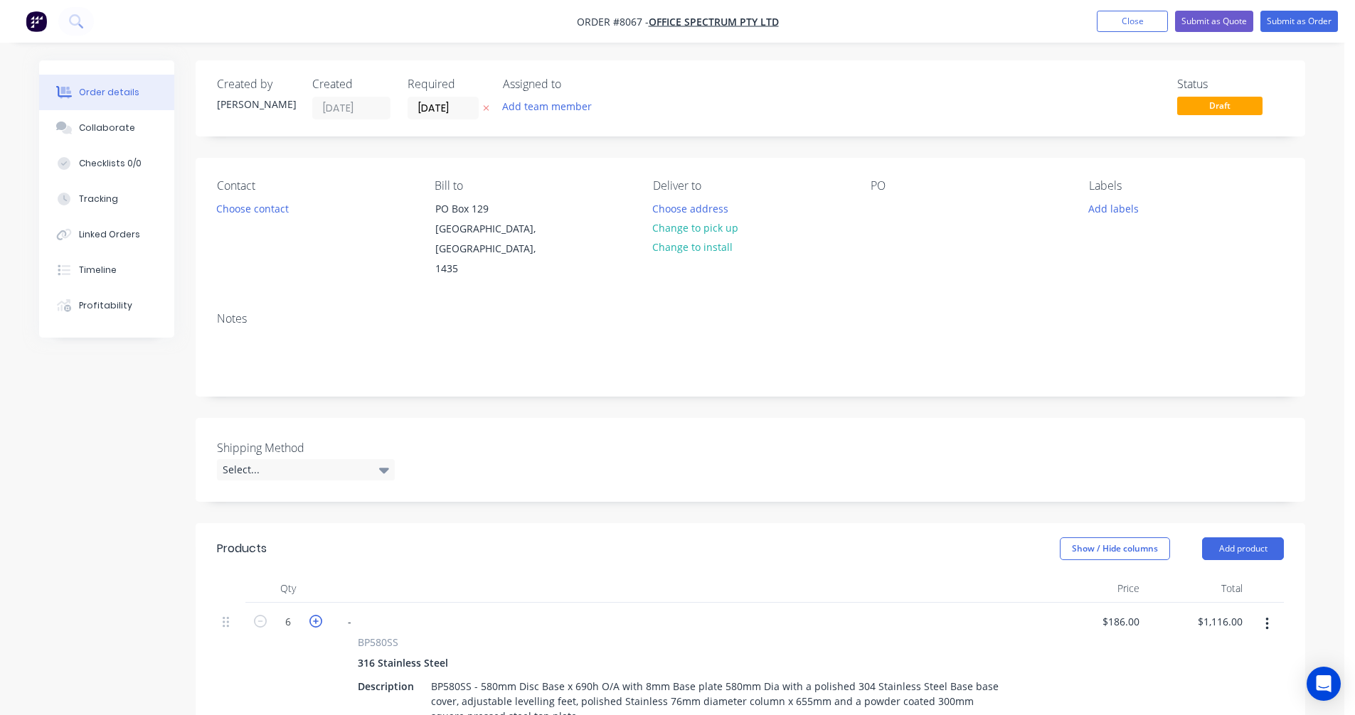
type input "$1,302.00"
click at [316, 615] on icon "button" at bounding box center [315, 621] width 13 height 13
type input "8"
type input "$1,488.00"
click at [316, 615] on icon "button" at bounding box center [315, 621] width 13 height 13
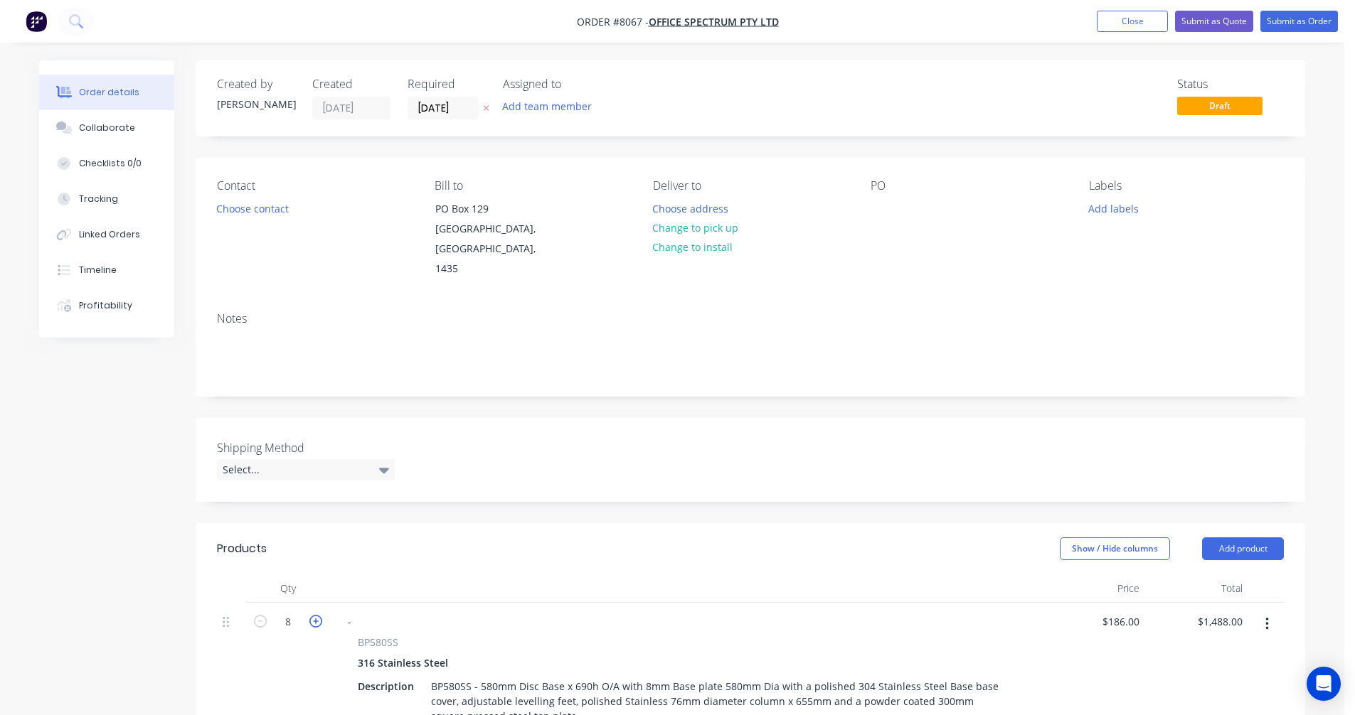
type input "9"
type input "$1,674.00"
click at [316, 615] on icon "button" at bounding box center [315, 621] width 13 height 13
type input "10"
type input "$1,860.00"
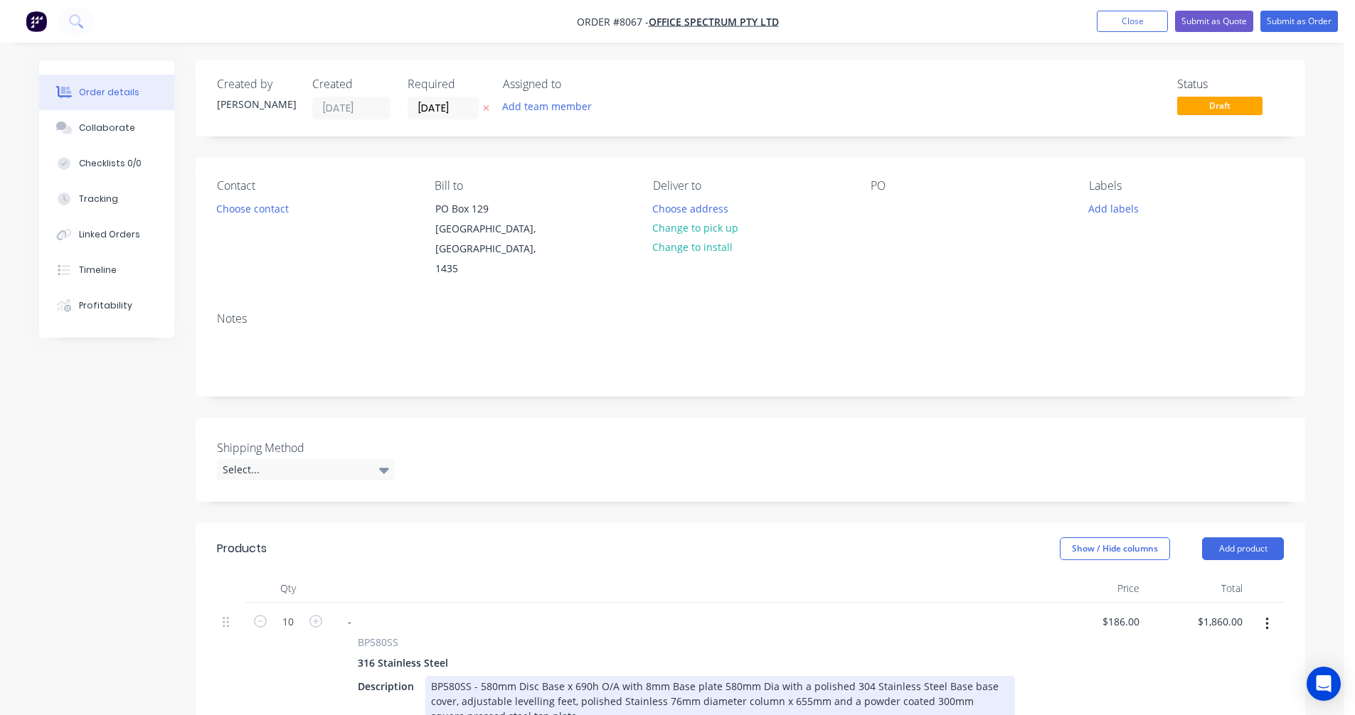
click at [466, 676] on div "BP580SS - 580mm Disc Base x 690h O/A with 8mm Base plate 580mm Dia with a polis…" at bounding box center [720, 701] width 590 height 50
type input "$238.30"
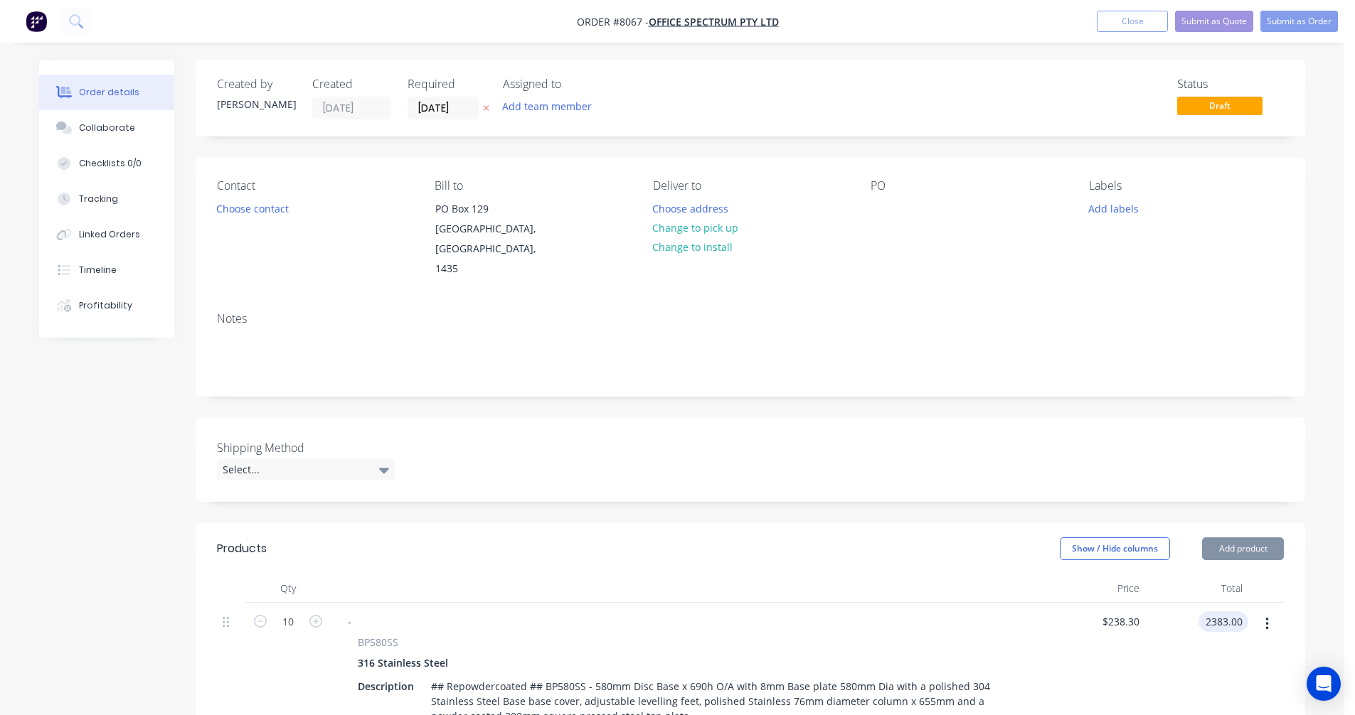
type input "$2,383.00"
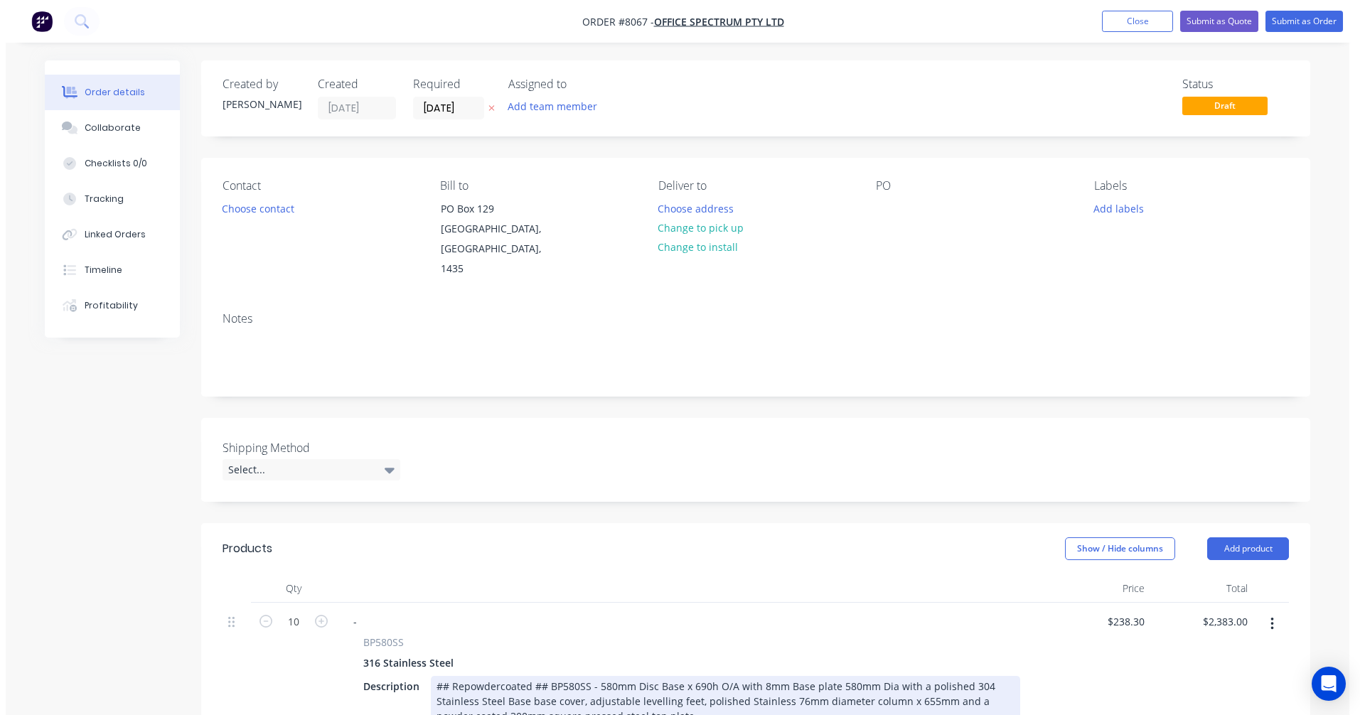
scroll to position [378, 0]
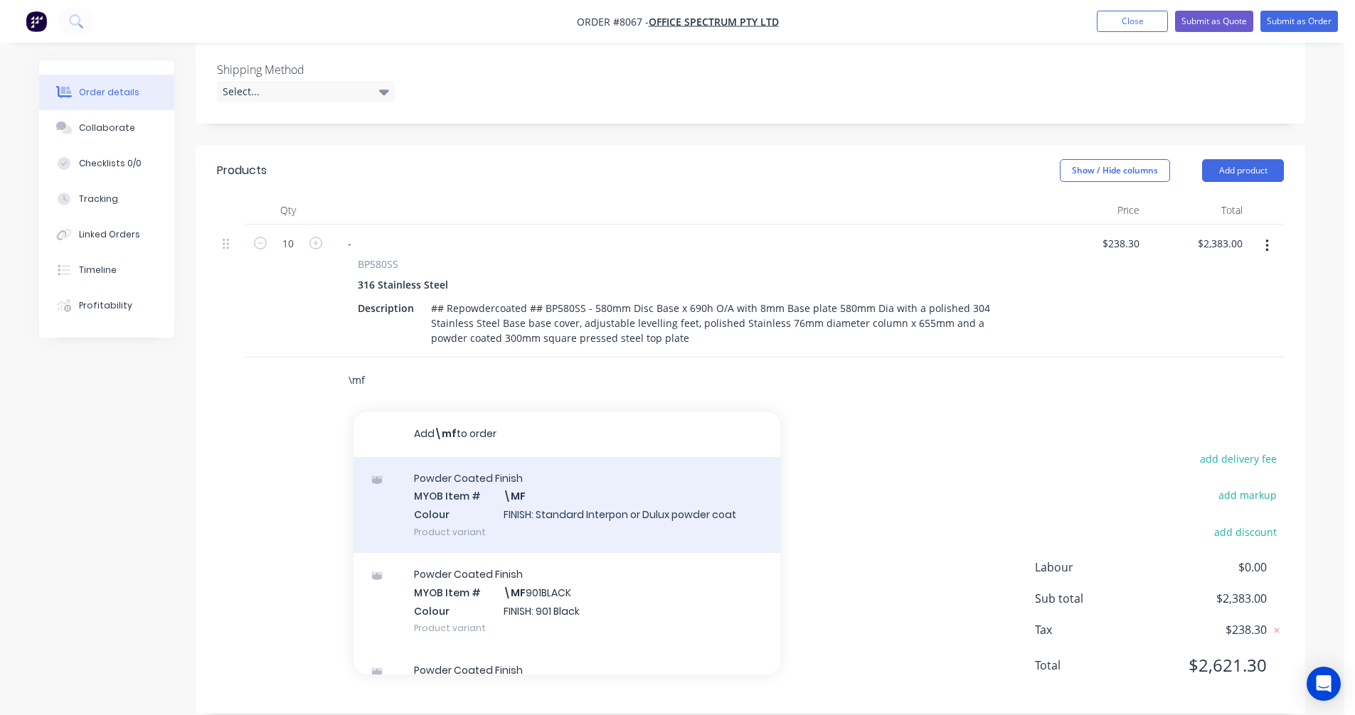
type input "\mf"
click at [562, 481] on div "Powder Coated Finish MYOB Item # \MF Colour FINISH: Standard Interpon or Dulux …" at bounding box center [566, 505] width 427 height 96
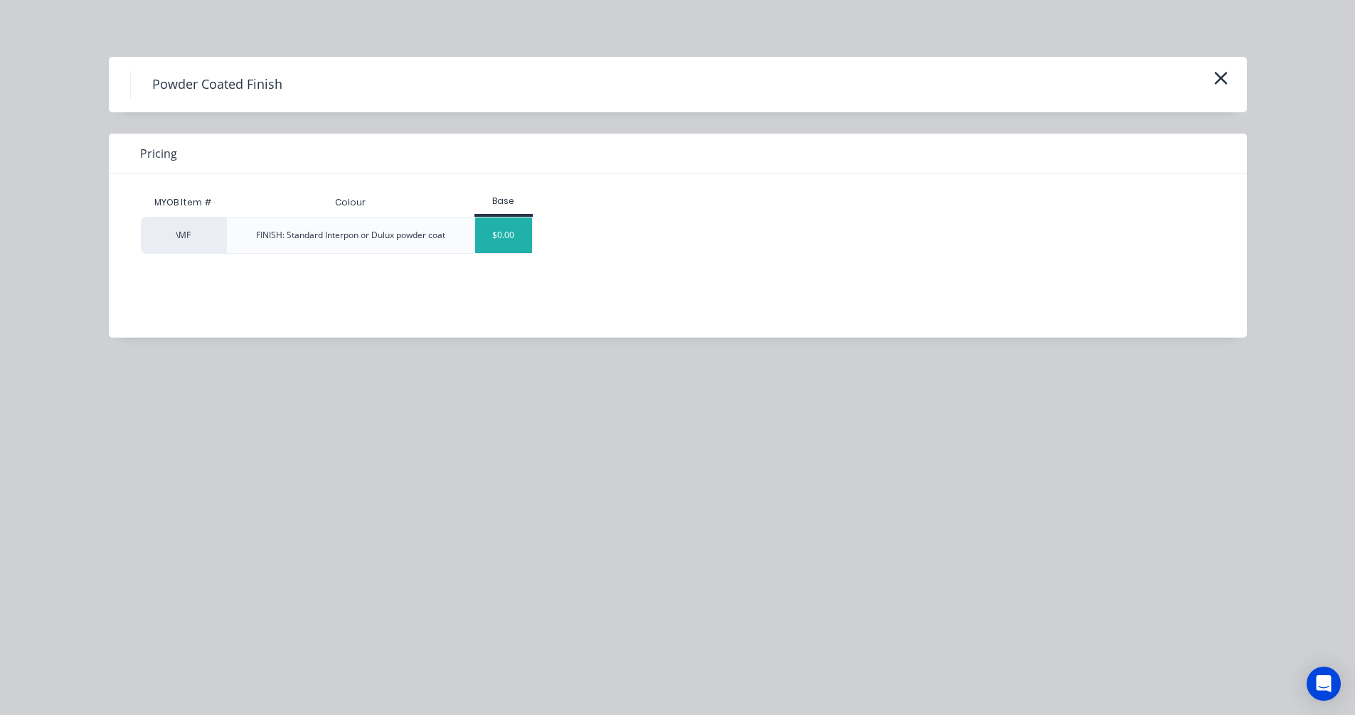
click at [501, 247] on div "$0.00" at bounding box center [504, 236] width 58 height 36
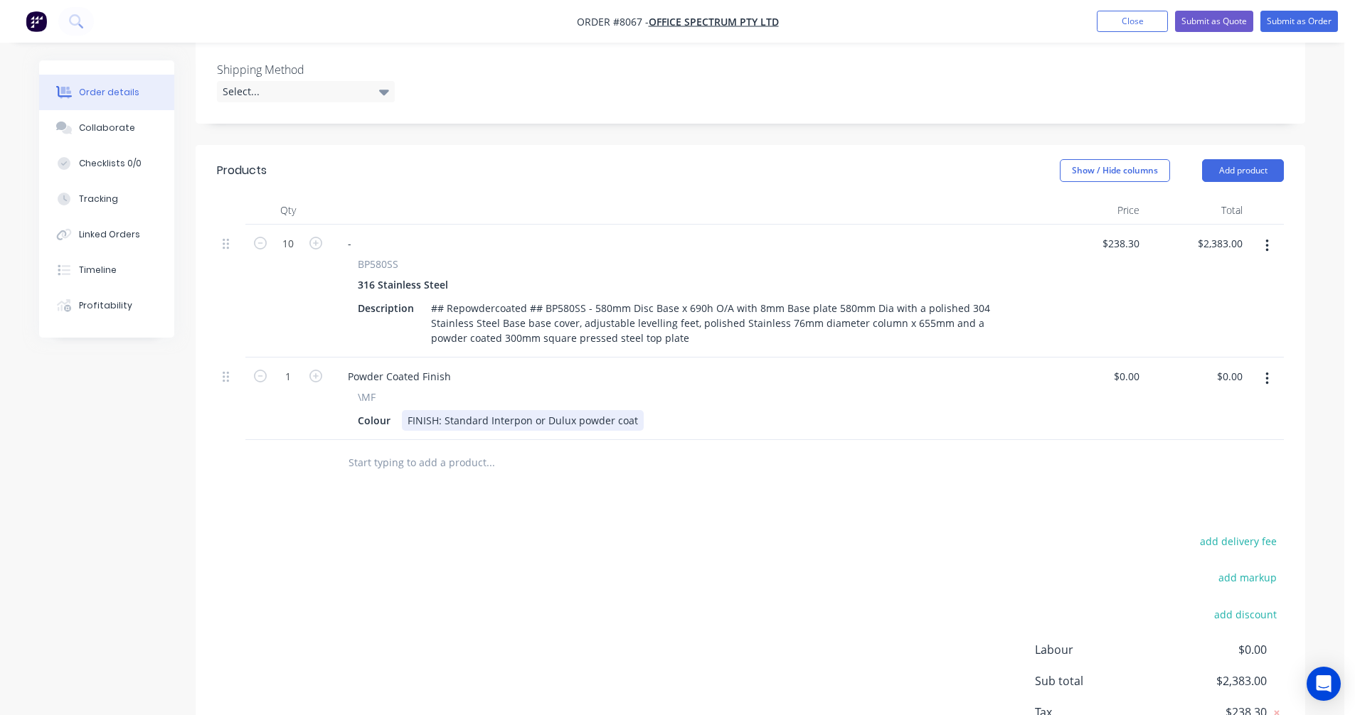
click at [523, 410] on div "FINISH: Standard Interpon or Dulux powder coat" at bounding box center [523, 420] width 242 height 21
drag, startPoint x: 630, startPoint y: 402, endPoint x: 442, endPoint y: 403, distance: 187.7
click at [442, 410] on div "FINISH: Standard Interpon or Dulux powder coat" at bounding box center [523, 420] width 242 height 21
type input "$0.00"
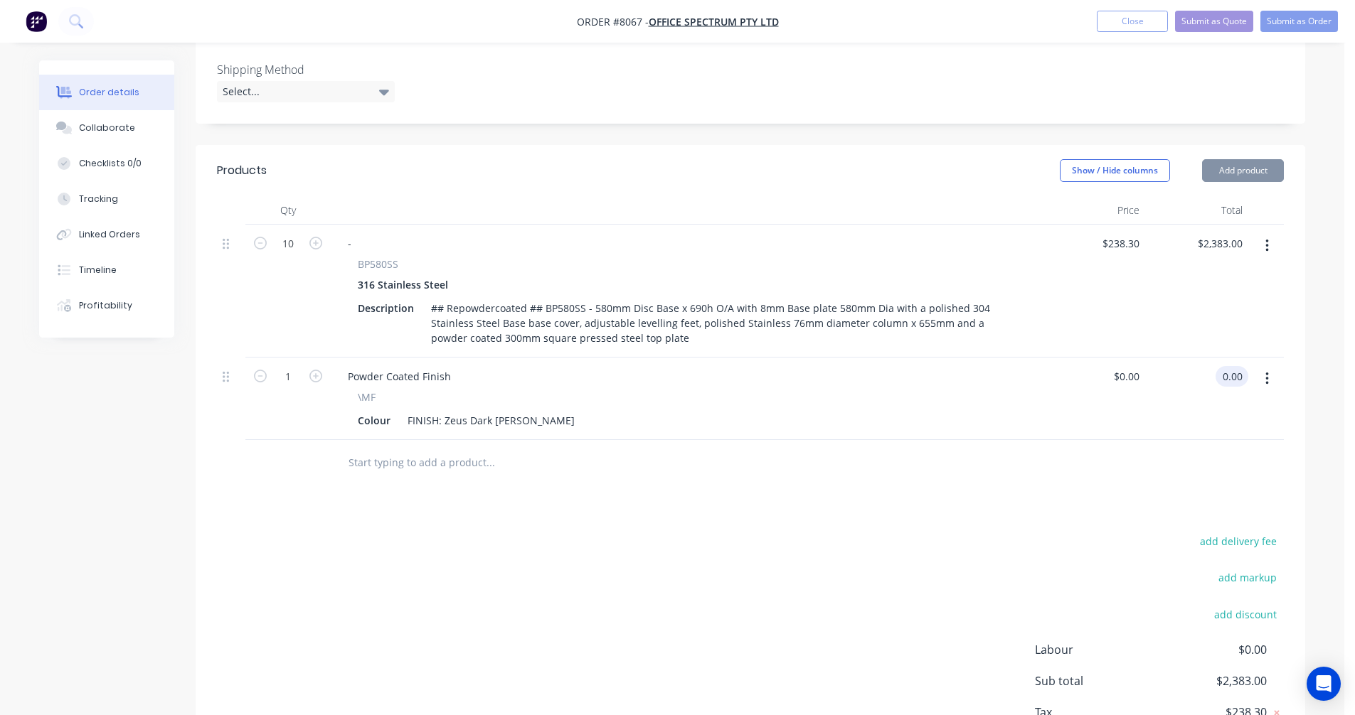
type input "$0.00"
click at [1212, 17] on button "Submit as Quote" at bounding box center [1214, 21] width 78 height 21
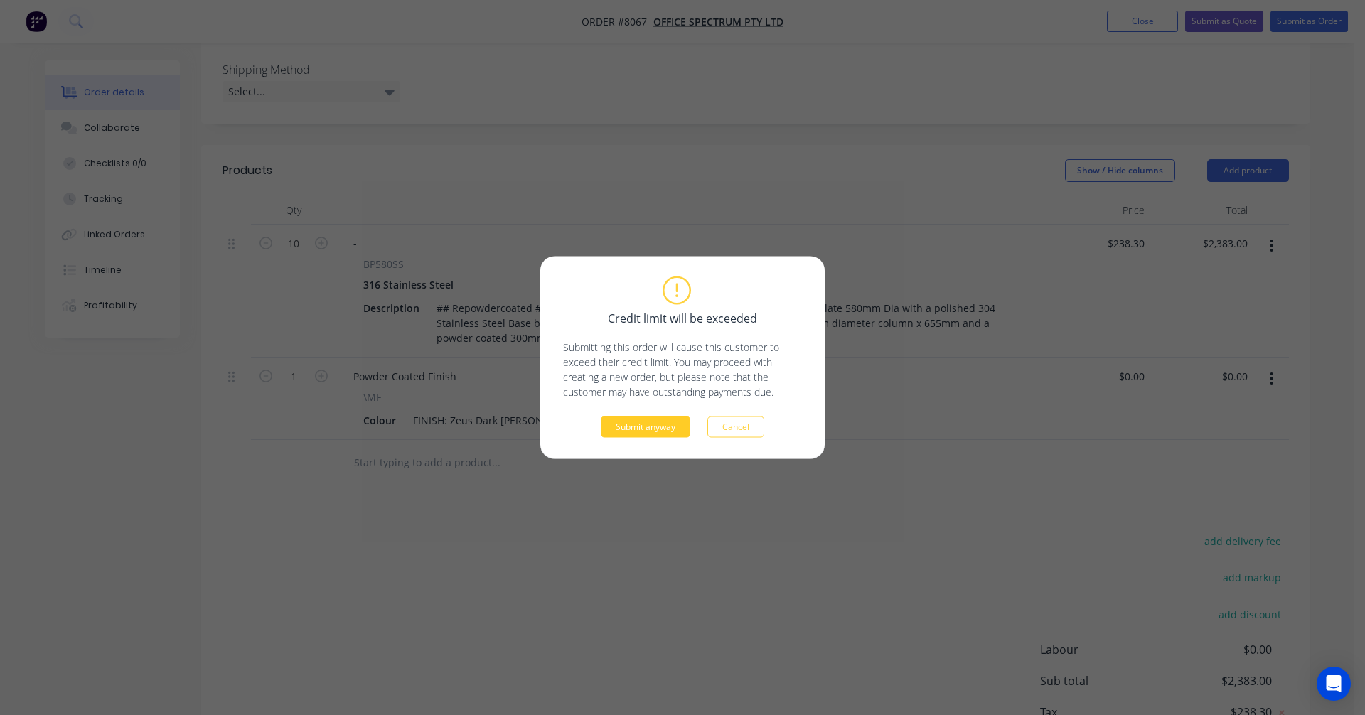
click at [656, 425] on button "Submit anyway" at bounding box center [646, 427] width 90 height 21
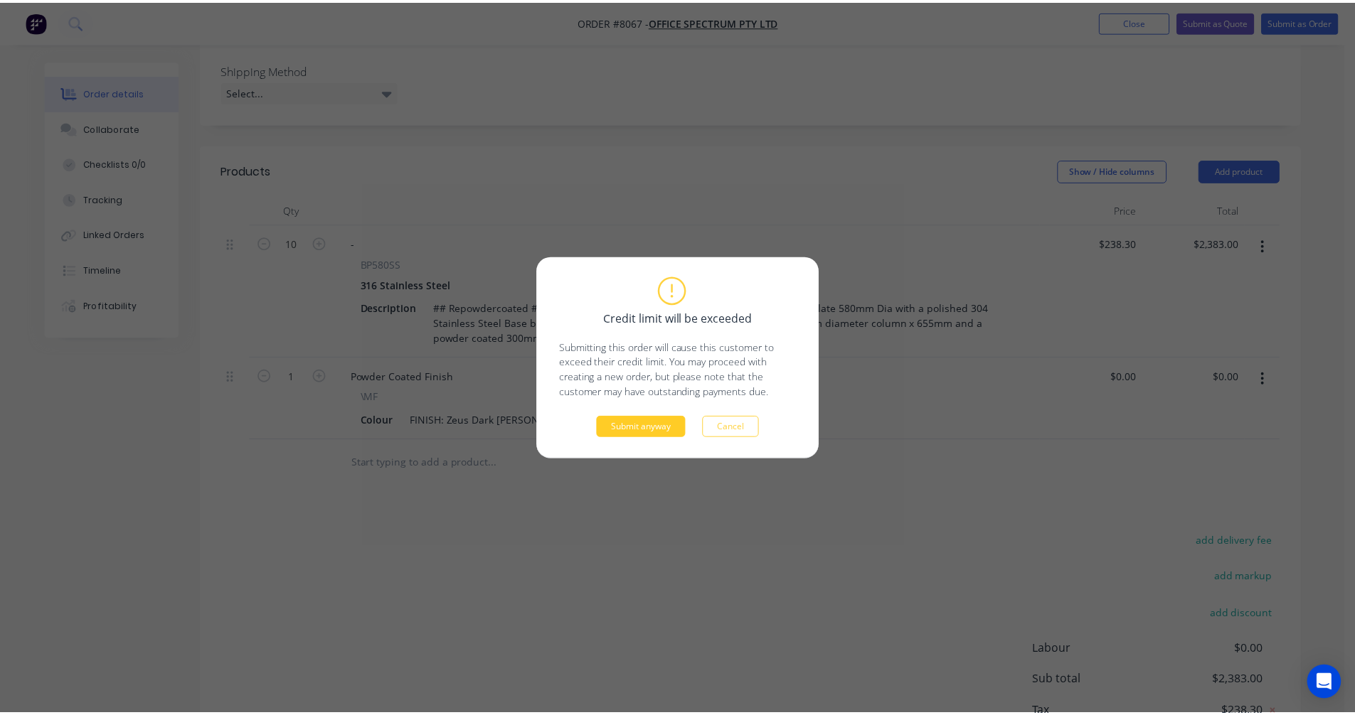
scroll to position [293, 0]
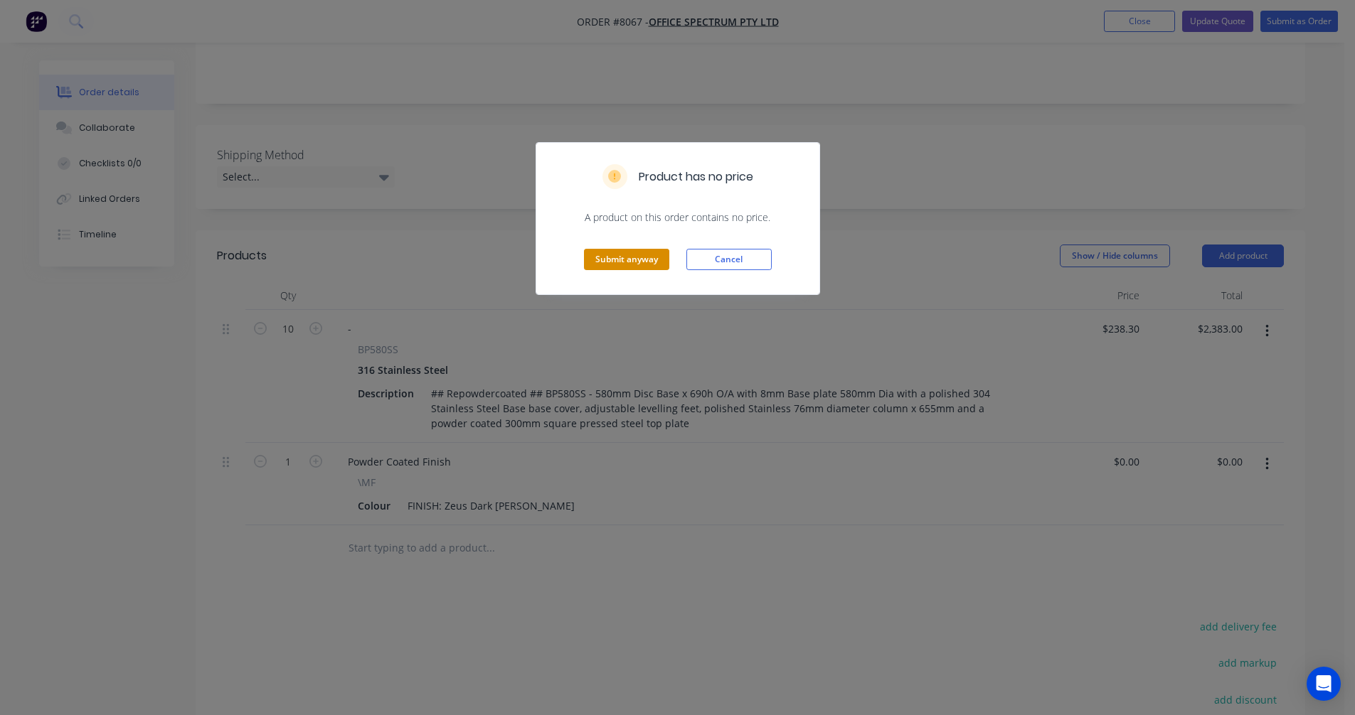
click at [633, 264] on button "Submit anyway" at bounding box center [626, 259] width 85 height 21
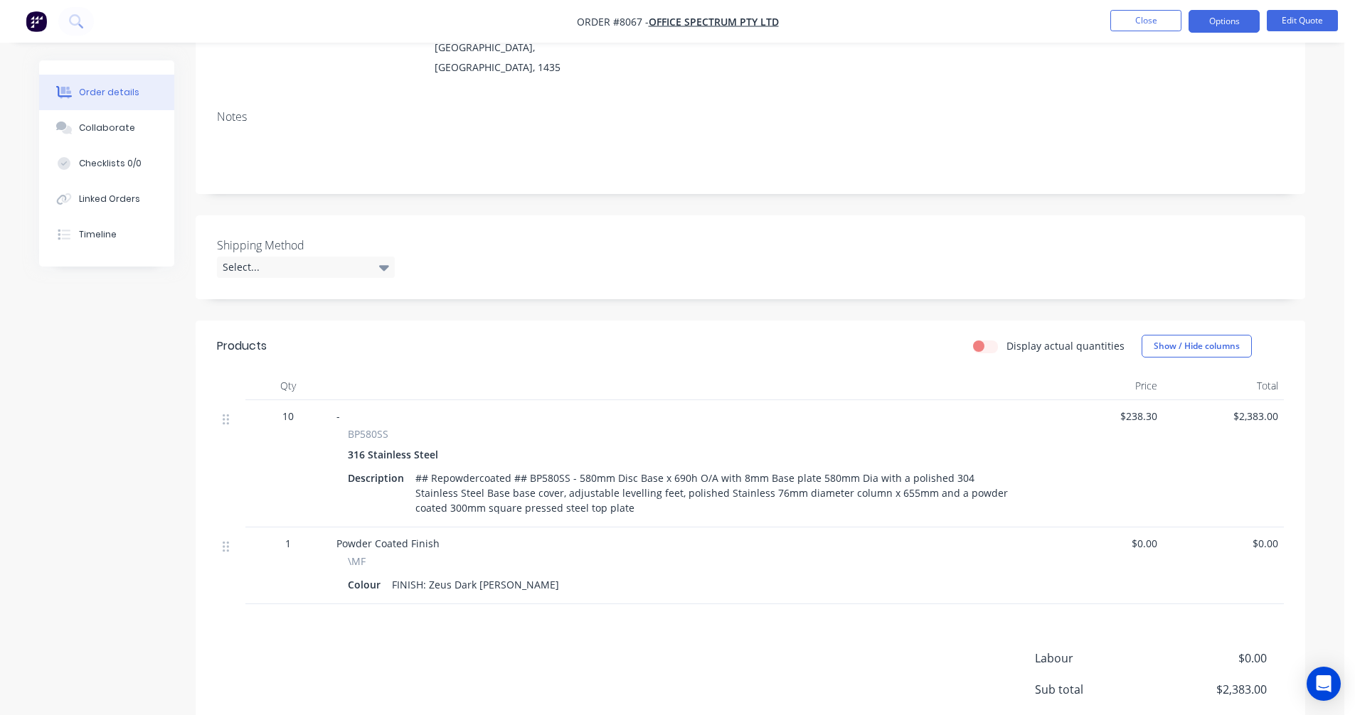
scroll to position [0, 0]
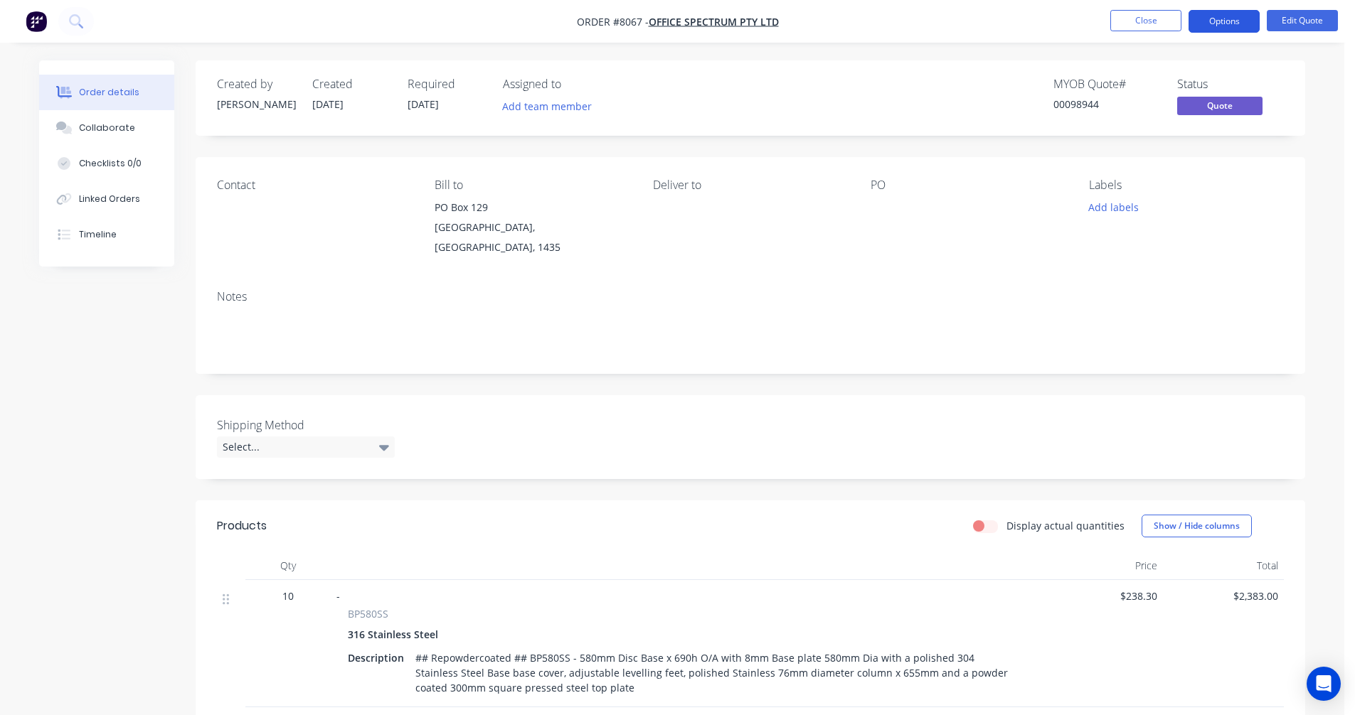
click at [1215, 19] on button "Options" at bounding box center [1223, 21] width 71 height 23
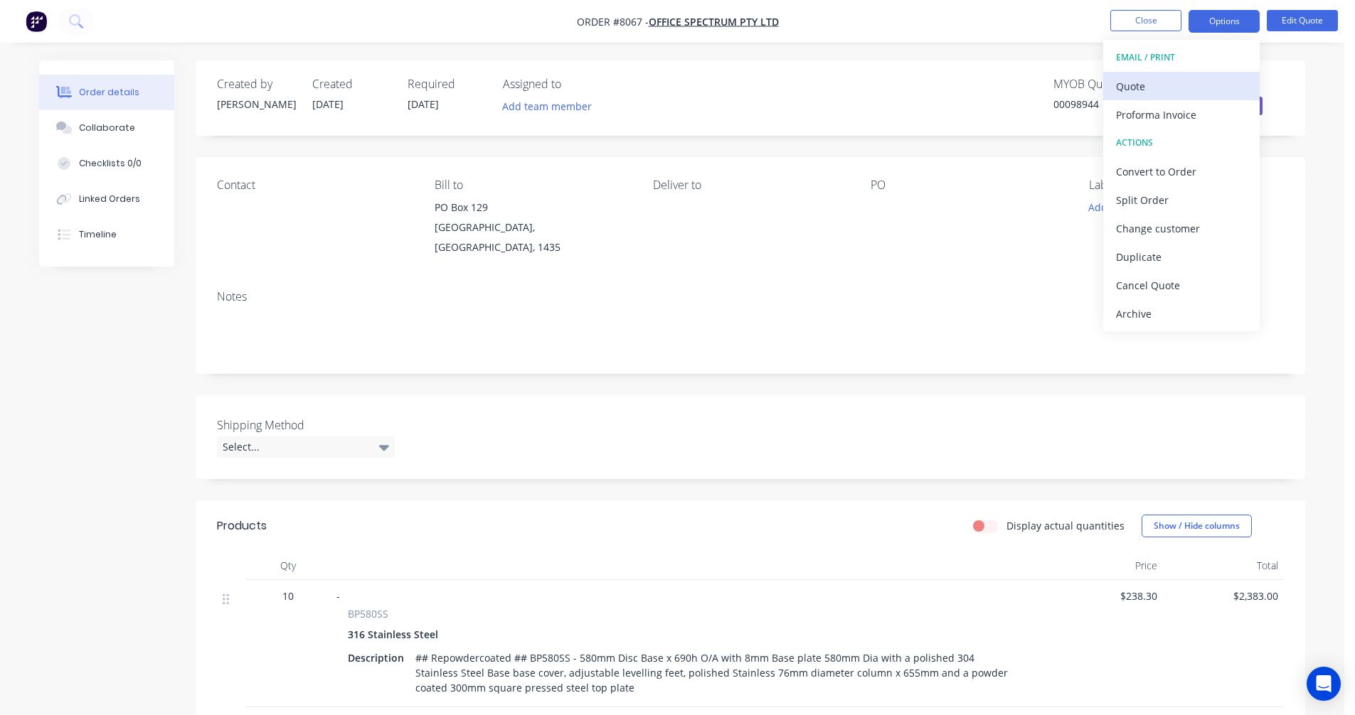
click at [1151, 85] on div "Quote" at bounding box center [1181, 86] width 131 height 21
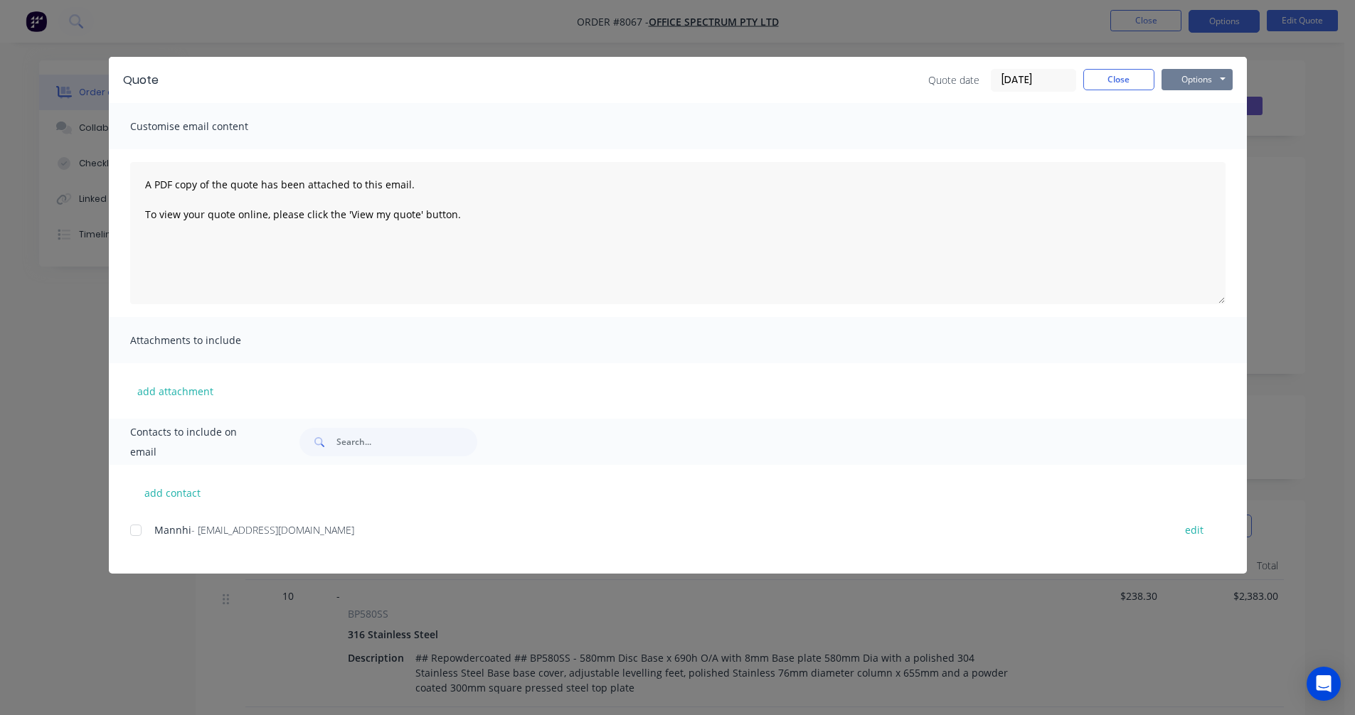
click at [1214, 77] on button "Options" at bounding box center [1196, 79] width 71 height 21
click at [1193, 107] on button "Preview" at bounding box center [1206, 104] width 91 height 23
click at [1121, 78] on button "Close" at bounding box center [1118, 79] width 71 height 21
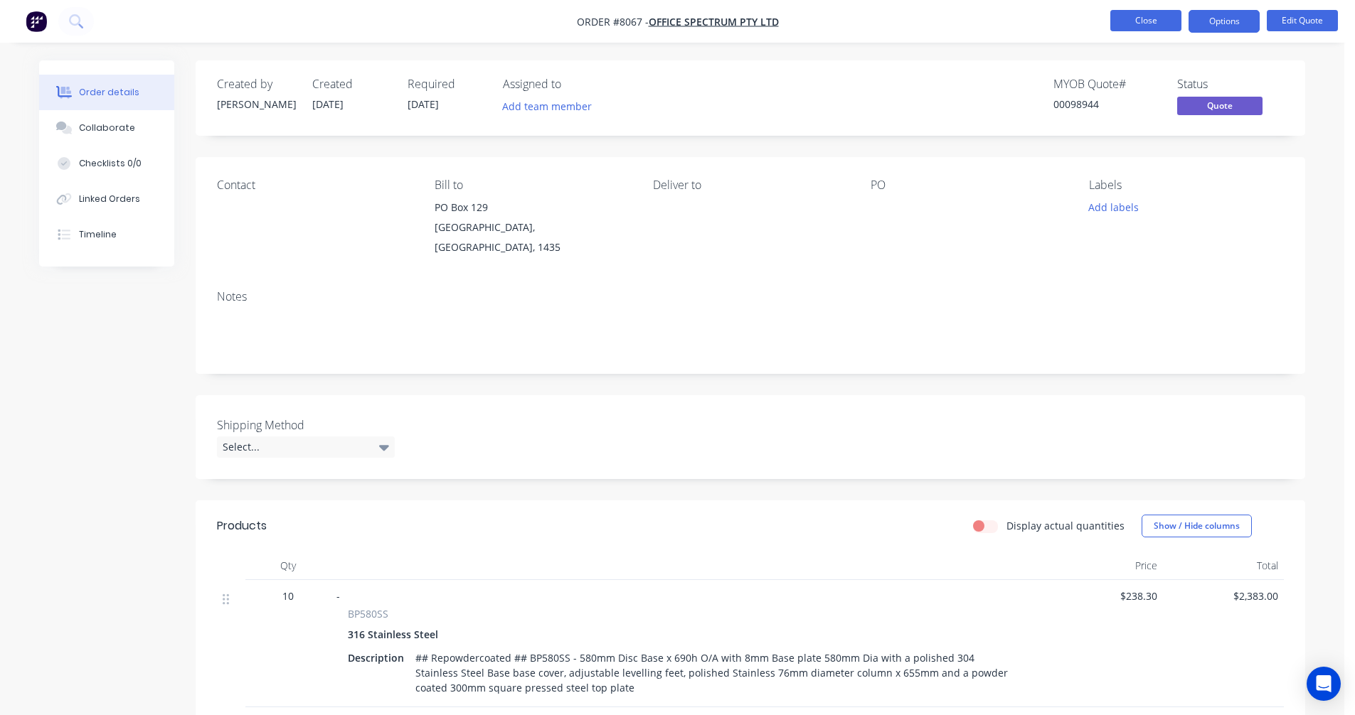
click at [1138, 24] on button "Close" at bounding box center [1145, 20] width 71 height 21
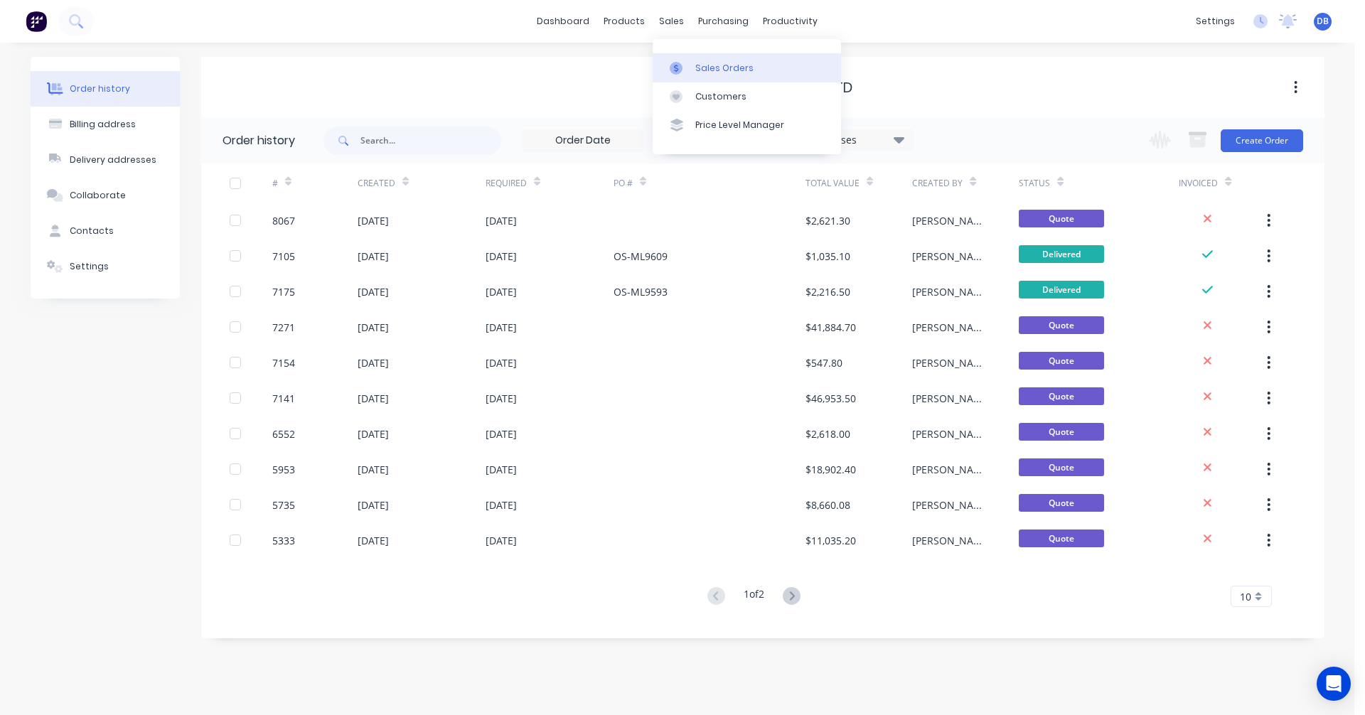
click at [701, 74] on div "Sales Orders" at bounding box center [724, 68] width 58 height 13
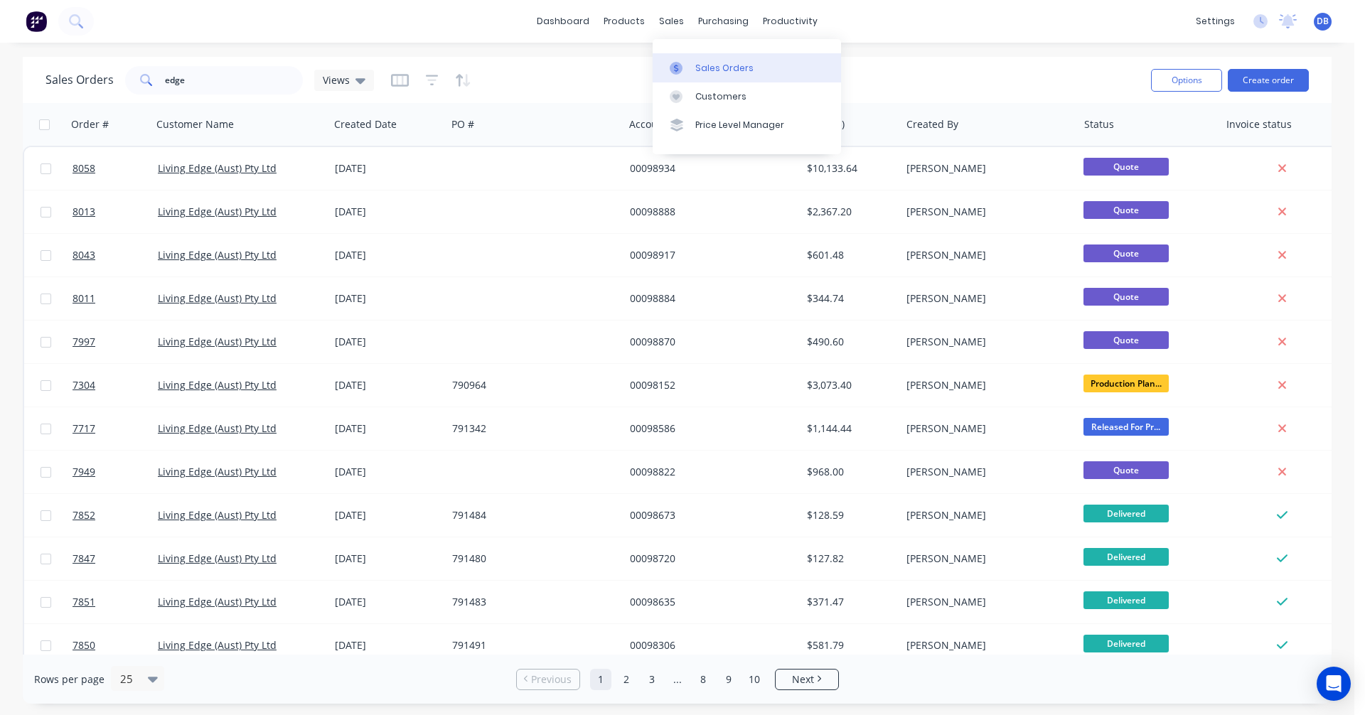
click at [722, 70] on div "Sales Orders" at bounding box center [724, 68] width 58 height 13
click at [1266, 85] on button "Create order" at bounding box center [1268, 80] width 81 height 23
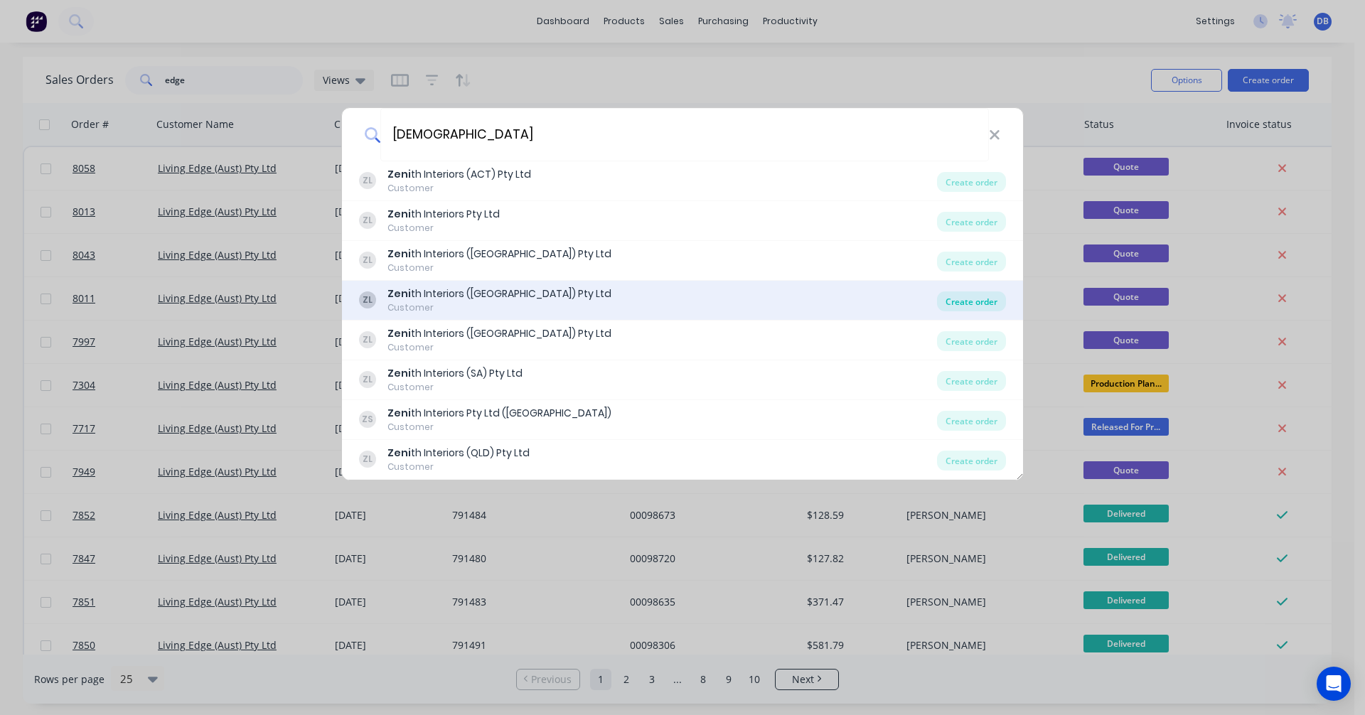
type input "[DEMOGRAPHIC_DATA]"
click at [984, 303] on div "Create order" at bounding box center [971, 302] width 69 height 20
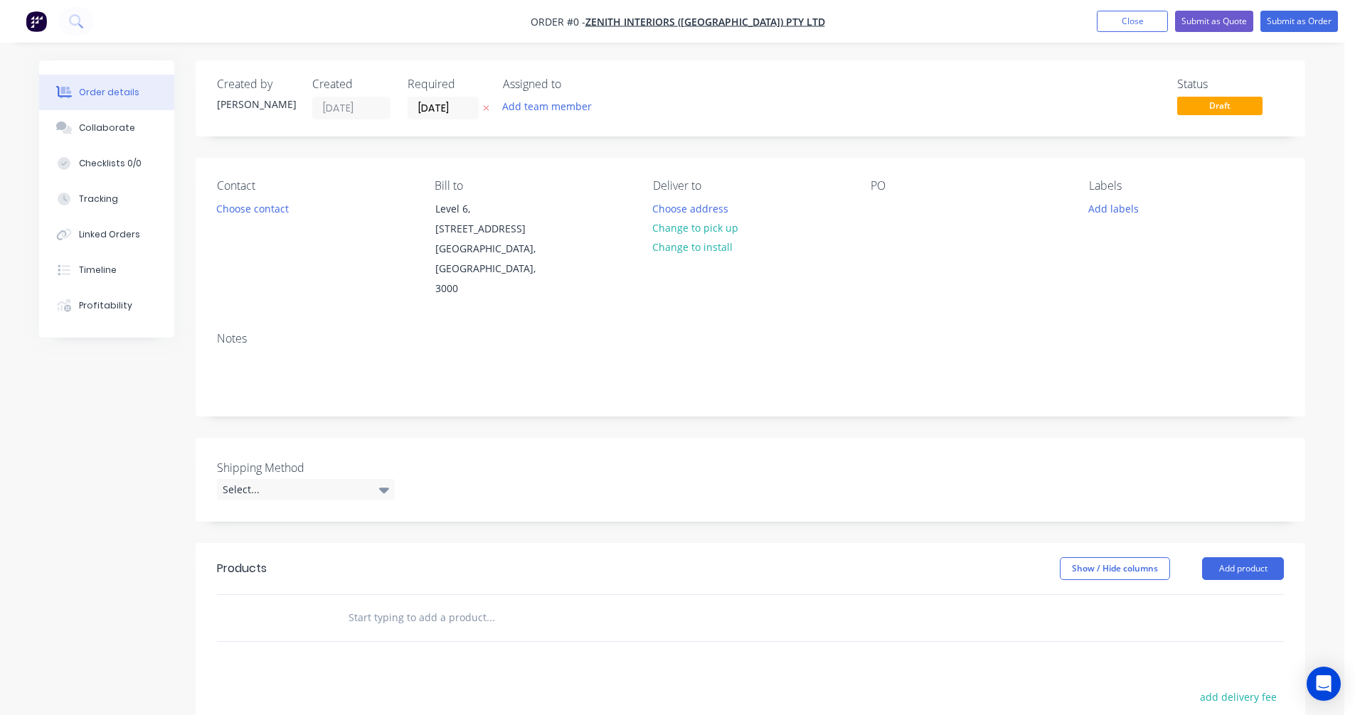
click at [369, 604] on input "text" at bounding box center [490, 618] width 284 height 28
type input "d"
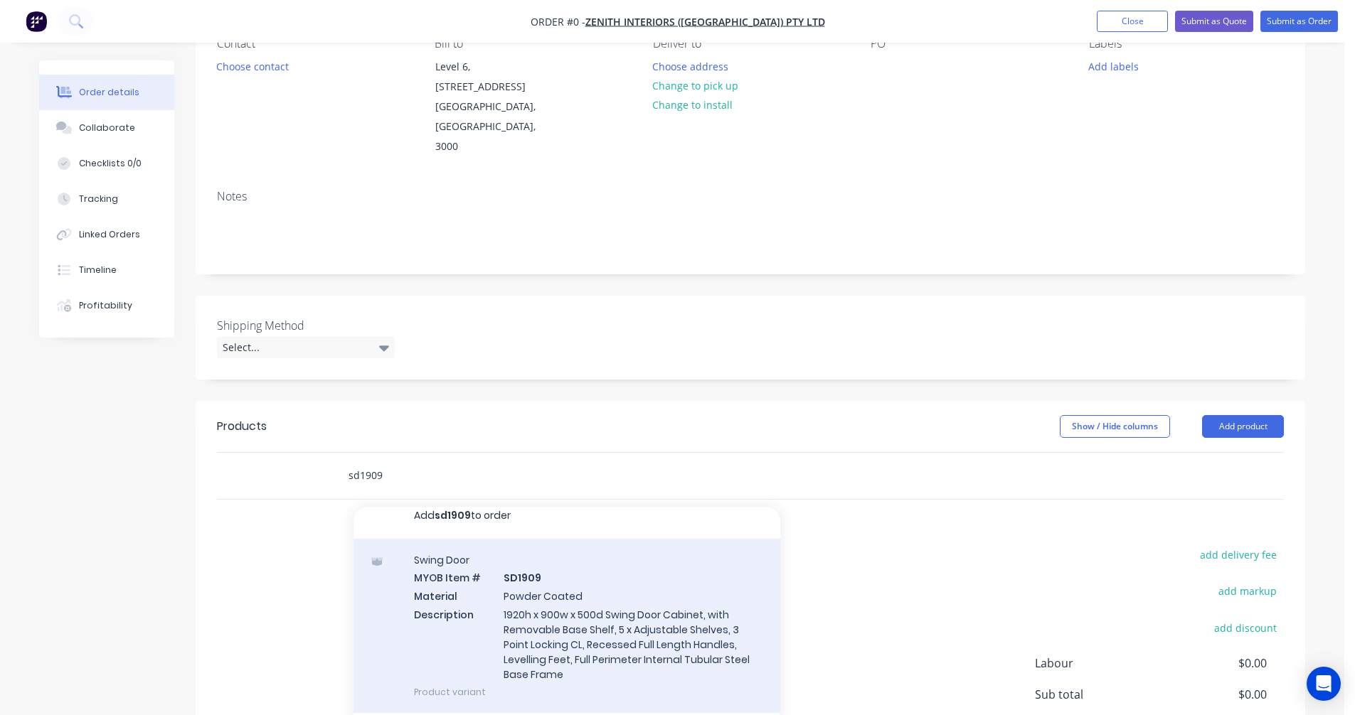
scroll to position [16, 0]
type input "sd1909"
click at [573, 580] on div "Swing Door MYOB Item # SD1909 Material Powder Coated Description 1920h x 900w x…" at bounding box center [566, 623] width 427 height 174
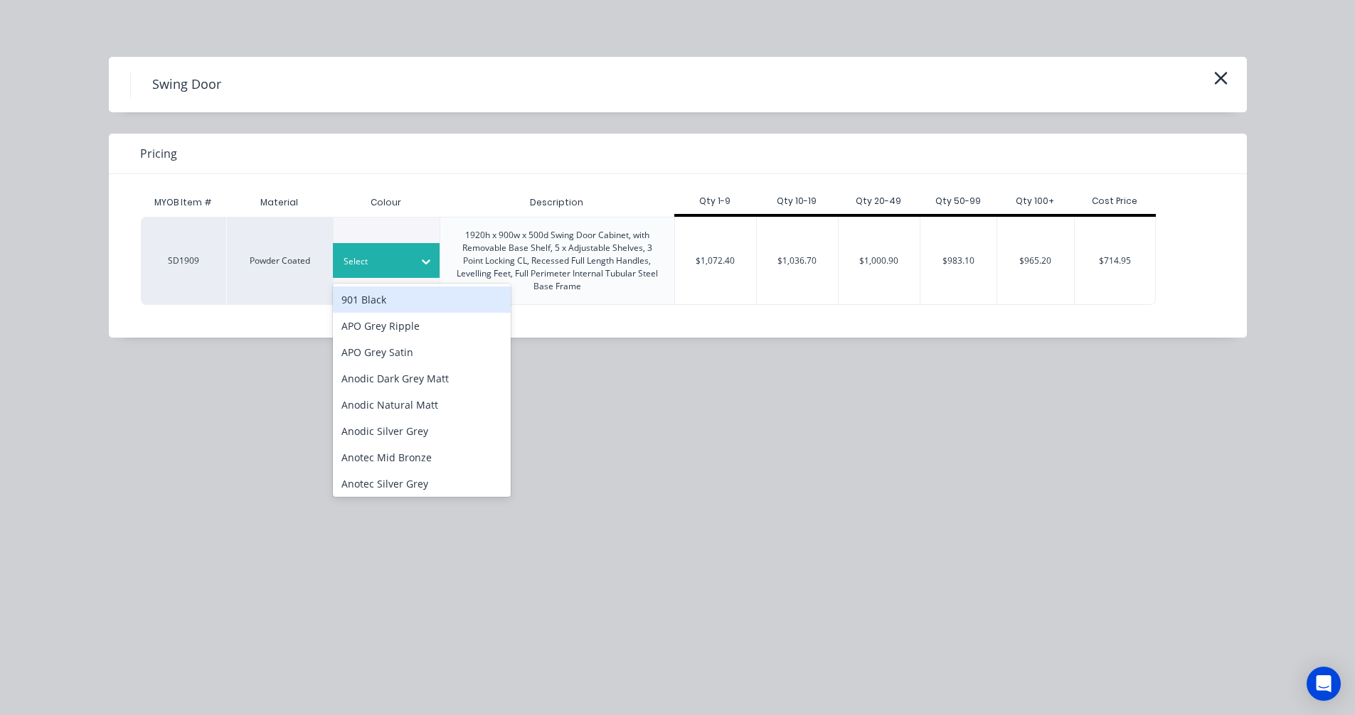
click at [393, 261] on div at bounding box center [375, 262] width 64 height 16
type input "see"
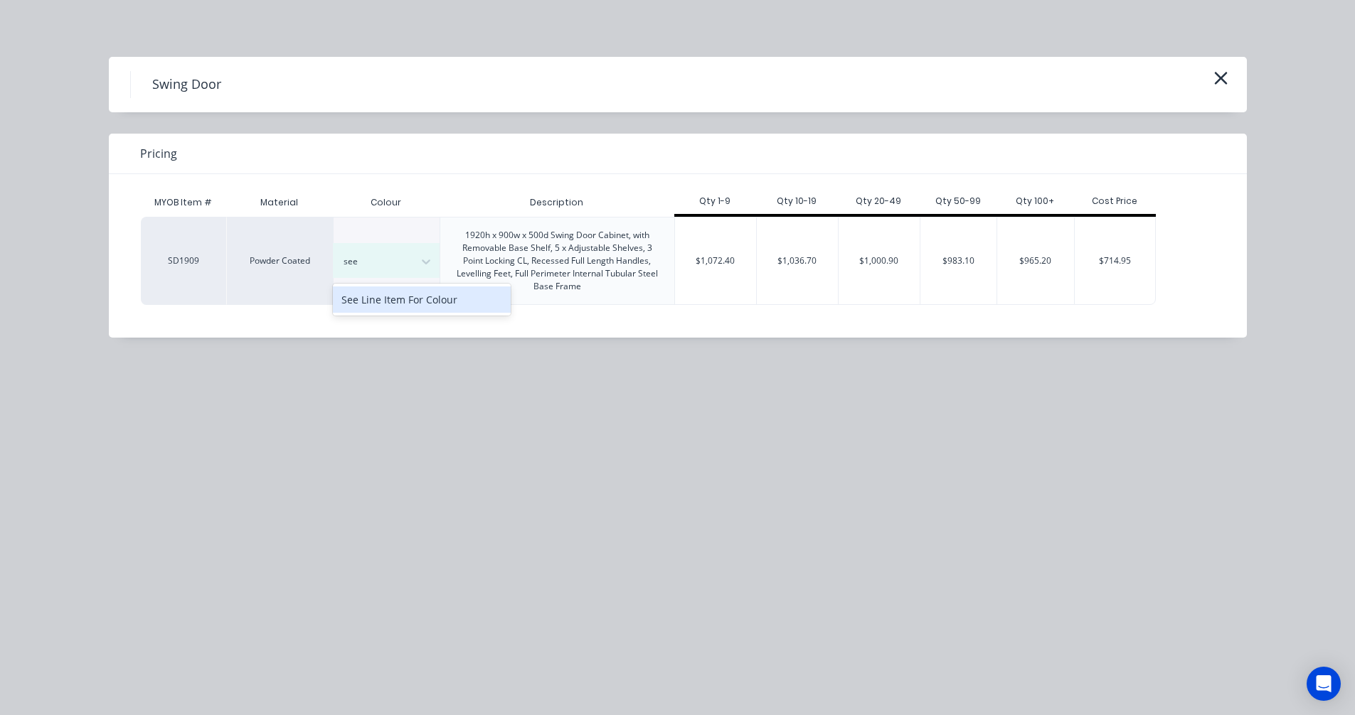
click at [390, 303] on div "See Line Item For Colour" at bounding box center [422, 300] width 178 height 26
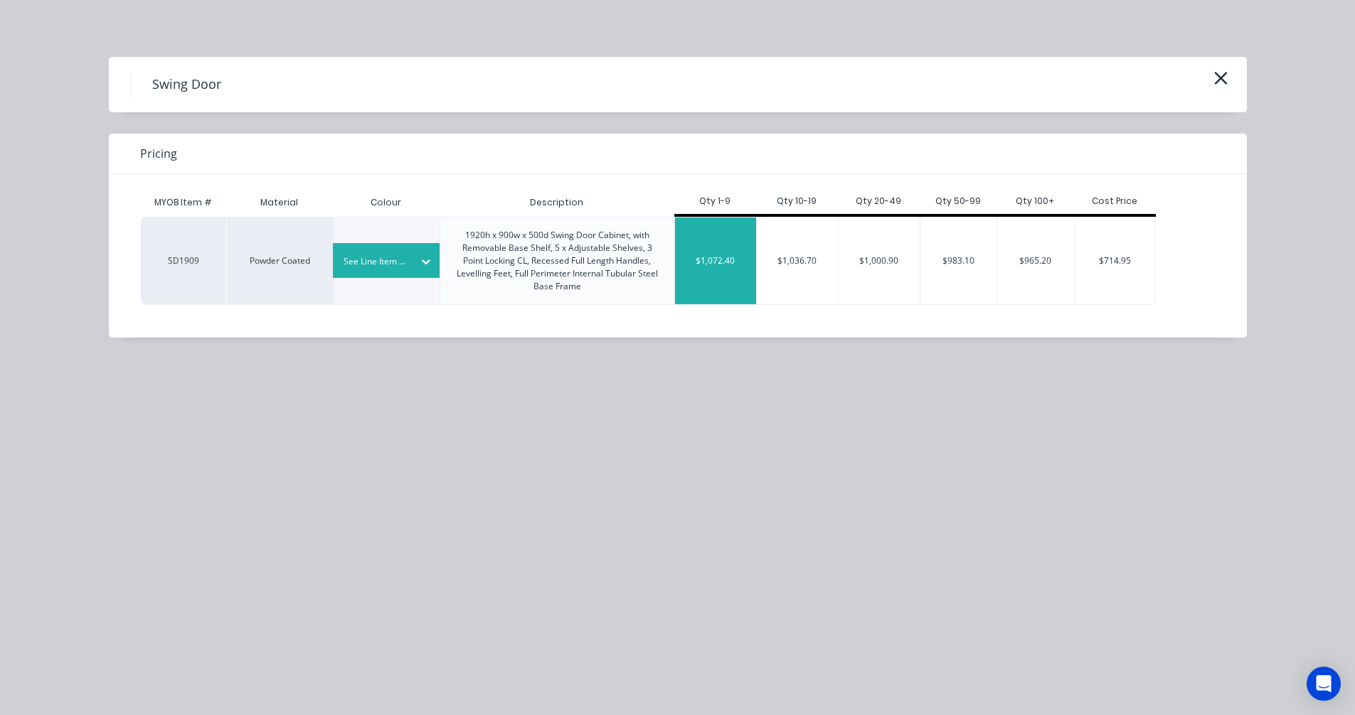
click at [734, 274] on div "$1,072.40" at bounding box center [715, 261] width 81 height 87
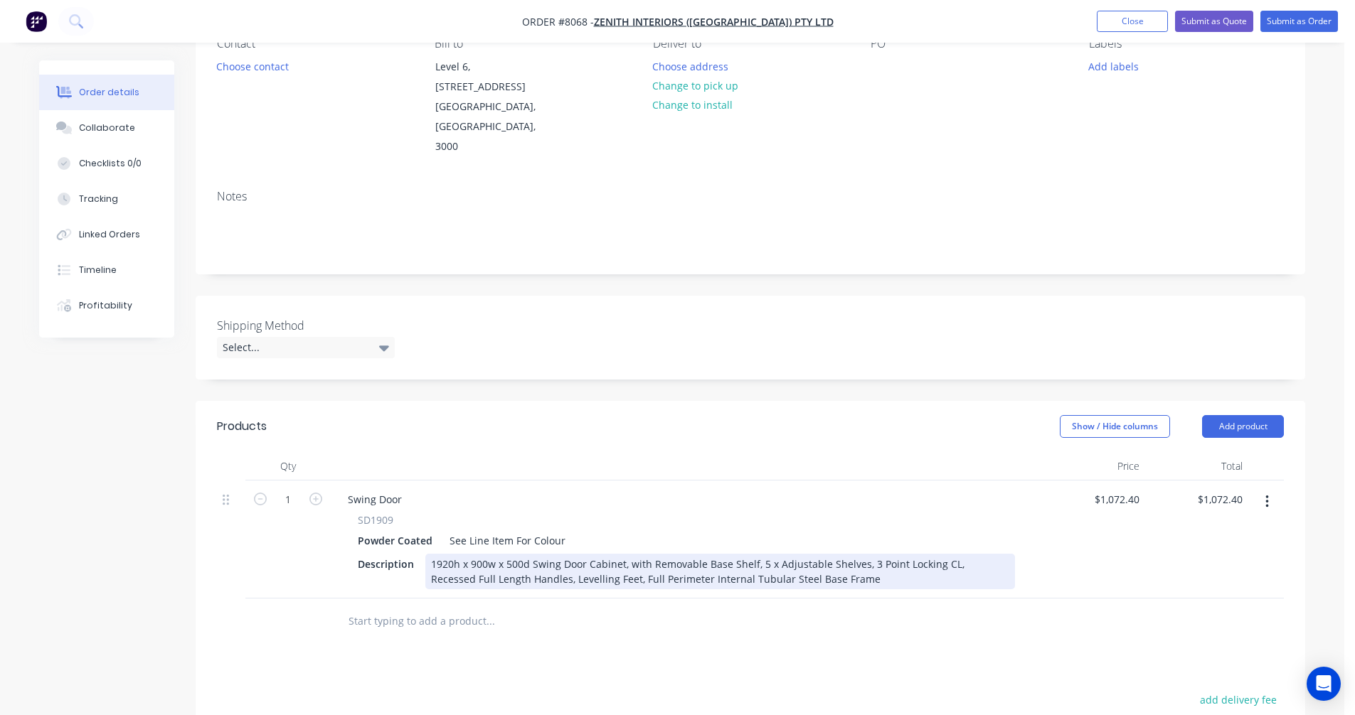
click at [839, 554] on div "1920h x 900w x 500d Swing Door Cabinet, with Removable Base Shelf, 5 x Adjustab…" at bounding box center [720, 572] width 590 height 36
type input "$1,194.00"
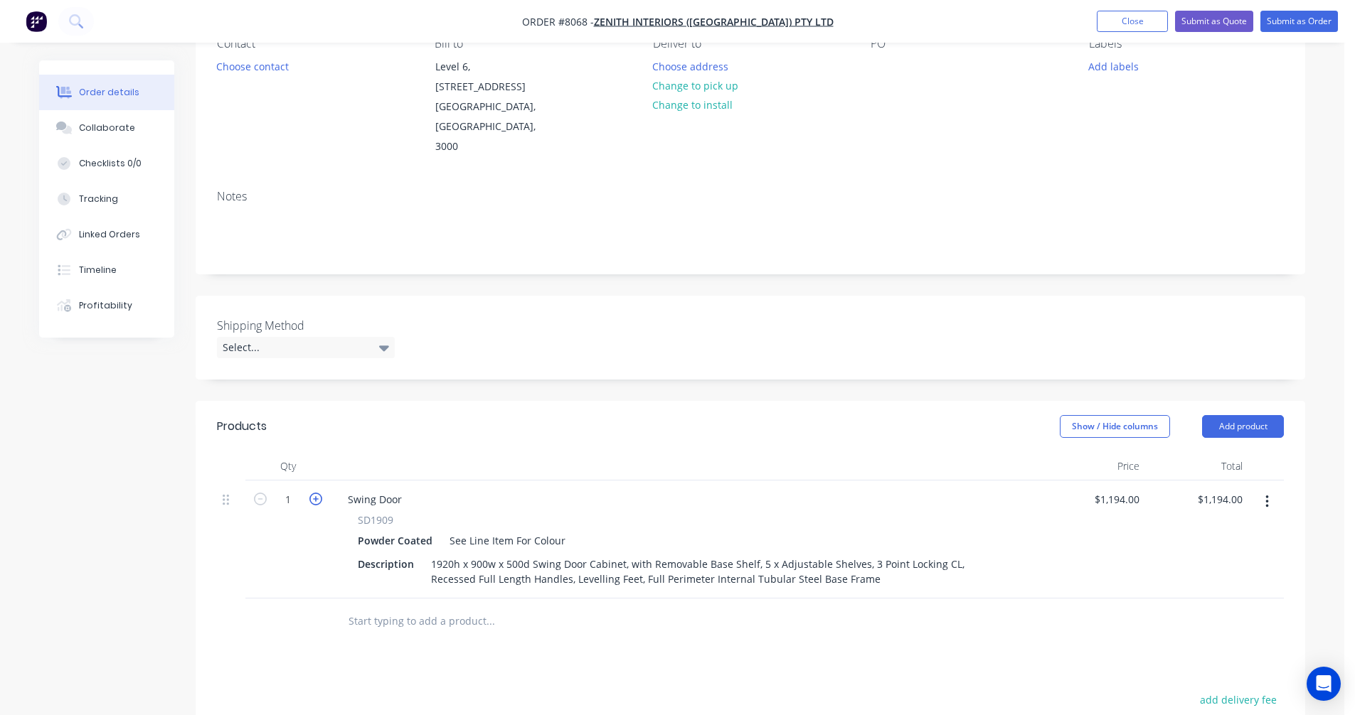
click at [318, 493] on icon "button" at bounding box center [315, 499] width 13 height 13
type input "2"
type input "$2,388.00"
click at [318, 493] on icon "button" at bounding box center [315, 499] width 13 height 13
type input "3"
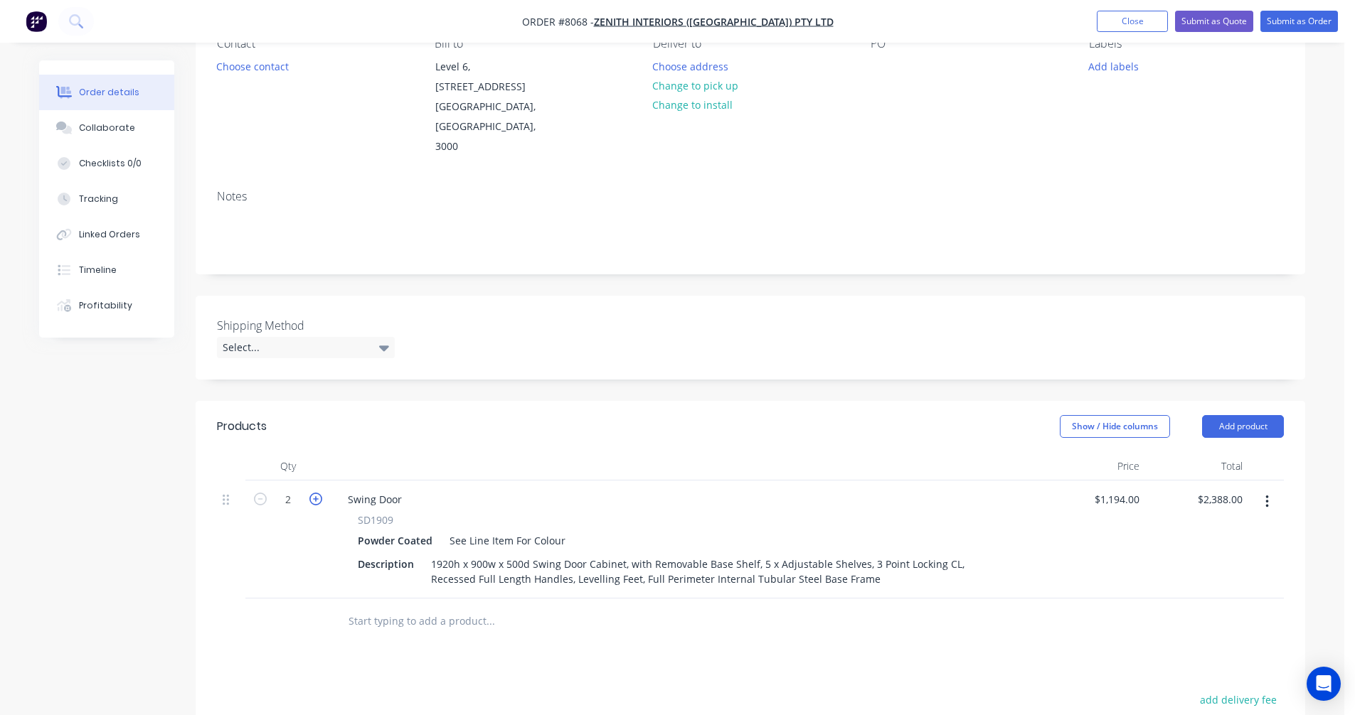
type input "$3,582.00"
click at [318, 493] on icon "button" at bounding box center [315, 499] width 13 height 13
type input "4"
type input "$4,776.00"
click at [316, 493] on icon "button" at bounding box center [315, 499] width 13 height 13
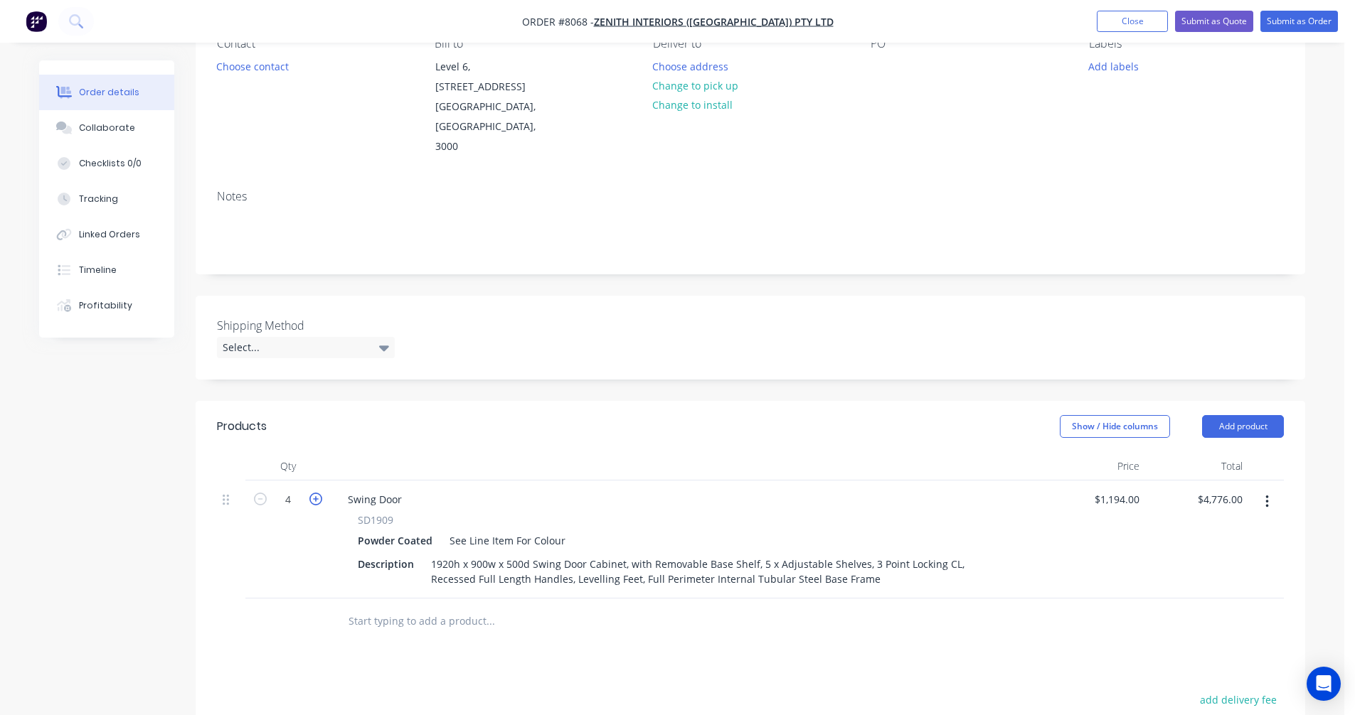
type input "5"
type input "$5,970.00"
click at [358, 489] on div "Swing Door" at bounding box center [374, 499] width 77 height 21
drag, startPoint x: 403, startPoint y: 461, endPoint x: 313, endPoint y: 472, distance: 91.0
click at [331, 481] on div "Swing Door SD1909 Powder Coated See Line Item For Colour Description 1920h x 90…" at bounding box center [686, 540] width 711 height 118
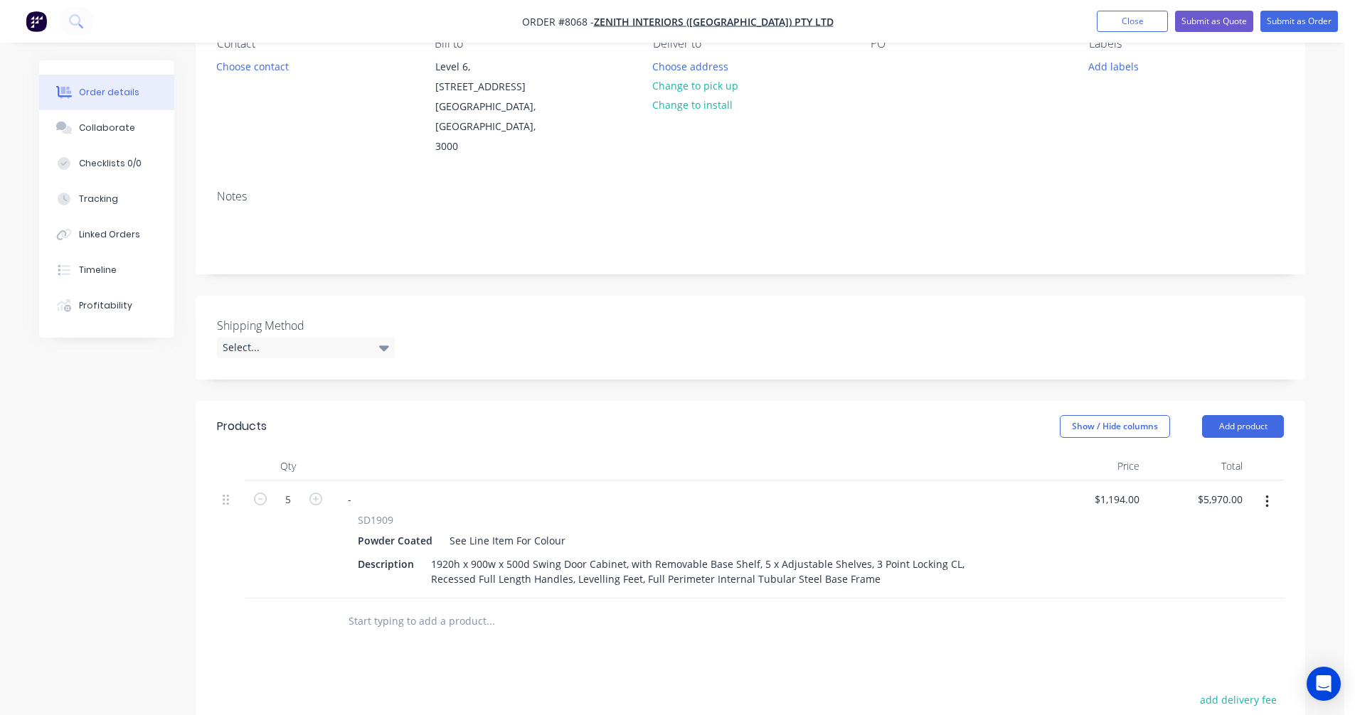
click at [400, 607] on input "text" at bounding box center [490, 621] width 284 height 28
type input "\mf"
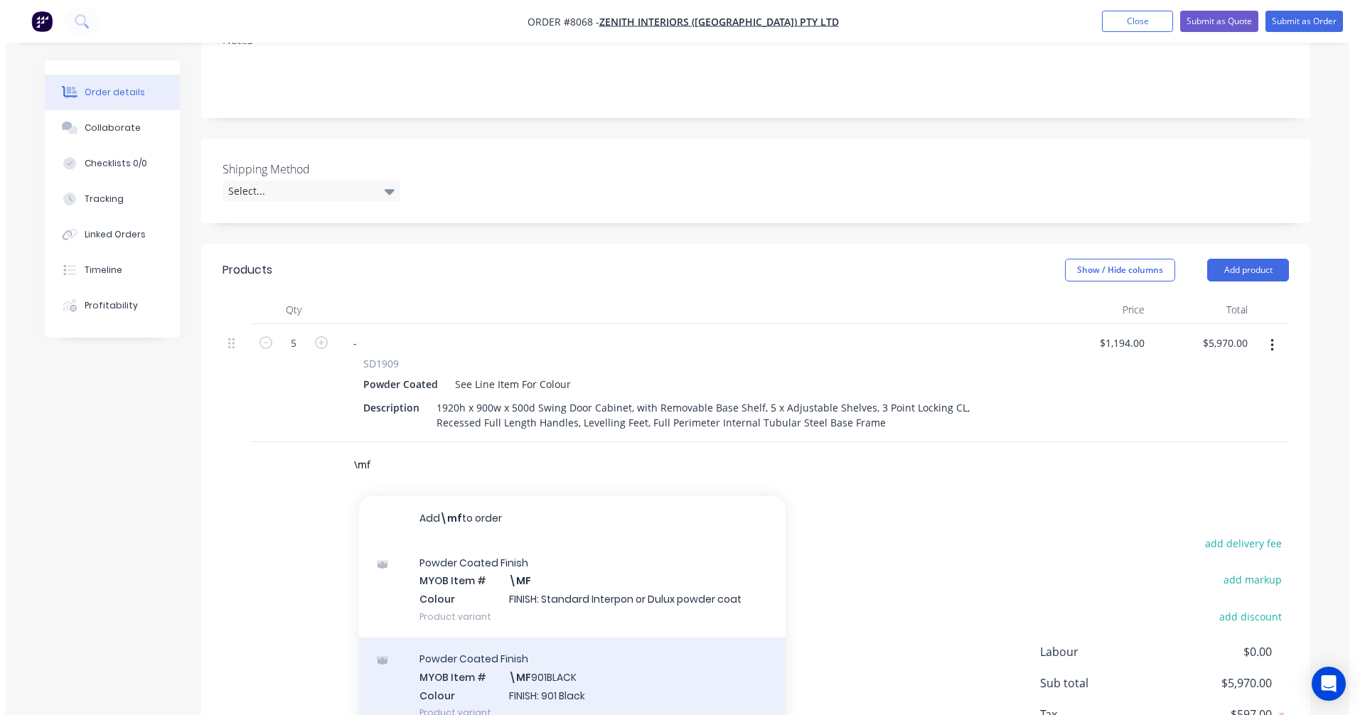
scroll to position [356, 0]
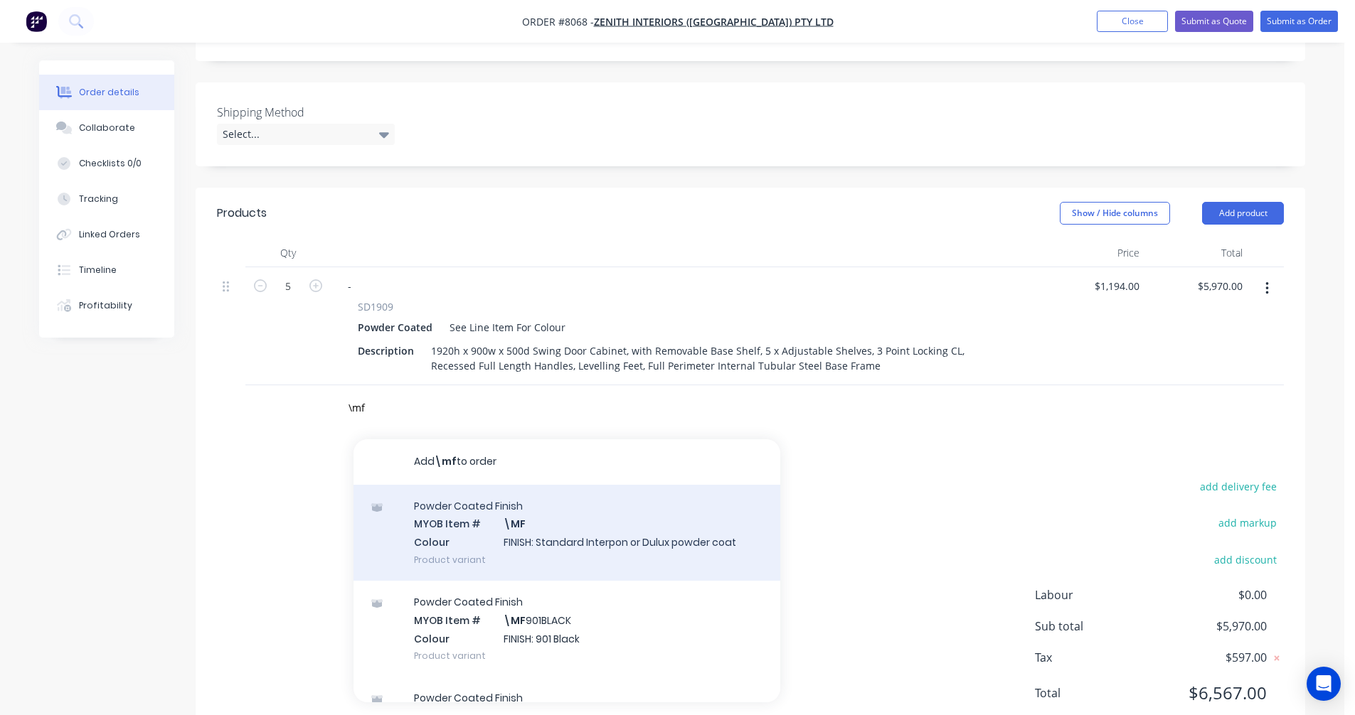
click at [580, 494] on div "Powder Coated Finish MYOB Item # \MF Colour FINISH: Standard Interpon or Dulux …" at bounding box center [566, 533] width 427 height 96
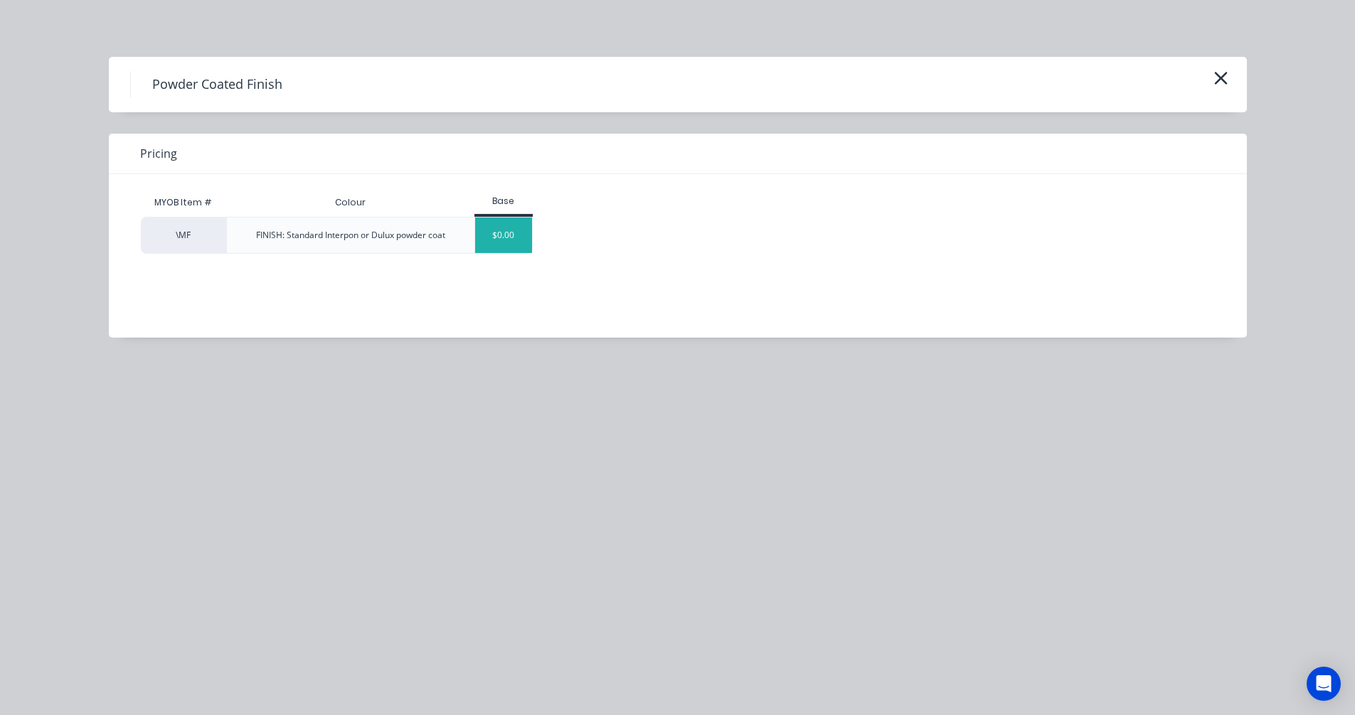
click at [497, 231] on div "$0.00" at bounding box center [504, 236] width 58 height 36
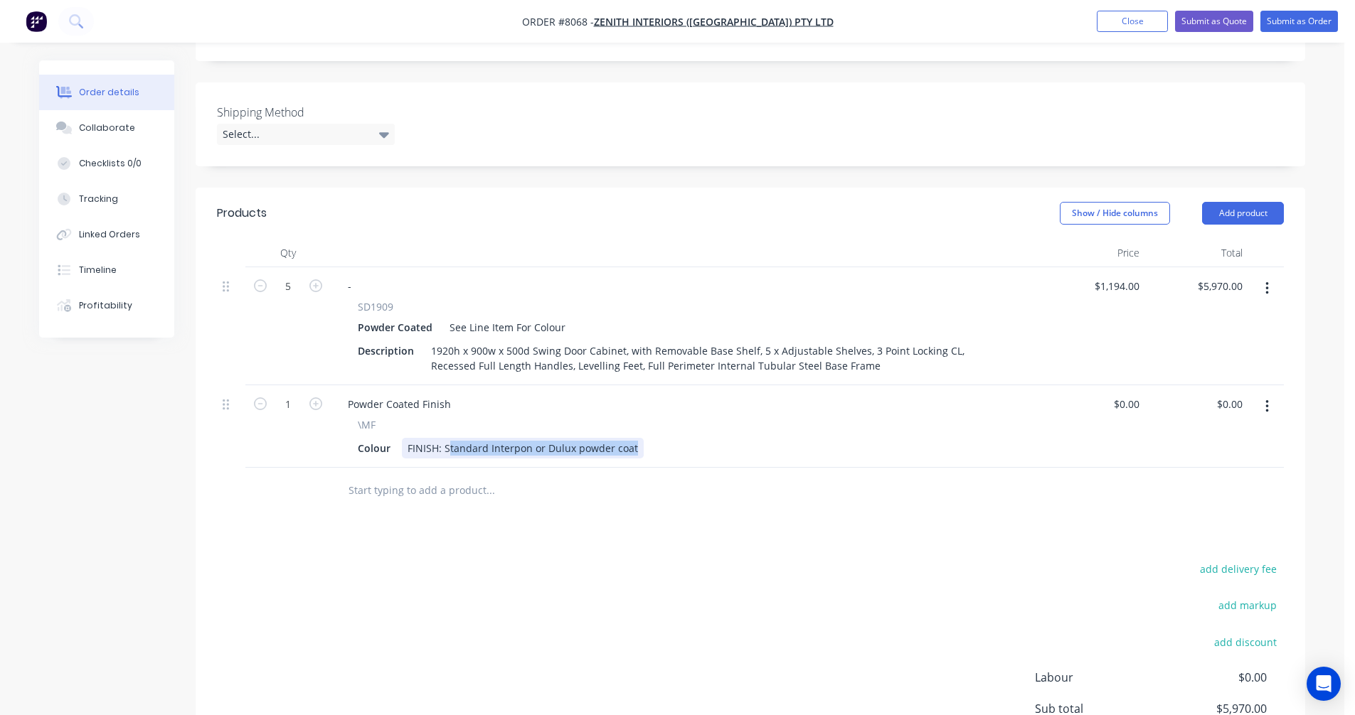
drag, startPoint x: 634, startPoint y: 409, endPoint x: 446, endPoint y: 407, distance: 188.4
click at [446, 438] on div "FINISH: Standard Interpon or Dulux powder coat" at bounding box center [523, 448] width 242 height 21
type input "$0.00"
click at [1204, 21] on button "Submit as Quote" at bounding box center [1214, 21] width 78 height 21
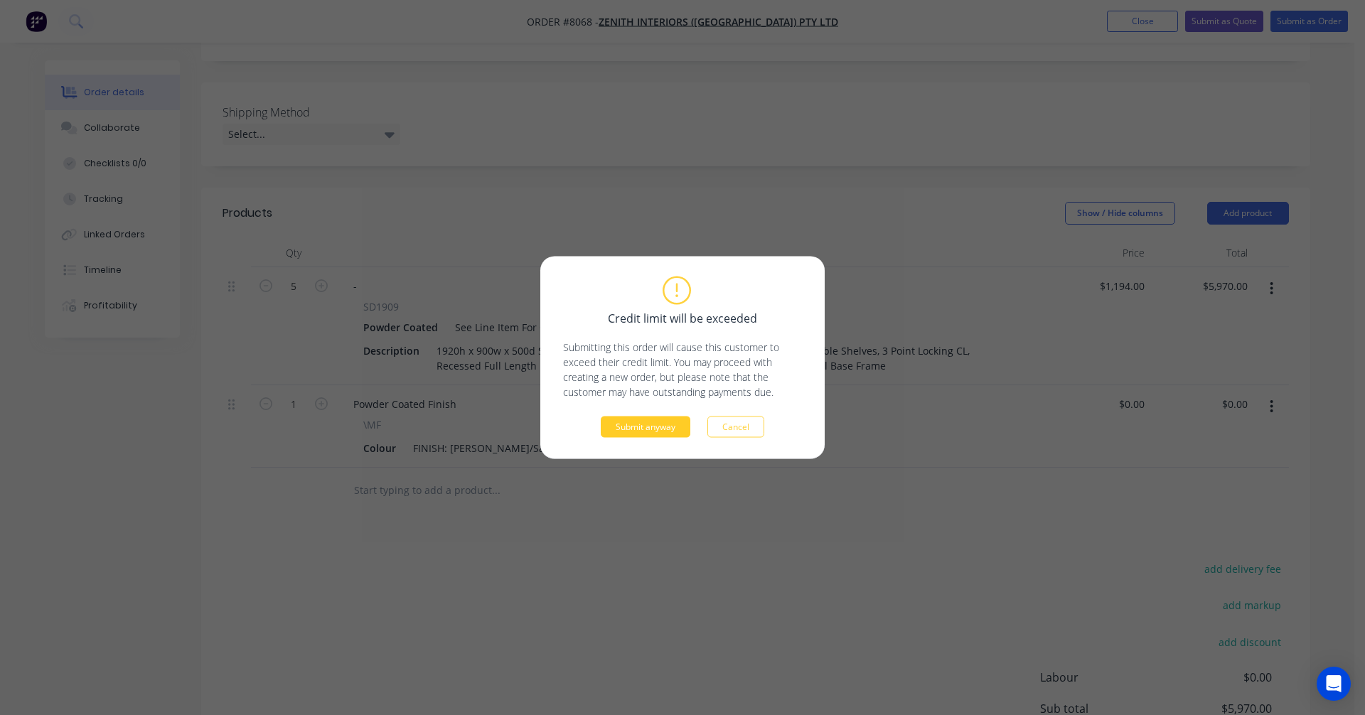
click at [641, 433] on button "Submit anyway" at bounding box center [646, 427] width 90 height 21
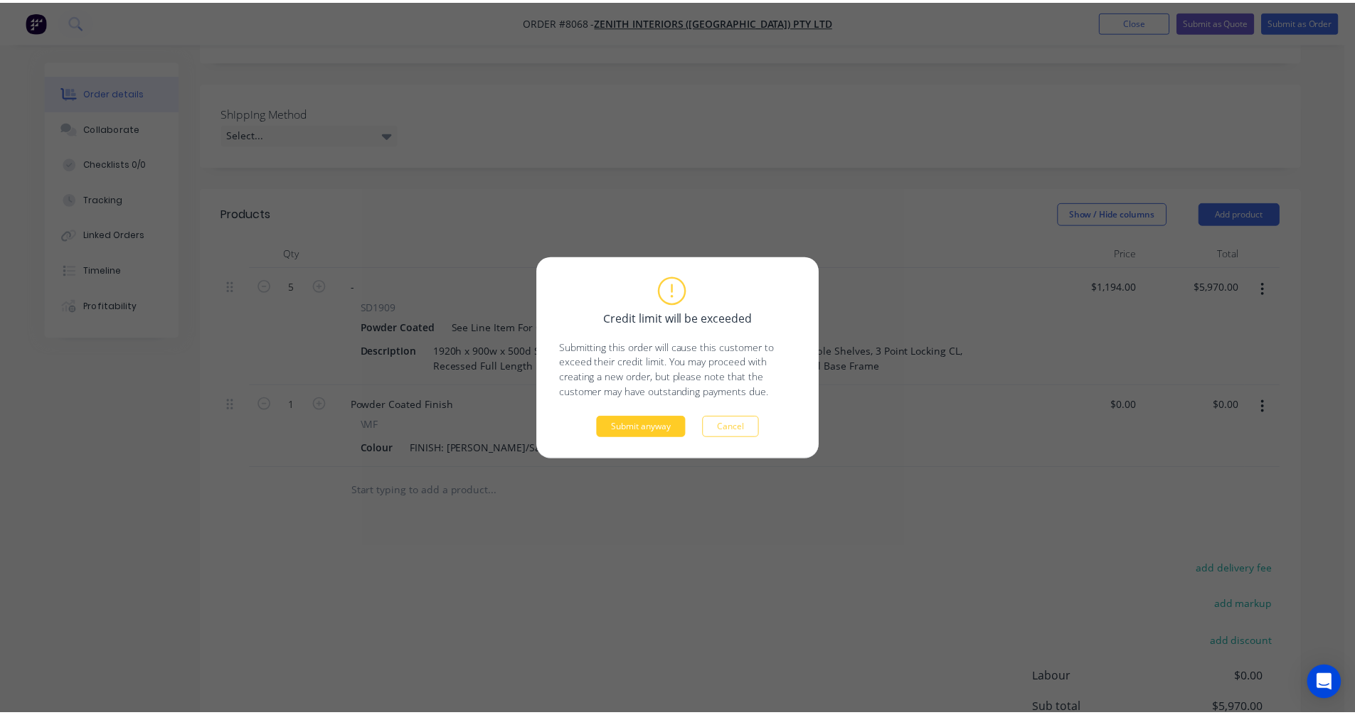
scroll to position [262, 0]
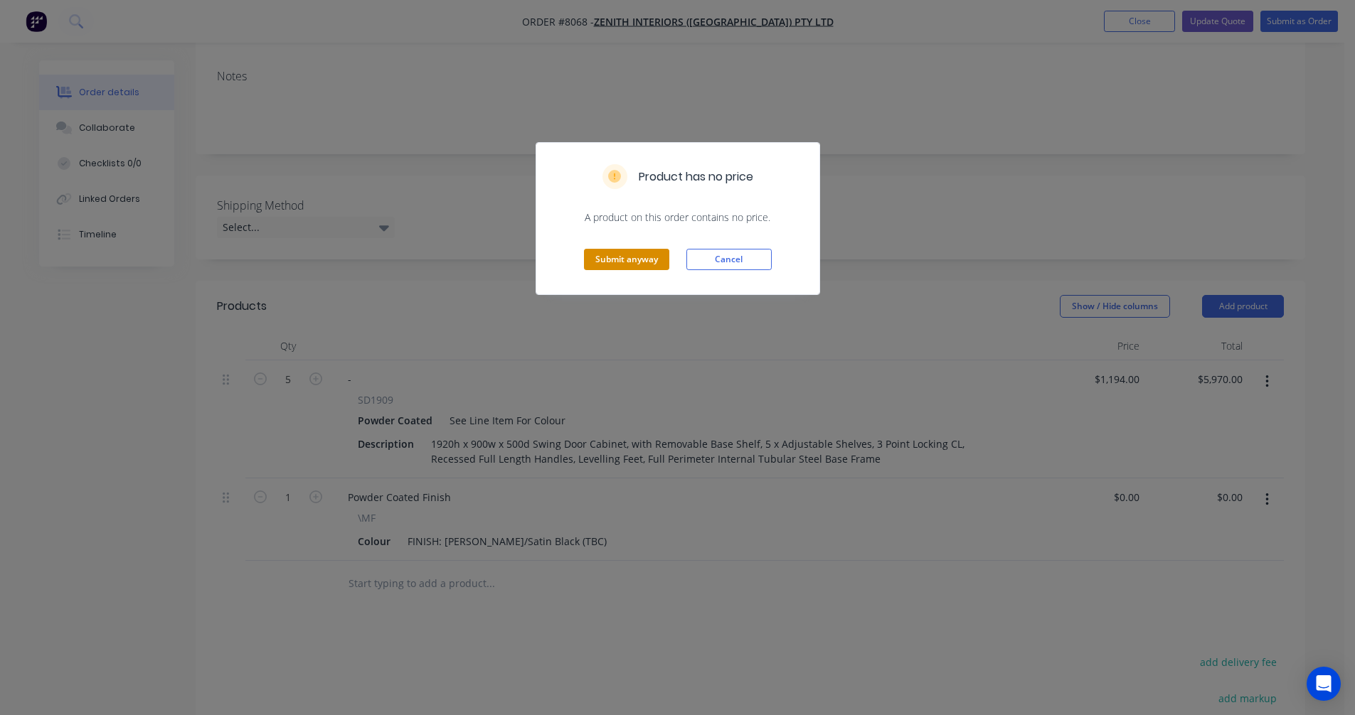
click at [636, 261] on button "Submit anyway" at bounding box center [626, 259] width 85 height 21
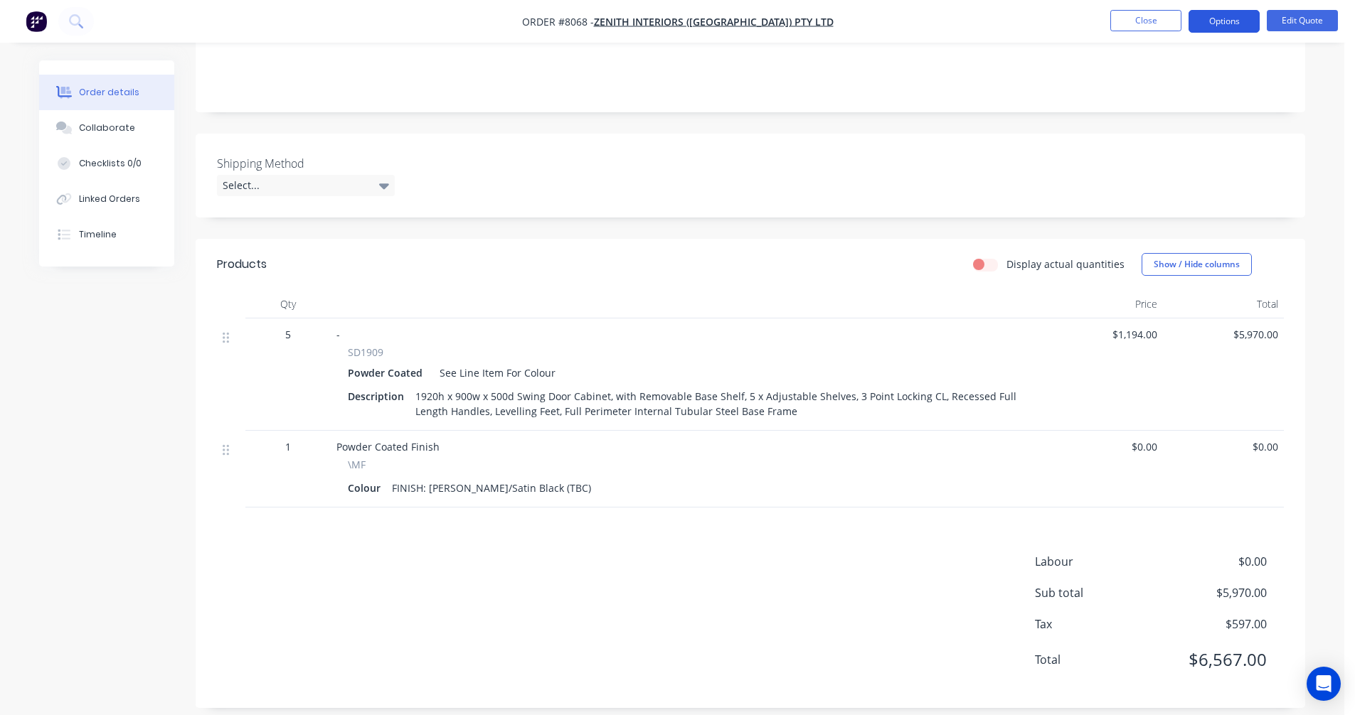
click at [1222, 14] on button "Options" at bounding box center [1223, 21] width 71 height 23
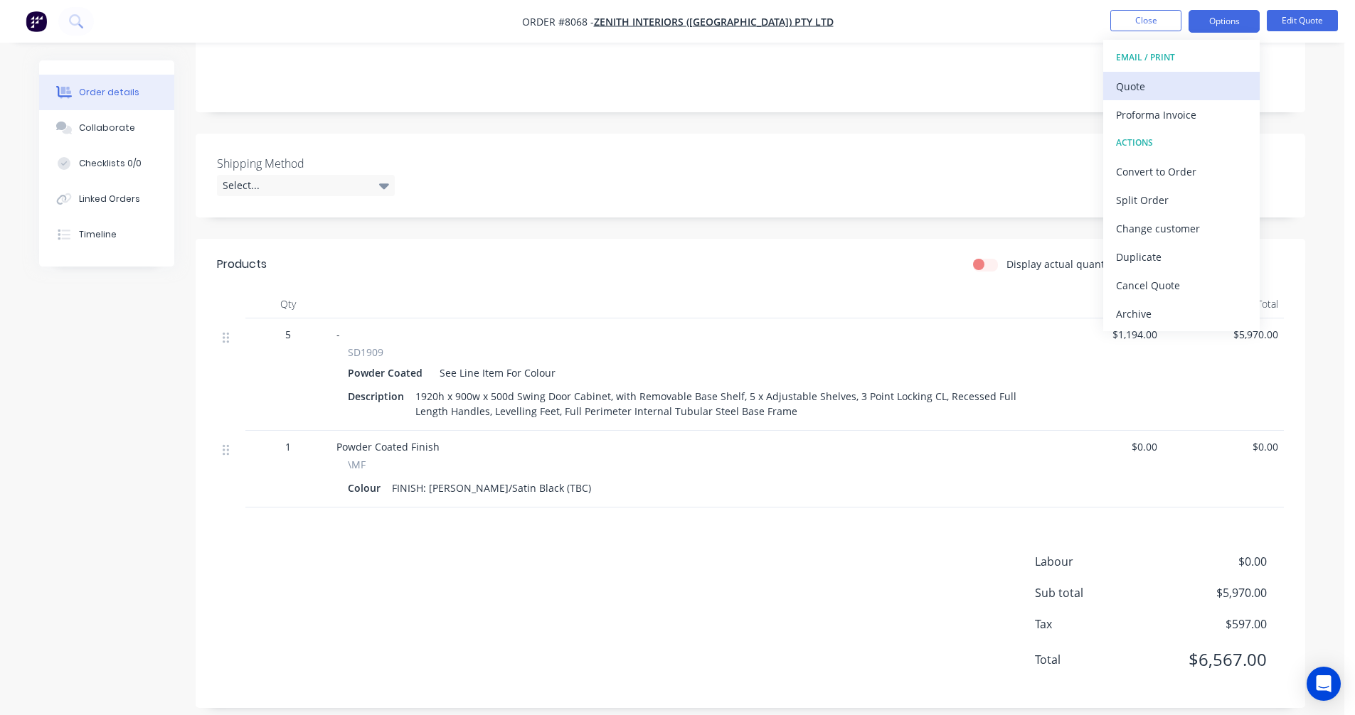
click at [1153, 93] on div "Quote" at bounding box center [1181, 86] width 131 height 21
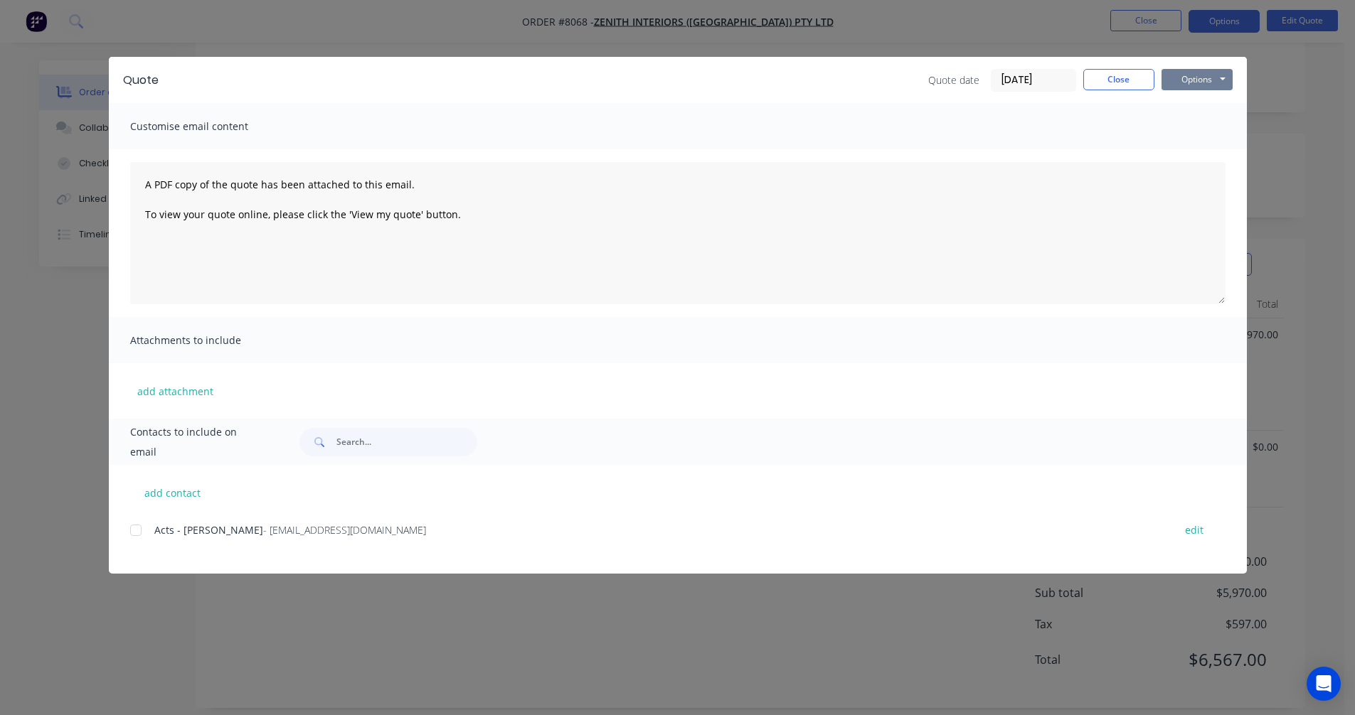
click at [1180, 80] on button "Options" at bounding box center [1196, 79] width 71 height 21
click at [1187, 108] on button "Preview" at bounding box center [1206, 104] width 91 height 23
click at [1117, 74] on button "Close" at bounding box center [1118, 79] width 71 height 21
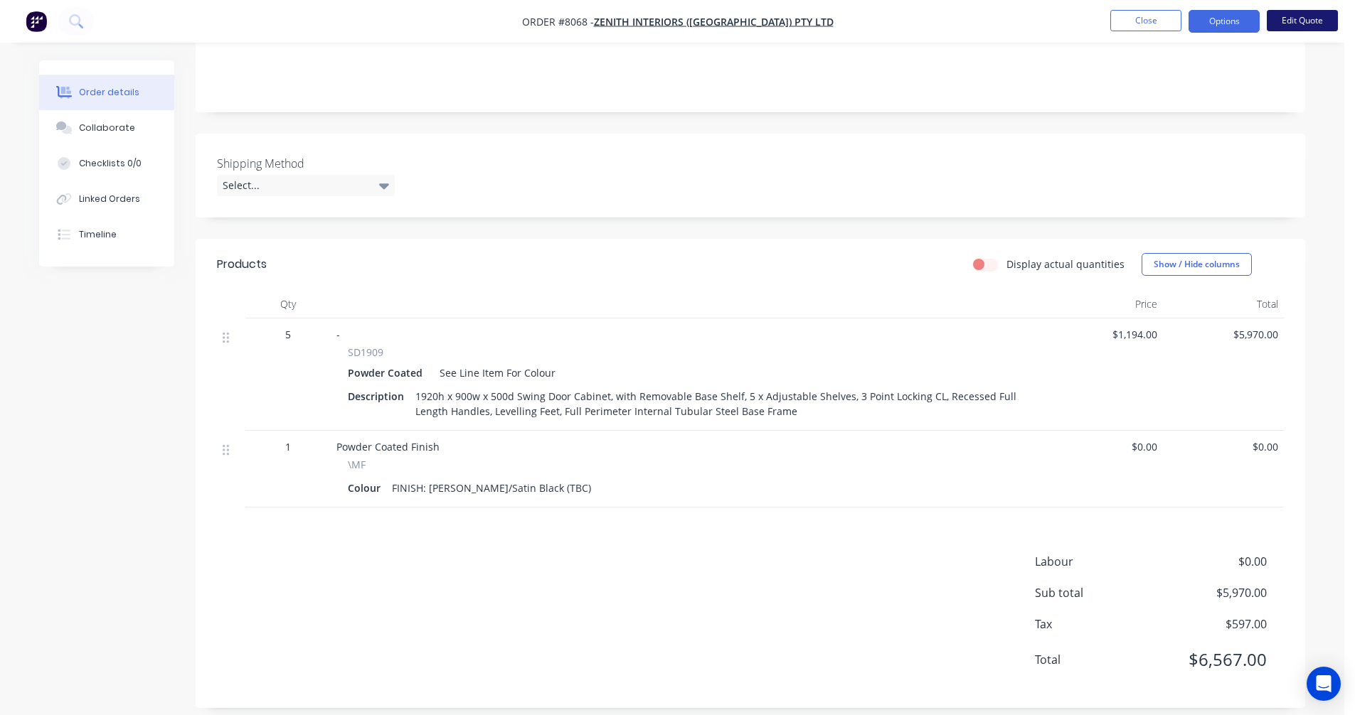
click at [1325, 20] on button "Edit Quote" at bounding box center [1301, 20] width 71 height 21
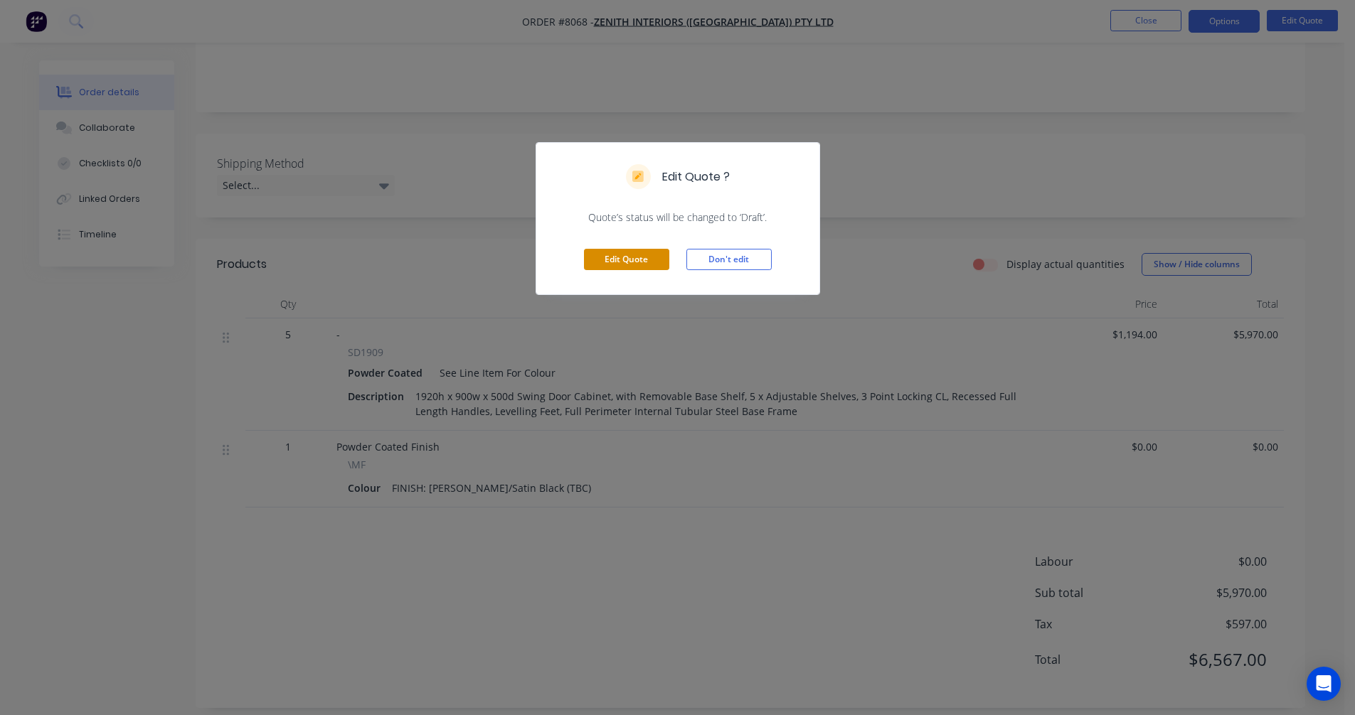
click at [604, 263] on button "Edit Quote" at bounding box center [626, 259] width 85 height 21
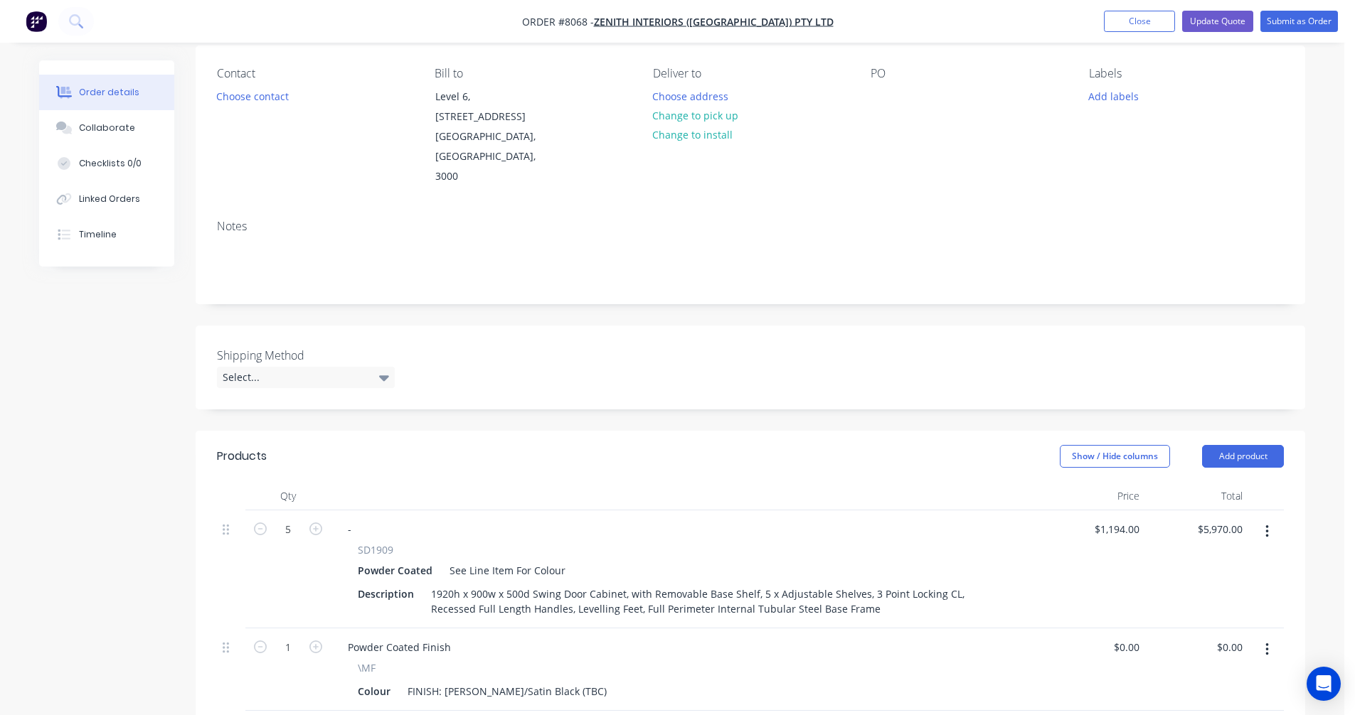
scroll to position [356, 0]
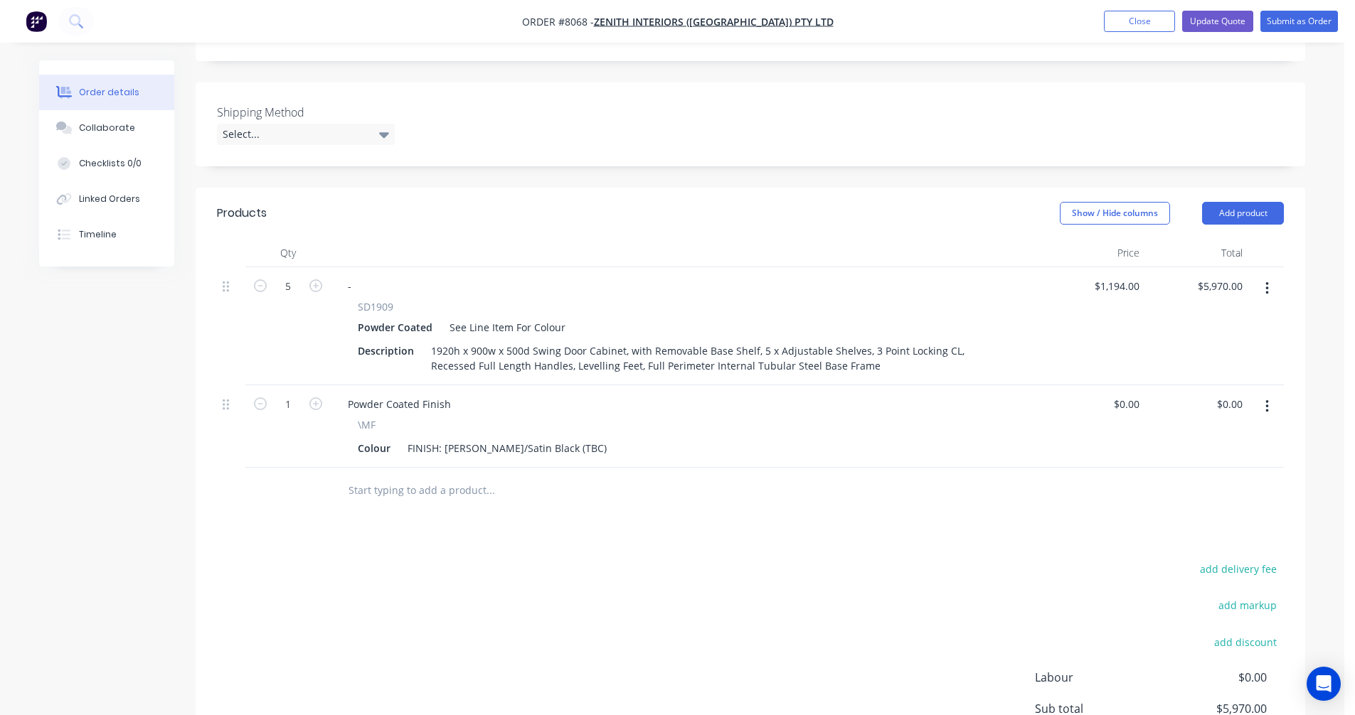
click at [394, 476] on input "text" at bounding box center [490, 490] width 284 height 28
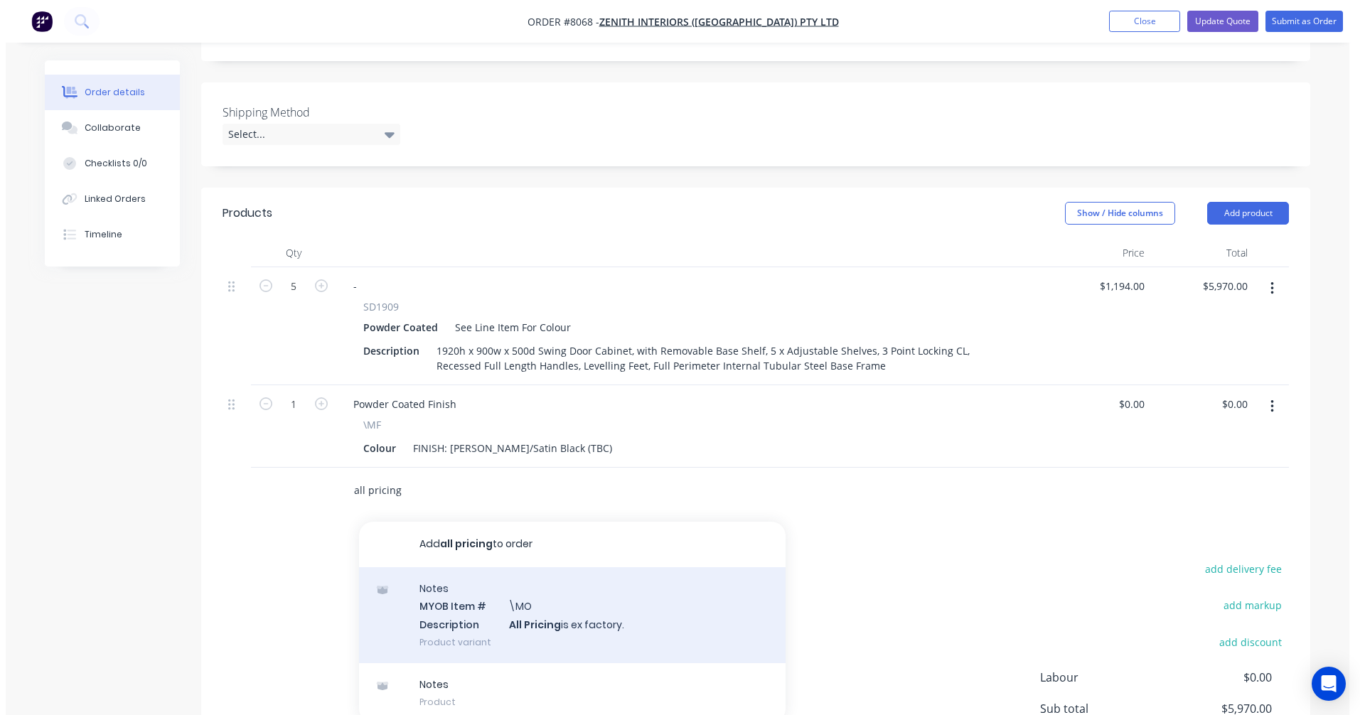
scroll to position [427, 0]
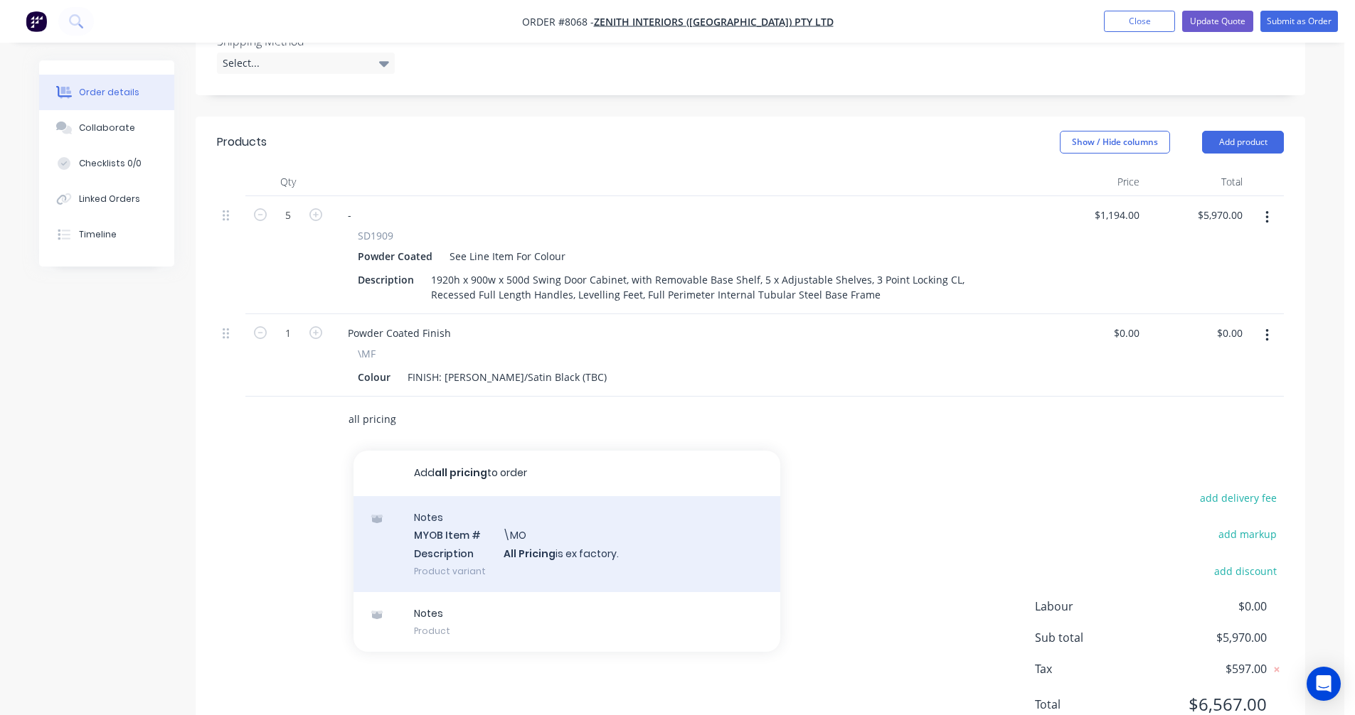
type input "all pricing"
click at [526, 508] on div "Notes MYOB Item # \MO Description All Pricing is ex factory. Product variant" at bounding box center [566, 544] width 427 height 96
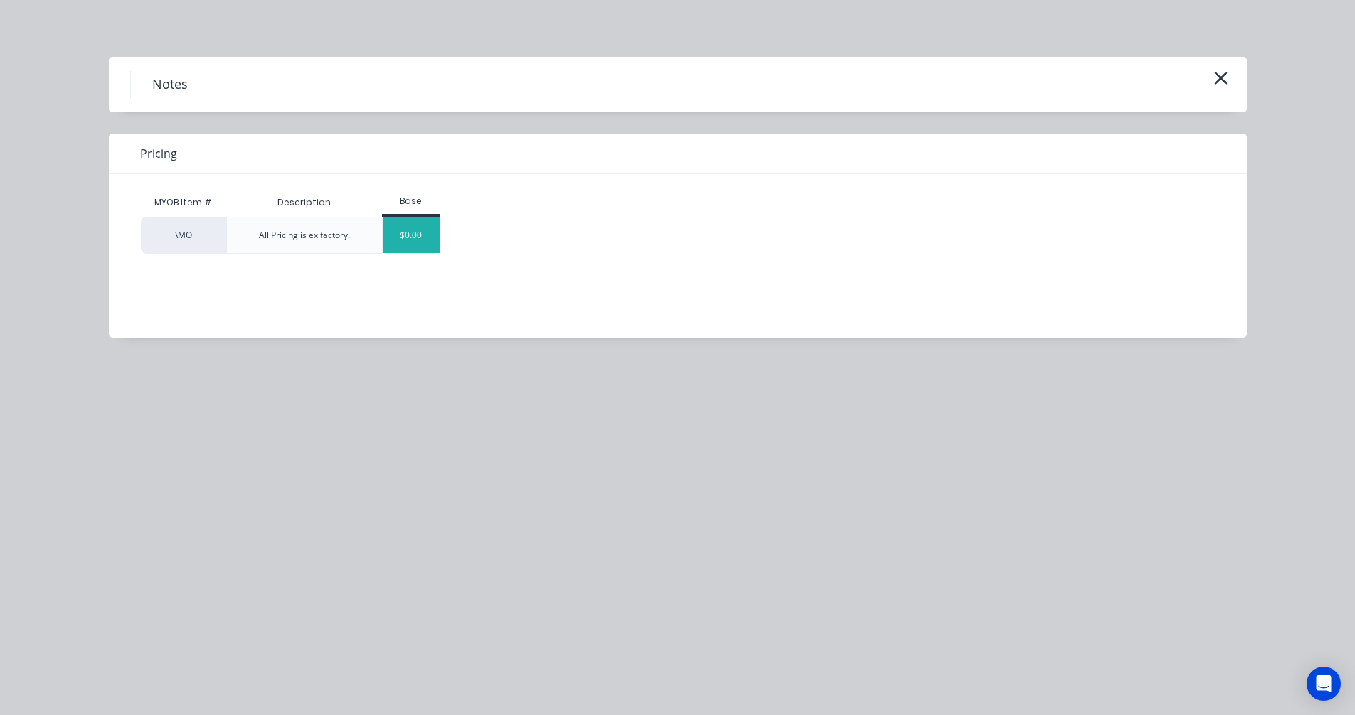
click at [415, 245] on div "$0.00" at bounding box center [412, 236] width 58 height 36
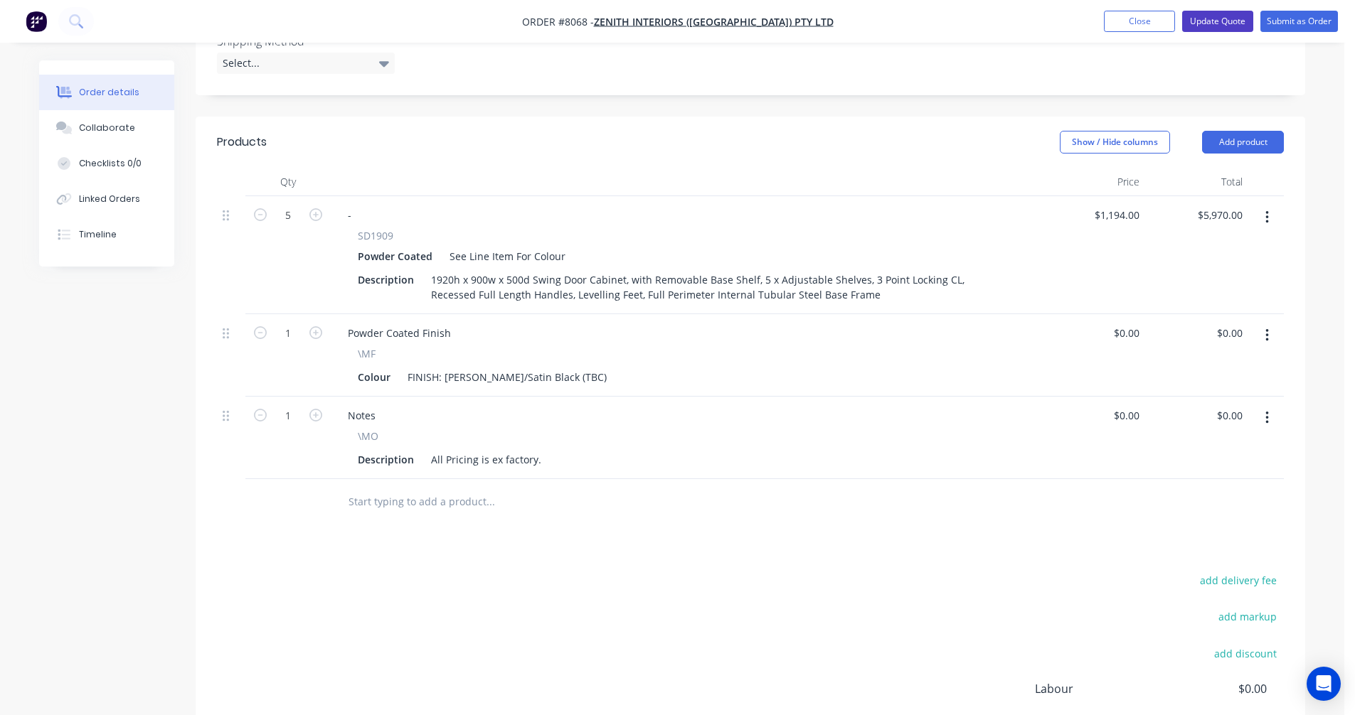
click at [1227, 21] on button "Update Quote" at bounding box center [1217, 21] width 71 height 21
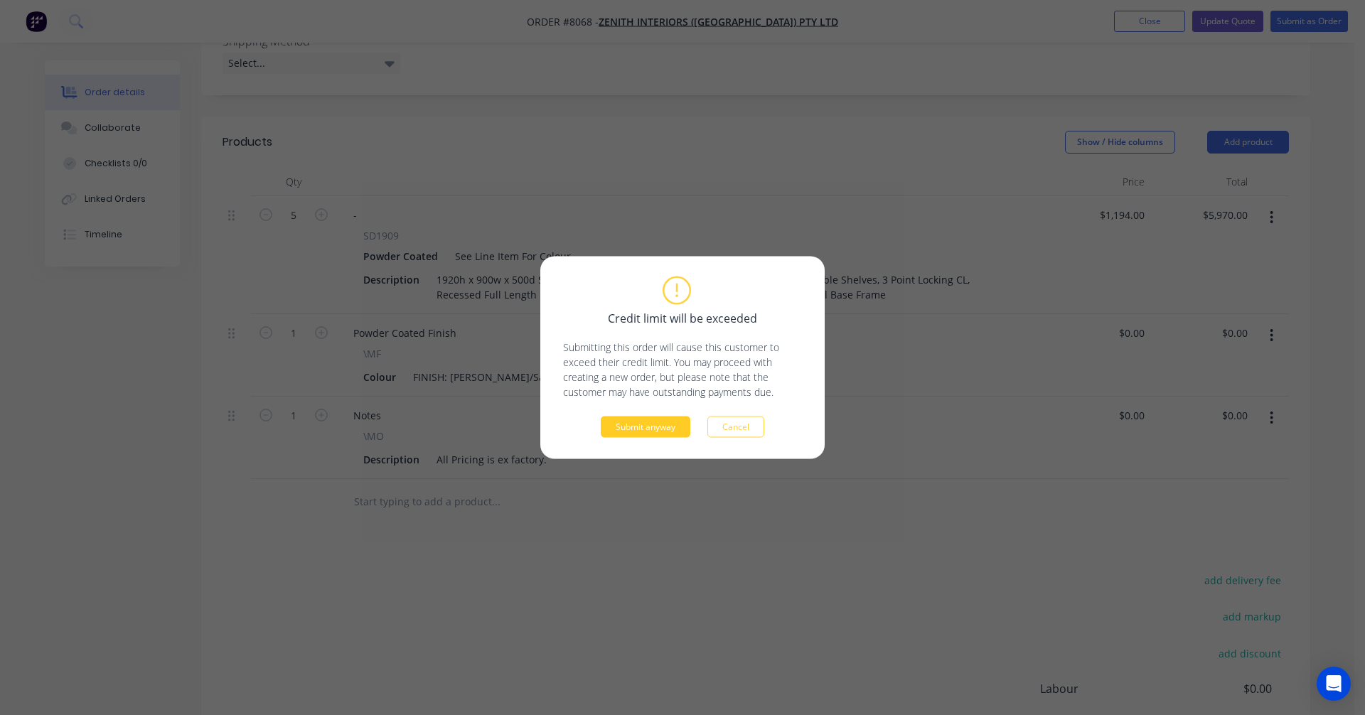
click at [668, 425] on button "Submit anyway" at bounding box center [646, 427] width 90 height 21
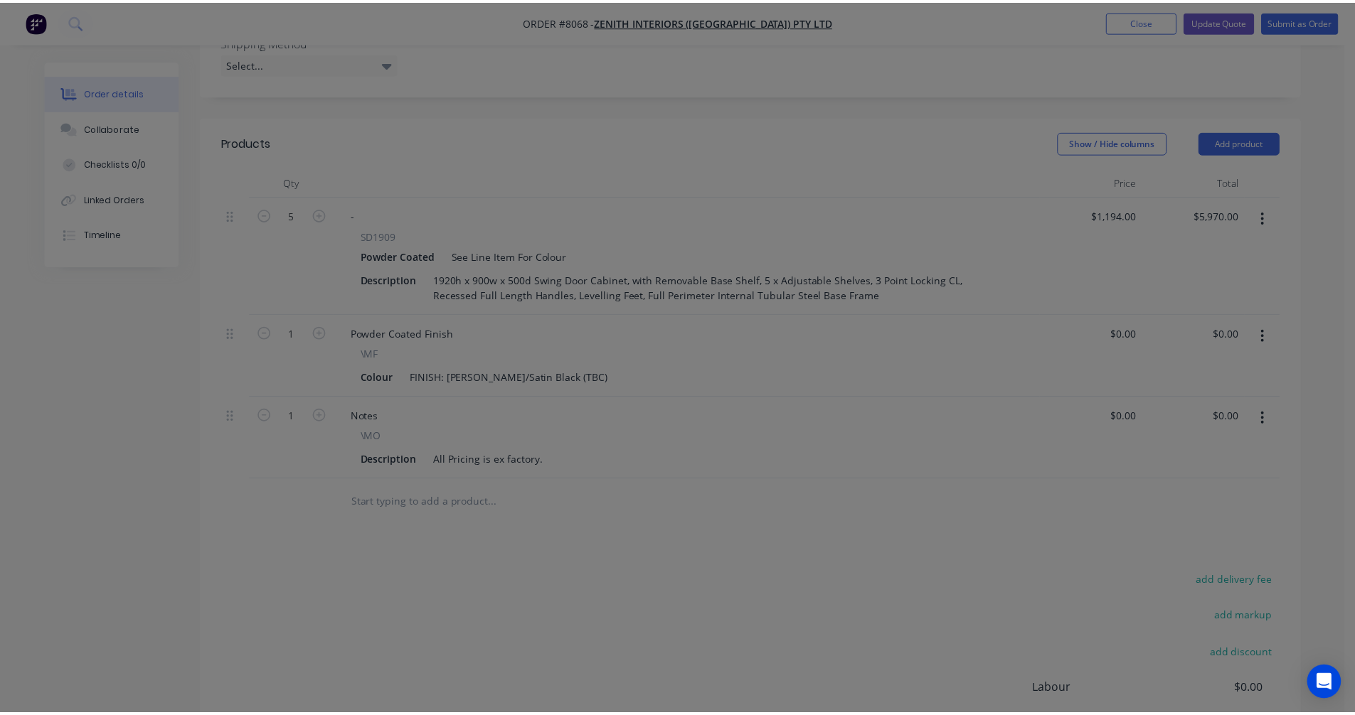
scroll to position [355, 0]
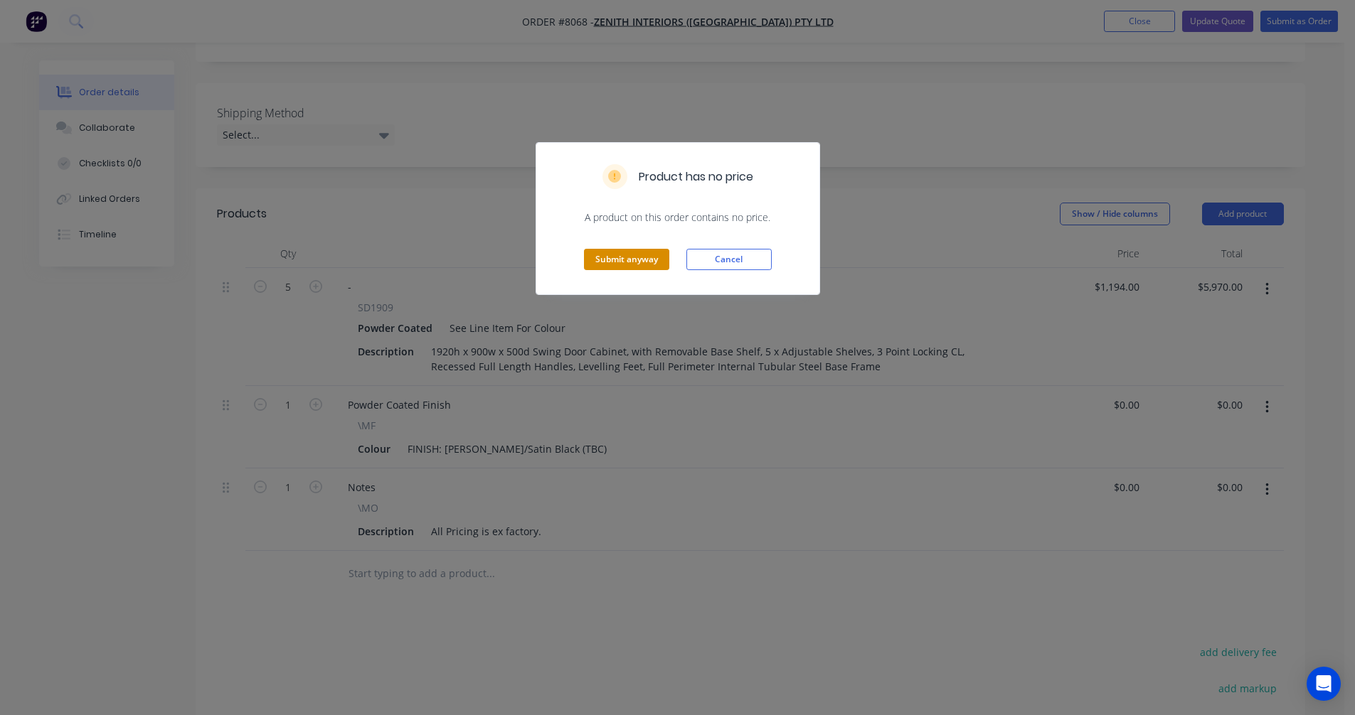
click at [647, 255] on button "Submit anyway" at bounding box center [626, 259] width 85 height 21
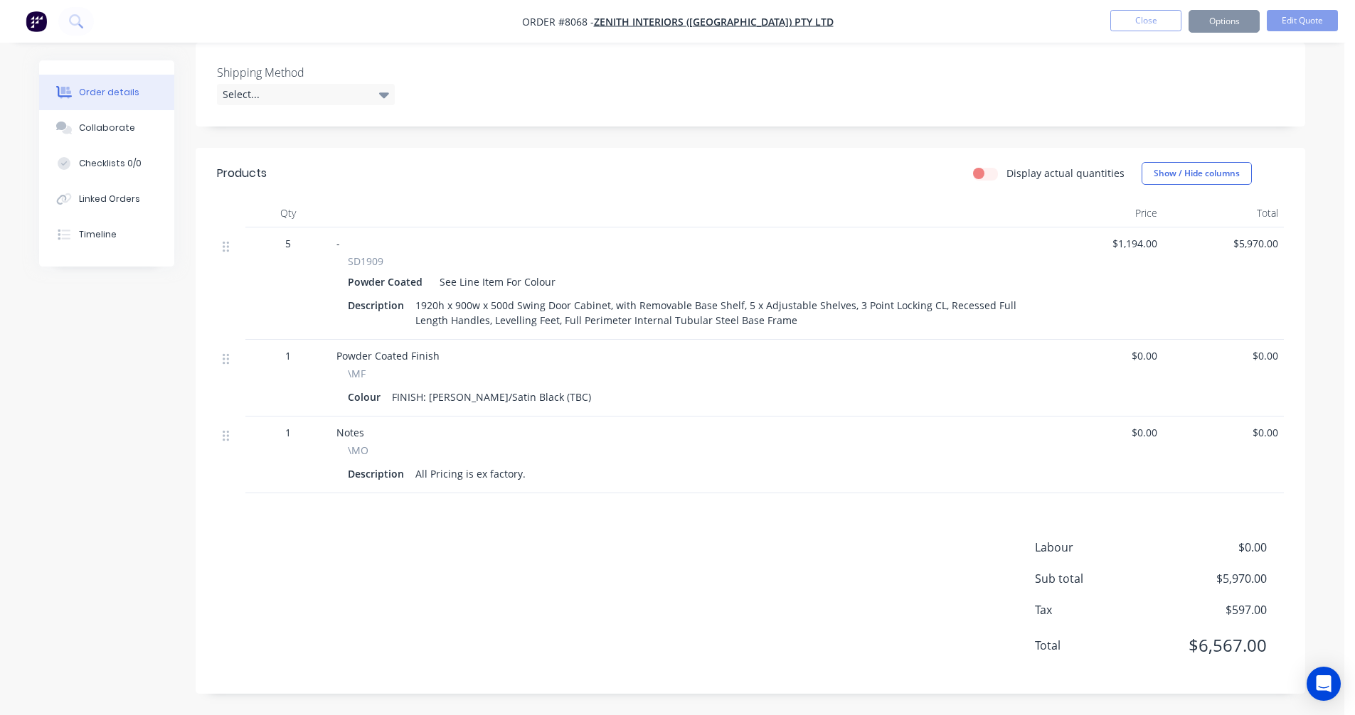
scroll to position [338, 0]
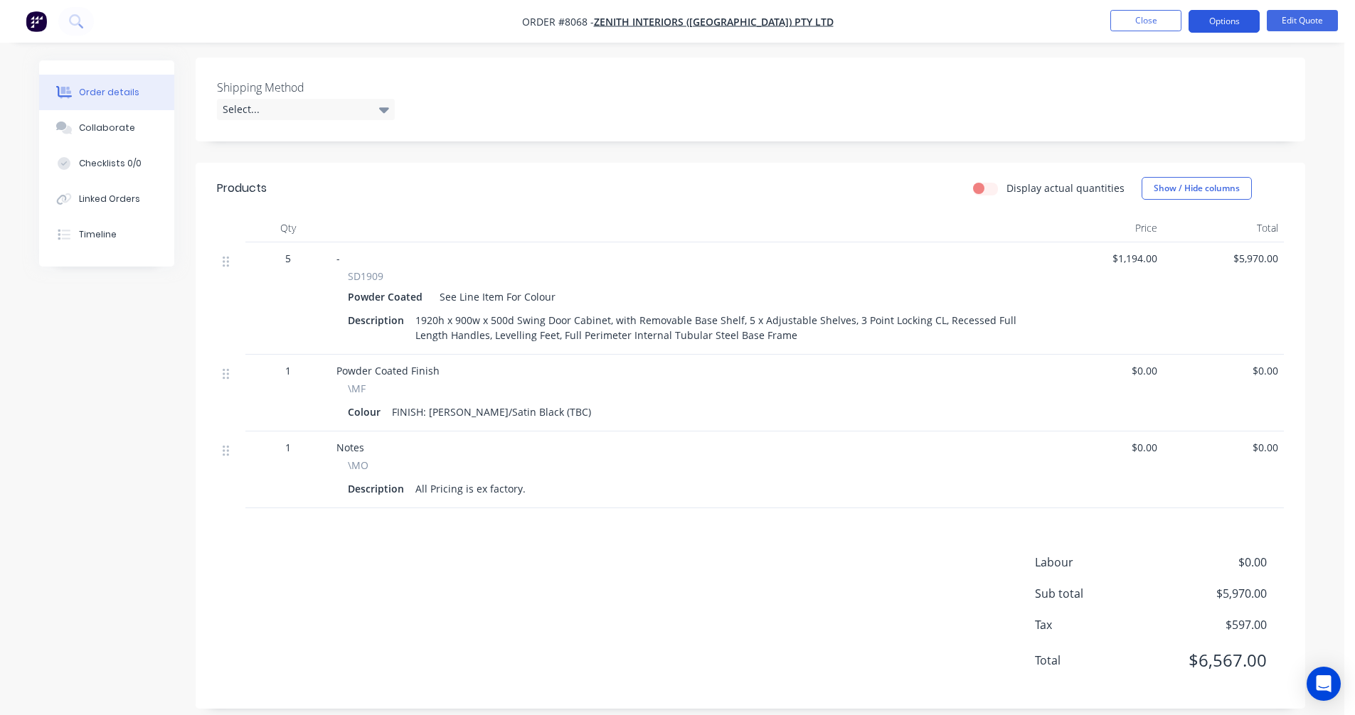
click at [1215, 16] on button "Options" at bounding box center [1223, 21] width 71 height 23
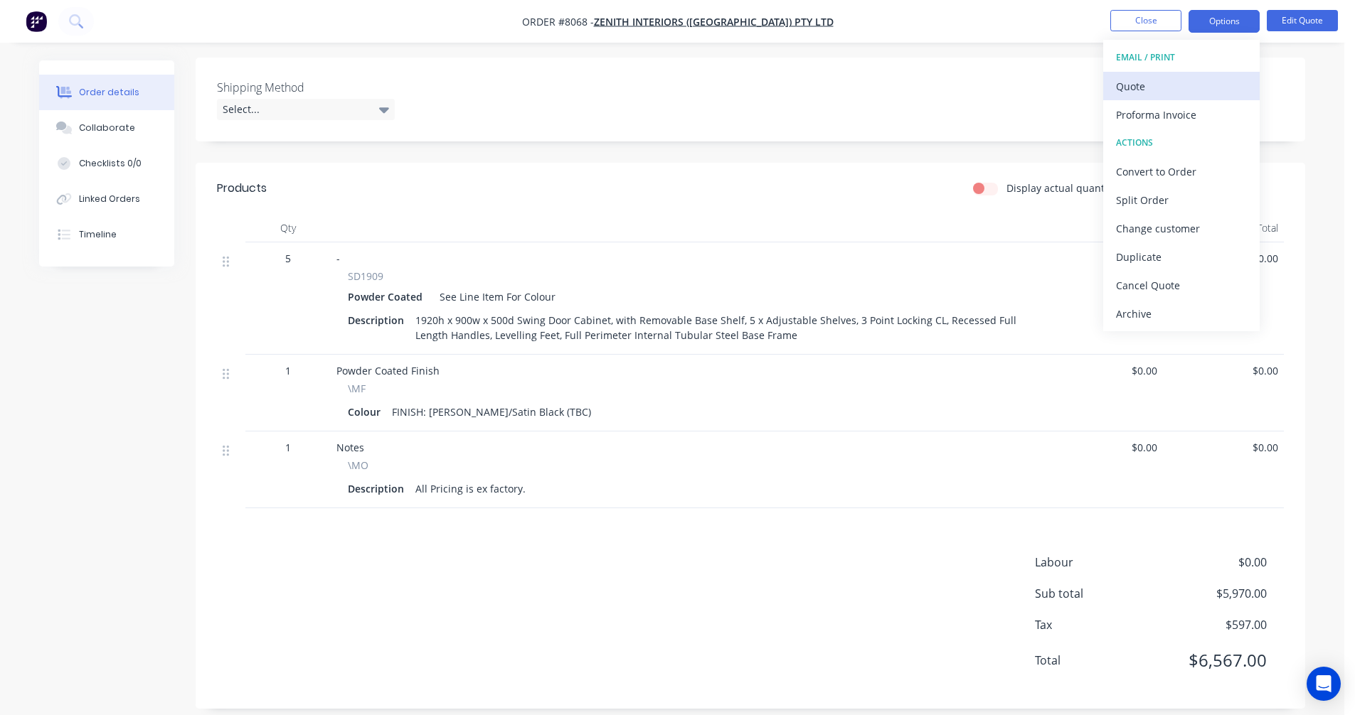
click at [1146, 92] on div "Quote" at bounding box center [1181, 86] width 131 height 21
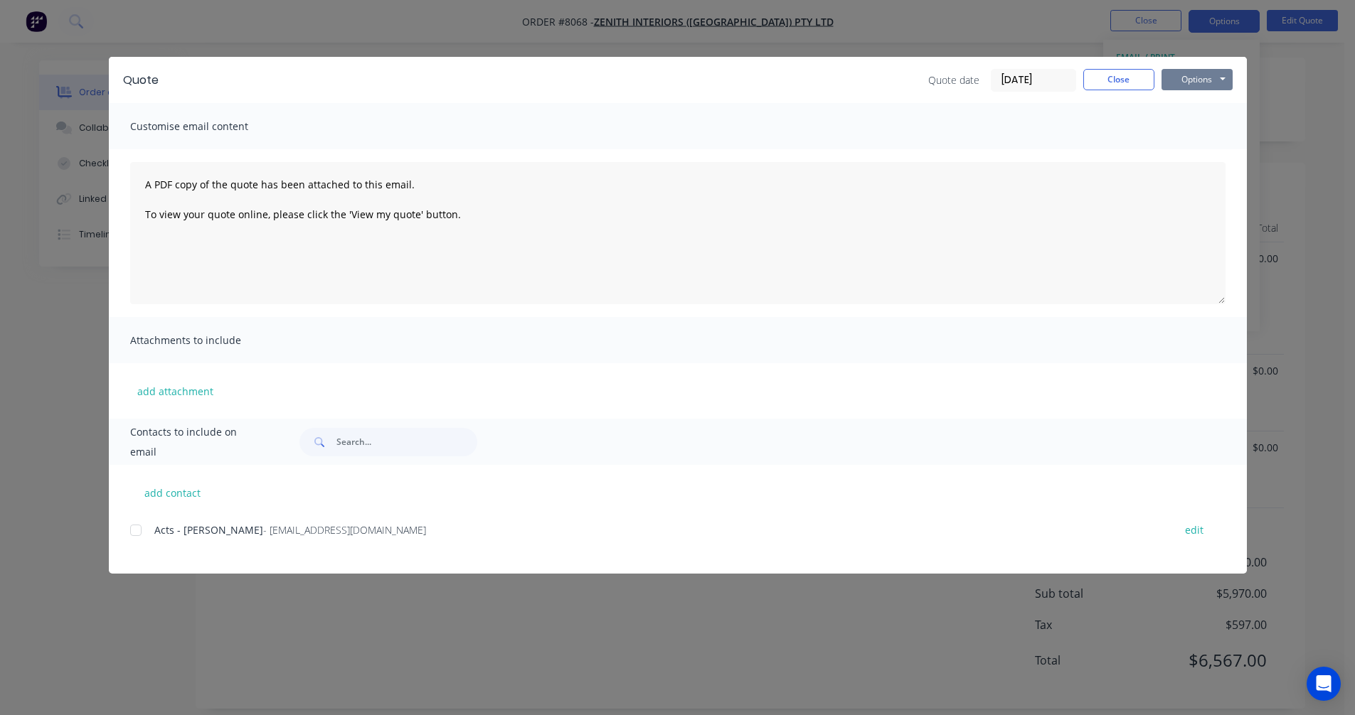
click at [1210, 75] on button "Options" at bounding box center [1196, 79] width 71 height 21
click at [1200, 105] on button "Preview" at bounding box center [1206, 104] width 91 height 23
click at [1204, 114] on div "Customise email content" at bounding box center [678, 126] width 1138 height 46
click at [1122, 81] on button "Close" at bounding box center [1118, 79] width 71 height 21
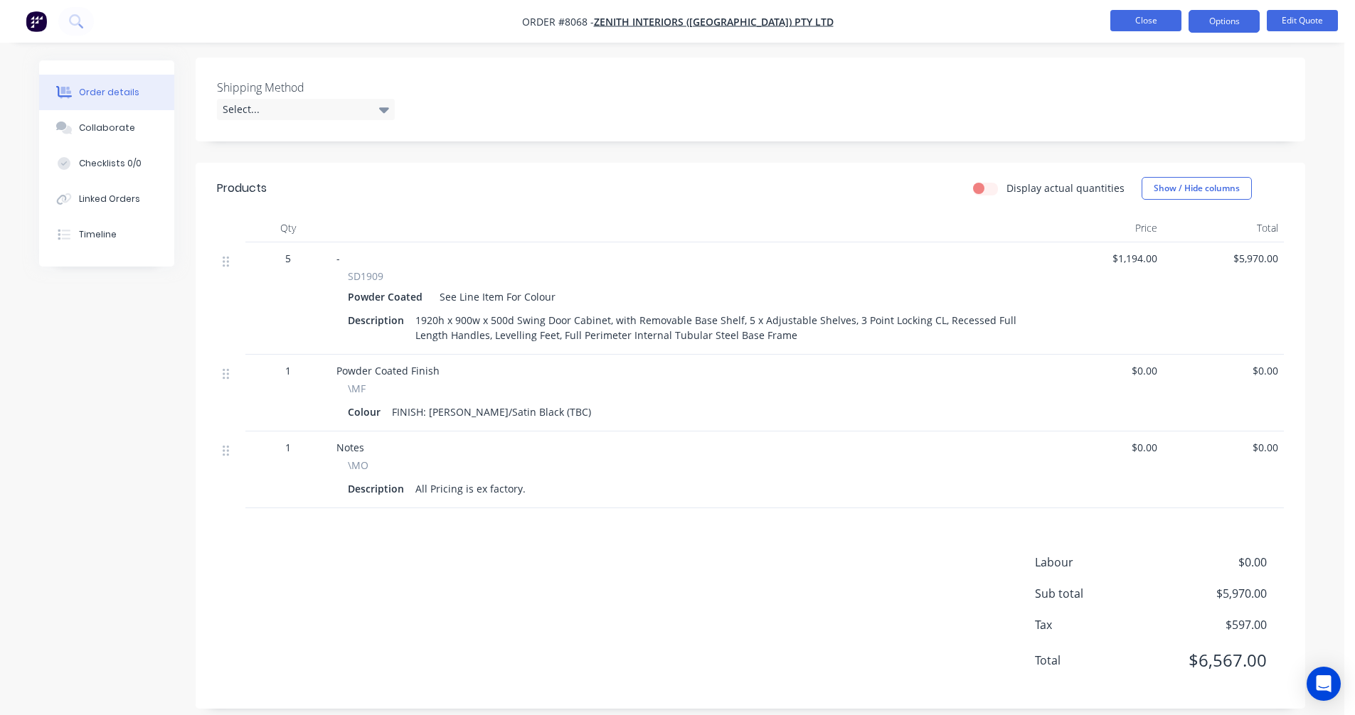
click at [1136, 30] on button "Close" at bounding box center [1145, 20] width 71 height 21
